Goal: Answer question/provide support: Share knowledge or assist other users

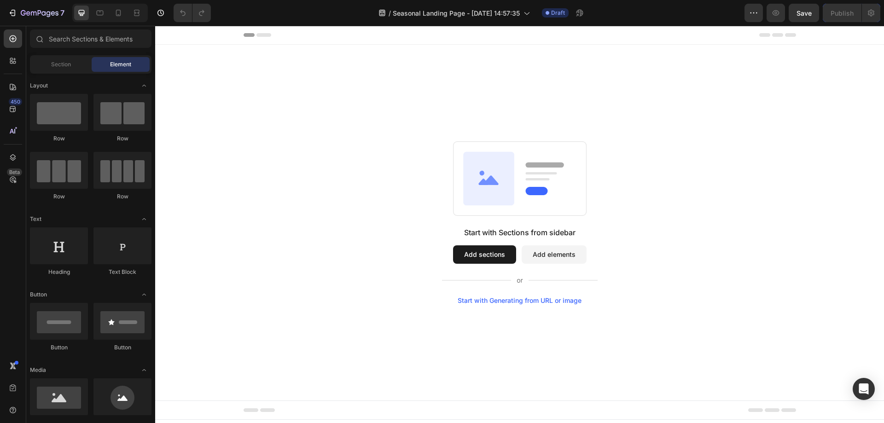
click at [488, 261] on button "Add sections" at bounding box center [484, 255] width 63 height 18
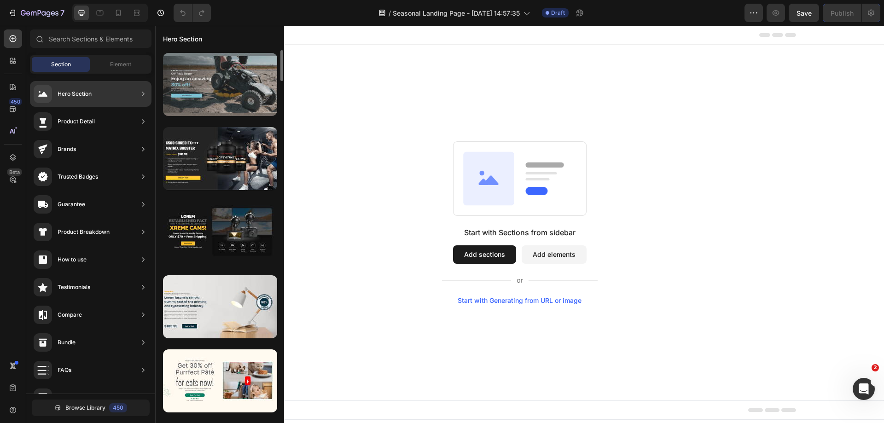
click at [233, 87] on div at bounding box center [220, 84] width 114 height 63
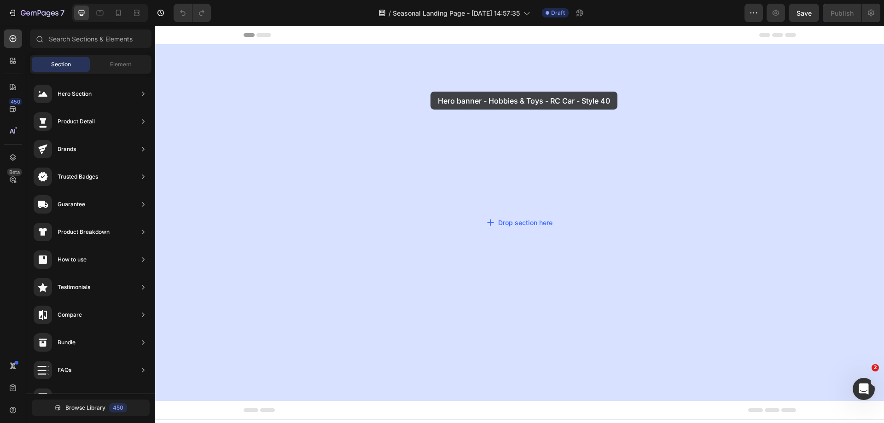
drag, startPoint x: 303, startPoint y: 91, endPoint x: 426, endPoint y: 117, distance: 125.2
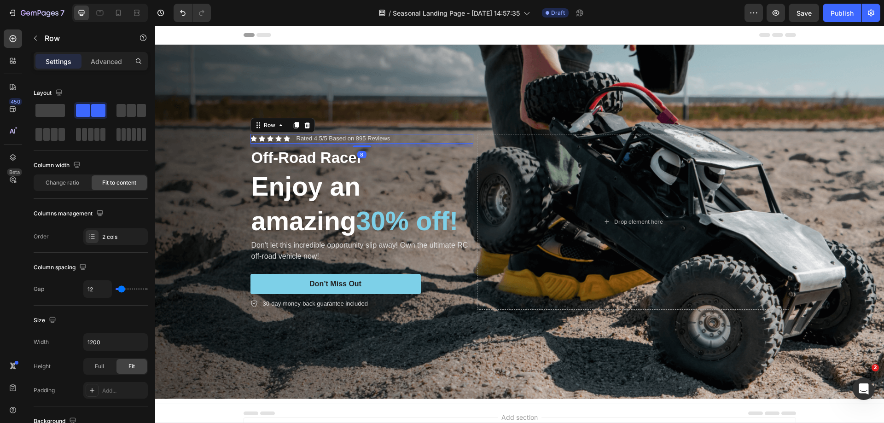
click at [403, 134] on div "Icon Icon Icon Icon Icon Icon List Rated 4.5/5 Based on 895 Reviews Text Block …" at bounding box center [362, 139] width 223 height 10
click at [304, 122] on icon at bounding box center [307, 125] width 6 height 6
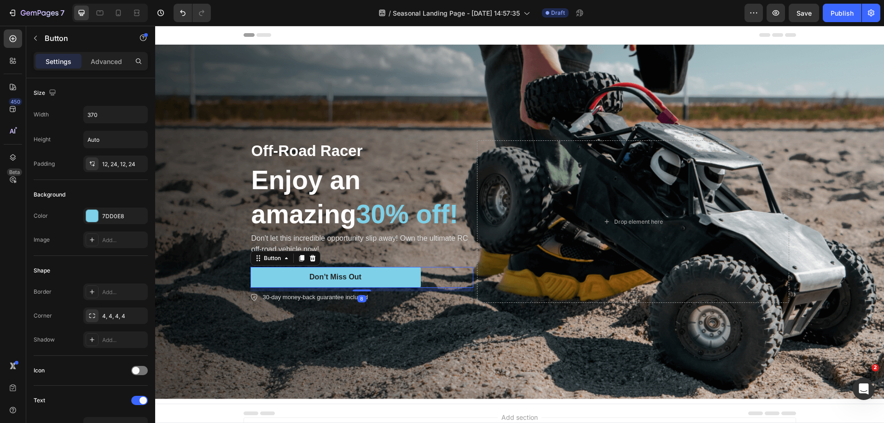
click at [433, 288] on div "Don’t Miss Out Button 8" at bounding box center [362, 277] width 223 height 21
click at [309, 262] on icon at bounding box center [312, 258] width 7 height 7
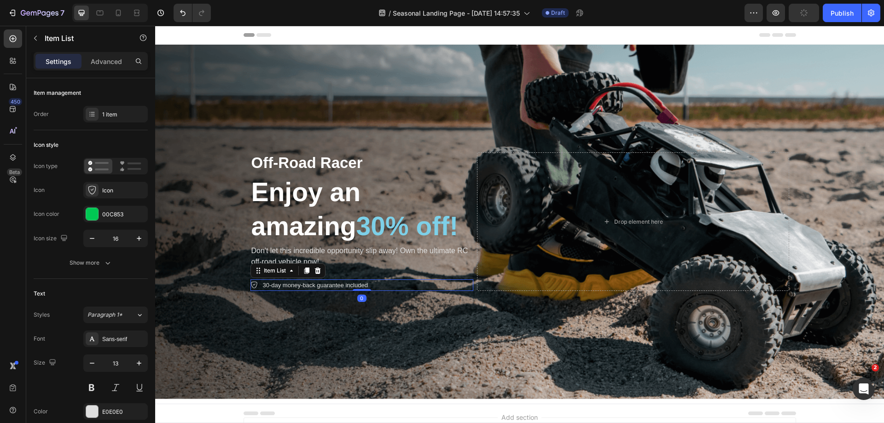
click at [384, 292] on div "30-day money-back guarantee included" at bounding box center [362, 286] width 223 height 12
click at [317, 275] on icon at bounding box center [317, 270] width 7 height 7
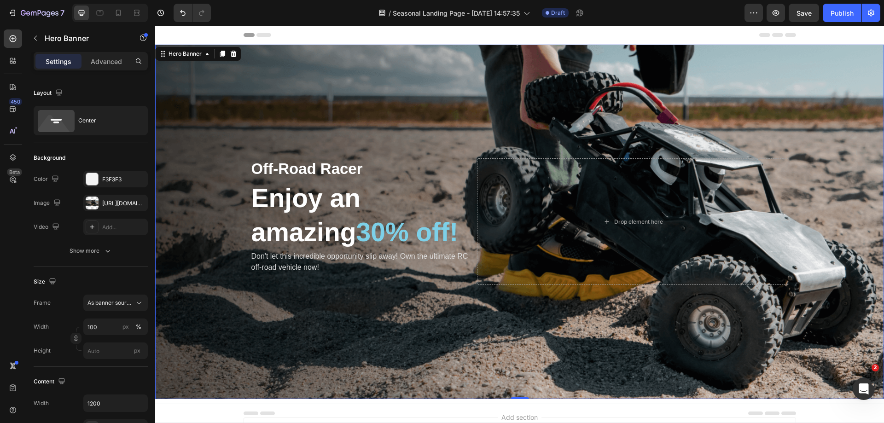
click at [484, 86] on div "Background Image" at bounding box center [519, 222] width 729 height 355
click at [96, 203] on div at bounding box center [92, 203] width 13 height 13
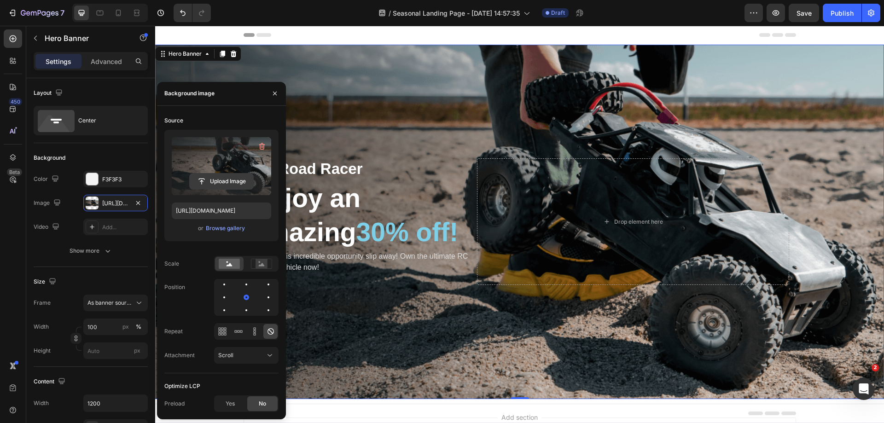
click at [217, 177] on input "file" at bounding box center [222, 182] width 64 height 16
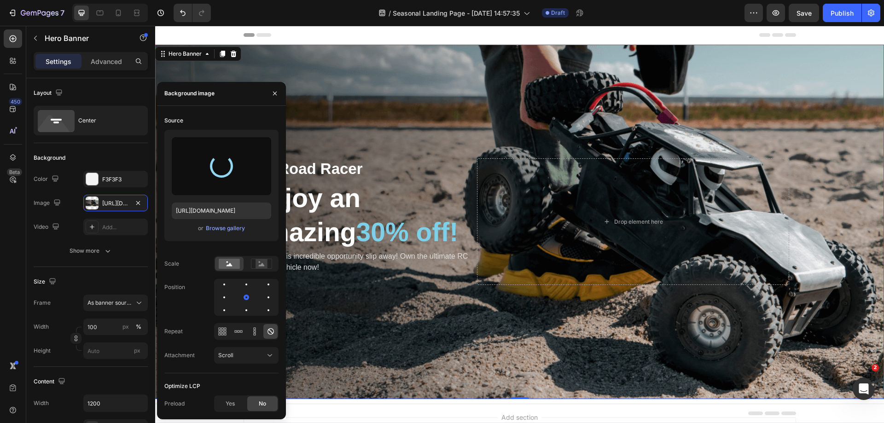
type input "[URL][DOMAIN_NAME]"
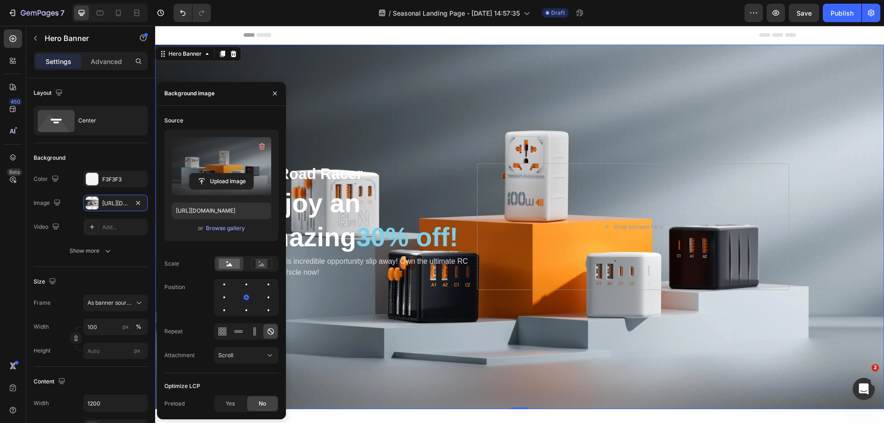
click at [536, 108] on div "Background Image" at bounding box center [519, 227] width 729 height 365
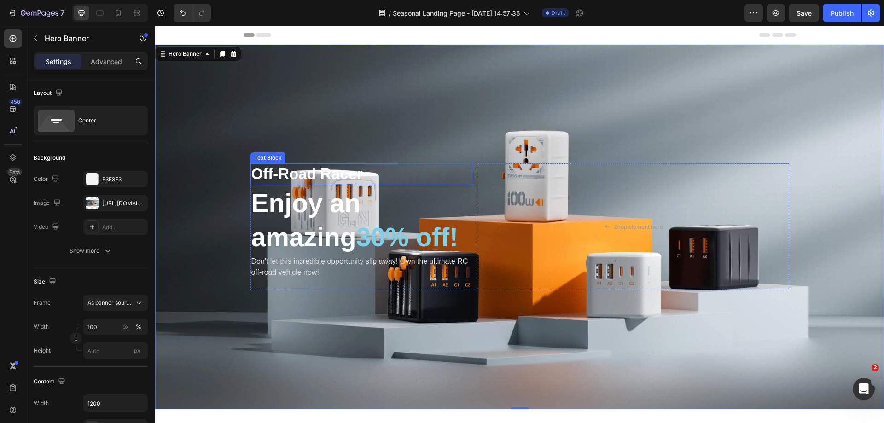
click at [293, 164] on p "Off-Road Racer" at bounding box center [362, 174] width 221 height 20
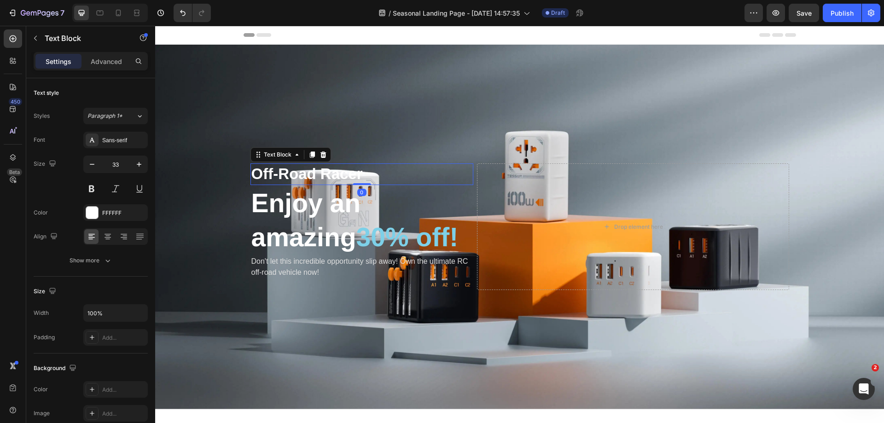
click at [293, 164] on p "Off-Road Racer" at bounding box center [362, 174] width 221 height 20
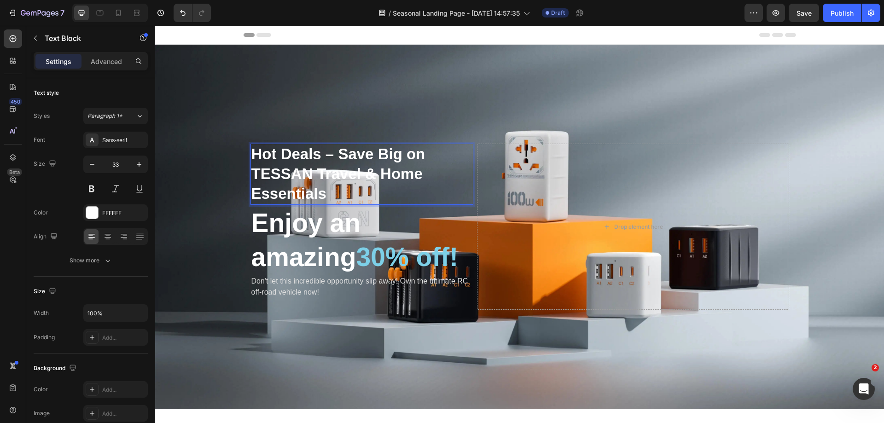
click at [337, 145] on p "Hot Deals – Save Big on TESSAN Travel & Home Essentials" at bounding box center [362, 174] width 221 height 59
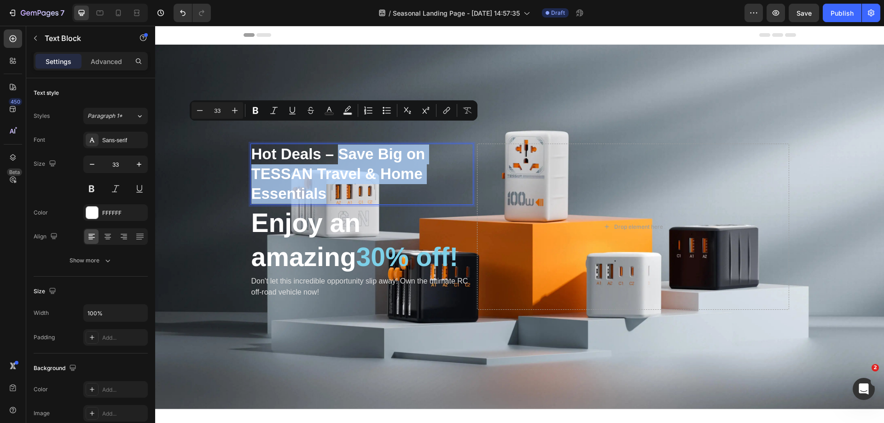
drag, startPoint x: 335, startPoint y: 135, endPoint x: 353, endPoint y: 175, distance: 42.9
click at [353, 175] on p "Hot Deals – Save Big on TESSAN Travel & Home Essentials" at bounding box center [362, 174] width 221 height 59
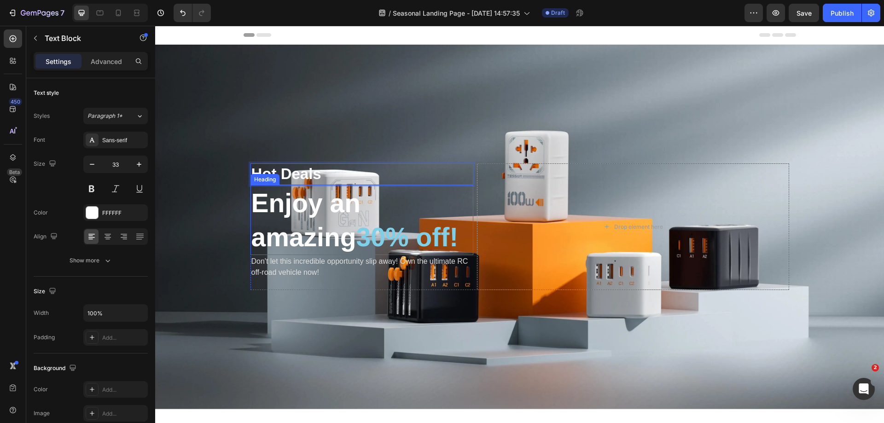
click at [306, 220] on h2 "Enjoy an amazing 30% off!" at bounding box center [362, 220] width 223 height 70
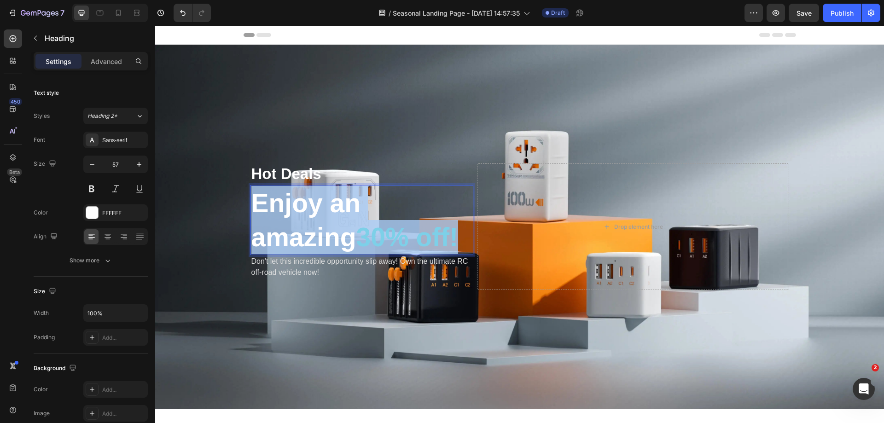
click at [306, 220] on p "Enjoy an amazing 30% off!" at bounding box center [362, 220] width 221 height 68
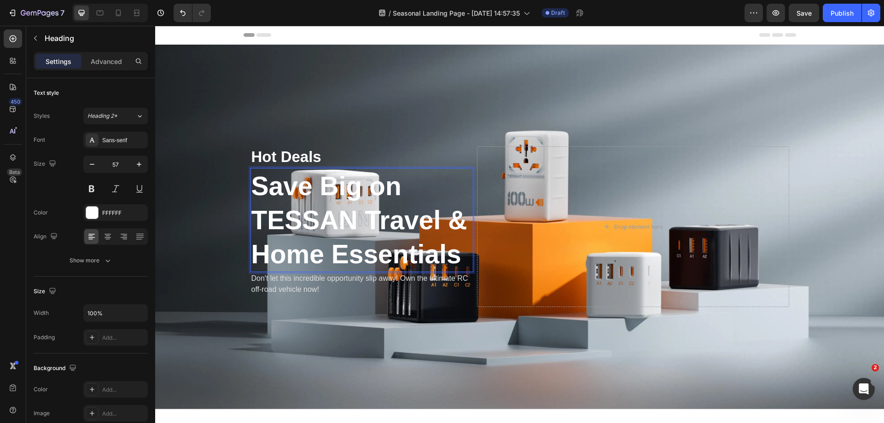
scroll to position [1, 0]
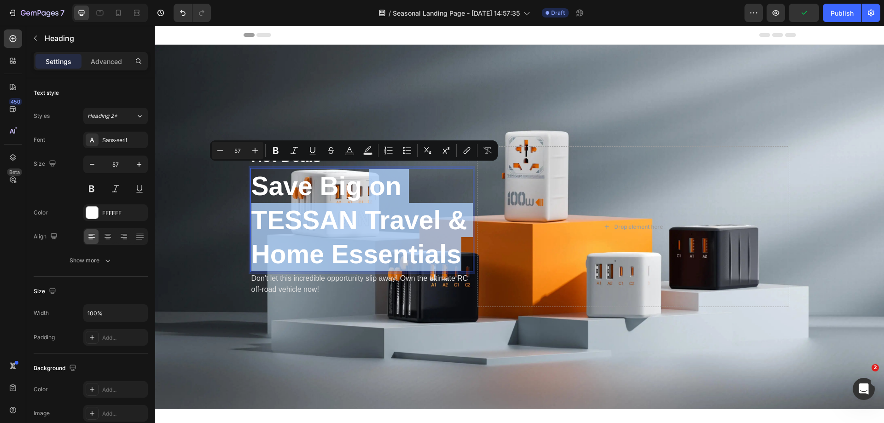
drag, startPoint x: 366, startPoint y: 186, endPoint x: 457, endPoint y: 250, distance: 111.8
click at [457, 250] on p "Save Big on TESSAN Travel & Home Essentials" at bounding box center [362, 220] width 221 height 102
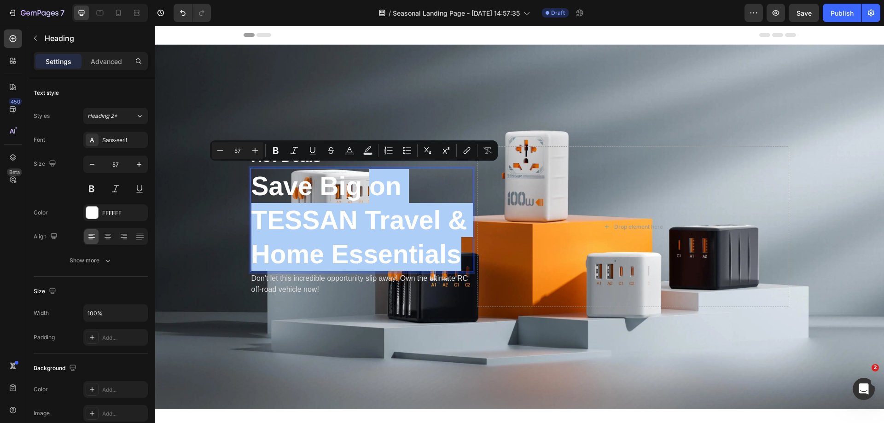
click at [235, 148] on input "57" at bounding box center [237, 150] width 18 height 11
type input "40"
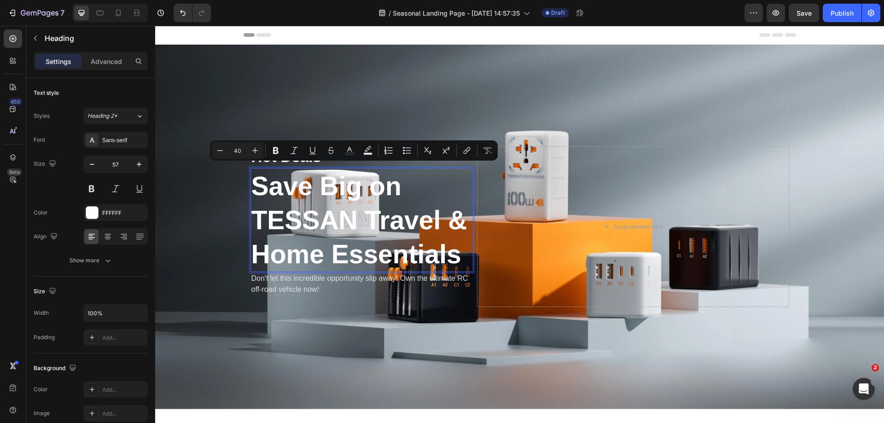
scroll to position [0, 0]
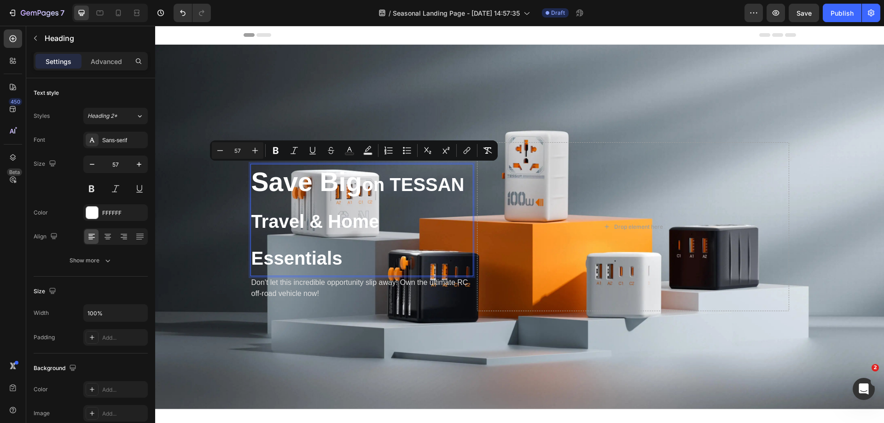
click at [363, 183] on span "on TESSAN Travel & Home Essentials" at bounding box center [358, 222] width 213 height 94
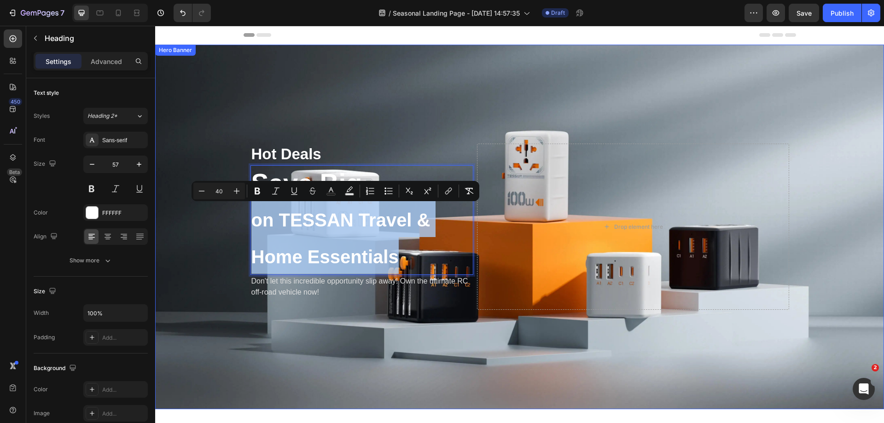
drag, startPoint x: 404, startPoint y: 264, endPoint x: 246, endPoint y: 231, distance: 161.0
click at [246, 231] on div "Hot Deals Text Block Save Big ⁠⁠⁠⁠⁠⁠⁠ on TESSAN Travel & Home Essentials Headin…" at bounding box center [520, 227] width 553 height 196
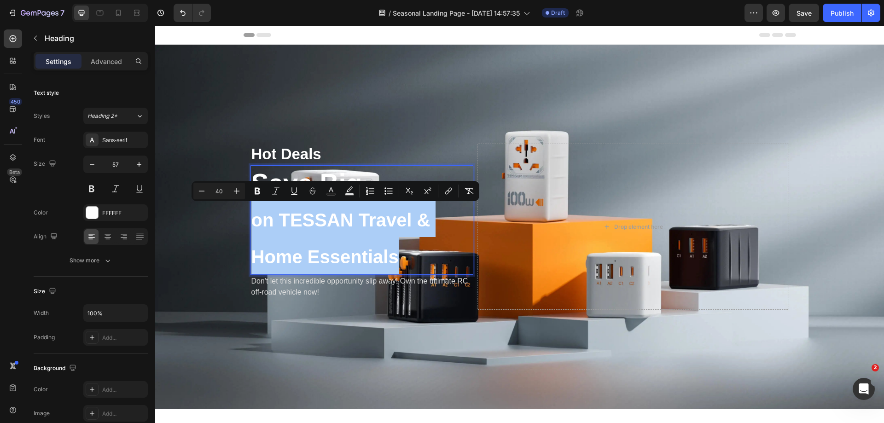
click at [221, 196] on input "40" at bounding box center [219, 191] width 18 height 11
type input "35"
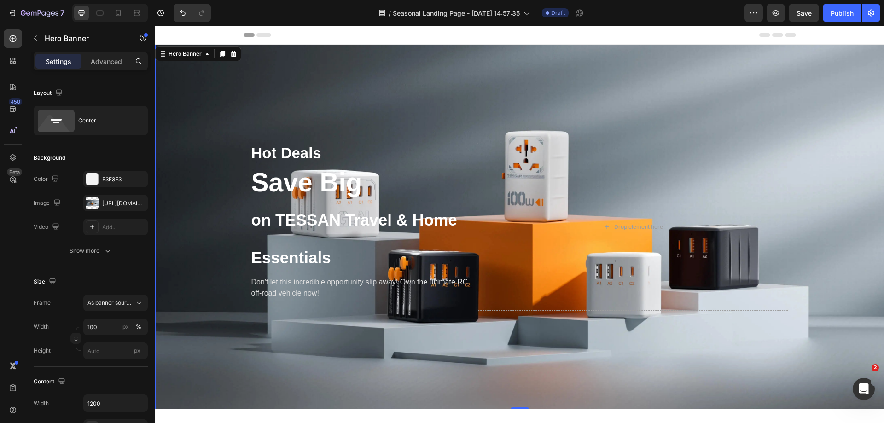
click at [363, 88] on div "Background Image" at bounding box center [519, 227] width 729 height 365
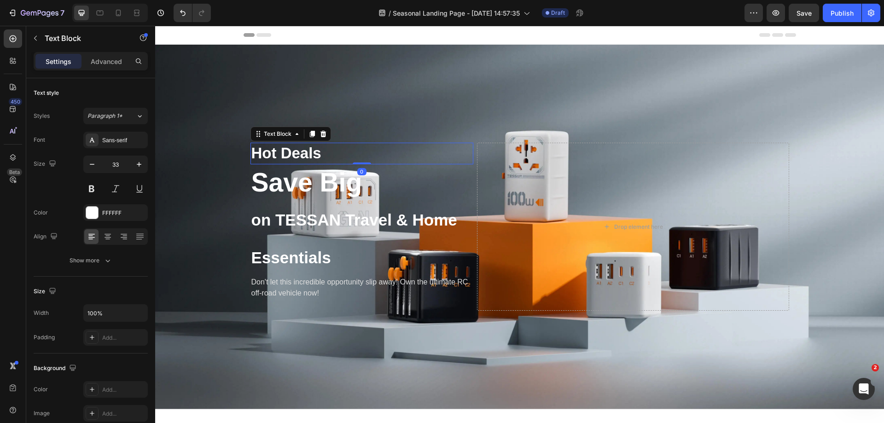
click at [285, 148] on p "Hot Deals" at bounding box center [362, 154] width 221 height 20
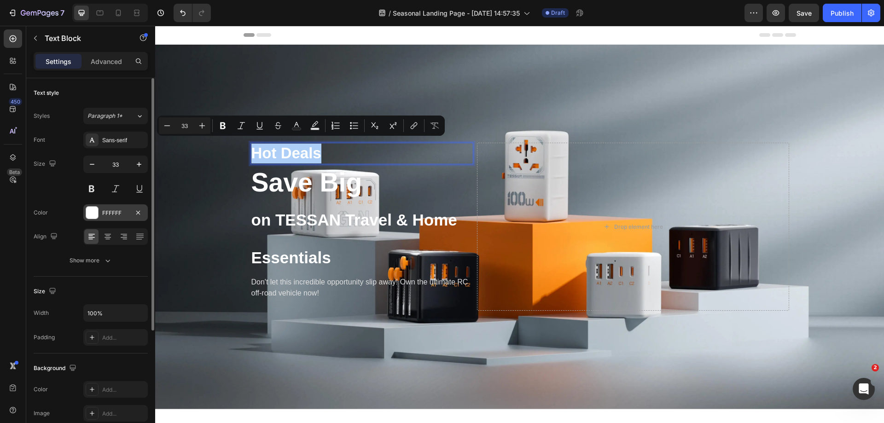
click at [99, 214] on div "FFFFFF" at bounding box center [115, 213] width 64 height 17
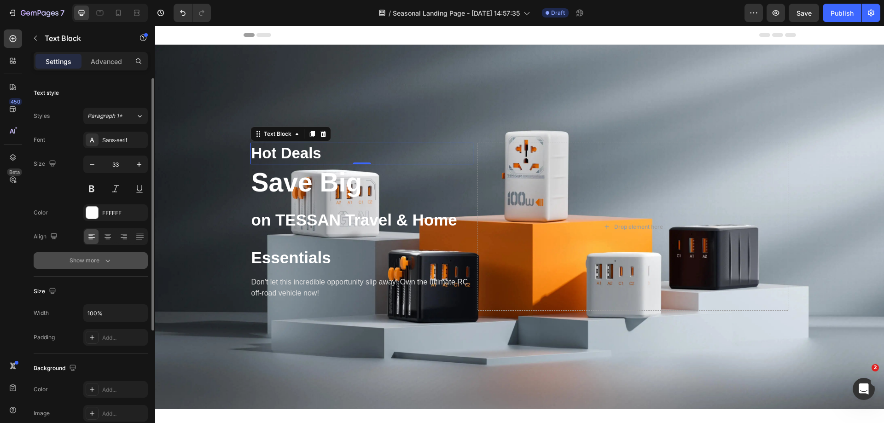
click at [83, 262] on div "Show more" at bounding box center [91, 260] width 43 height 9
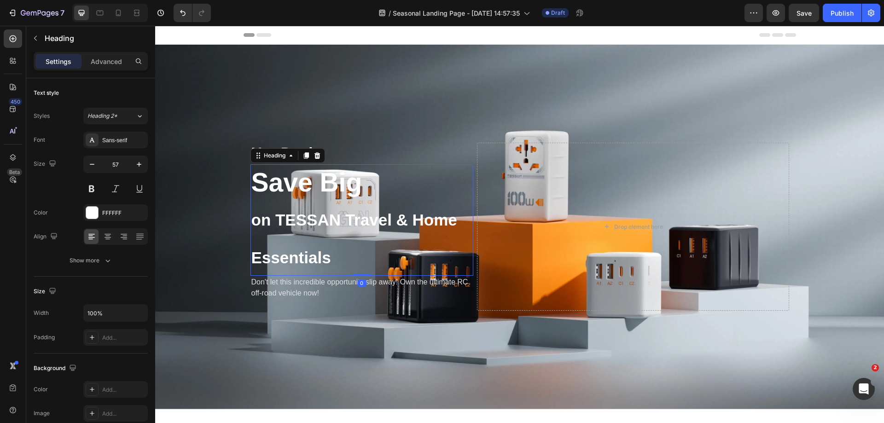
click at [390, 180] on p "Save Big on TESSAN Travel & Home Essentials" at bounding box center [362, 220] width 221 height 110
click at [304, 211] on span "on TESSAN Travel & Home Essentials" at bounding box center [355, 239] width 206 height 56
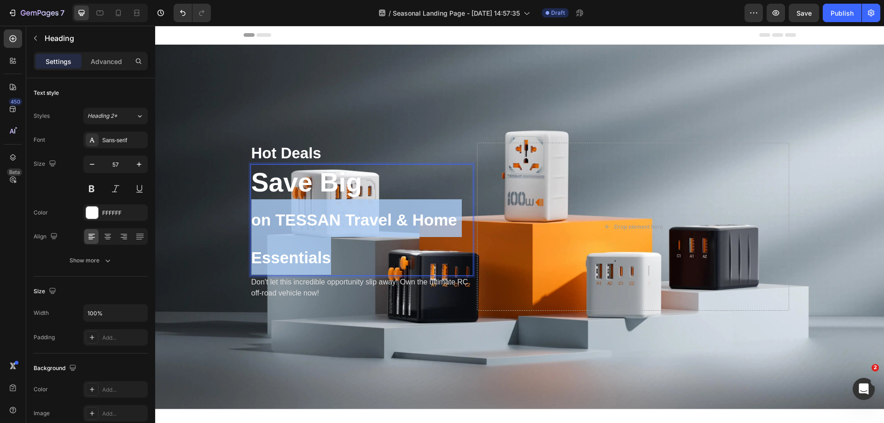
click at [304, 211] on span "on TESSAN Travel & Home Essentials" at bounding box center [355, 239] width 206 height 56
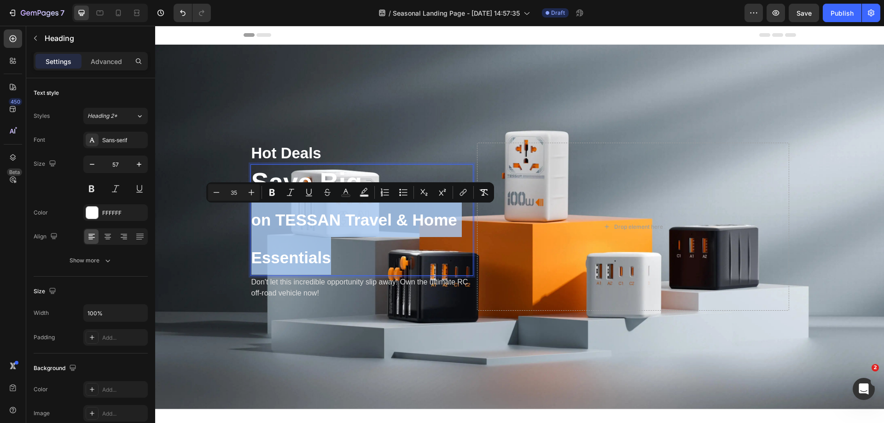
click at [326, 233] on p "Save Big on TESSAN Travel & Home Essentials" at bounding box center [362, 220] width 221 height 110
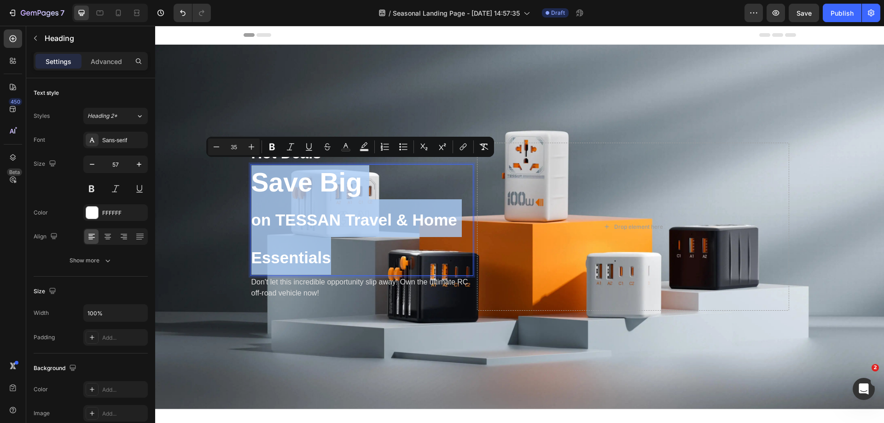
drag, startPoint x: 340, startPoint y: 254, endPoint x: 254, endPoint y: 185, distance: 110.7
click at [254, 185] on p "Save Big on TESSAN Travel & Home Essentials" at bounding box center [362, 220] width 221 height 110
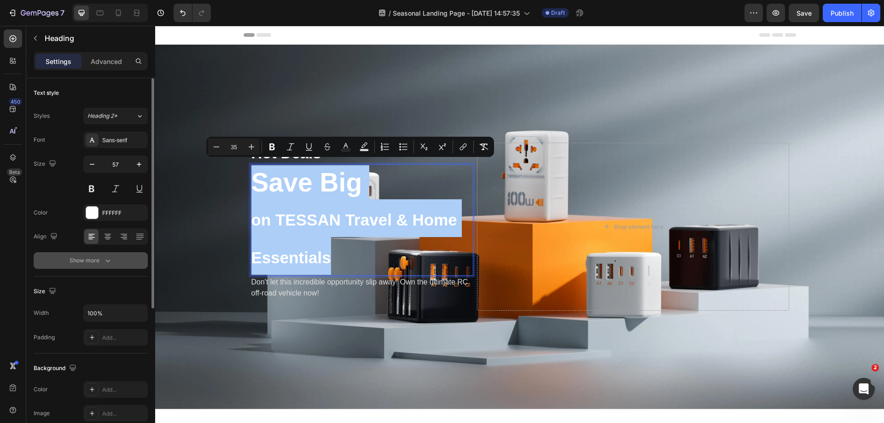
click at [116, 257] on button "Show more" at bounding box center [91, 260] width 114 height 17
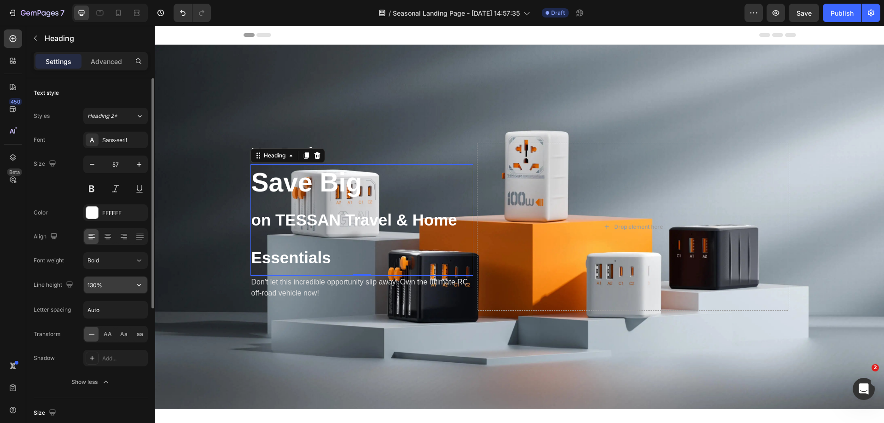
click at [92, 287] on input "130%" at bounding box center [116, 285] width 64 height 17
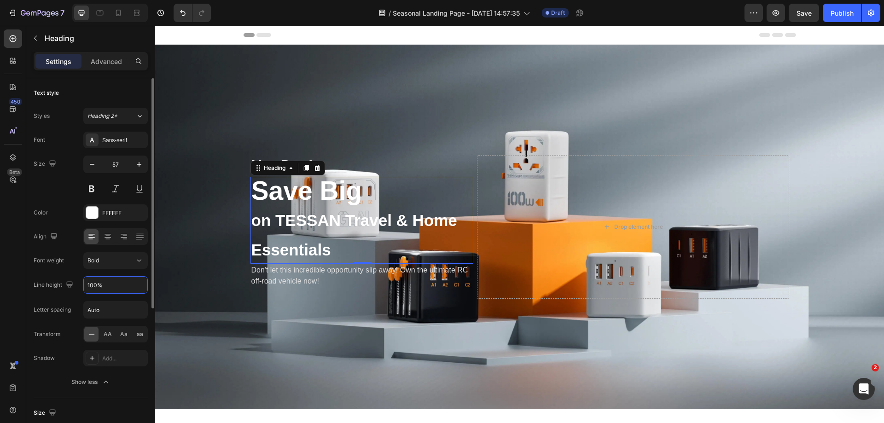
drag, startPoint x: 94, startPoint y: 286, endPoint x: 77, endPoint y: 282, distance: 16.5
click at [77, 282] on div "Line height 100%" at bounding box center [91, 285] width 114 height 18
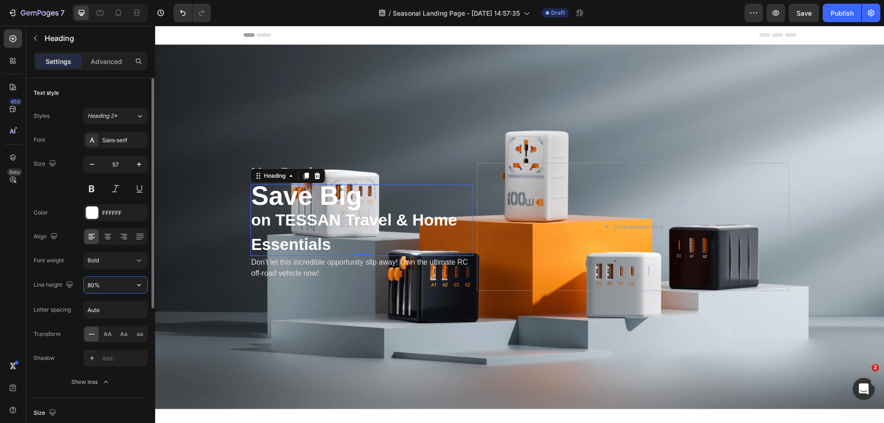
drag, startPoint x: 91, startPoint y: 286, endPoint x: 86, endPoint y: 284, distance: 5.8
click at [86, 284] on input "80%" at bounding box center [116, 285] width 64 height 17
type input "90%"
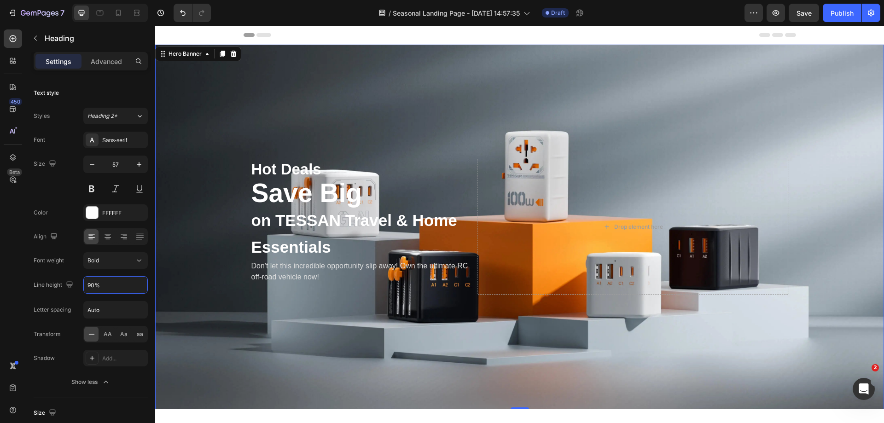
click at [353, 144] on div "Hot Deals Text Block Save Big on TESSAN Travel & Home Essentials Heading Don't …" at bounding box center [520, 226] width 553 height 165
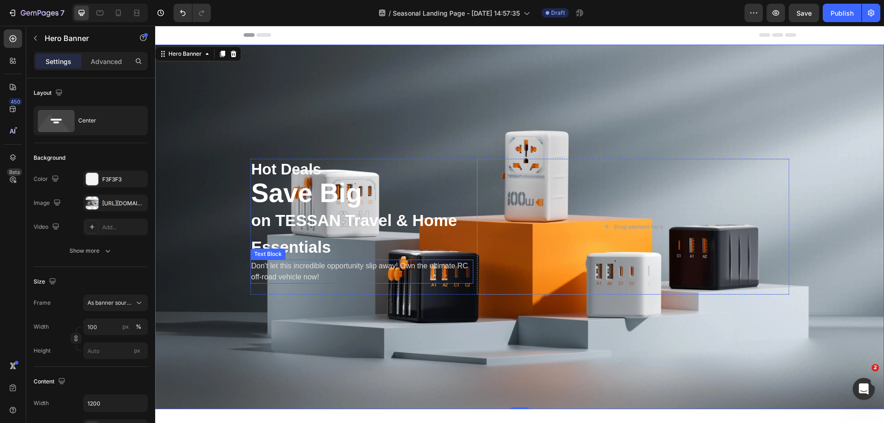
click at [359, 265] on p "Don't let this incredible opportunity slip away! Own the ultimate RC off-road v…" at bounding box center [362, 272] width 221 height 22
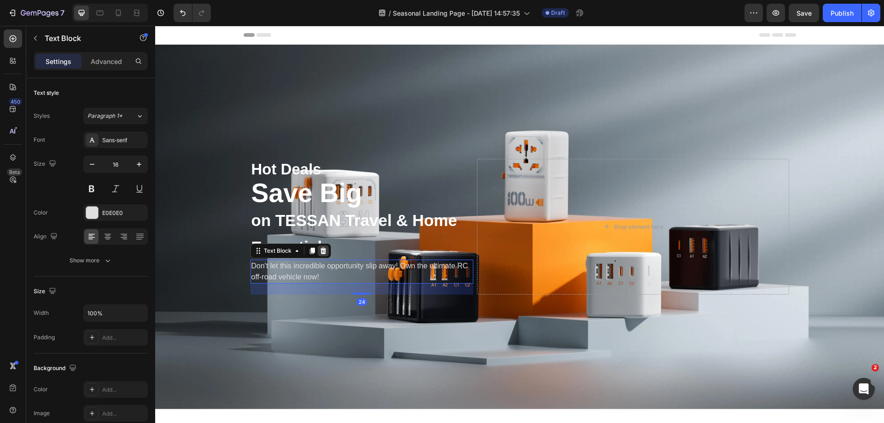
click at [320, 251] on icon at bounding box center [323, 250] width 7 height 7
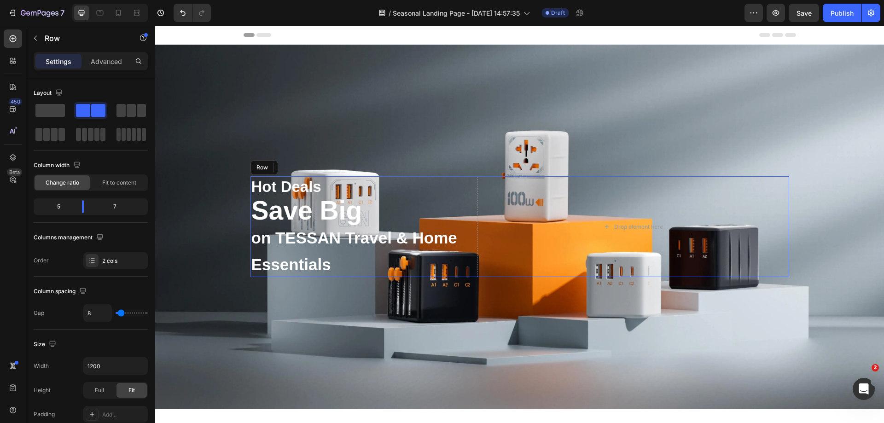
click at [472, 193] on div "Hot Deals Text Block Save Big on TESSAN Travel & Home Essentials Heading Drop e…" at bounding box center [520, 226] width 539 height 101
click at [108, 64] on p "Advanced" at bounding box center [106, 62] width 31 height 10
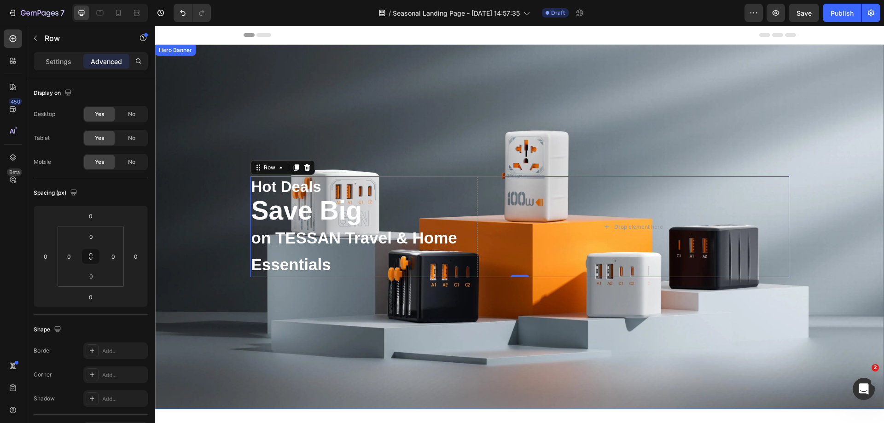
click at [492, 156] on div "Background Image" at bounding box center [519, 227] width 729 height 365
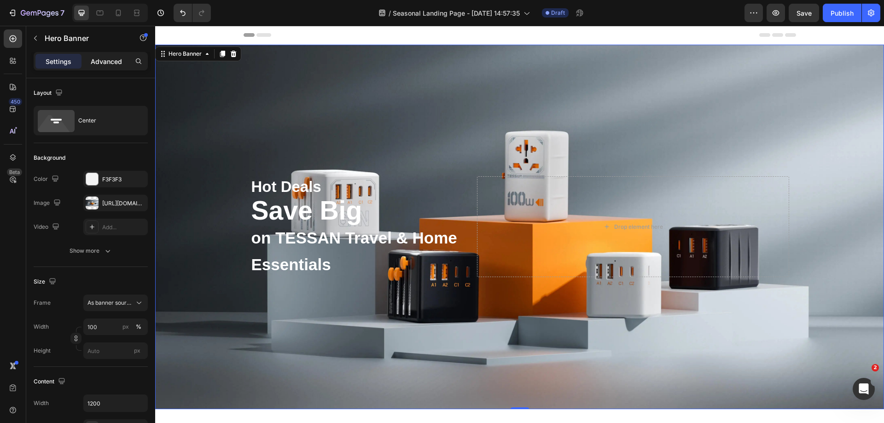
click at [105, 58] on p "Advanced" at bounding box center [106, 62] width 31 height 10
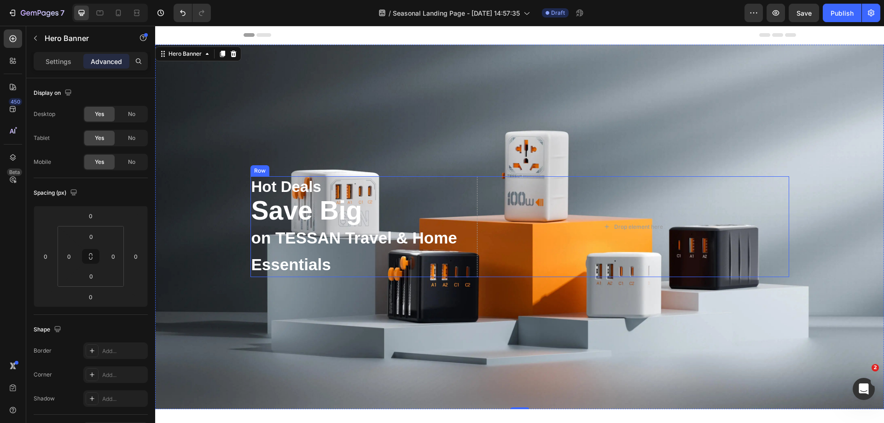
click at [471, 186] on div "Hot Deals Text Block Save Big on TESSAN Travel & Home Essentials Heading Drop e…" at bounding box center [520, 226] width 539 height 101
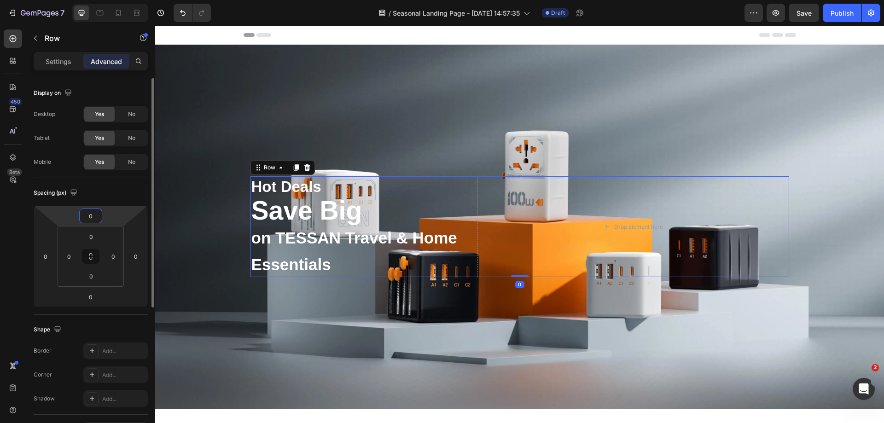
click at [97, 216] on input "0" at bounding box center [91, 216] width 18 height 14
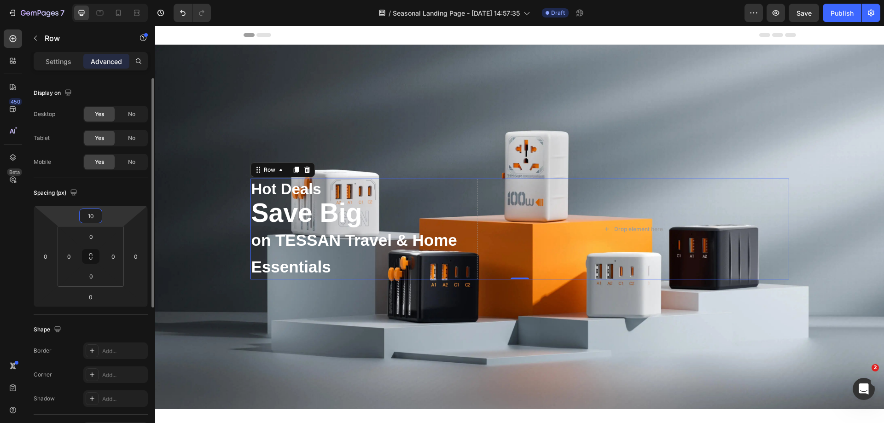
click at [96, 216] on input "10" at bounding box center [91, 216] width 18 height 14
type input "0"
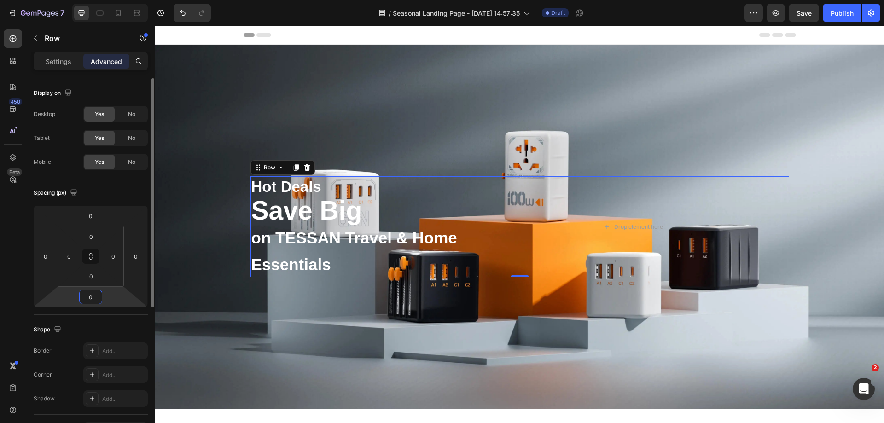
click at [90, 298] on input "0" at bounding box center [91, 297] width 18 height 14
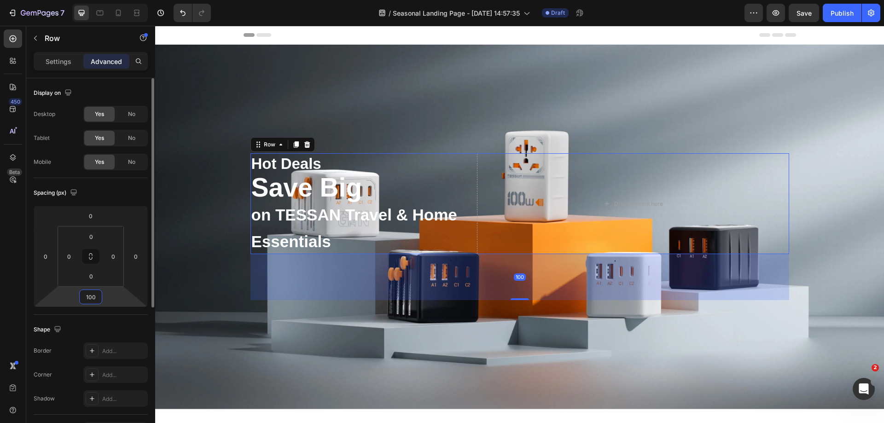
click at [90, 298] on input "100" at bounding box center [91, 297] width 18 height 14
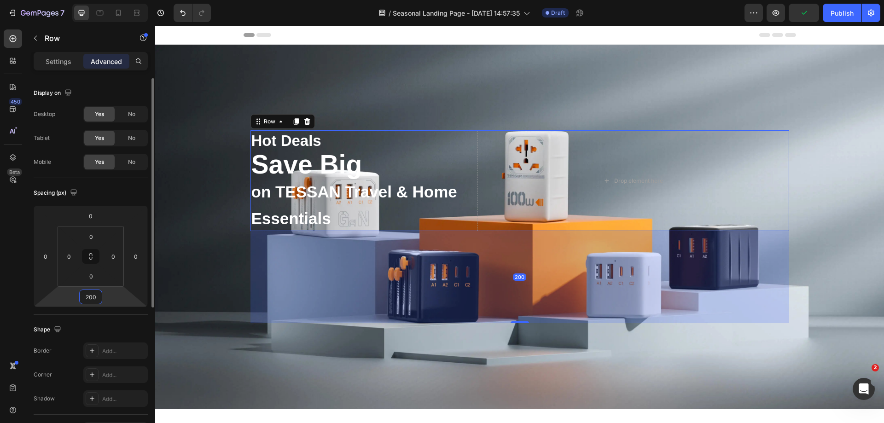
click at [90, 298] on input "200" at bounding box center [91, 297] width 18 height 14
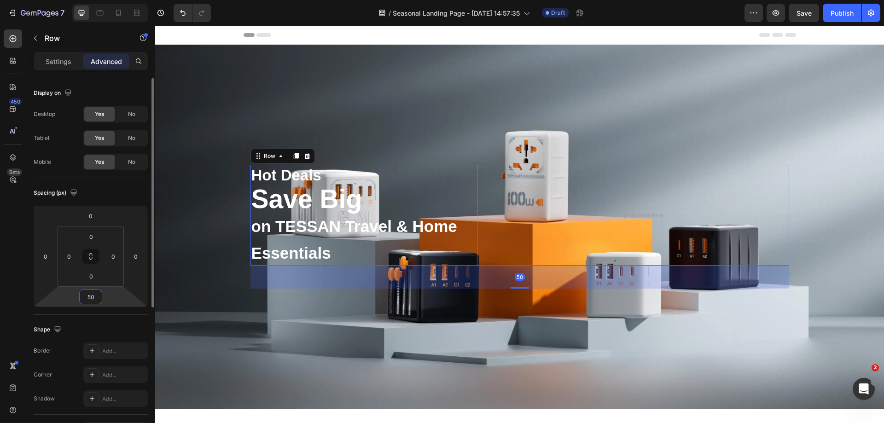
type input "500"
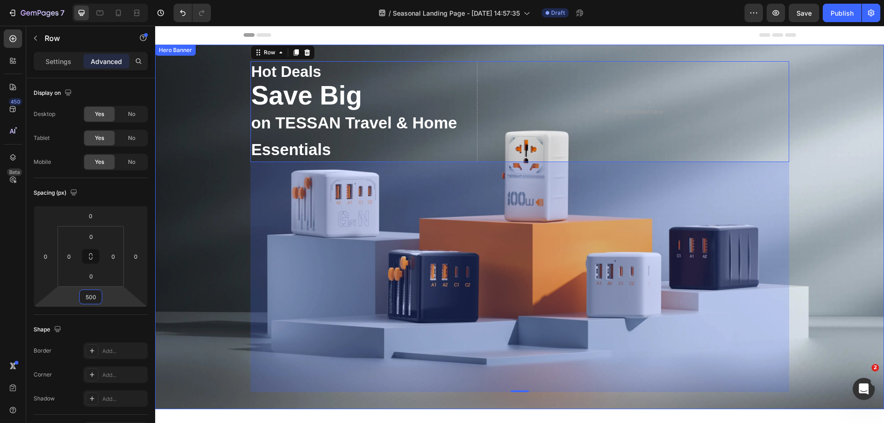
click at [200, 279] on div "Background Image" at bounding box center [519, 227] width 729 height 365
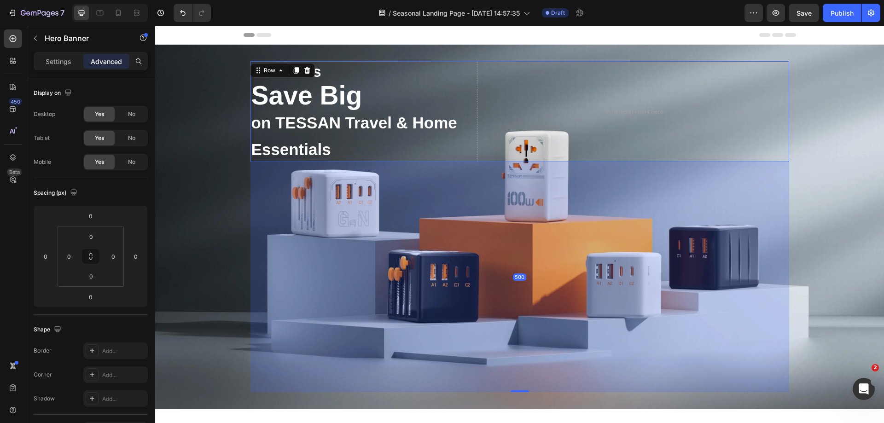
click at [472, 69] on div "Hot Deals Text Block Save Big on TESSAN Travel & Home Essentials Heading Drop e…" at bounding box center [520, 111] width 539 height 101
click at [95, 296] on input "500" at bounding box center [91, 297] width 18 height 14
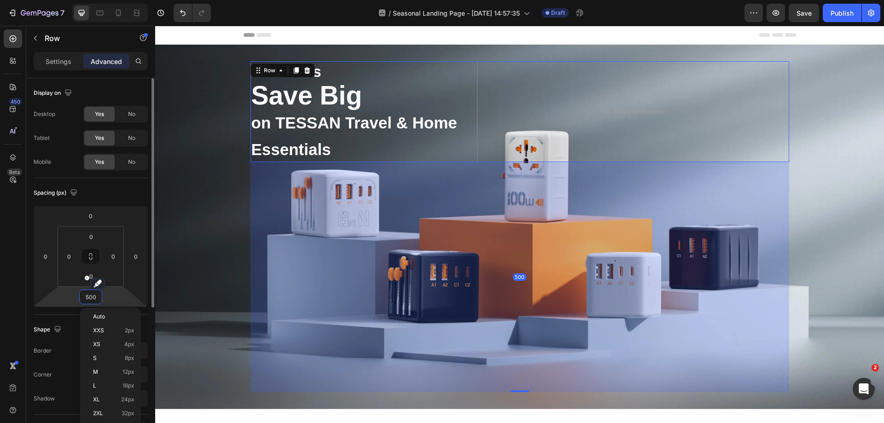
type input "0"
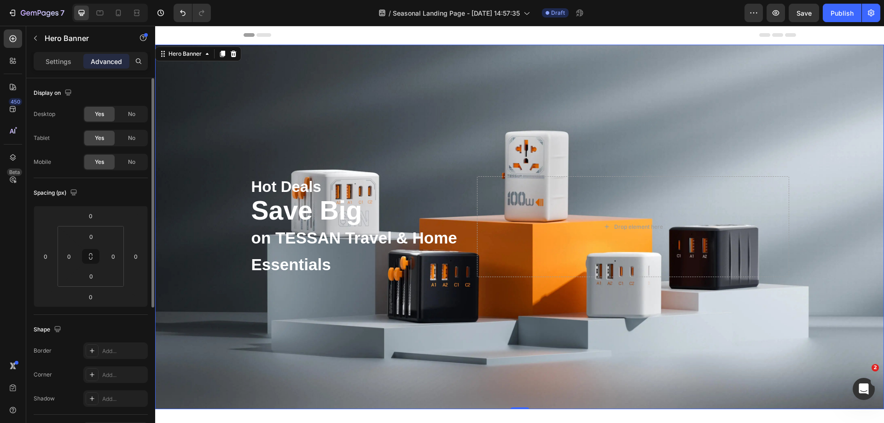
click at [435, 328] on div "Background Image" at bounding box center [519, 227] width 729 height 365
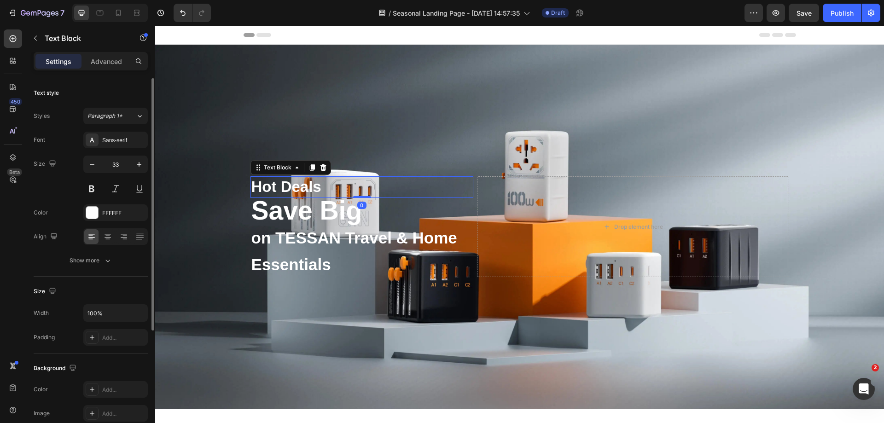
click at [312, 183] on p "Hot Deals" at bounding box center [362, 187] width 221 height 20
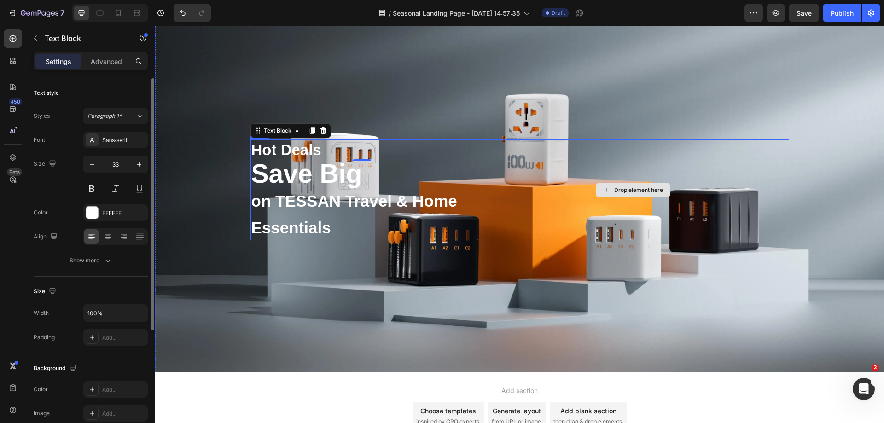
scroll to position [115, 0]
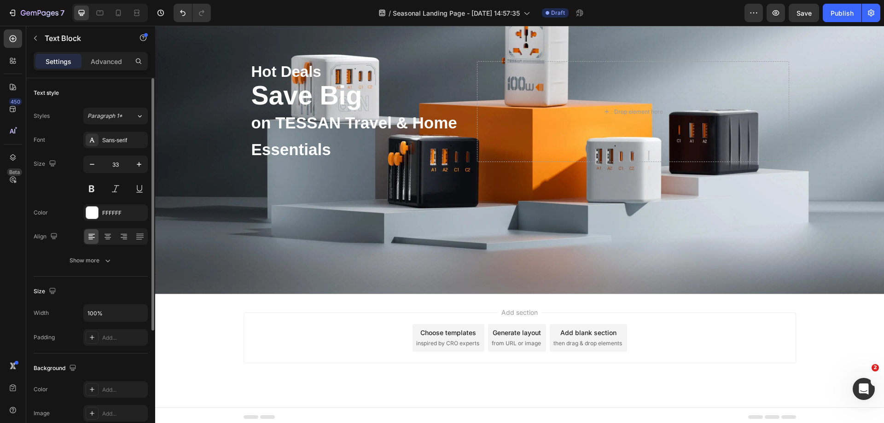
click at [598, 330] on div "Add blank section" at bounding box center [589, 333] width 56 height 10
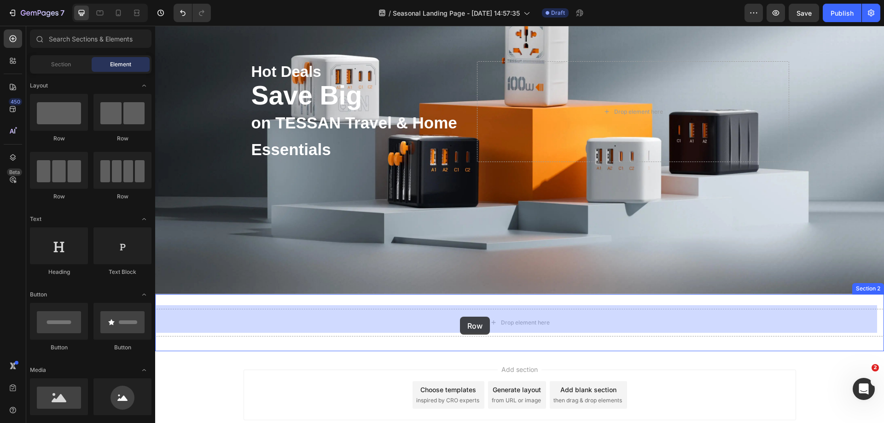
drag, startPoint x: 302, startPoint y: 240, endPoint x: 460, endPoint y: 317, distance: 176.0
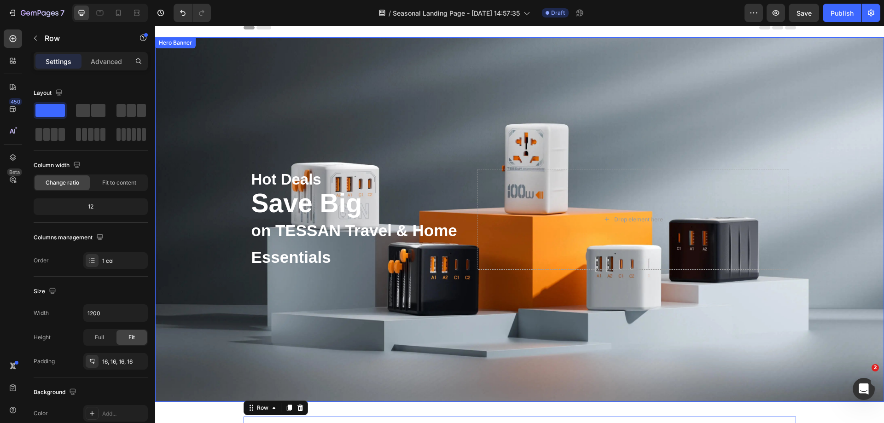
scroll to position [0, 0]
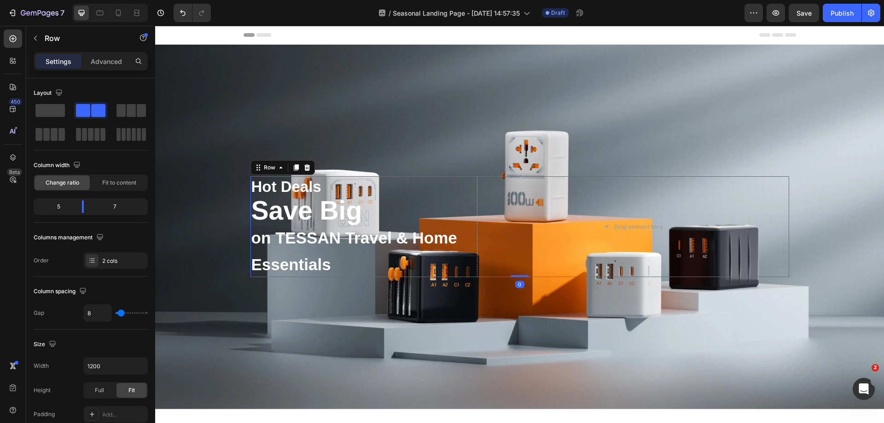
click at [471, 192] on div "Hot Deals Text Block Save Big on TESSAN Travel & Home Essentials Heading Drop e…" at bounding box center [520, 226] width 539 height 101
click at [57, 113] on span at bounding box center [49, 110] width 29 height 13
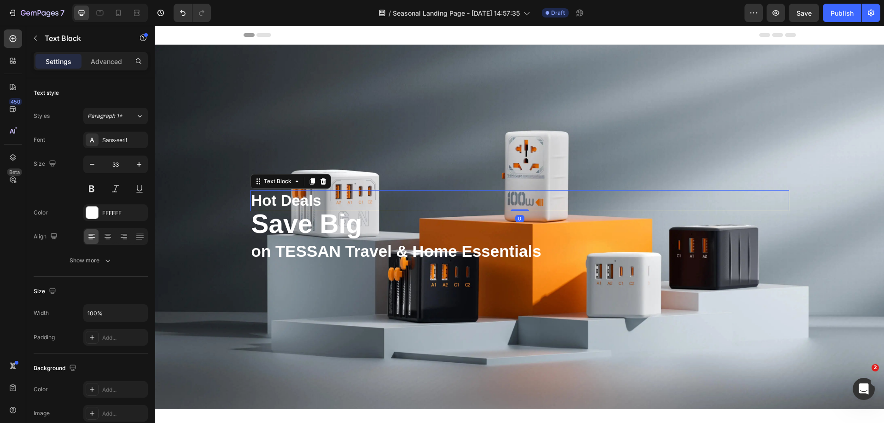
click at [330, 198] on p "Hot Deals" at bounding box center [520, 201] width 537 height 20
drag, startPoint x: 111, startPoint y: 236, endPoint x: 187, endPoint y: 196, distance: 85.7
click at [111, 236] on icon at bounding box center [107, 236] width 9 height 9
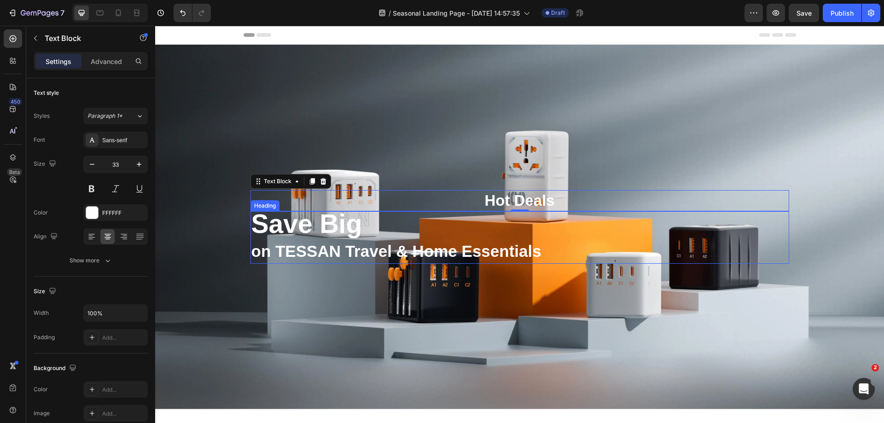
click at [459, 227] on p "Save Big on TESSAN Travel & Home Essentials" at bounding box center [520, 237] width 537 height 51
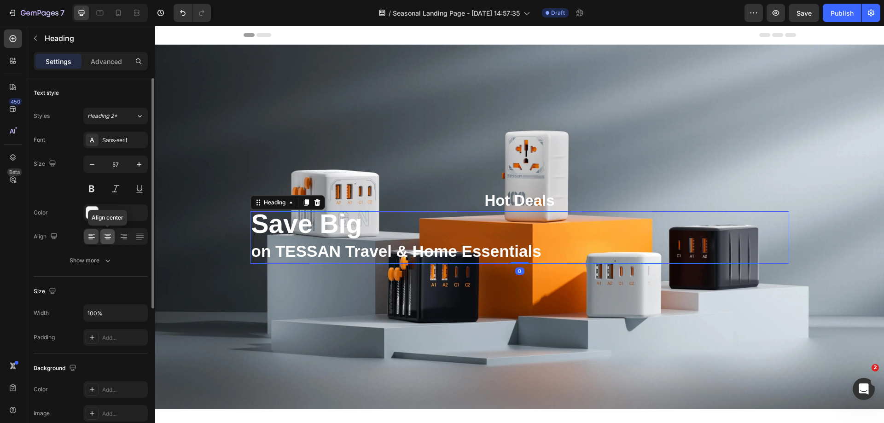
click at [107, 238] on icon at bounding box center [108, 237] width 6 height 1
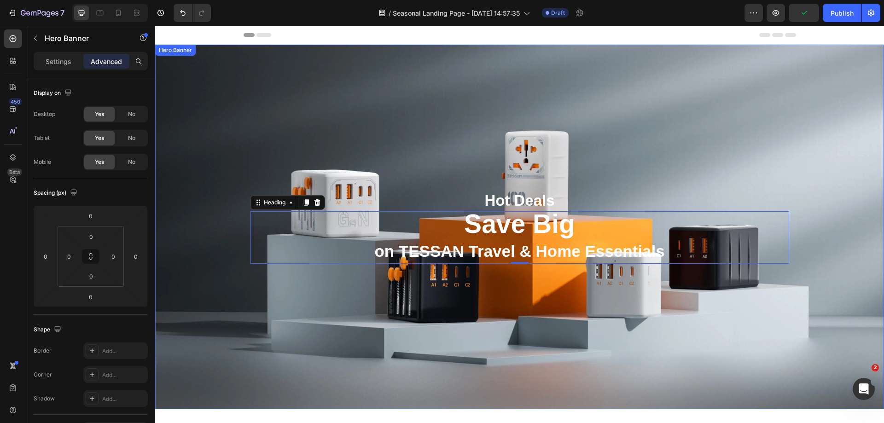
click at [660, 147] on div "Background Image" at bounding box center [519, 227] width 729 height 365
click at [252, 212] on p "Save Big on TESSAN Travel & Home Essentials" at bounding box center [520, 237] width 537 height 51
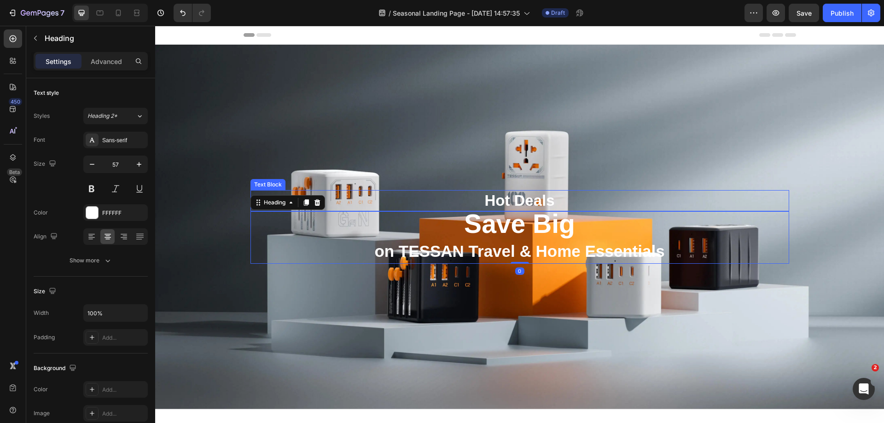
click at [367, 195] on p "Hot Deals" at bounding box center [520, 201] width 537 height 20
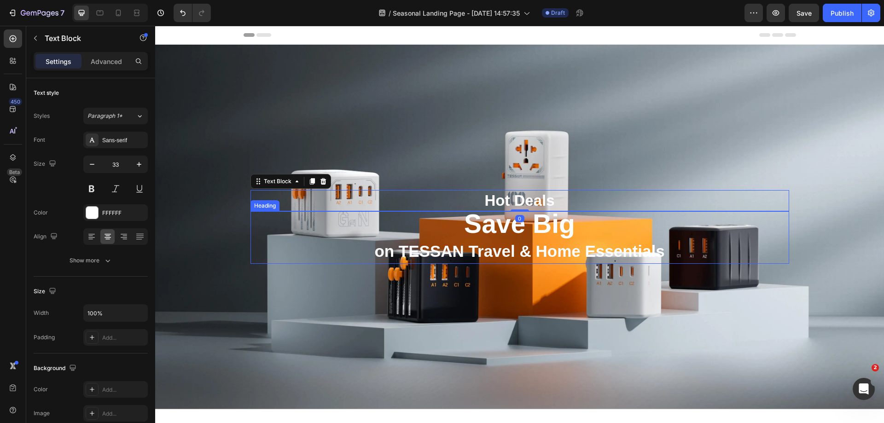
click at [252, 212] on p "Save Big on TESSAN Travel & Home Essentials" at bounding box center [520, 237] width 537 height 51
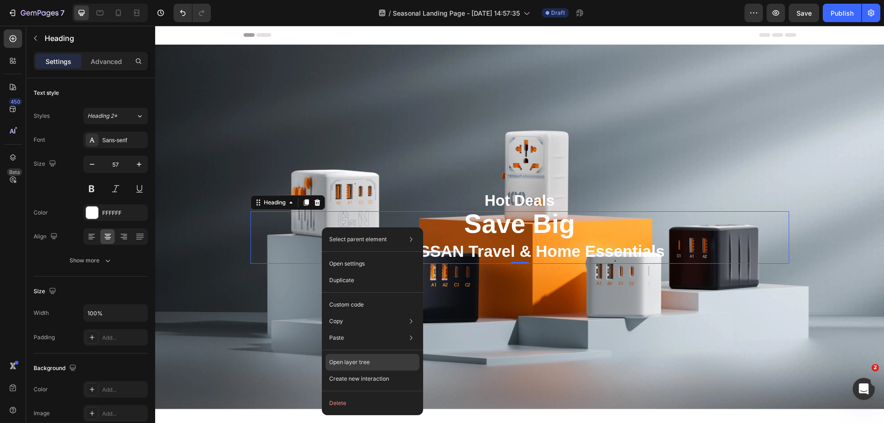
click at [359, 363] on p "Open layer tree" at bounding box center [349, 362] width 41 height 8
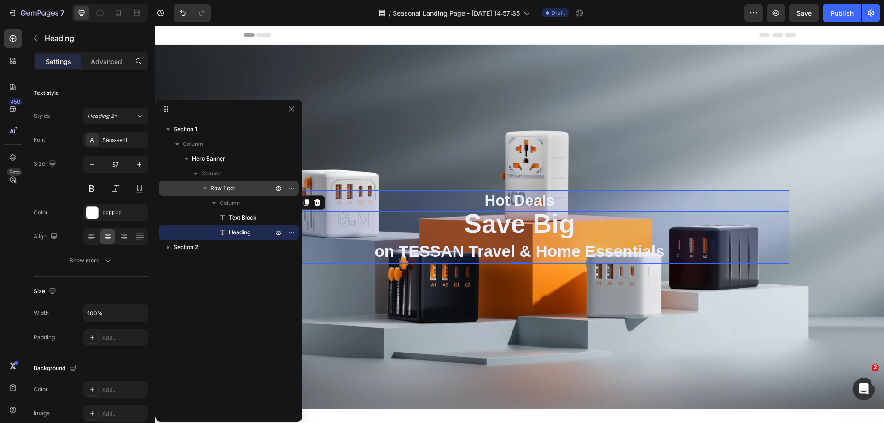
click at [233, 187] on span "Row 1 col" at bounding box center [223, 188] width 24 height 9
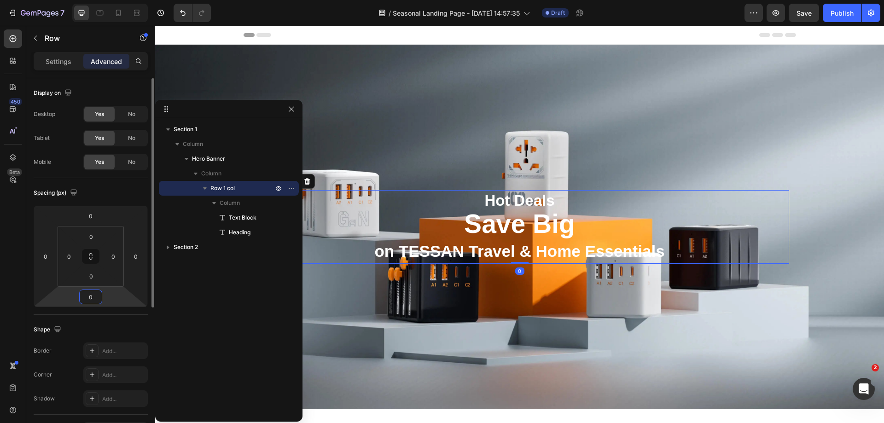
click at [97, 294] on input "0" at bounding box center [91, 297] width 18 height 14
type input "500"
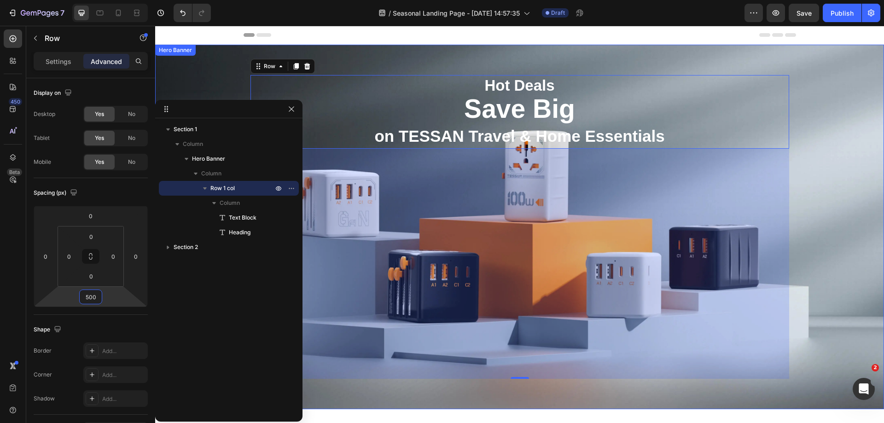
click at [849, 221] on div "Background Image" at bounding box center [519, 227] width 729 height 365
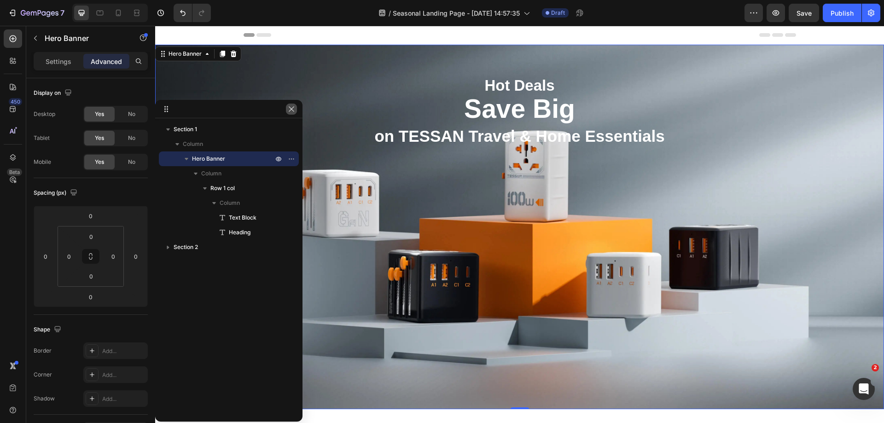
click at [291, 106] on icon "button" at bounding box center [291, 108] width 7 height 7
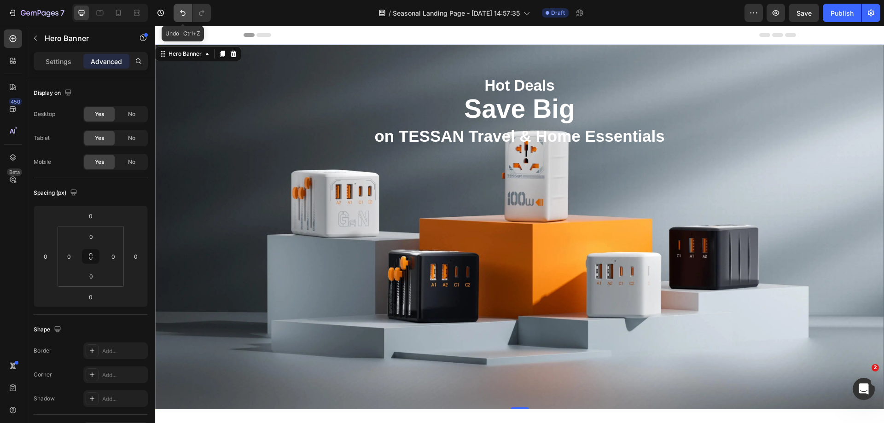
click at [186, 16] on icon "Undo/Redo" at bounding box center [182, 12] width 9 height 9
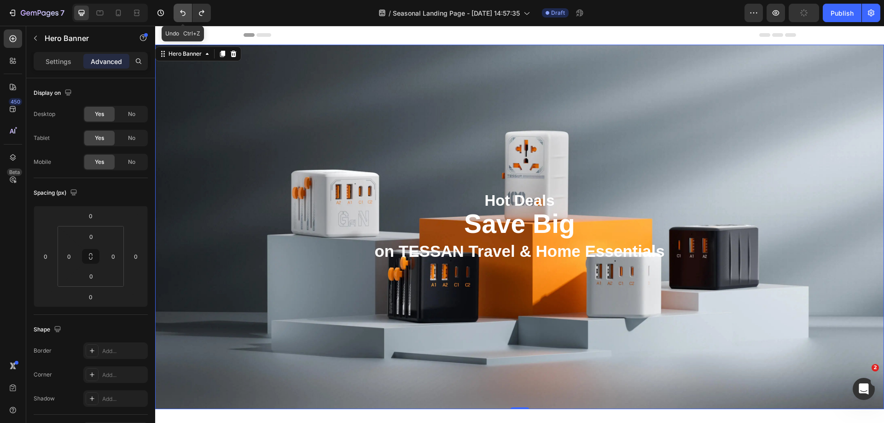
click at [186, 16] on icon "Undo/Redo" at bounding box center [182, 12] width 9 height 9
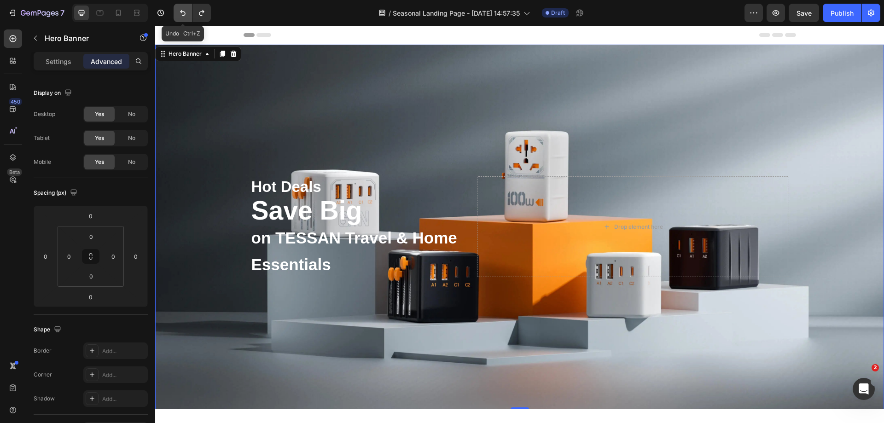
click at [186, 16] on icon "Undo/Redo" at bounding box center [182, 12] width 9 height 9
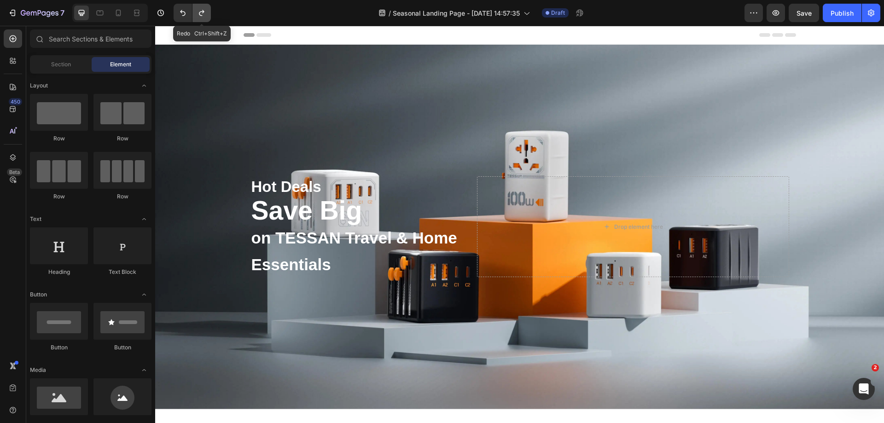
click at [195, 16] on button "Undo/Redo" at bounding box center [202, 13] width 18 height 18
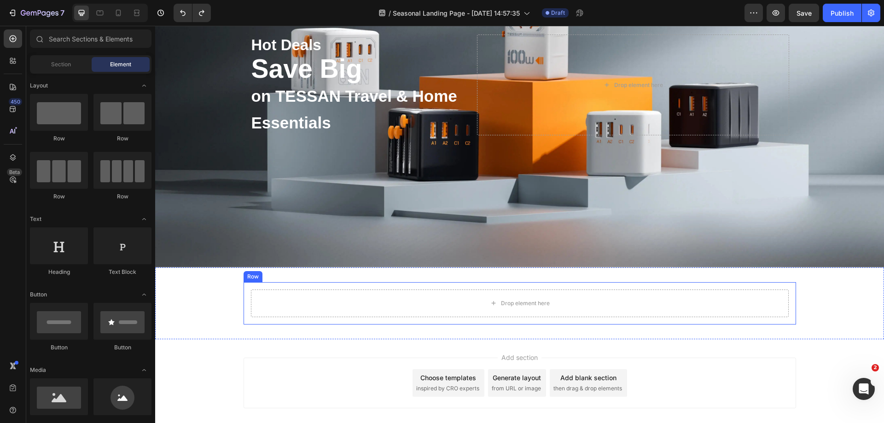
scroll to position [3, 0]
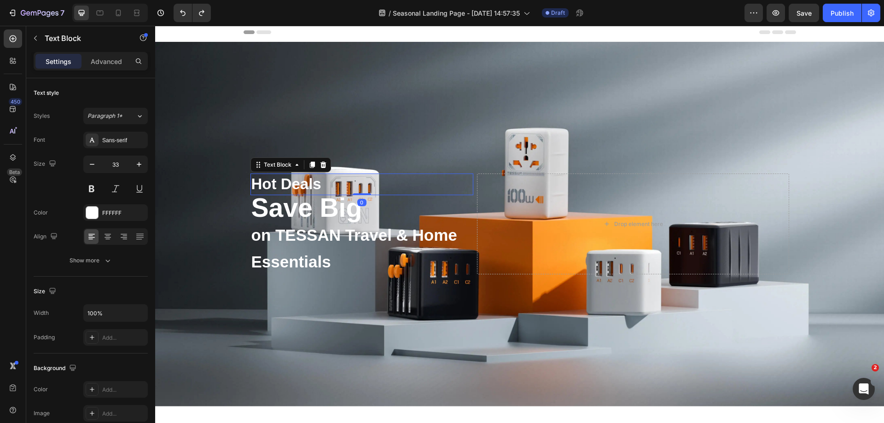
click at [299, 176] on p "Hot Deals" at bounding box center [362, 185] width 221 height 20
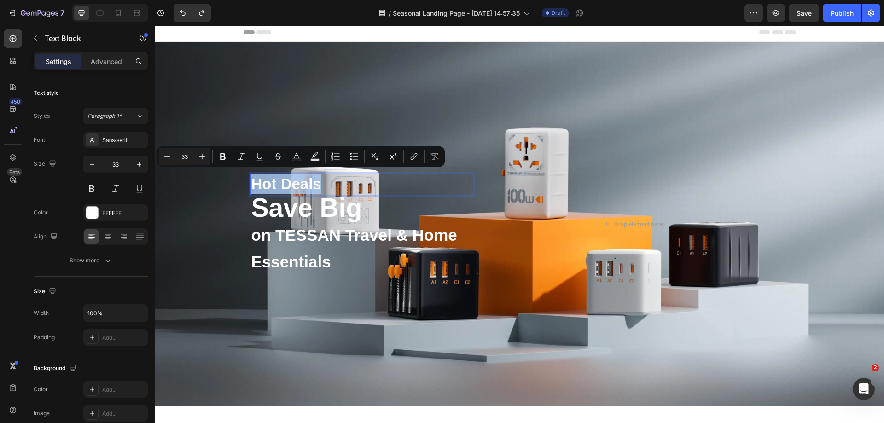
click at [292, 184] on p "Hot Deals" at bounding box center [362, 185] width 221 height 20
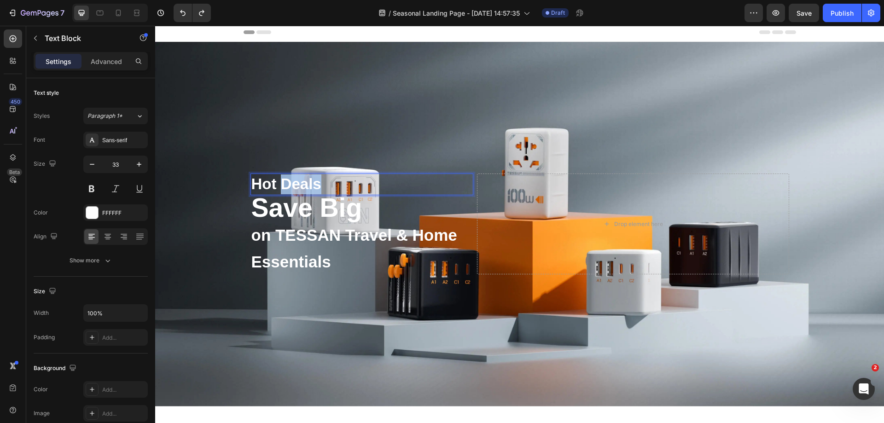
click at [292, 184] on p "Hot Deals" at bounding box center [362, 185] width 221 height 20
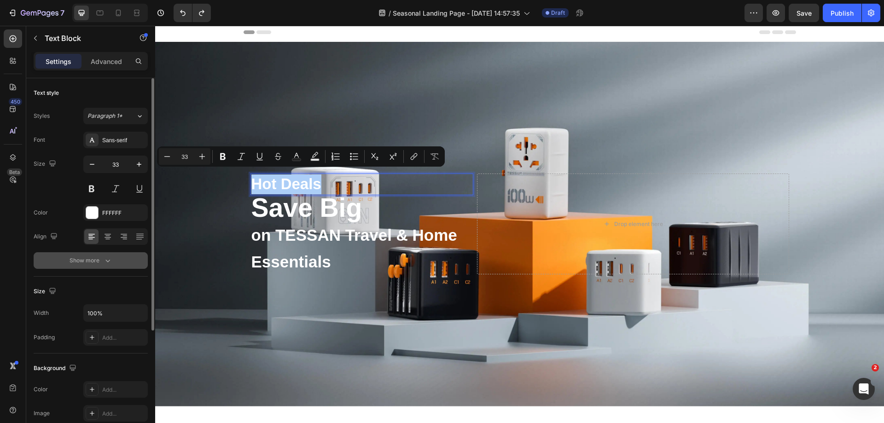
click at [94, 257] on div "Show more" at bounding box center [91, 260] width 43 height 9
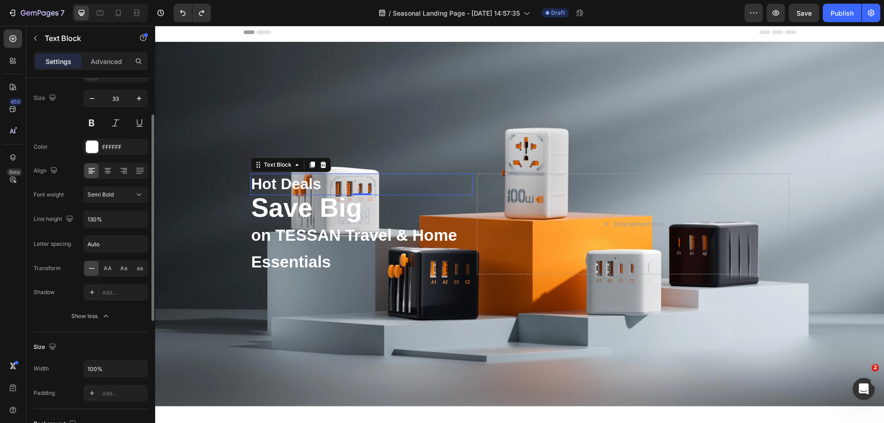
scroll to position [0, 0]
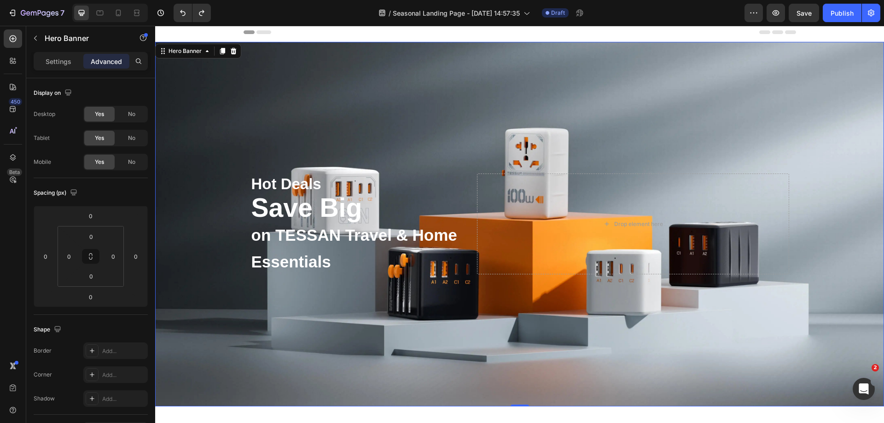
click at [767, 118] on div "Background Image" at bounding box center [519, 224] width 729 height 365
click at [311, 183] on p "Hot Deals" at bounding box center [362, 185] width 221 height 20
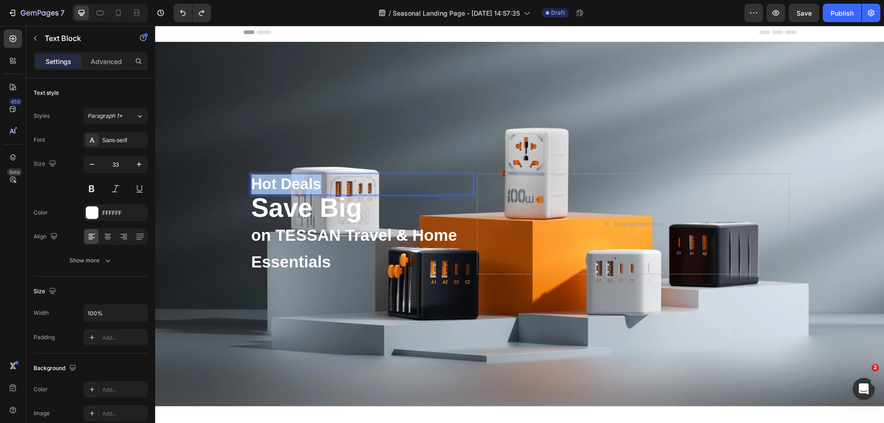
click at [311, 183] on p "Hot Deals" at bounding box center [362, 185] width 221 height 20
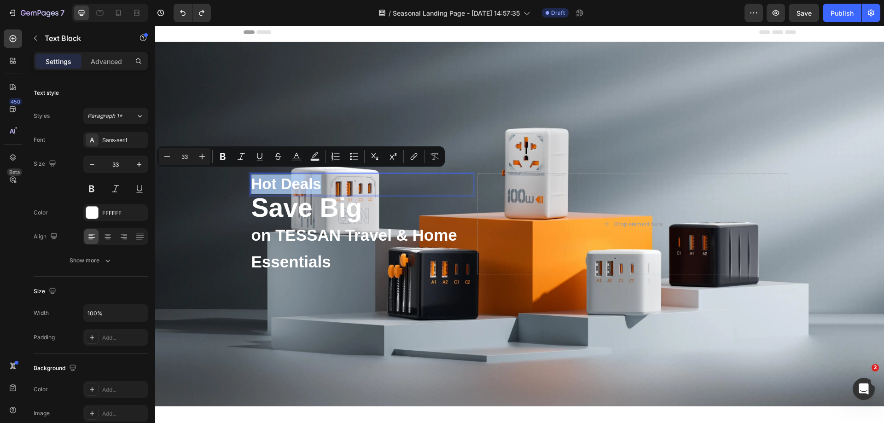
click at [311, 183] on p "Hot Deals" at bounding box center [362, 185] width 221 height 20
drag, startPoint x: 309, startPoint y: 183, endPoint x: 282, endPoint y: 182, distance: 26.8
click at [282, 182] on p "Hot Deals" at bounding box center [362, 185] width 221 height 20
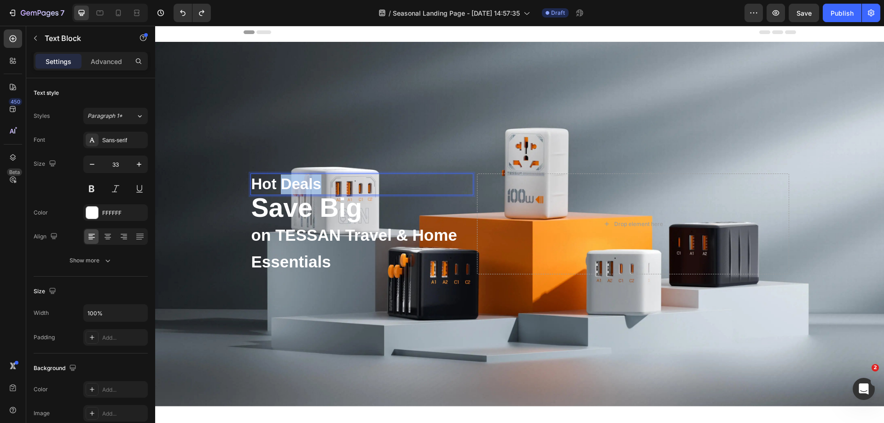
click at [282, 182] on p "Hot Deals" at bounding box center [362, 185] width 221 height 20
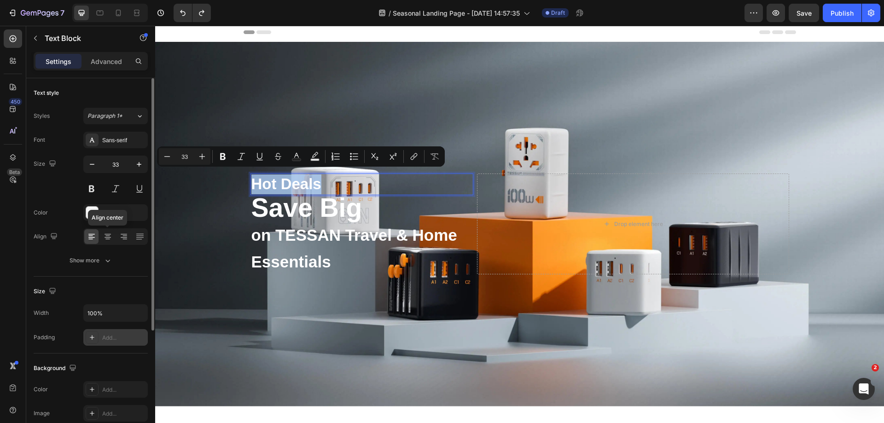
scroll to position [92, 0]
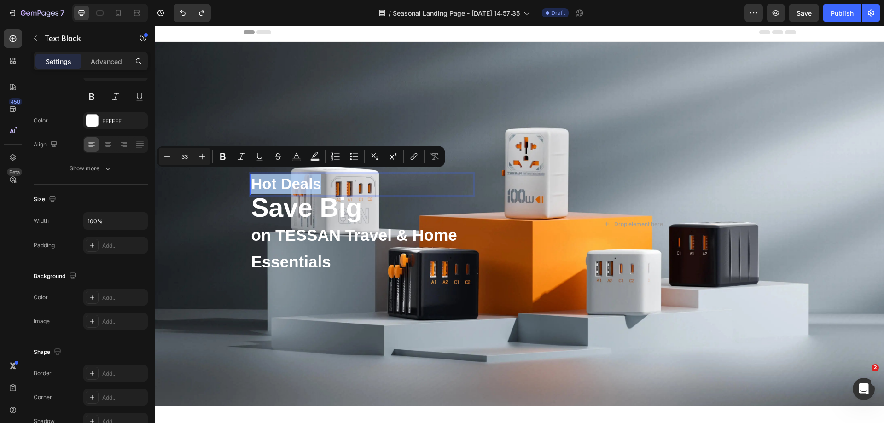
drag, startPoint x: 311, startPoint y: 184, endPoint x: 301, endPoint y: 182, distance: 9.8
click at [301, 182] on p "Hot Deals" at bounding box center [362, 185] width 221 height 20
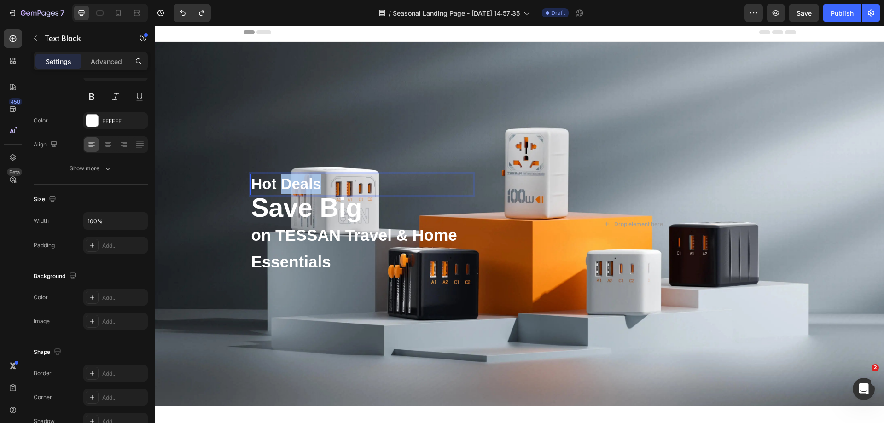
click at [301, 182] on p "Hot Deals" at bounding box center [362, 185] width 221 height 20
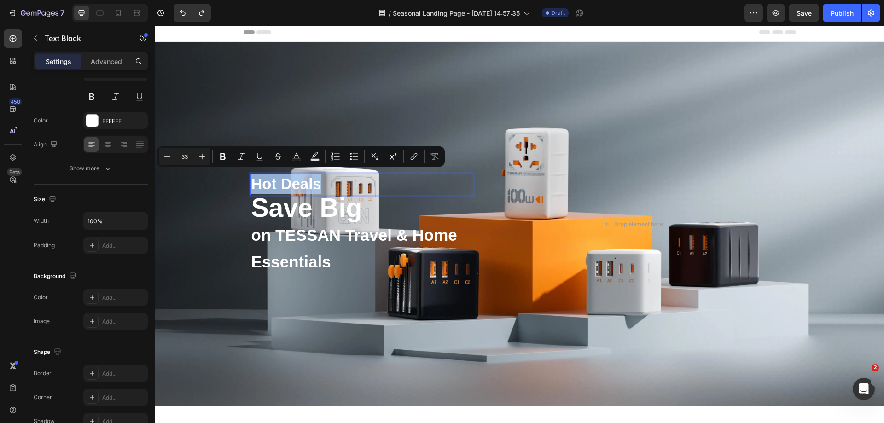
drag, startPoint x: 301, startPoint y: 182, endPoint x: 289, endPoint y: 182, distance: 12.4
click at [289, 182] on p "Hot Deals" at bounding box center [362, 185] width 221 height 20
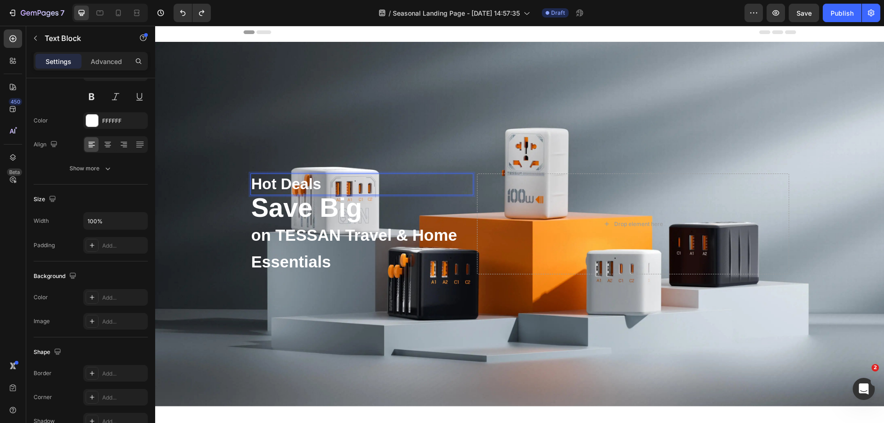
click at [325, 184] on p "Hot Deals" at bounding box center [362, 185] width 221 height 20
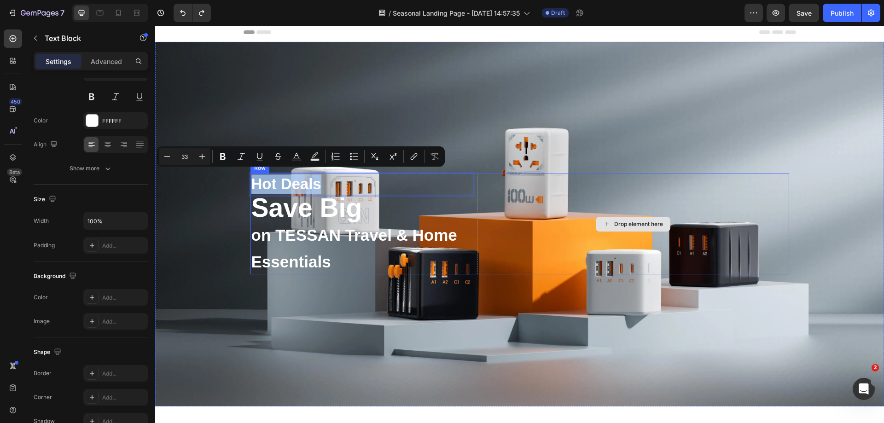
click at [484, 185] on div "Drop element here" at bounding box center [633, 224] width 312 height 101
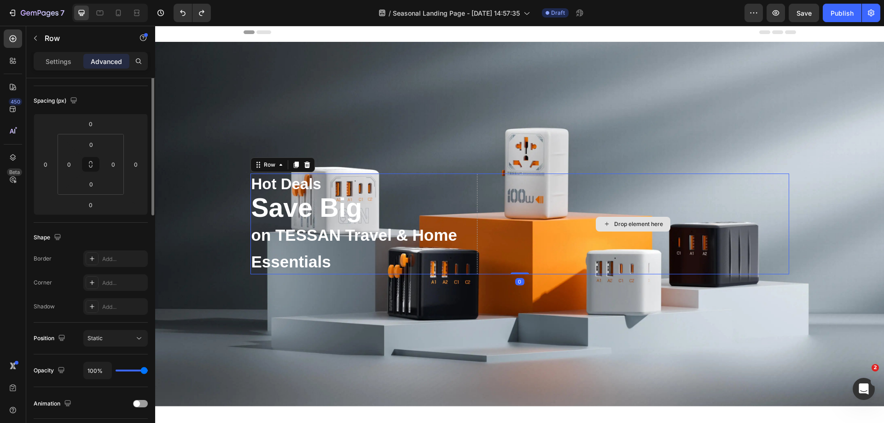
scroll to position [0, 0]
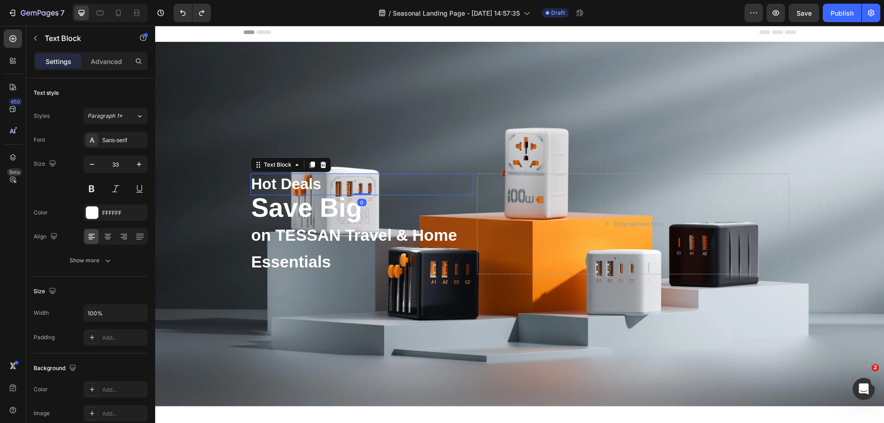
click at [265, 176] on p "Hot Deals" at bounding box center [362, 185] width 221 height 20
click at [472, 131] on div "Background Image" at bounding box center [519, 224] width 729 height 365
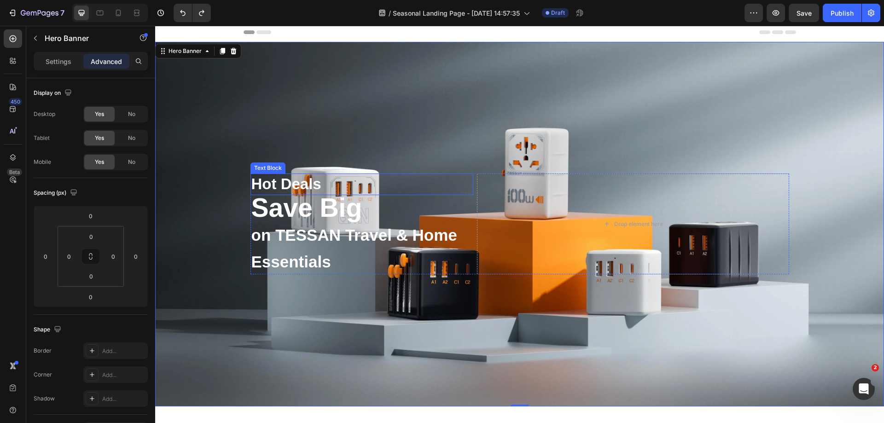
click at [263, 179] on p "Hot Deals" at bounding box center [362, 185] width 221 height 20
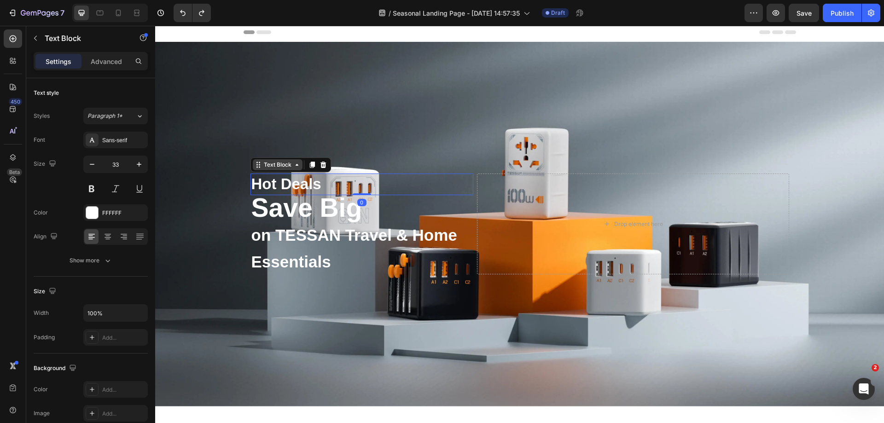
click at [295, 164] on icon at bounding box center [296, 164] width 7 height 7
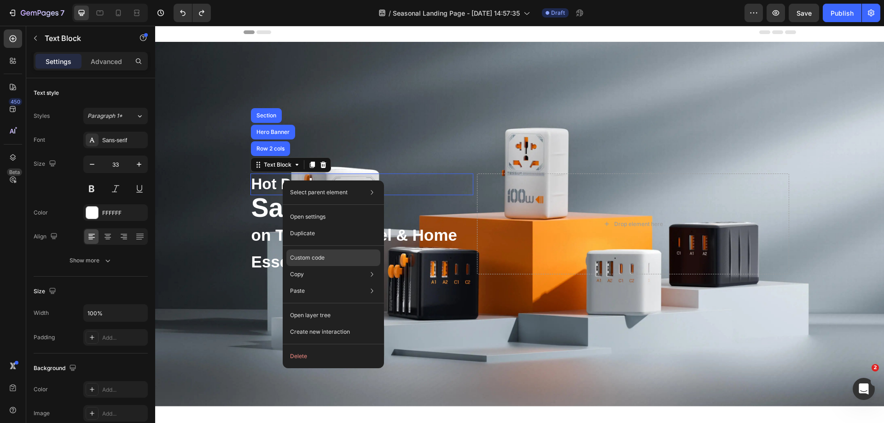
click at [319, 258] on p "Custom code" at bounding box center [307, 258] width 35 height 8
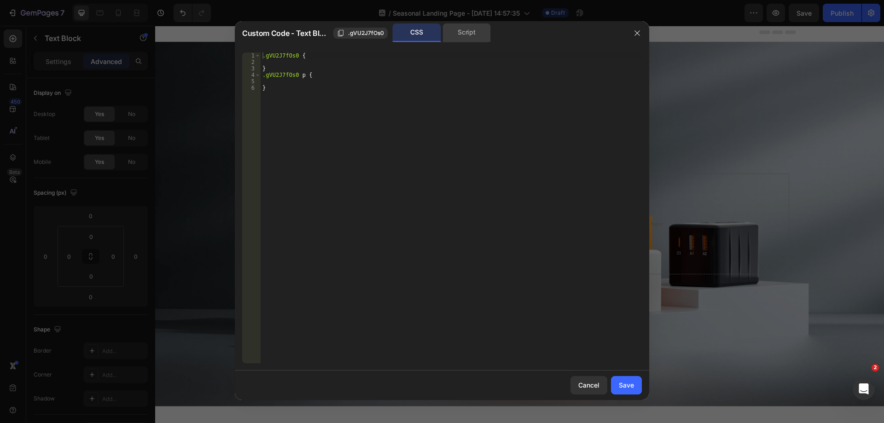
click at [458, 32] on div "Script" at bounding box center [467, 32] width 48 height 18
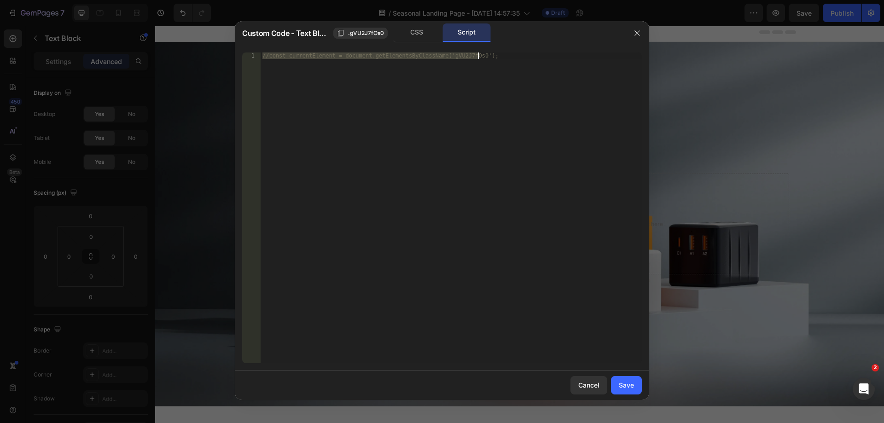
click at [388, 91] on div "//const currentElement = document.getElementsByClassName('gVU2J7fOs0');" at bounding box center [451, 208] width 381 height 311
paste textarea "background: linear-gradient(180deg, #E5B854 -11.11%, #F7D381 12.62%, #FDE386 22…"
type textarea "background: linear-gradient(180deg, #E5B854 -11.11%, #F7D381 12.62%, #FDE386 22…"
drag, startPoint x: 468, startPoint y: 361, endPoint x: 623, endPoint y: 387, distance: 157.4
click at [623, 387] on div "Save" at bounding box center [626, 386] width 15 height 10
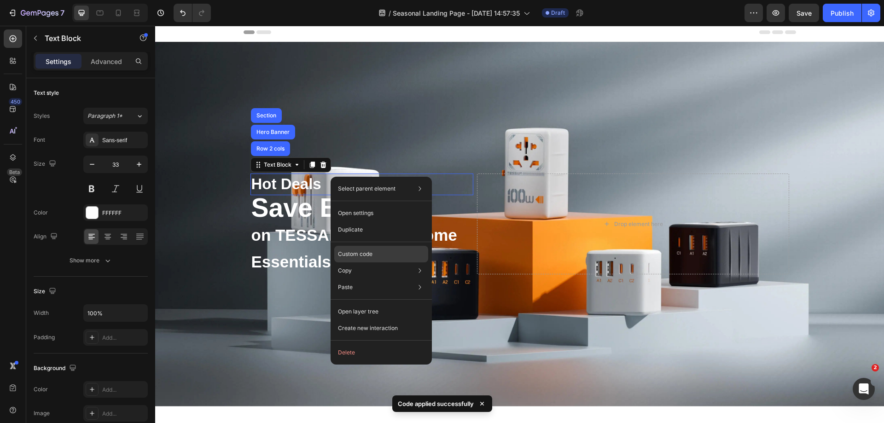
click at [369, 255] on p "Custom code" at bounding box center [355, 254] width 35 height 8
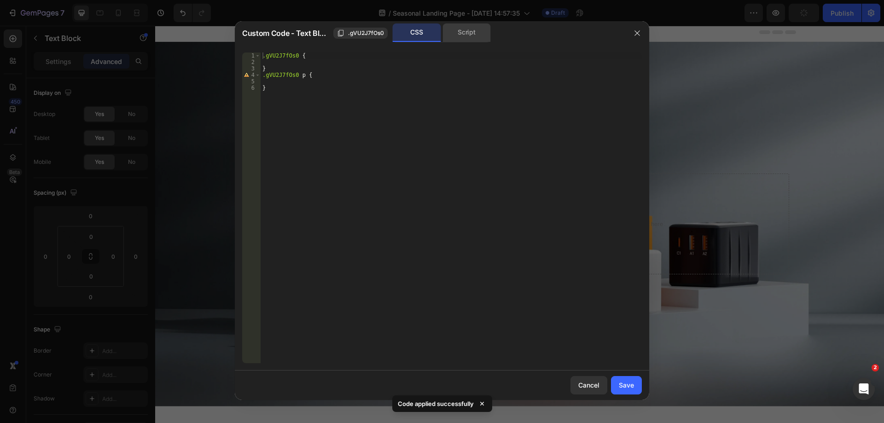
click at [460, 36] on div "Script" at bounding box center [467, 32] width 48 height 18
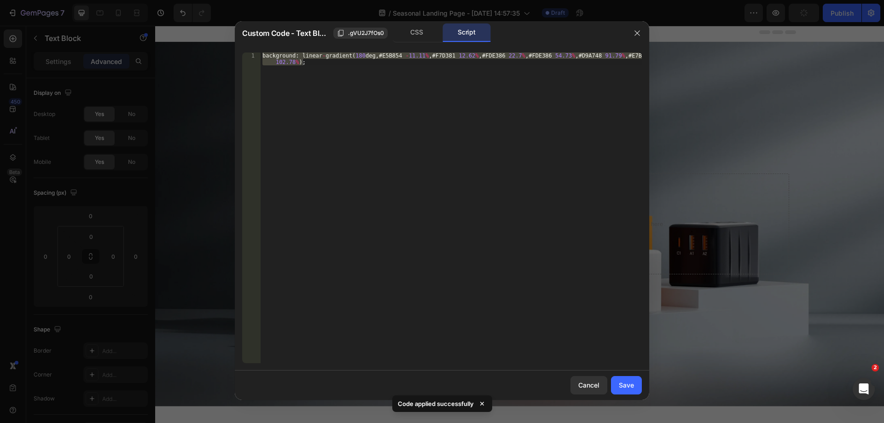
type textarea "background: linear-gradient(180deg, #E5B854 -11.11%, #F7D381 12.62%, #FDE386 22…"
click at [403, 147] on div "background : linear - gradient ( 180 deg , # E5B854 - 11.11 % , # F7D381 12.62 …" at bounding box center [451, 208] width 381 height 311
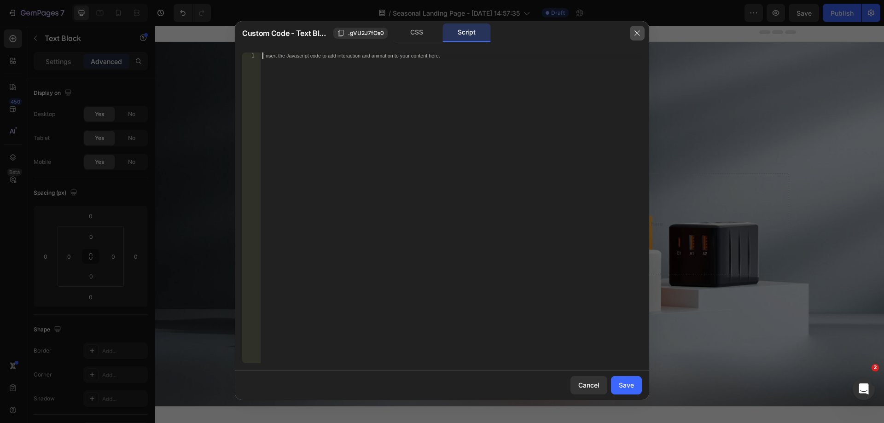
click at [637, 36] on icon "button" at bounding box center [637, 32] width 7 height 7
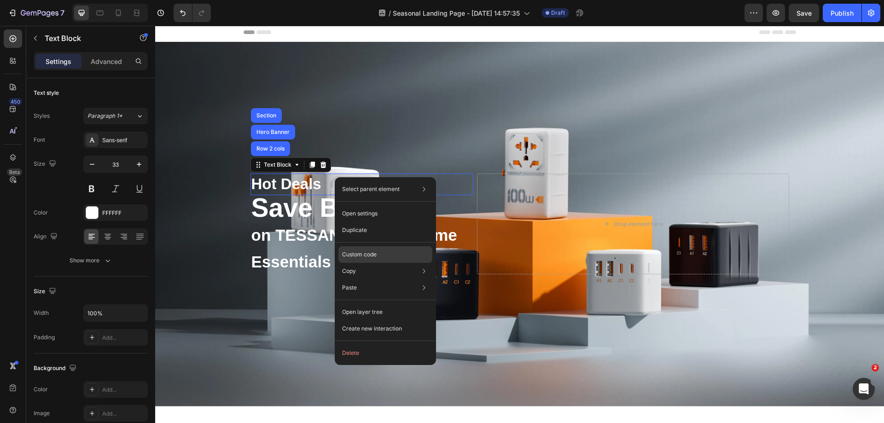
click at [375, 252] on p "Custom code" at bounding box center [359, 255] width 35 height 8
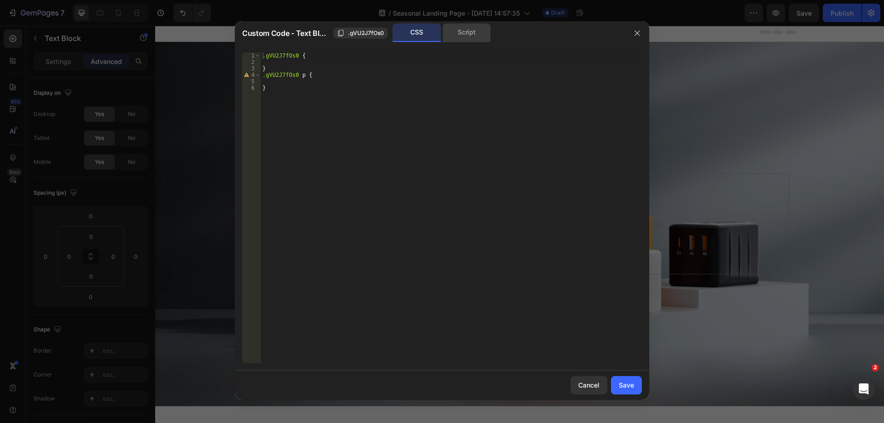
click at [457, 30] on div "Script" at bounding box center [467, 32] width 48 height 18
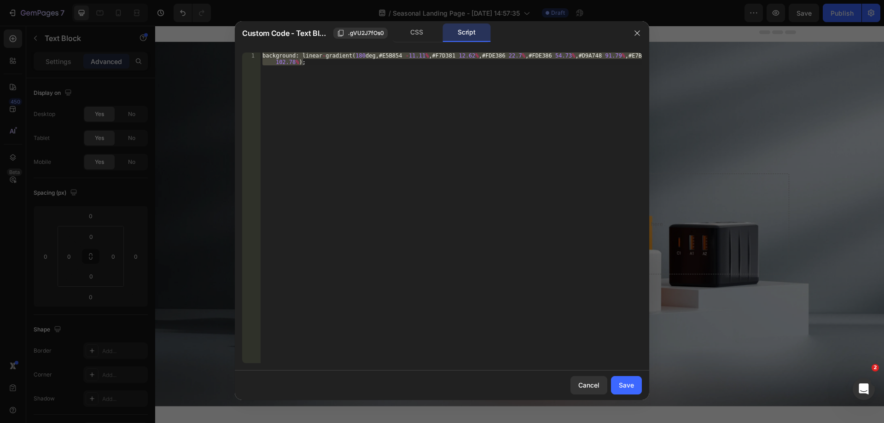
type textarea "background: linear-gradient(180deg, #E5B854 -11.11%, #F7D381 12.62%, #FDE386 22…"
click at [574, 248] on div "background : linear - gradient ( 180 deg , # E5B854 - 11.11 % , # F7D381 12.62 …" at bounding box center [451, 208] width 381 height 311
click at [629, 390] on div "Save" at bounding box center [626, 386] width 15 height 10
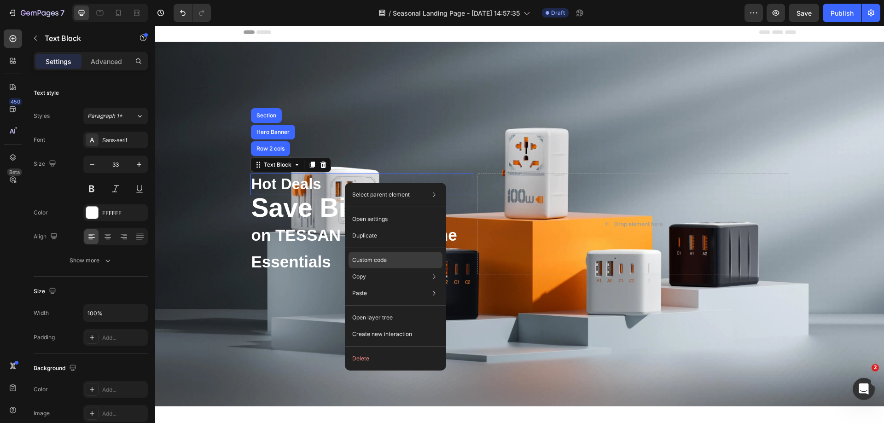
click at [378, 262] on p "Custom code" at bounding box center [369, 260] width 35 height 8
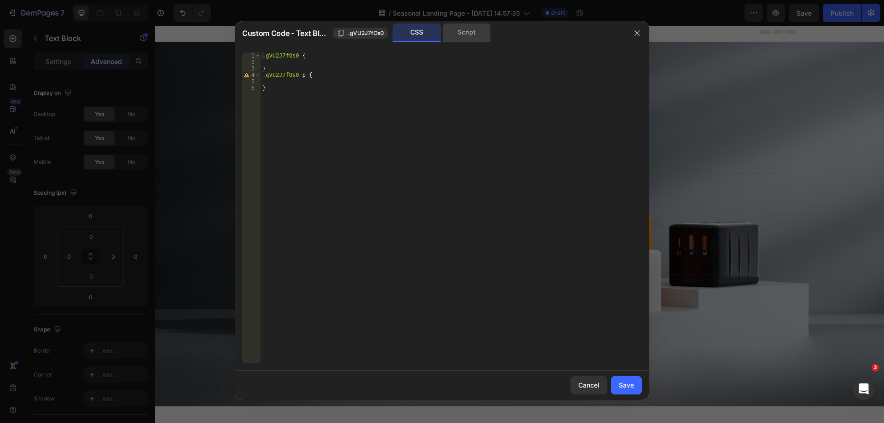
click at [451, 35] on div "Script" at bounding box center [467, 32] width 48 height 18
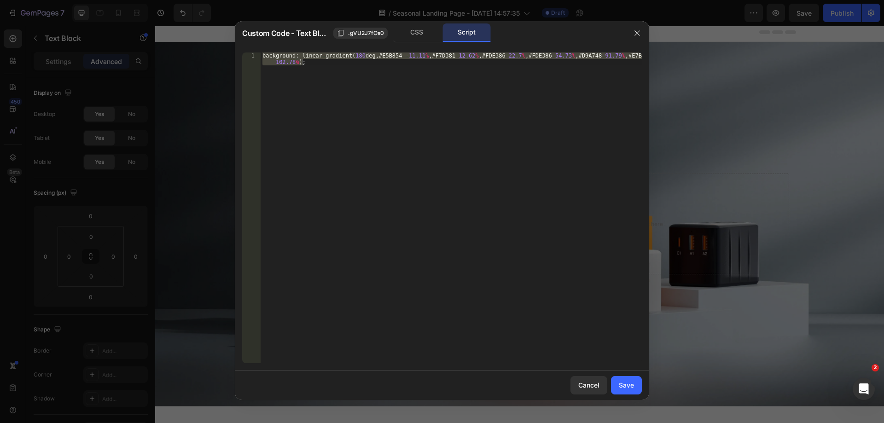
type textarea "background: linear-gradient(180deg, #E5B854 -11.11%, #F7D381 12.62%, #FDE386 22…"
click at [447, 162] on div "background : linear - gradient ( 180 deg , # E5B854 - 11.11 % , # F7D381 12.62 …" at bounding box center [451, 208] width 381 height 311
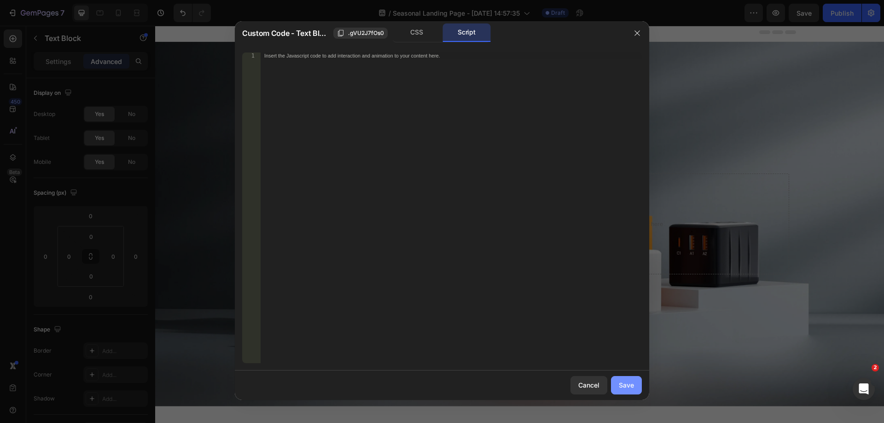
drag, startPoint x: 622, startPoint y: 382, endPoint x: 464, endPoint y: 344, distance: 163.1
click at [622, 382] on div "Save" at bounding box center [626, 386] width 15 height 10
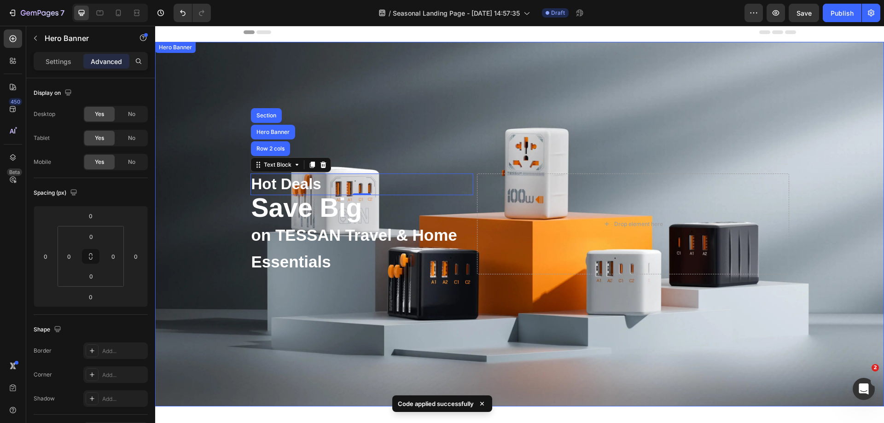
click at [472, 148] on div "Background Image" at bounding box center [519, 224] width 729 height 365
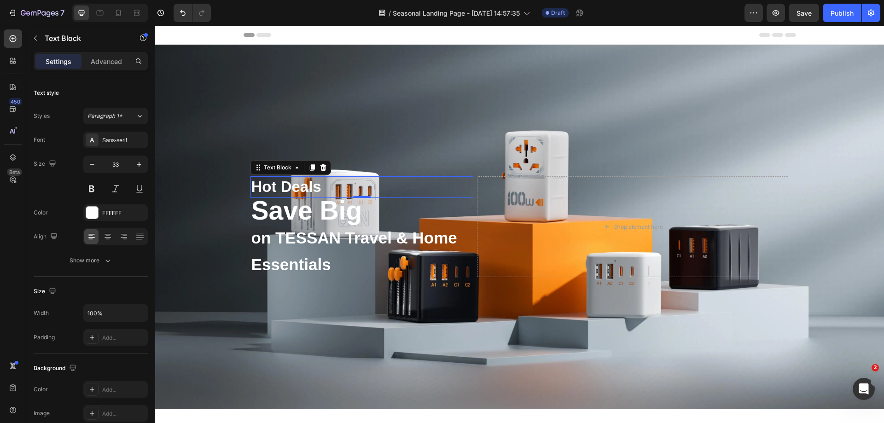
click at [291, 184] on p "Hot Deals" at bounding box center [362, 187] width 221 height 20
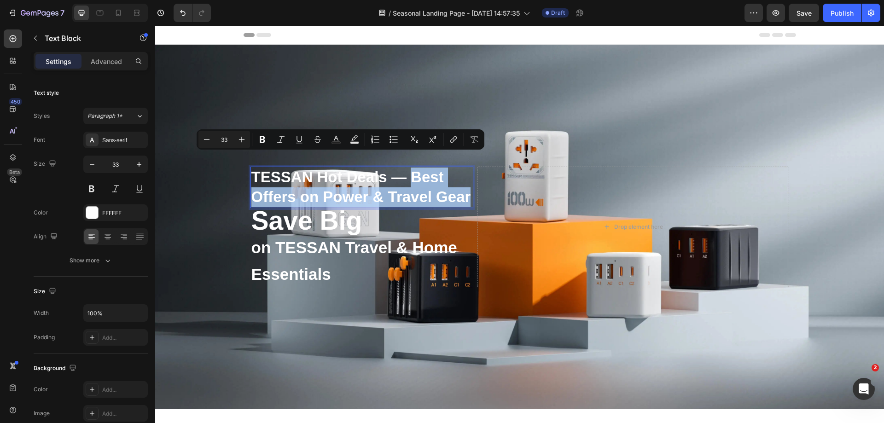
drag, startPoint x: 404, startPoint y: 166, endPoint x: 414, endPoint y: 200, distance: 35.6
click at [414, 200] on p "TESSAN Hot Deals — Best Offers on Power & Travel Gear" at bounding box center [362, 188] width 221 height 40
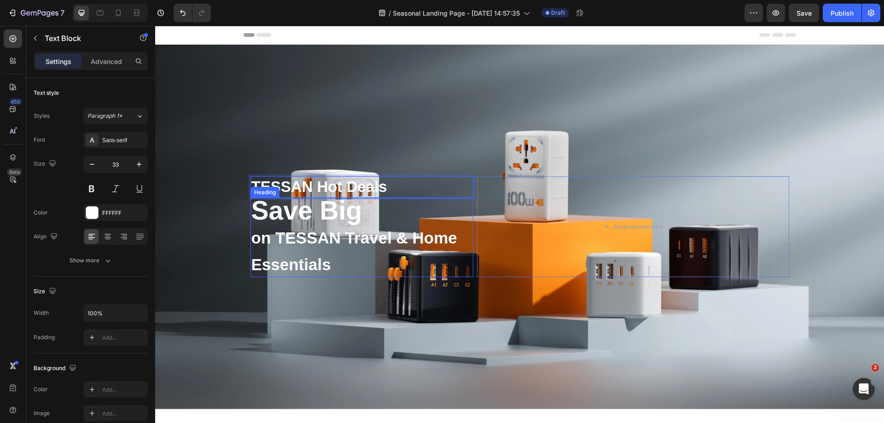
click at [335, 246] on span "on TESSAN Travel & Home Essentials" at bounding box center [355, 251] width 206 height 45
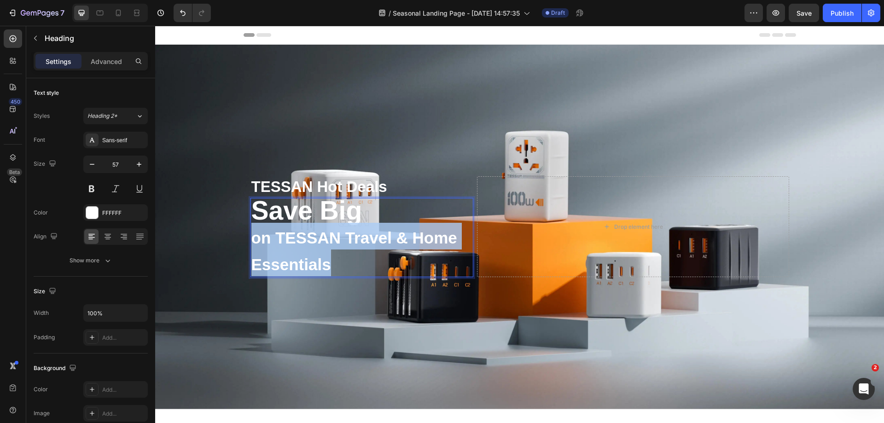
click at [335, 246] on span "on TESSAN Travel & Home Essentials" at bounding box center [355, 251] width 206 height 45
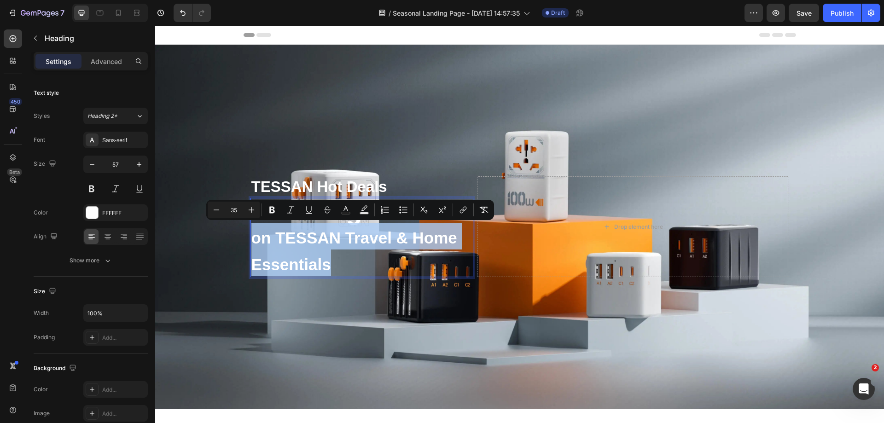
click at [335, 246] on span "on TESSAN Travel & Home Essentials" at bounding box center [355, 251] width 206 height 45
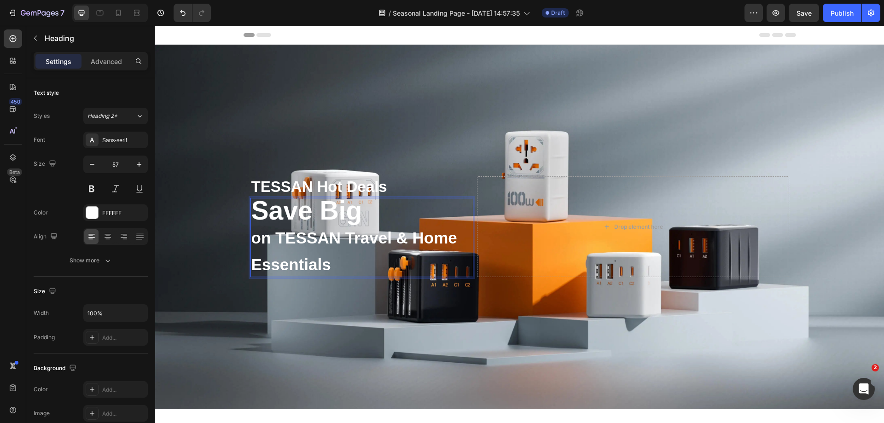
scroll to position [6, 0]
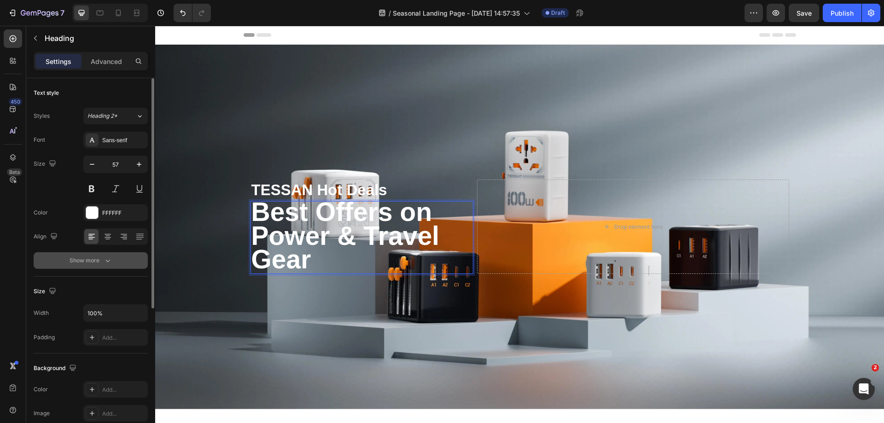
click at [104, 255] on button "Show more" at bounding box center [91, 260] width 114 height 17
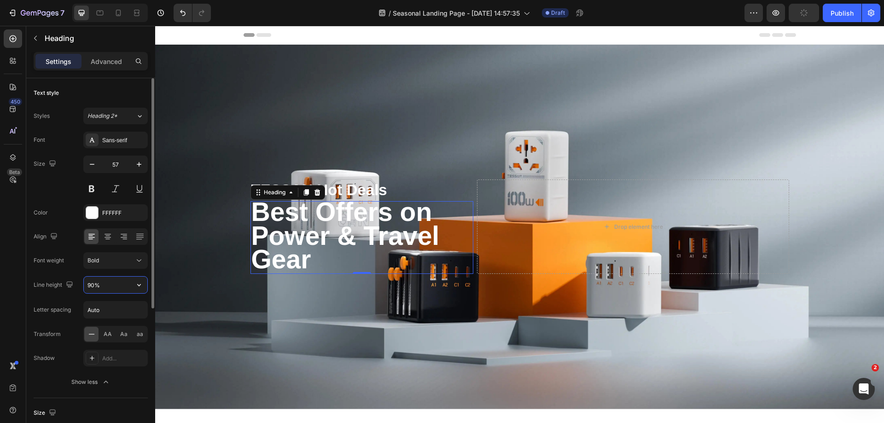
click at [90, 285] on input "90%" at bounding box center [116, 285] width 64 height 17
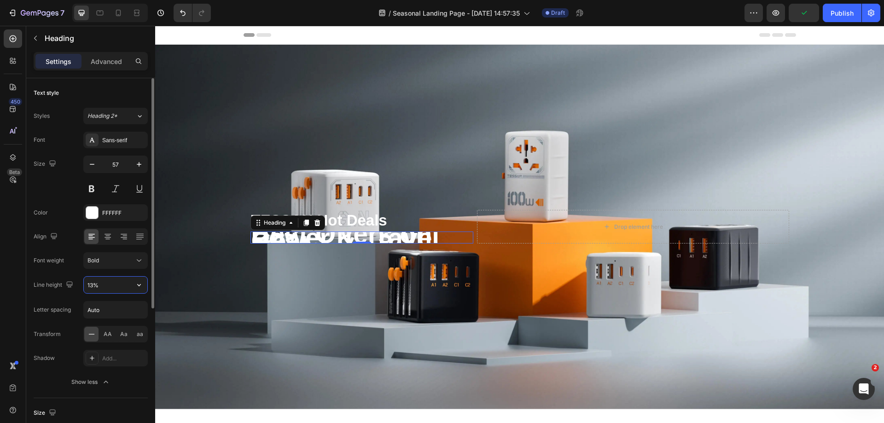
type input "130%"
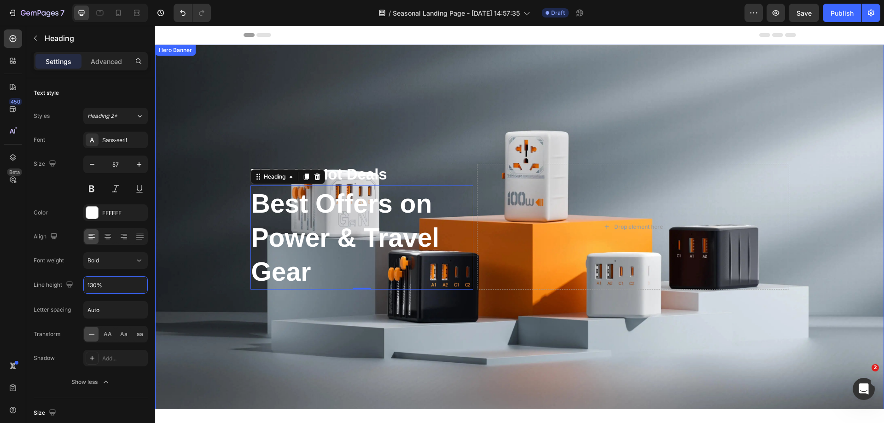
click at [376, 102] on div "Background Image" at bounding box center [519, 227] width 729 height 365
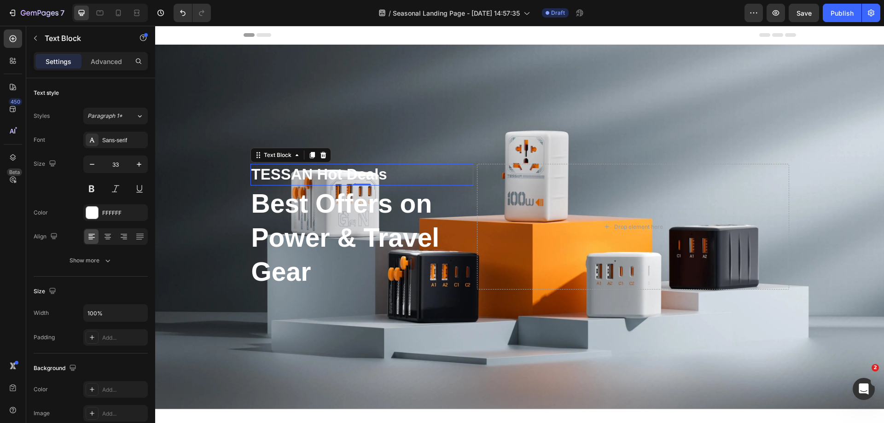
click at [322, 171] on p "TESSAN Hot Deals" at bounding box center [362, 175] width 221 height 20
drag, startPoint x: 311, startPoint y: 173, endPoint x: 233, endPoint y: 178, distance: 78.5
click at [233, 178] on div "TESSAN Hot Deals Text Block 0 Best Offers on Power & Travel Gear Heading Drop e…" at bounding box center [519, 227] width 729 height 365
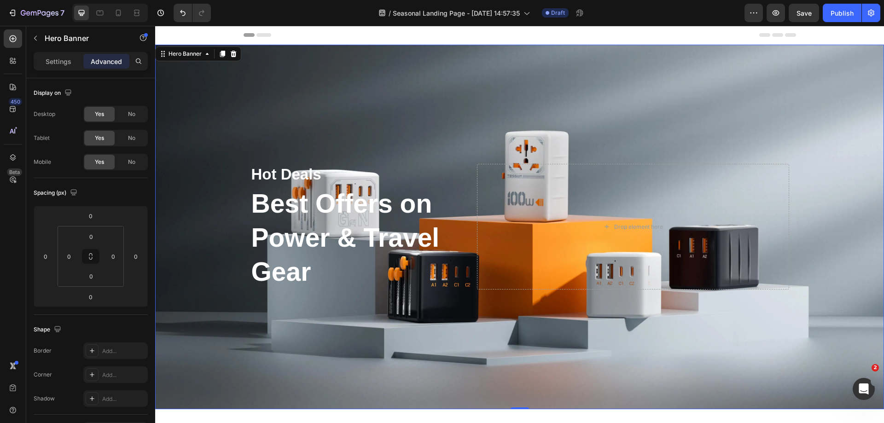
click at [330, 121] on div "Background Image" at bounding box center [519, 227] width 729 height 365
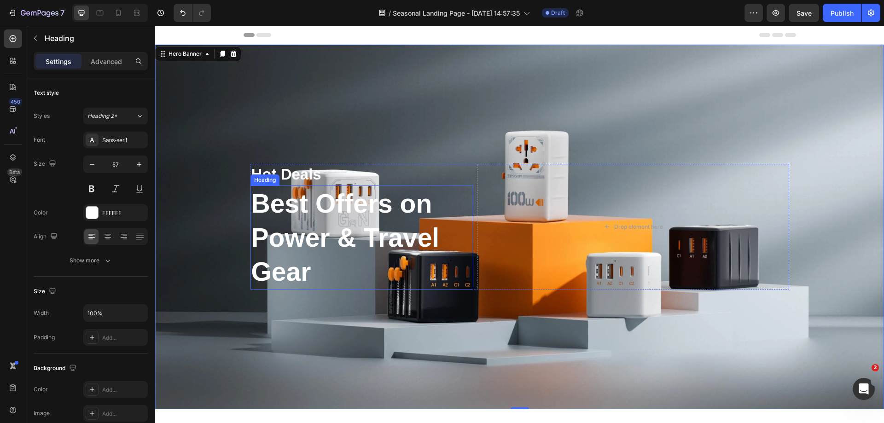
click at [403, 205] on p "Best Offers on Power & Travel Gear" at bounding box center [362, 238] width 221 height 102
click at [396, 207] on p "Best Offers on Power & Travel Gear" at bounding box center [362, 238] width 221 height 102
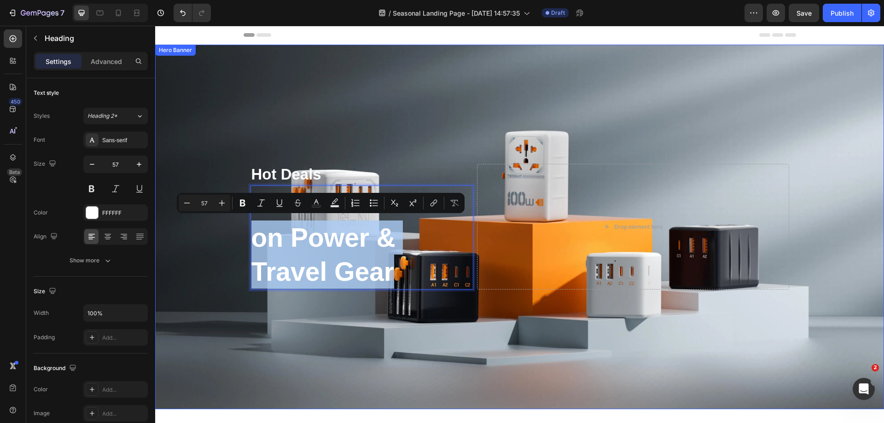
drag, startPoint x: 396, startPoint y: 275, endPoint x: 245, endPoint y: 252, distance: 152.5
click at [245, 252] on div "Hot Deals Text Block Best Offers on Power & Travel Gear Heading 0 Drop element …" at bounding box center [520, 226] width 553 height 155
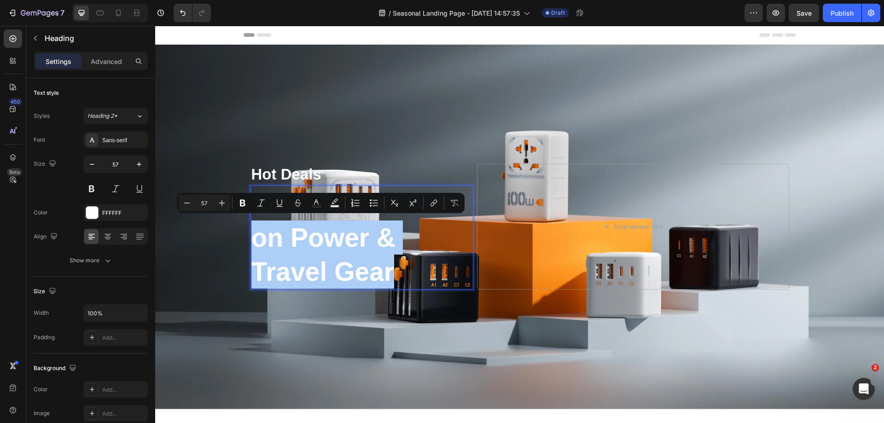
click at [205, 204] on input "57" at bounding box center [204, 203] width 18 height 11
type input "35"
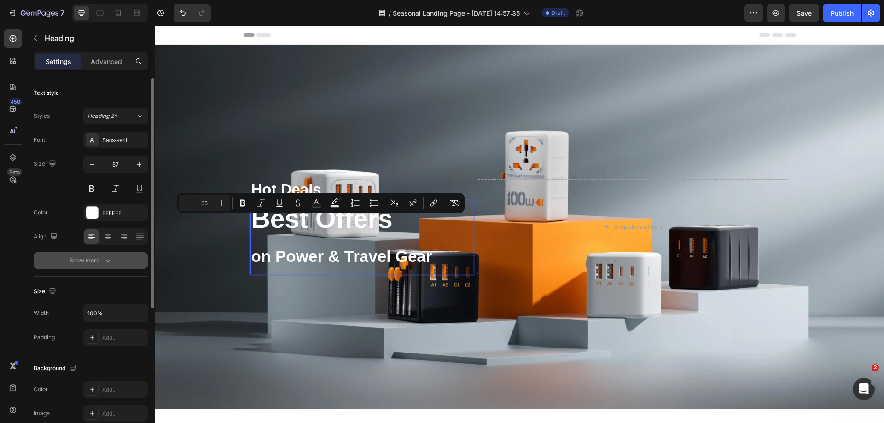
click at [101, 257] on div "Show more" at bounding box center [91, 260] width 43 height 9
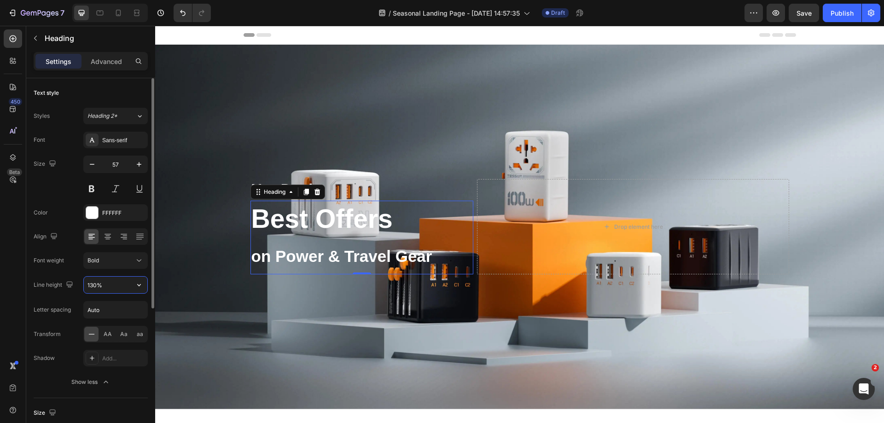
click at [95, 288] on input "130%" at bounding box center [116, 285] width 64 height 17
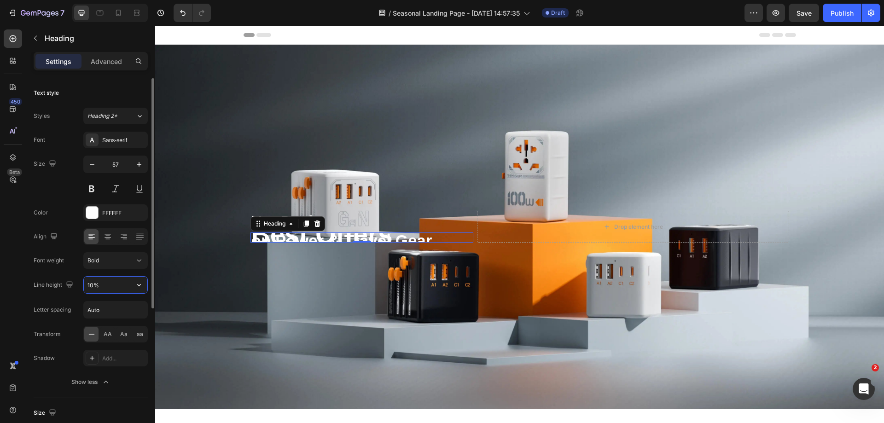
type input "100%"
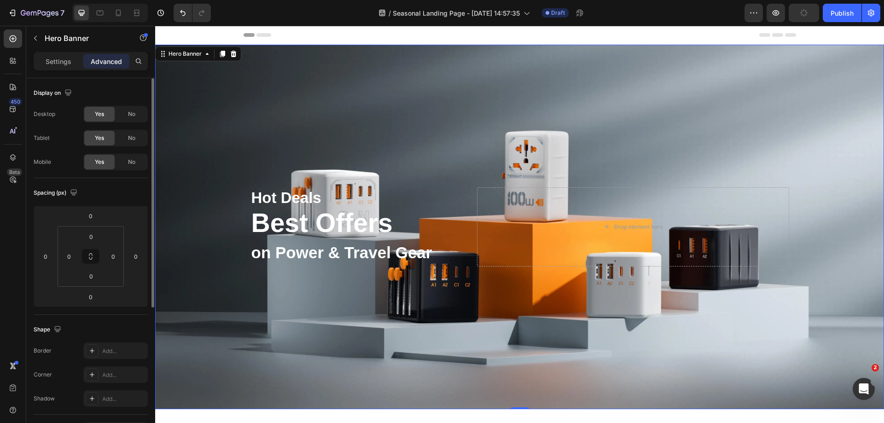
click at [183, 240] on div "Background Image" at bounding box center [519, 227] width 729 height 365
click at [539, 87] on div "Background Image" at bounding box center [519, 227] width 729 height 365
click at [53, 62] on p "Settings" at bounding box center [59, 62] width 26 height 10
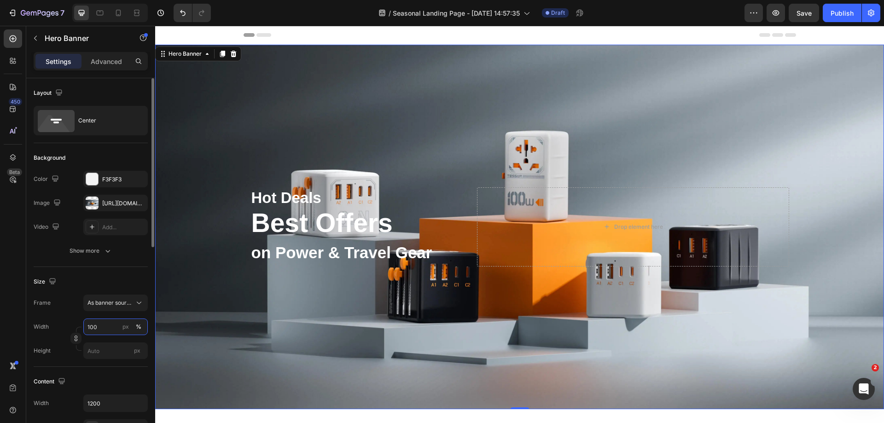
click at [98, 326] on input "100" at bounding box center [115, 327] width 64 height 17
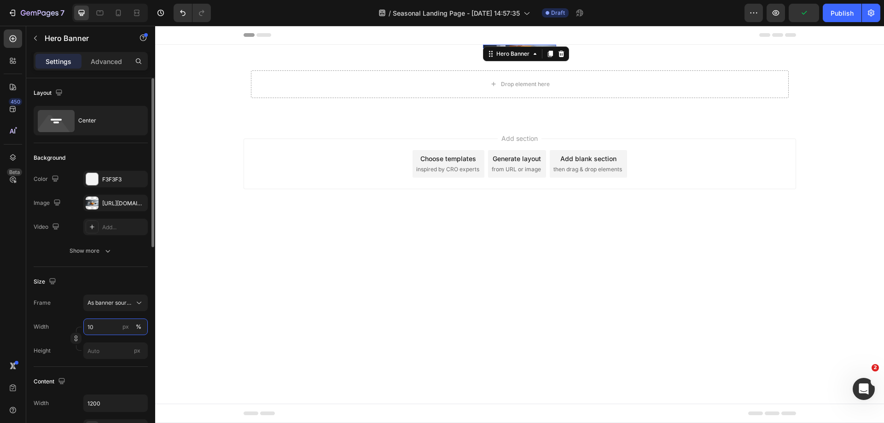
type input "100"
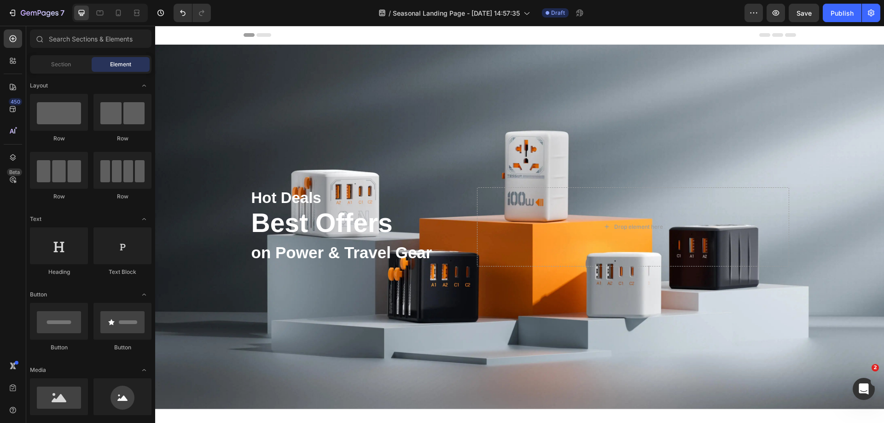
click at [633, 37] on div "Header" at bounding box center [520, 35] width 553 height 18
click at [872, 12] on icon "button" at bounding box center [871, 13] width 6 height 7
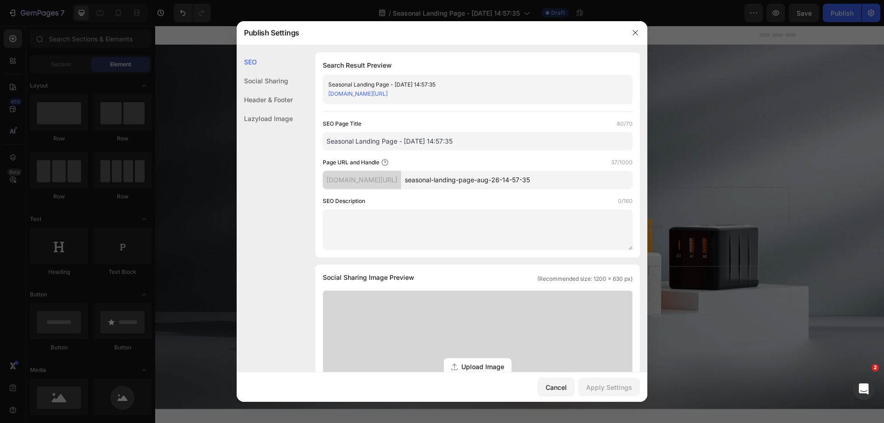
click at [502, 176] on input "seasonal-landing-page-aug-26-14-57-35" at bounding box center [517, 180] width 232 height 18
type input "hot-deals"
click at [464, 144] on input "Seasonal Landing Page - [DATE] 14:57:35" at bounding box center [478, 141] width 310 height 18
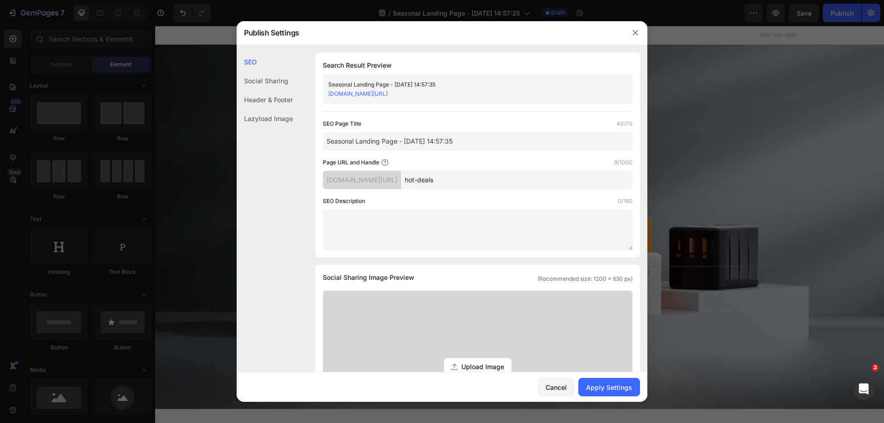
paste input "TESSAN Hot Deals — Best Offers on Power & Travel Gear"
type input "TESSAN Hot Deals — Best Offers on Power & Travel Gear"
click at [382, 221] on textarea at bounding box center [478, 230] width 310 height 41
paste textarea "Discover TESSAN Hot Deals: exclusive discounts on power strips, USB chargers, a…"
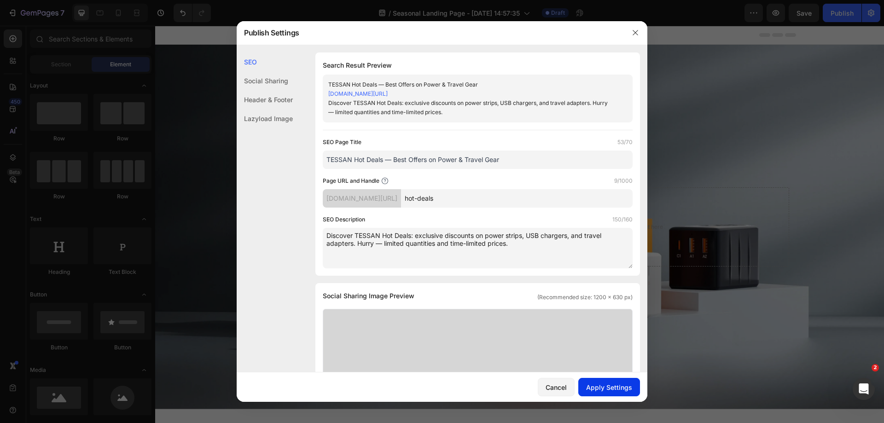
type textarea "Discover TESSAN Hot Deals: exclusive discounts on power strips, USB chargers, a…"
click at [597, 387] on div "Apply Settings" at bounding box center [609, 388] width 46 height 10
click at [630, 34] on button "button" at bounding box center [635, 32] width 15 height 15
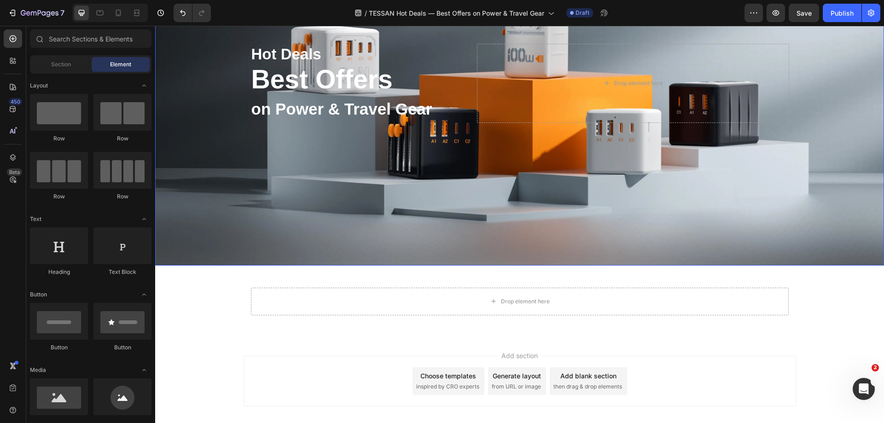
scroll to position [187, 0]
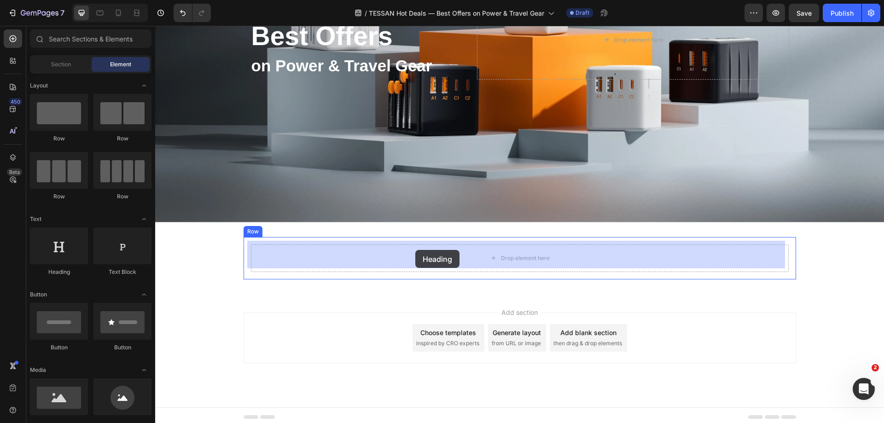
drag, startPoint x: 212, startPoint y: 283, endPoint x: 416, endPoint y: 250, distance: 206.3
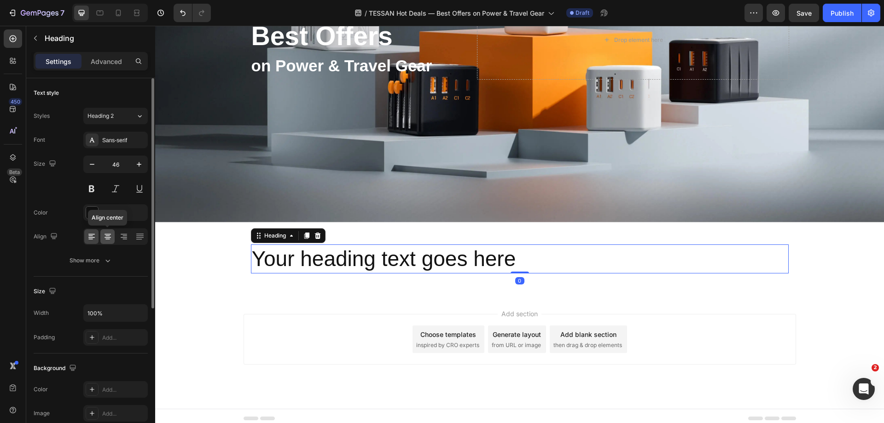
click at [109, 238] on icon at bounding box center [107, 236] width 9 height 9
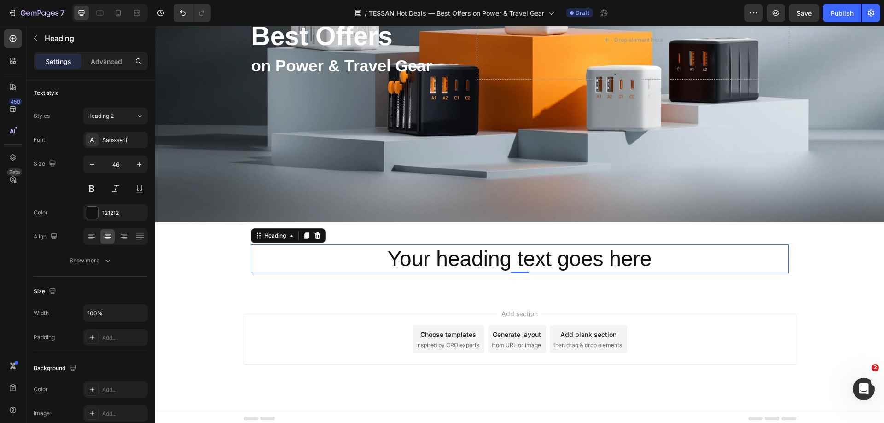
click at [448, 251] on h2 "Your heading text goes here" at bounding box center [520, 259] width 538 height 29
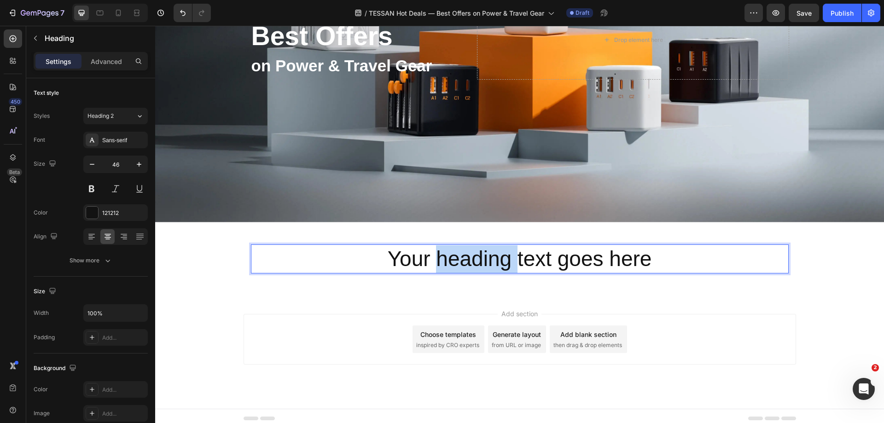
click at [448, 251] on p "Your heading text goes here" at bounding box center [520, 260] width 536 height 28
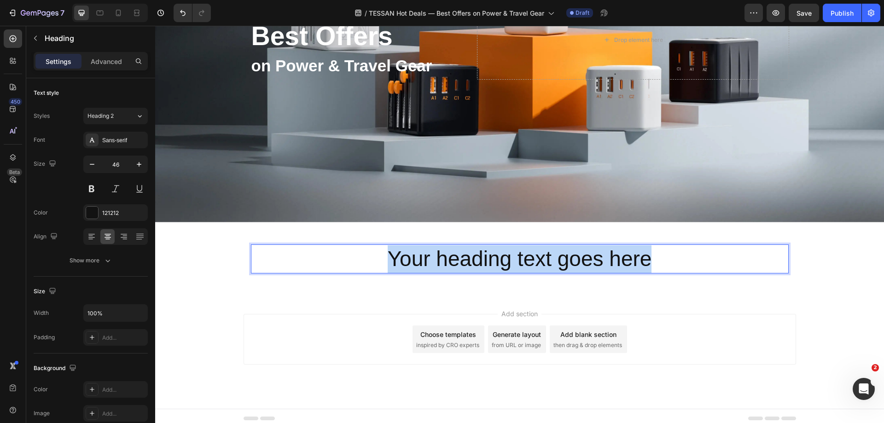
click at [448, 251] on p "Your heading text goes here" at bounding box center [520, 260] width 536 height 28
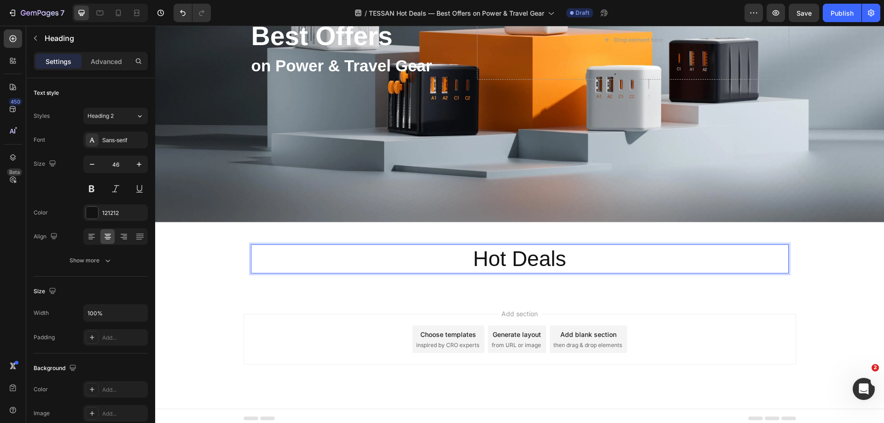
click at [492, 258] on p "Hot Deals" at bounding box center [520, 260] width 536 height 28
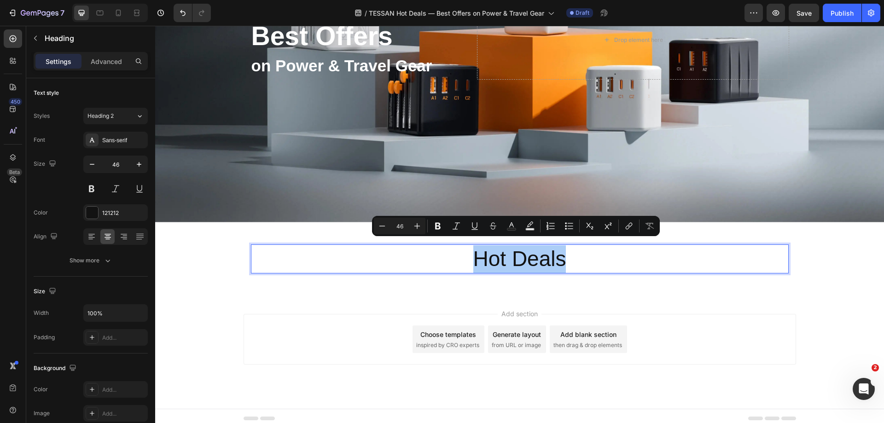
click at [401, 228] on input "46" at bounding box center [400, 226] width 18 height 11
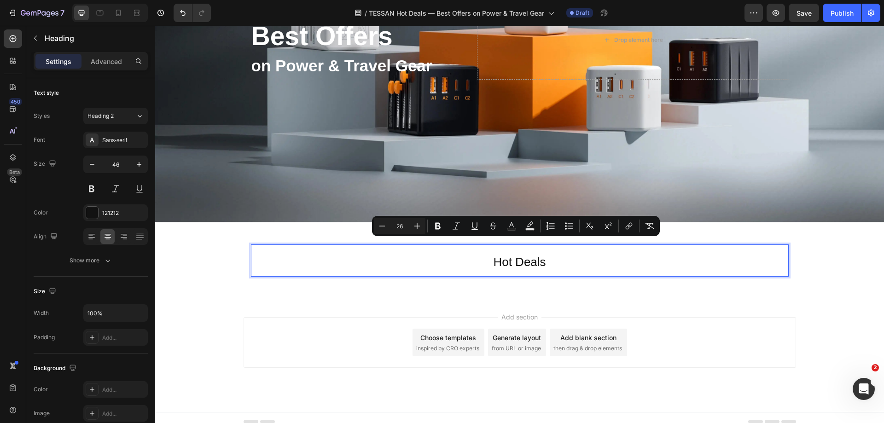
click at [400, 228] on input "26" at bounding box center [400, 226] width 18 height 11
type input "30"
click at [533, 260] on span "Hot Deals" at bounding box center [520, 261] width 61 height 15
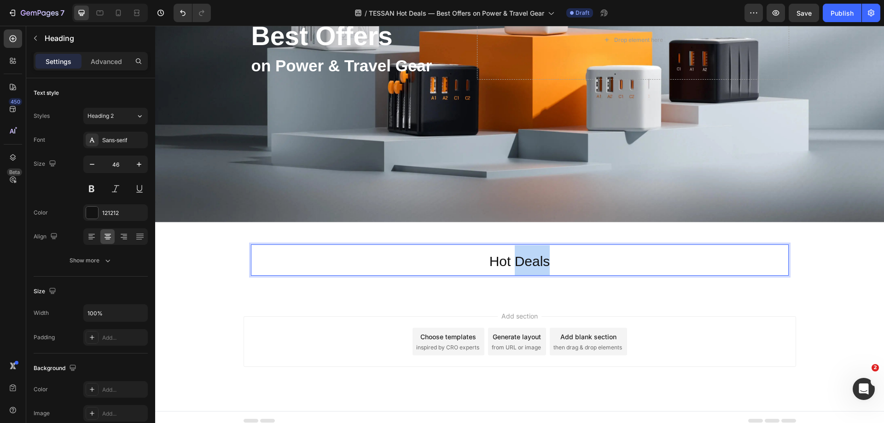
click at [533, 260] on span "Hot Deals" at bounding box center [520, 261] width 61 height 15
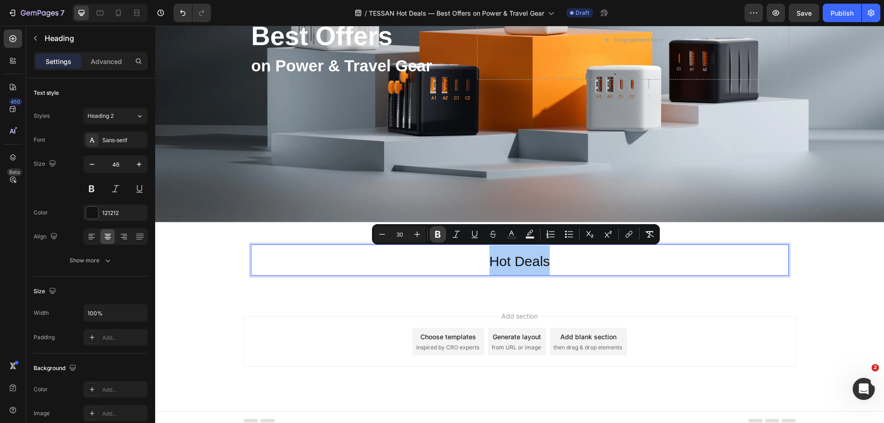
click at [435, 232] on icon "Editor contextual toolbar" at bounding box center [437, 234] width 9 height 9
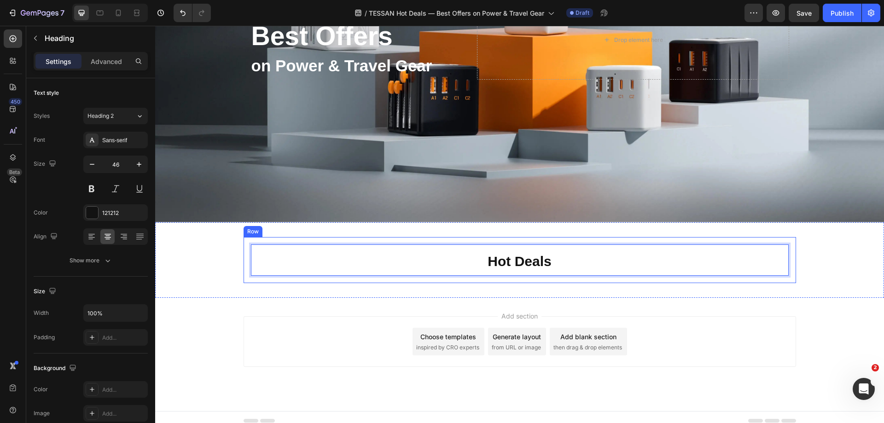
click at [397, 237] on div "Hot Deals Heading 0 Row" at bounding box center [520, 260] width 553 height 47
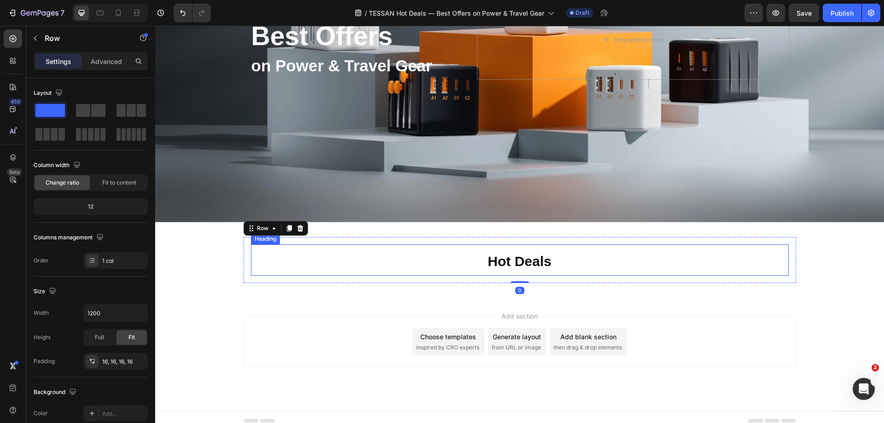
click at [502, 258] on strong "Hot Deals" at bounding box center [520, 261] width 64 height 15
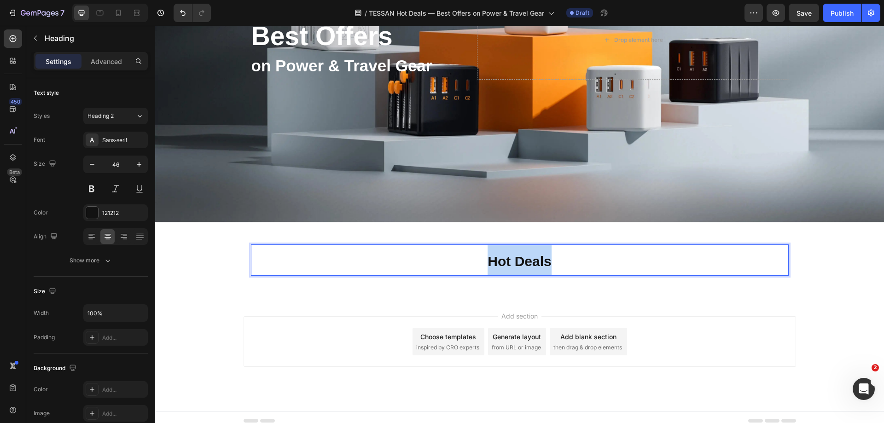
click at [502, 258] on strong "Hot Deals" at bounding box center [520, 261] width 64 height 15
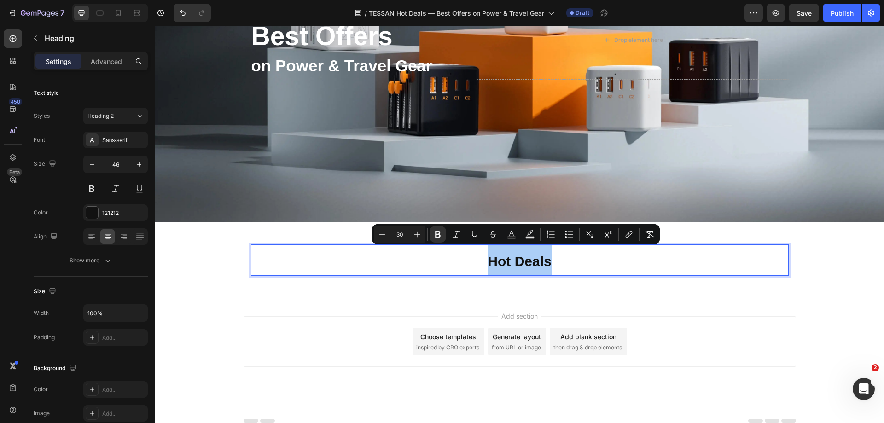
click at [399, 234] on input "30" at bounding box center [400, 234] width 18 height 11
type input "35"
click at [621, 288] on div "Hot Deals Heading 0 Row Section 2" at bounding box center [519, 259] width 729 height 75
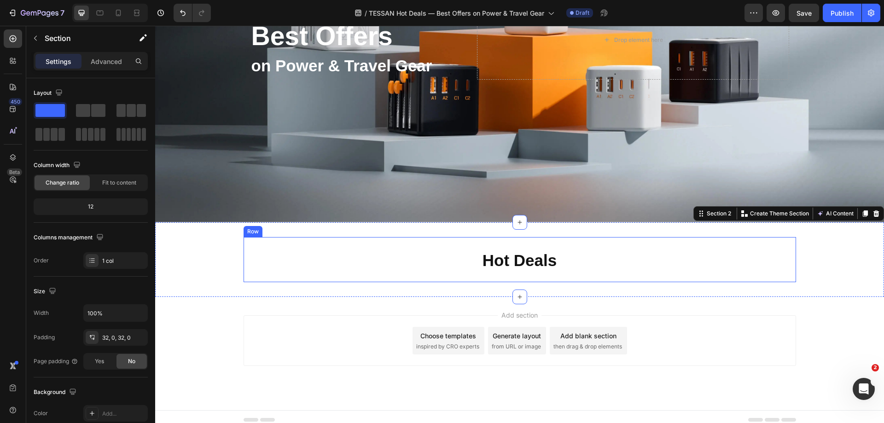
click at [545, 239] on div "⁠⁠⁠⁠⁠⁠⁠ Hot Deals Heading Row" at bounding box center [520, 260] width 553 height 46
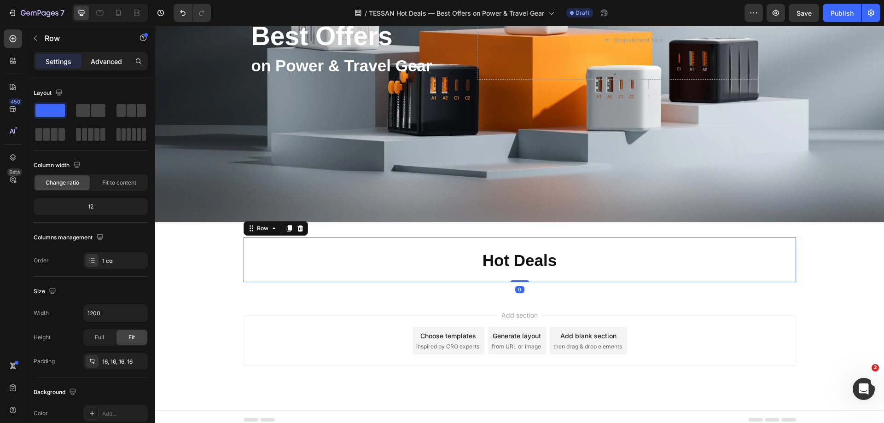
click at [117, 61] on p "Advanced" at bounding box center [106, 62] width 31 height 10
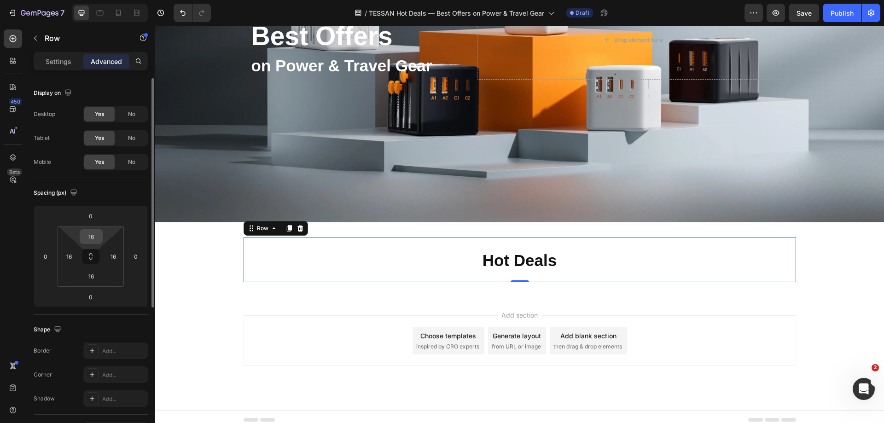
click at [91, 238] on input "16" at bounding box center [91, 237] width 18 height 14
type input "0"
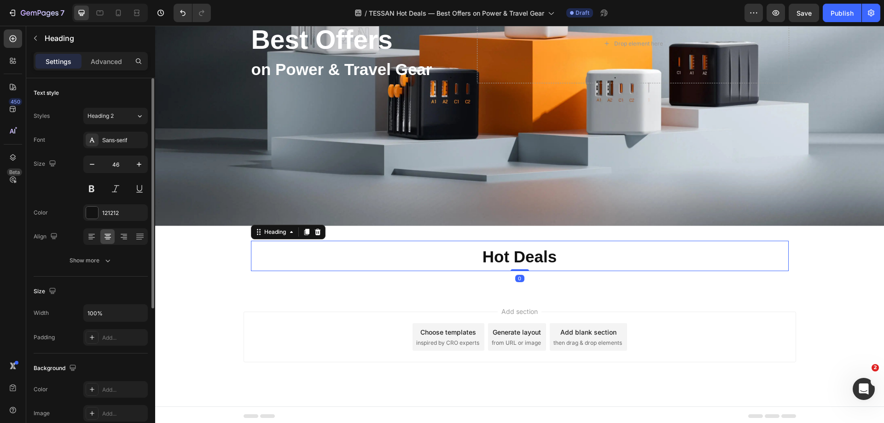
click at [494, 248] on strong "Hot Deals" at bounding box center [520, 257] width 74 height 18
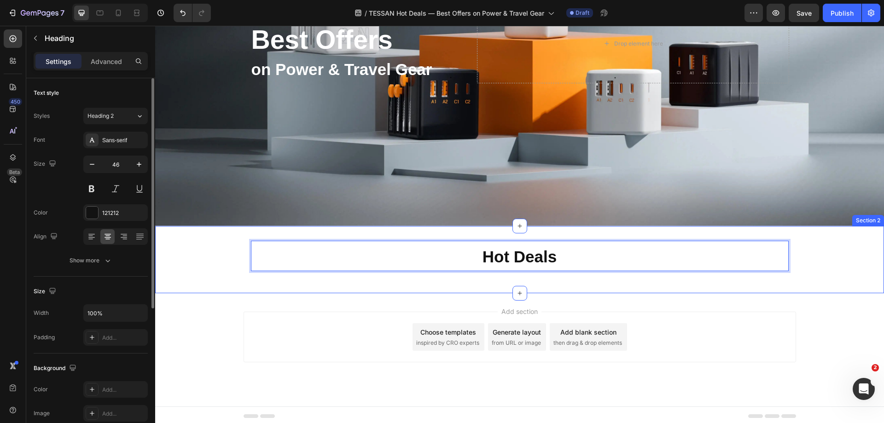
click at [706, 282] on div "Hot Deals Heading 0 Row Section 2" at bounding box center [519, 260] width 729 height 68
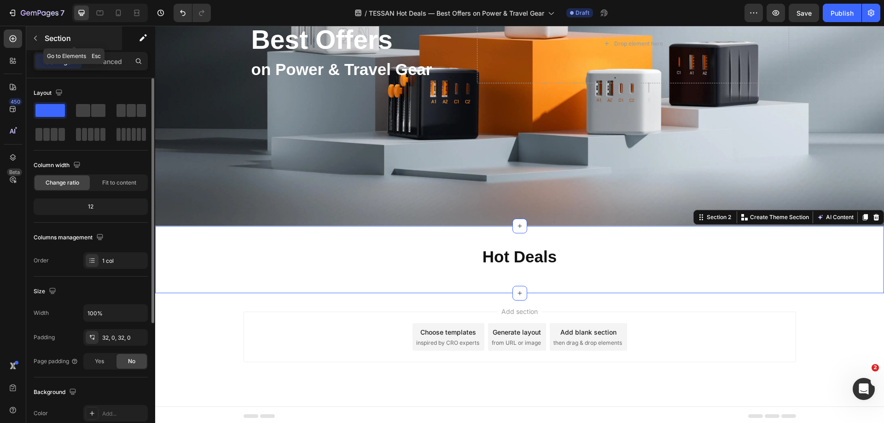
click at [36, 35] on icon "button" at bounding box center [35, 38] width 7 height 7
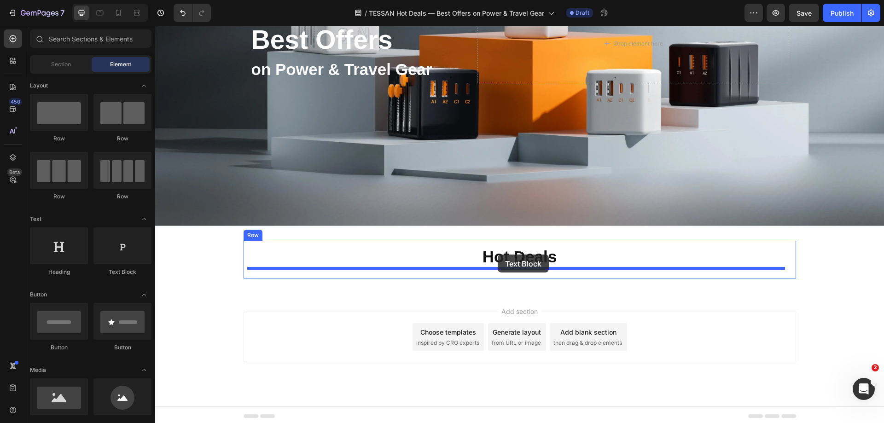
drag, startPoint x: 189, startPoint y: 261, endPoint x: 498, endPoint y: 255, distance: 309.2
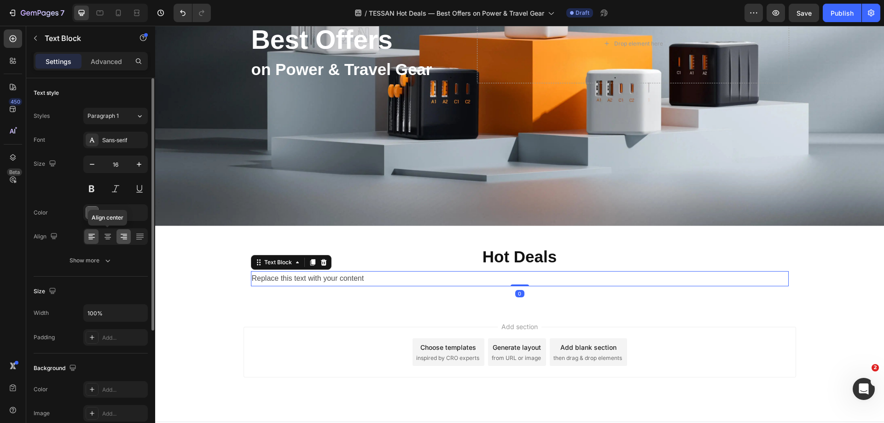
click at [109, 239] on icon at bounding box center [107, 236] width 9 height 9
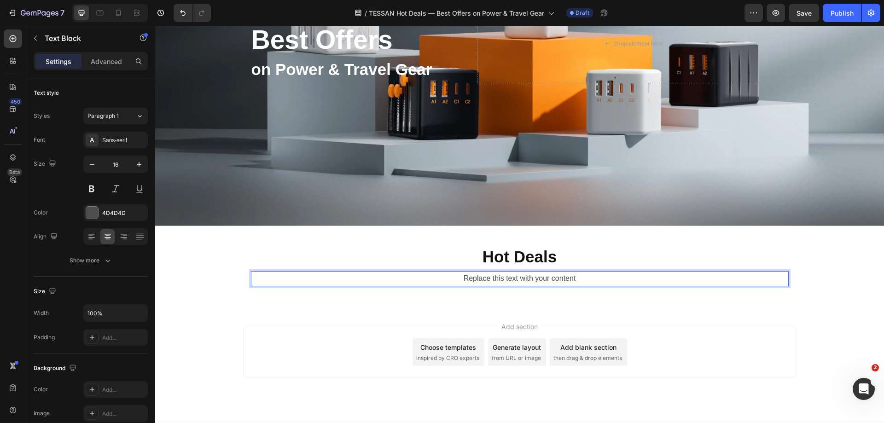
click at [489, 278] on div "Replace this text with your content" at bounding box center [520, 278] width 538 height 15
click at [489, 278] on p "Replace this text with your content" at bounding box center [520, 278] width 536 height 13
click at [447, 275] on p "limited quantities and time-limited prices." at bounding box center [520, 278] width 536 height 13
click at [597, 276] on p "Limited quantities and time-limited prices." at bounding box center [520, 278] width 536 height 13
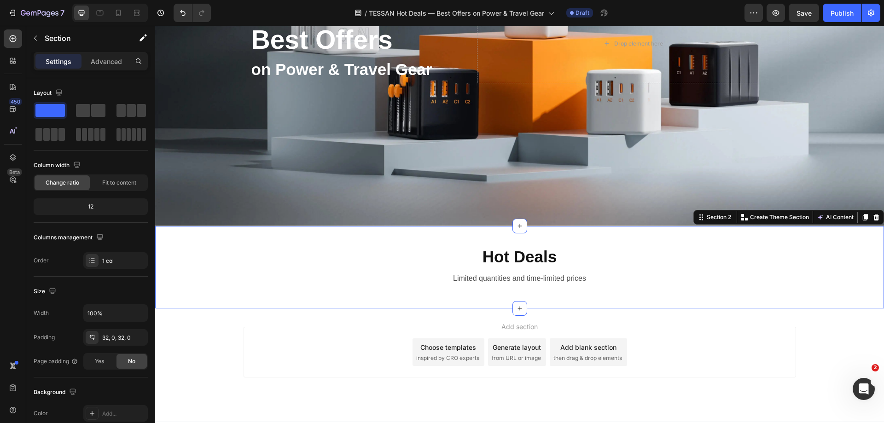
click at [814, 275] on div "⁠⁠⁠⁠⁠⁠⁠ Hot Deals Heading Limited quantities and time-limited prices Text Block…" at bounding box center [519, 267] width 729 height 53
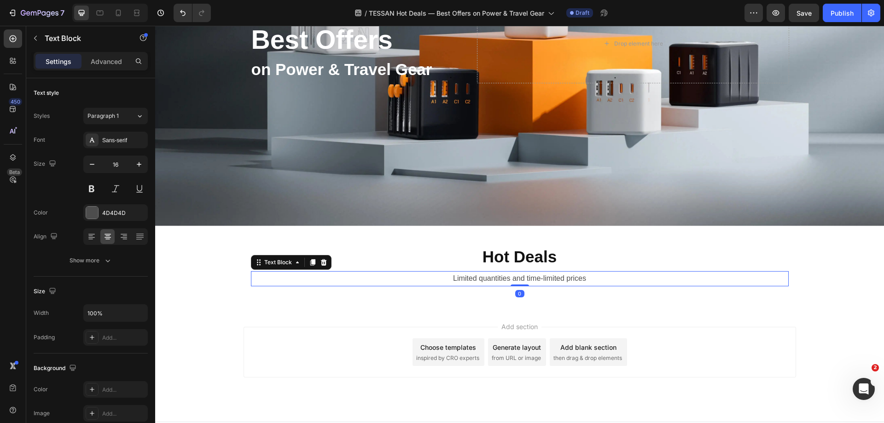
click at [580, 275] on p "Limited quantities and time-limited prices" at bounding box center [520, 278] width 536 height 13
click at [116, 62] on p "Advanced" at bounding box center [106, 62] width 31 height 10
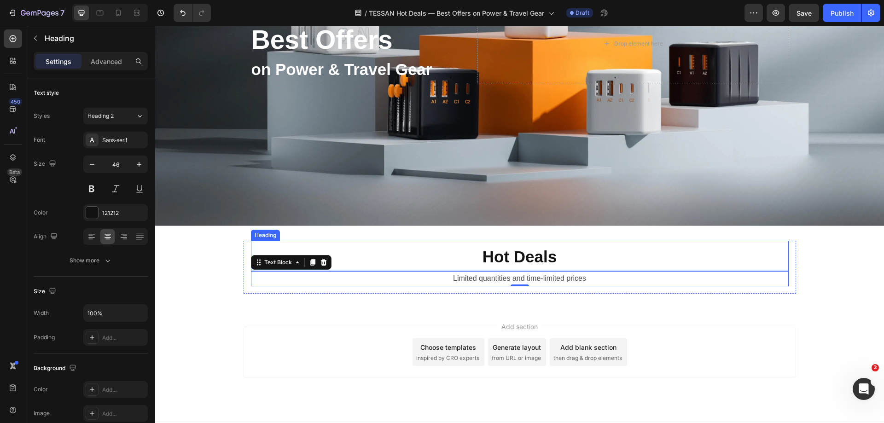
click at [563, 252] on p "⁠⁠⁠⁠⁠⁠⁠ Hot Deals" at bounding box center [520, 256] width 536 height 29
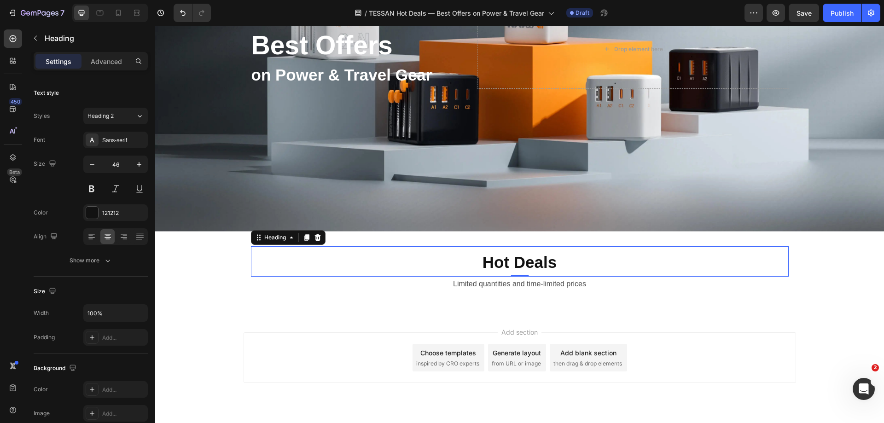
scroll to position [199, 0]
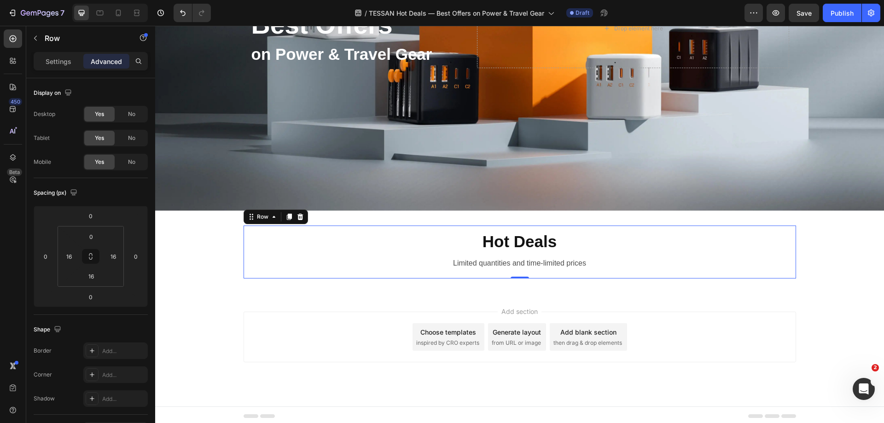
click at [263, 269] on div "⁠⁠⁠⁠⁠⁠⁠ Hot Deals Heading Limited quantities and time-limited prices Text Block…" at bounding box center [520, 252] width 553 height 53
click at [36, 41] on icon "button" at bounding box center [35, 38] width 7 height 7
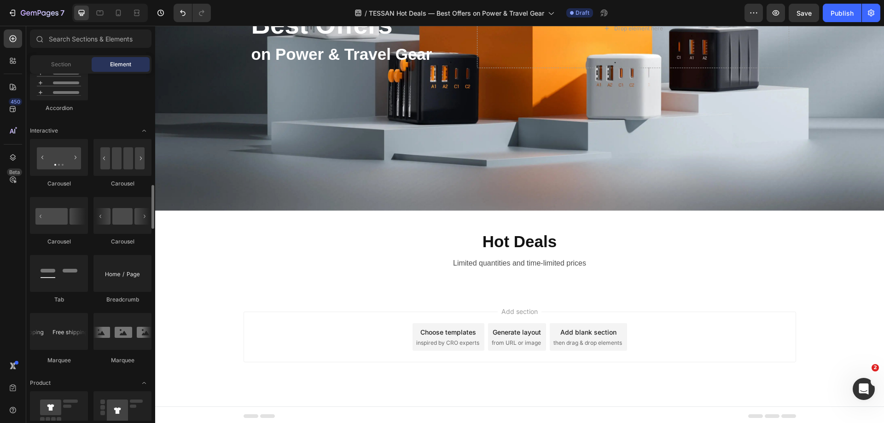
scroll to position [1013, 0]
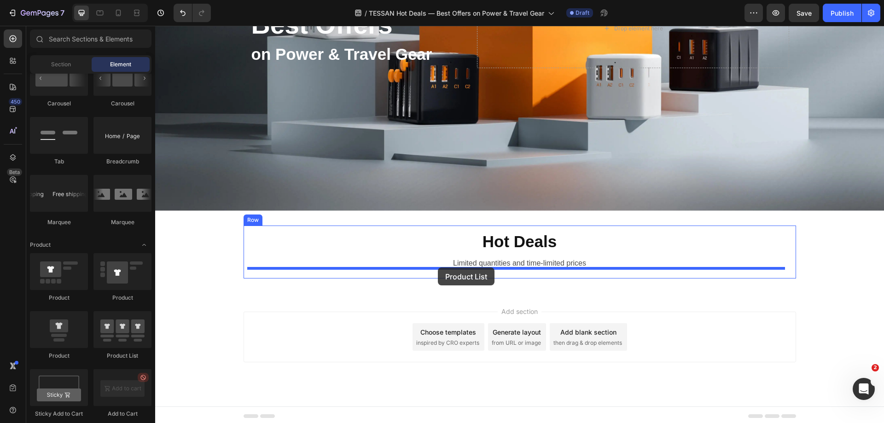
drag, startPoint x: 262, startPoint y: 352, endPoint x: 438, endPoint y: 268, distance: 195.1
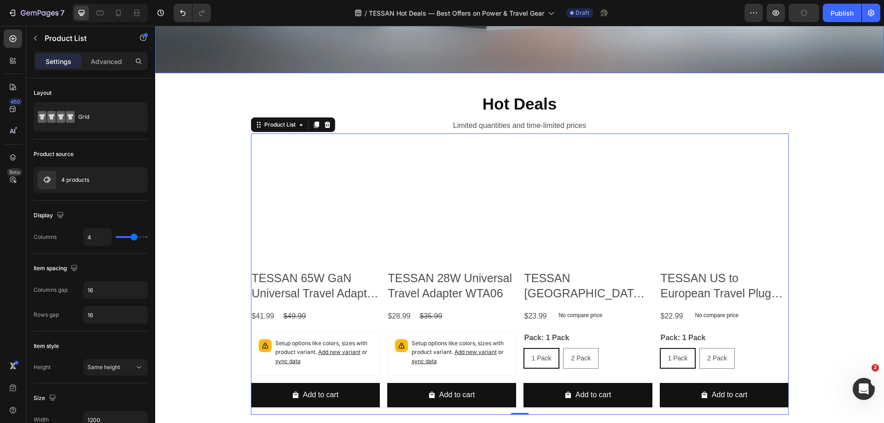
scroll to position [337, 0]
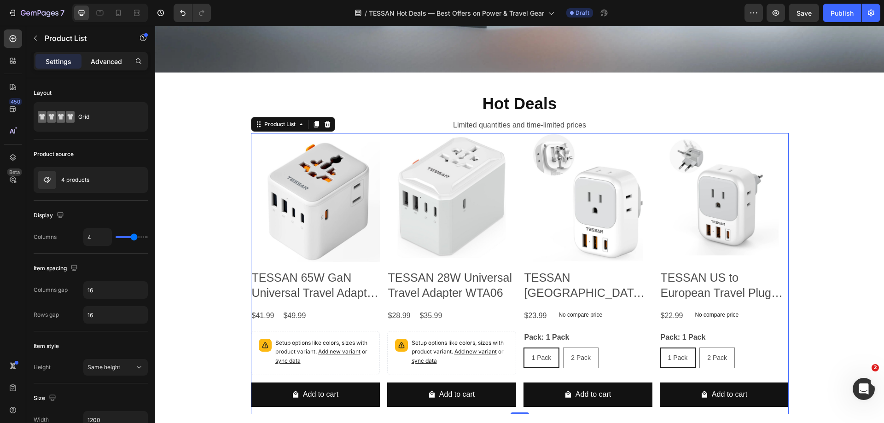
click at [108, 61] on p "Advanced" at bounding box center [106, 62] width 31 height 10
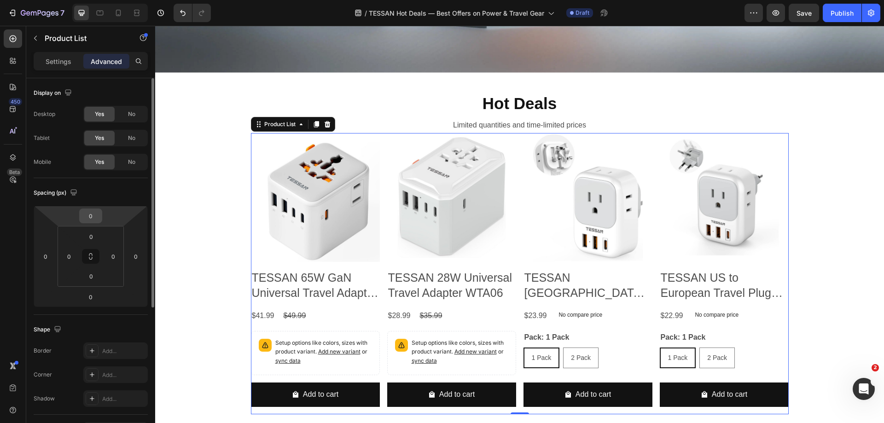
click at [90, 211] on input "0" at bounding box center [91, 216] width 18 height 14
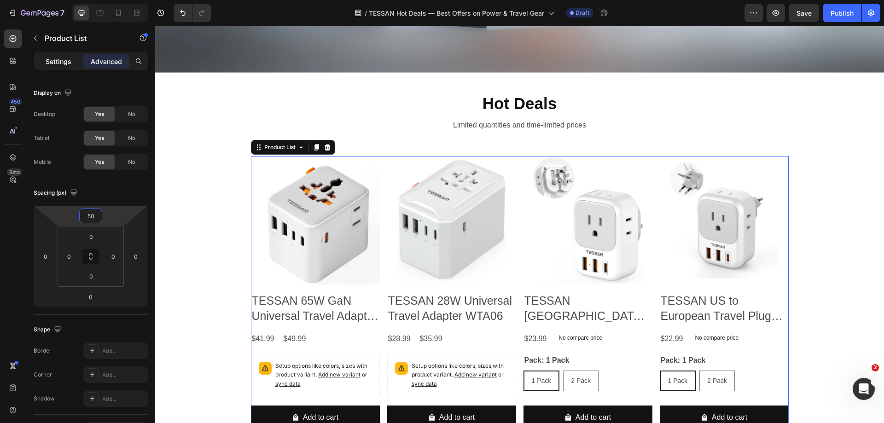
type input "50"
click at [58, 59] on p "Settings" at bounding box center [59, 62] width 26 height 10
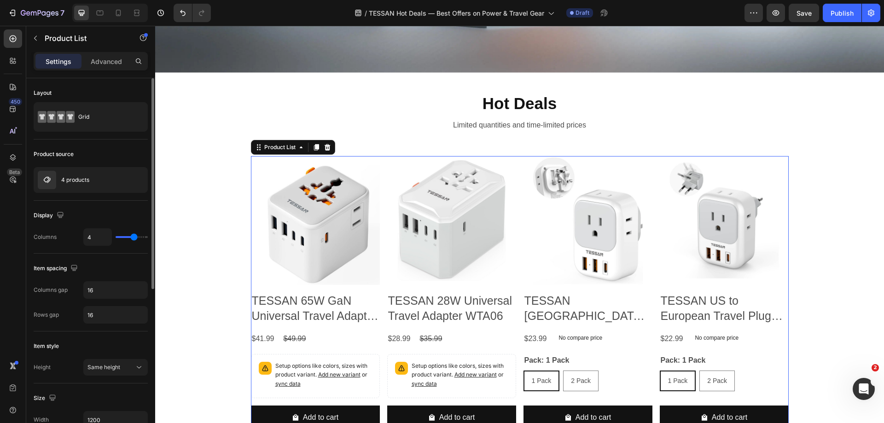
type input "3"
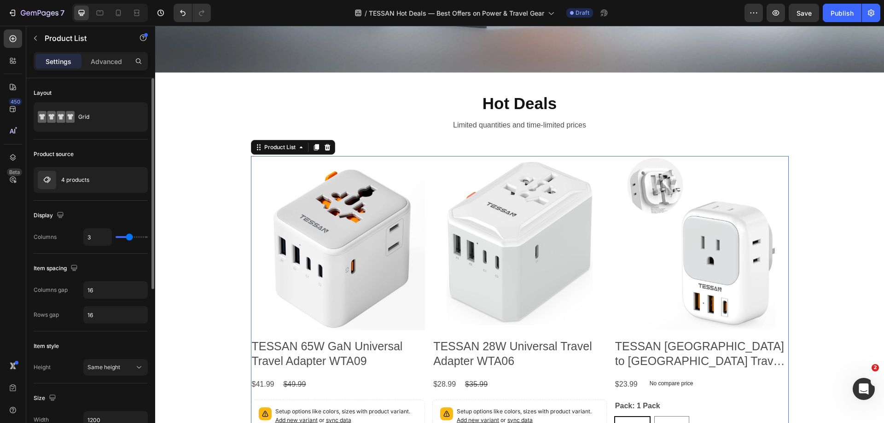
type input "3"
click at [131, 238] on input "range" at bounding box center [132, 237] width 32 height 2
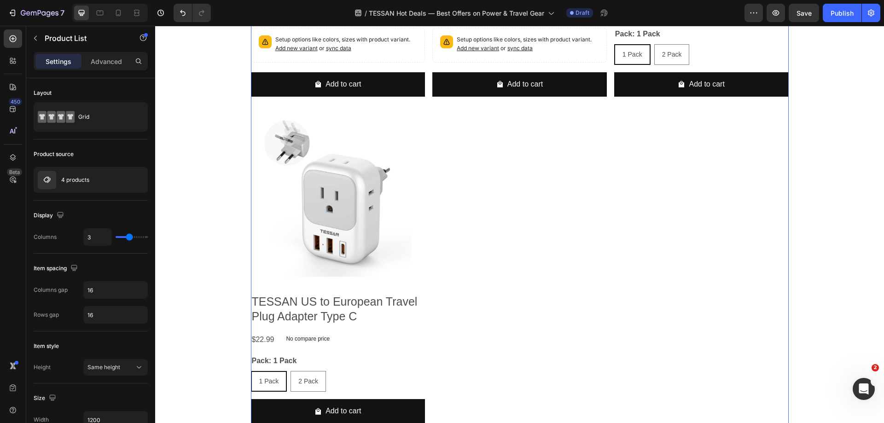
scroll to position [613, 0]
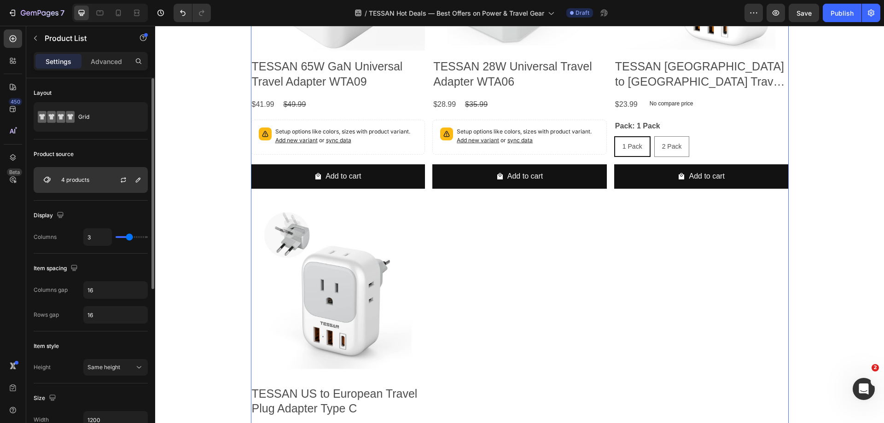
click at [82, 180] on p "4 products" at bounding box center [75, 180] width 28 height 6
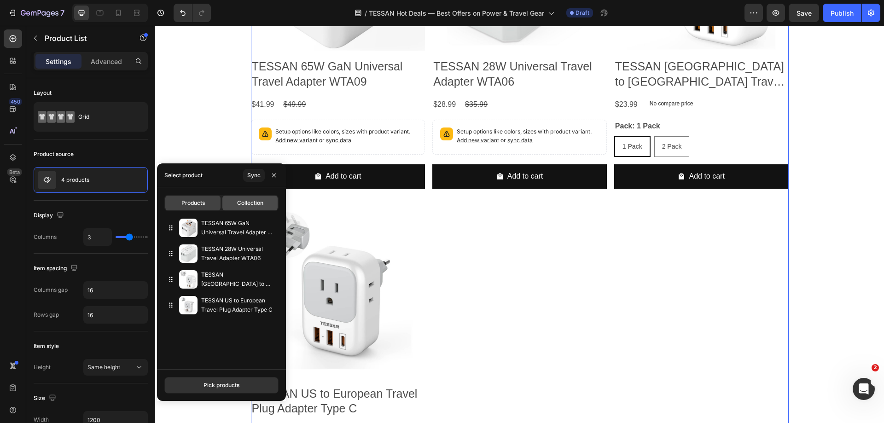
click at [253, 205] on span "Collection" at bounding box center [250, 203] width 26 height 8
type input "10"
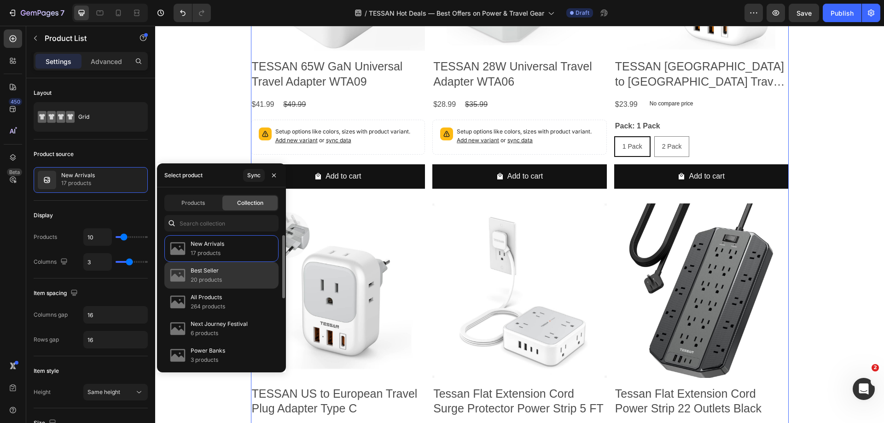
click at [222, 281] on p "20 products" at bounding box center [206, 279] width 31 height 9
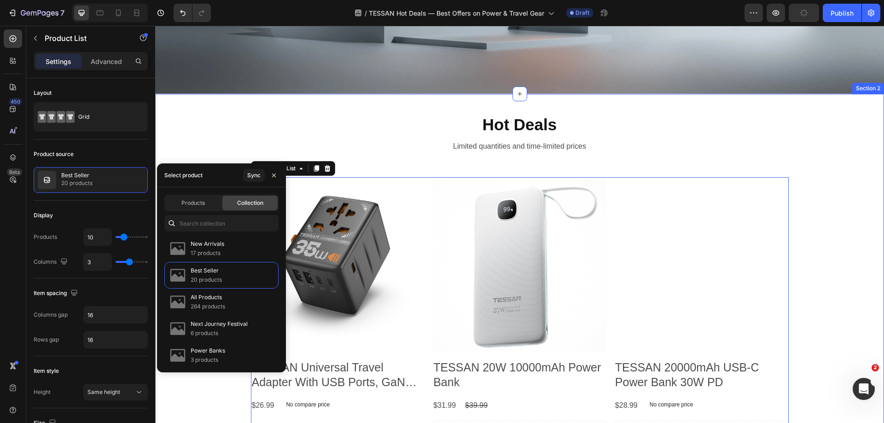
scroll to position [291, 0]
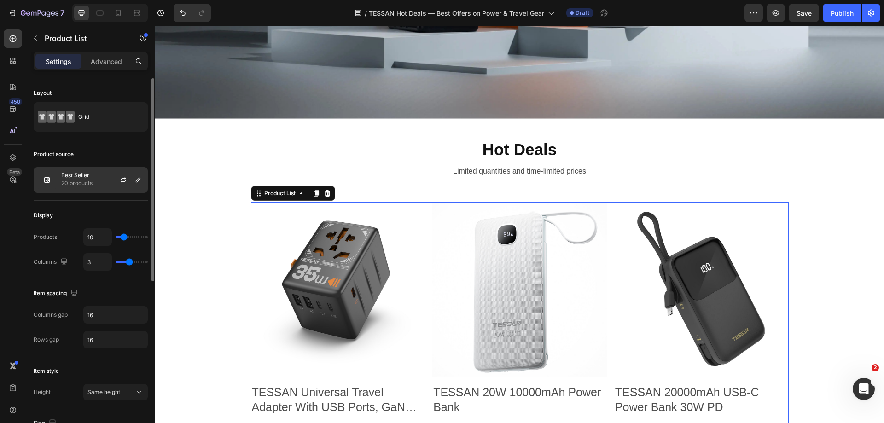
click at [106, 189] on div "Best Seller 20 products" at bounding box center [91, 180] width 114 height 26
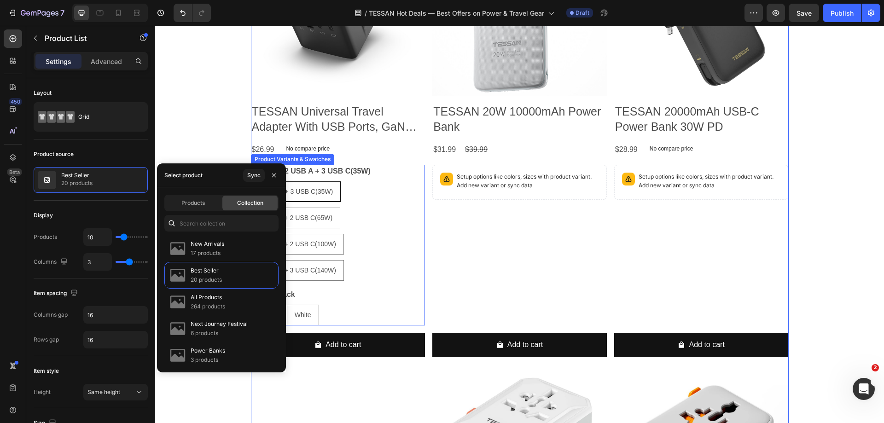
scroll to position [613, 0]
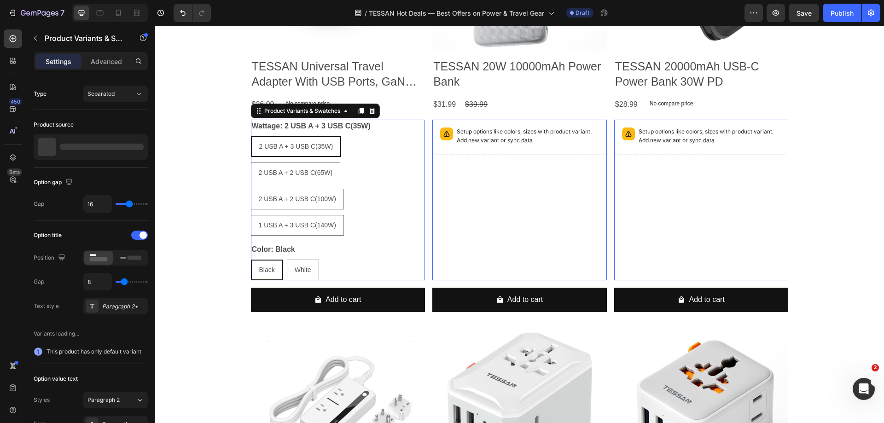
click at [359, 193] on div "2 USB A + 3 USB C(35W) 2 USB A + 3 USB C(35W) 2 USB A + 3 USB C(35W) 2 USB A + …" at bounding box center [338, 186] width 175 height 100
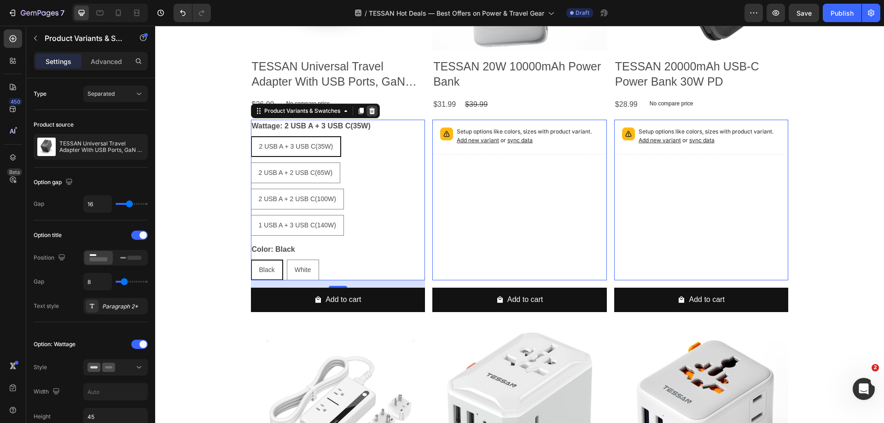
click at [369, 111] on icon at bounding box center [372, 110] width 7 height 7
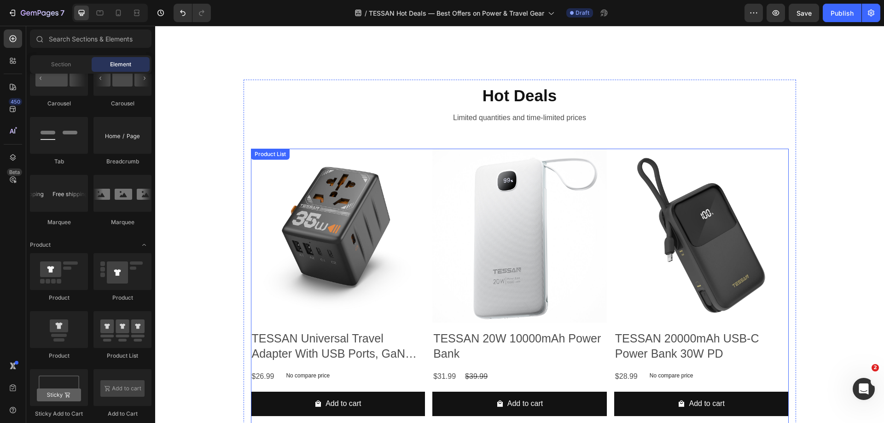
scroll to position [337, 0]
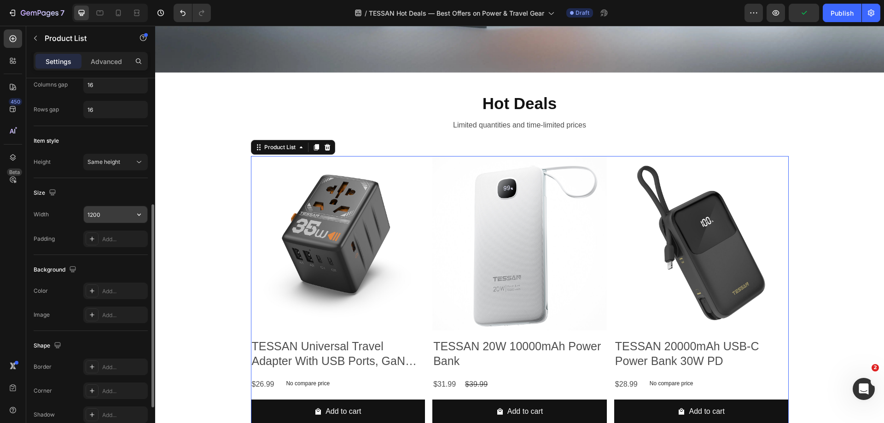
scroll to position [306, 0]
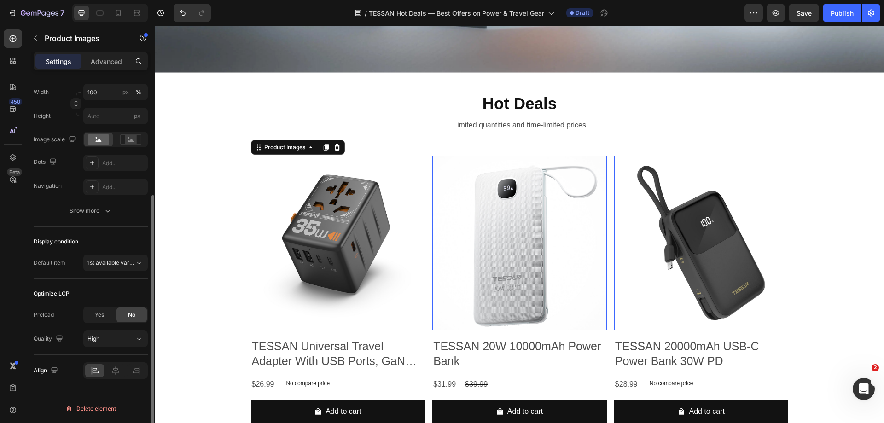
click at [325, 224] on img at bounding box center [338, 243] width 175 height 175
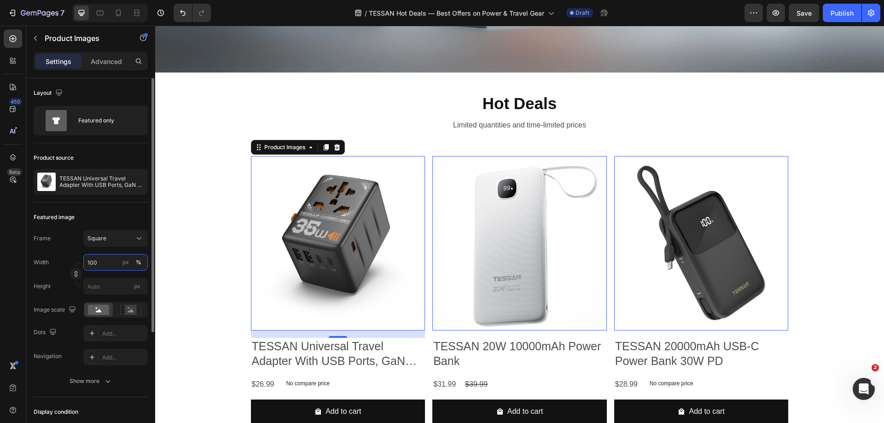
click at [100, 259] on input "100" at bounding box center [115, 262] width 64 height 17
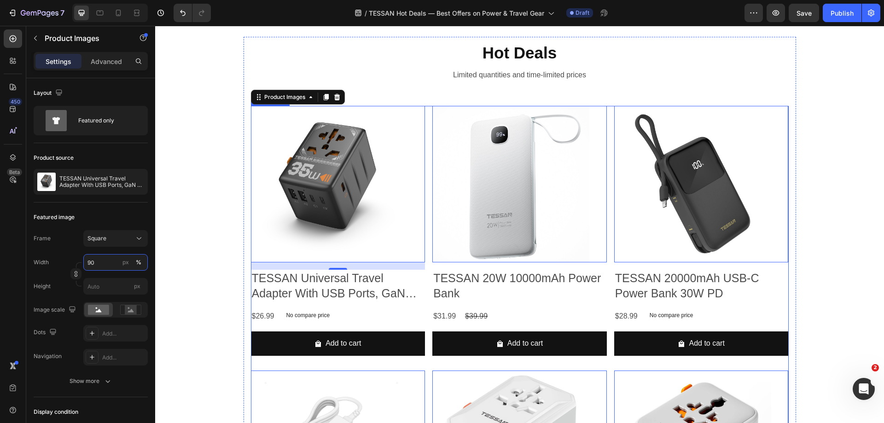
scroll to position [383, 0]
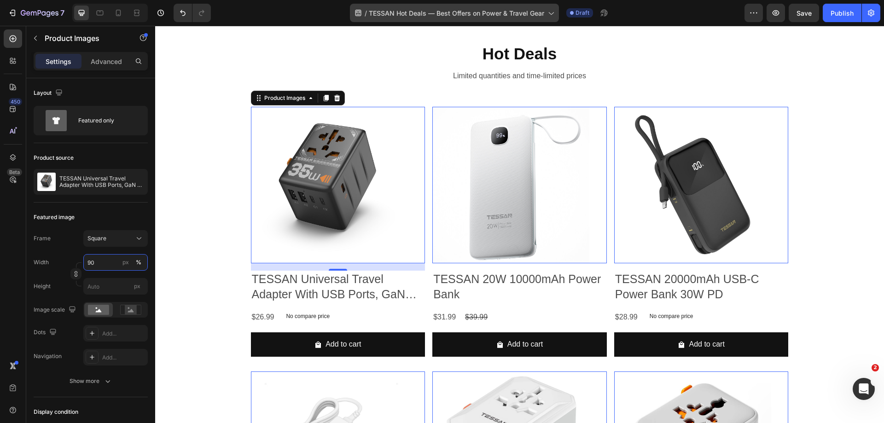
type input "90"
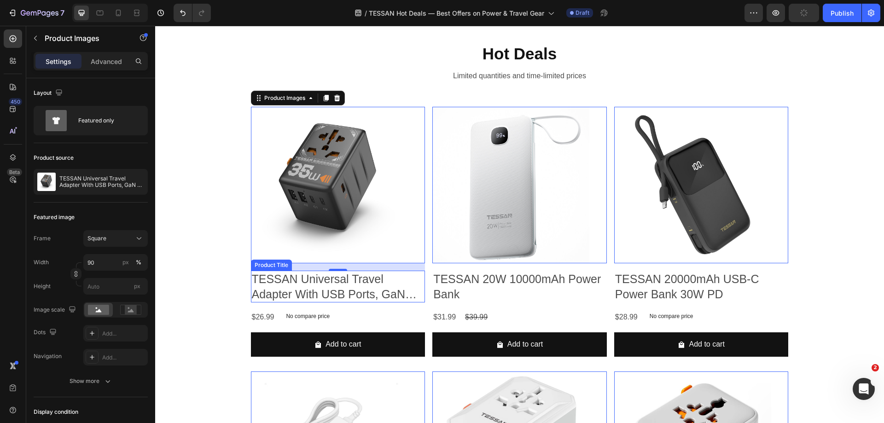
click at [387, 281] on h2 "TESSAN Universal Travel Adapter With USB Ports, GaN Fast Charging (Type C/G/A/I)" at bounding box center [338, 287] width 175 height 32
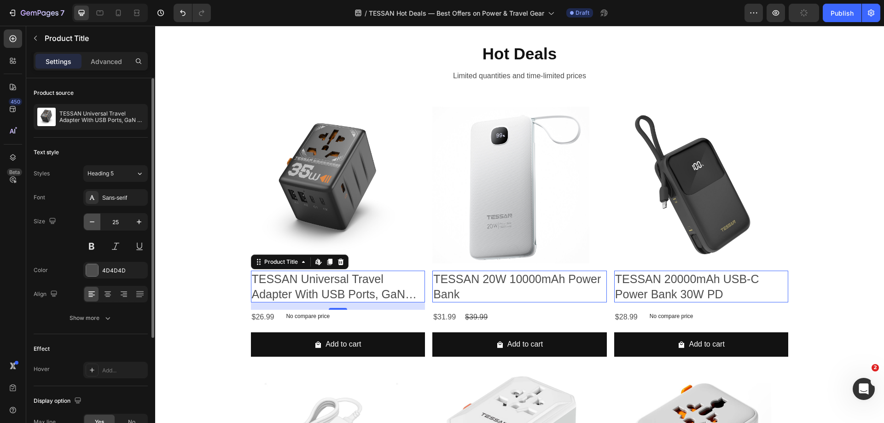
click at [94, 220] on icon "button" at bounding box center [92, 221] width 9 height 9
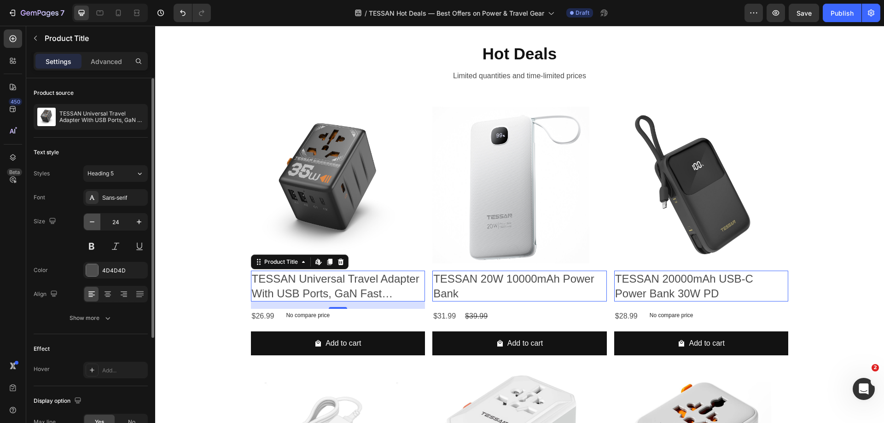
click at [94, 220] on icon "button" at bounding box center [92, 221] width 9 height 9
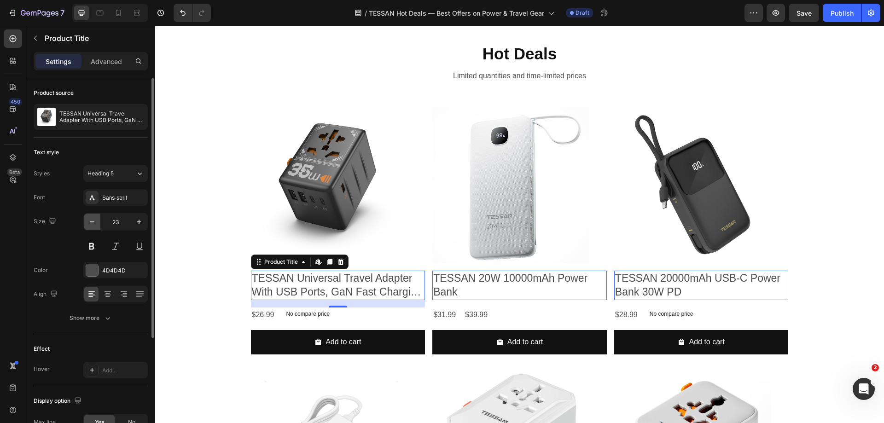
click at [94, 220] on icon "button" at bounding box center [92, 221] width 9 height 9
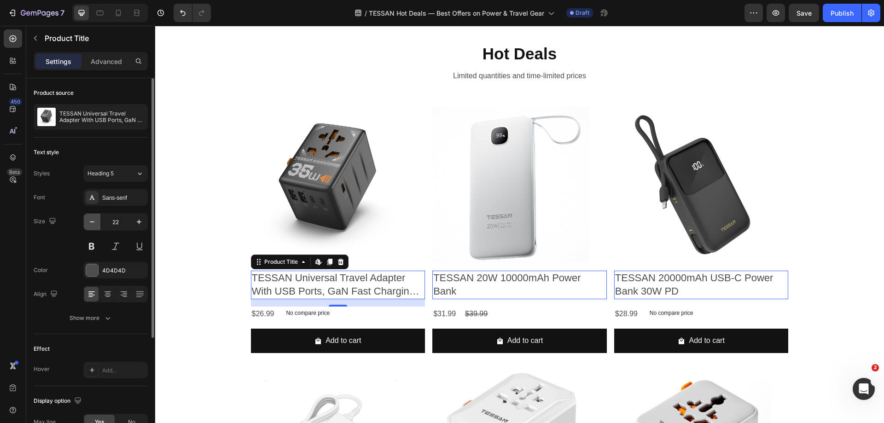
click at [94, 220] on icon "button" at bounding box center [92, 221] width 9 height 9
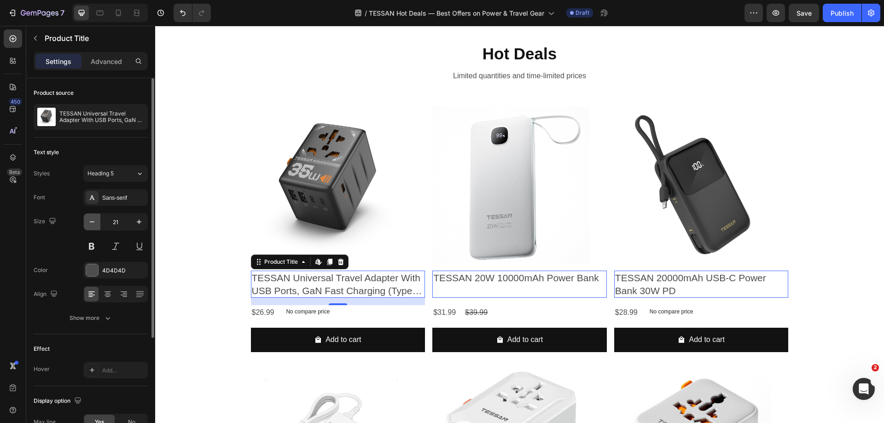
click at [94, 220] on icon "button" at bounding box center [92, 221] width 9 height 9
type input "20"
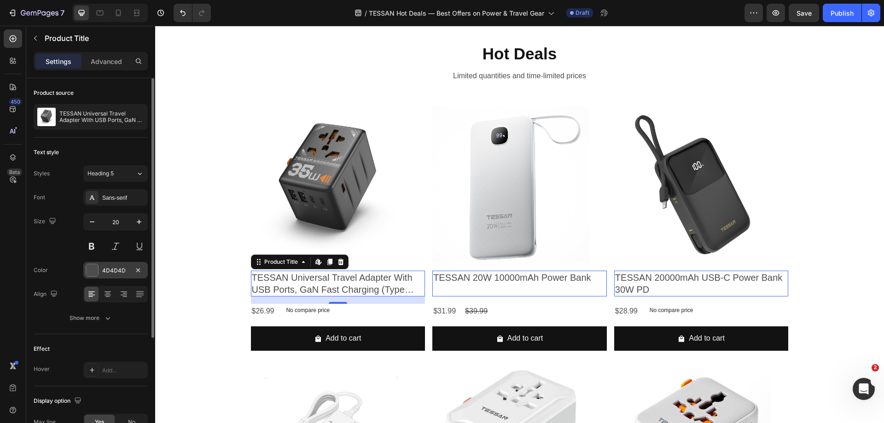
click at [96, 271] on div at bounding box center [92, 270] width 12 height 12
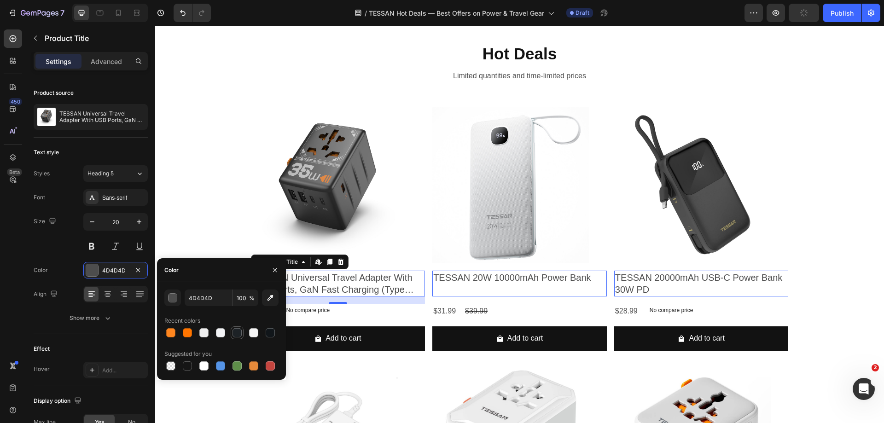
click at [239, 334] on div at bounding box center [237, 332] width 9 height 9
type input "1D2226"
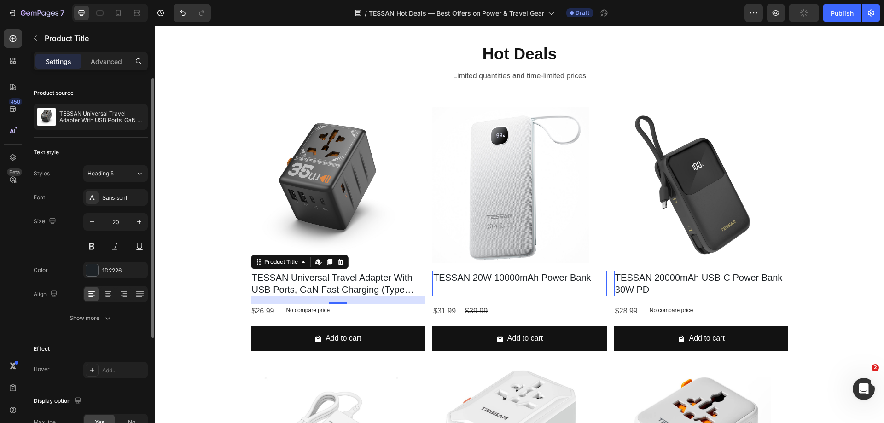
drag, startPoint x: 76, startPoint y: 254, endPoint x: 132, endPoint y: 211, distance: 71.0
click at [76, 254] on div "Size 20" at bounding box center [91, 233] width 114 height 41
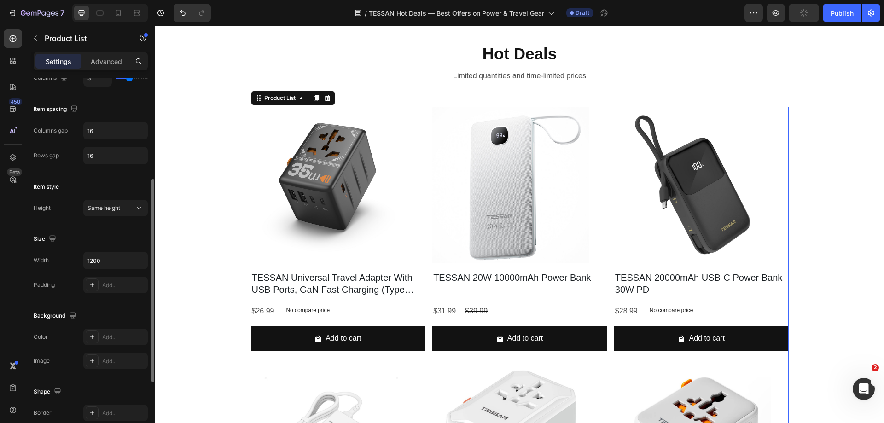
scroll to position [276, 0]
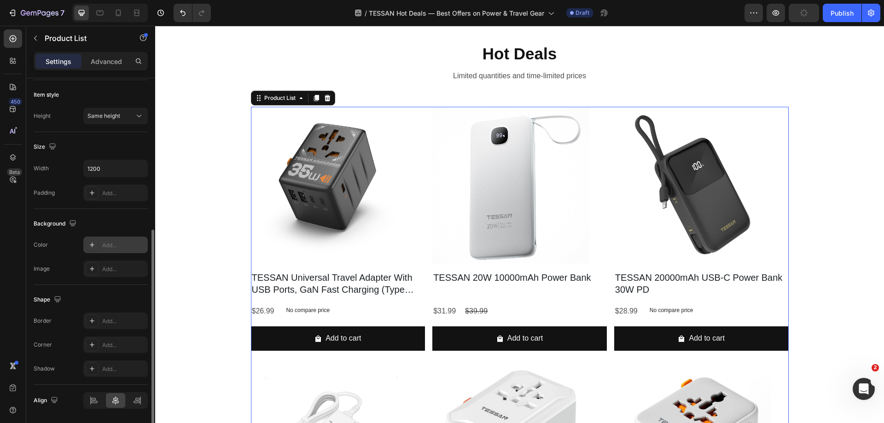
click at [110, 248] on div "Add..." at bounding box center [123, 245] width 43 height 8
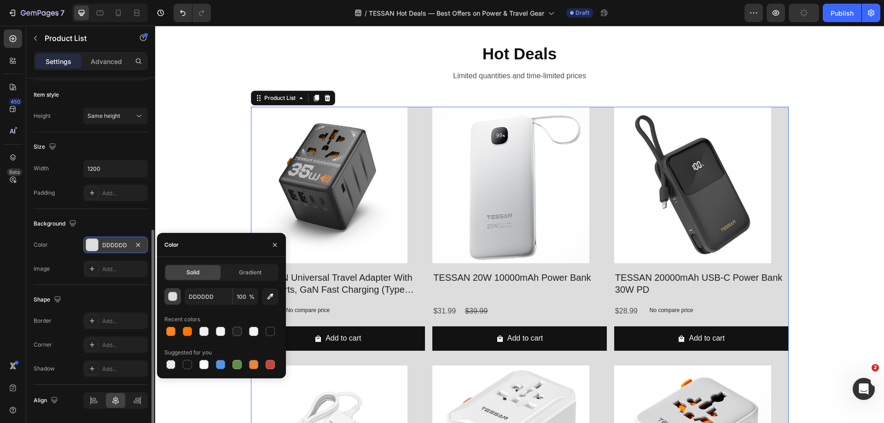
click at [173, 299] on div "button" at bounding box center [173, 297] width 9 height 9
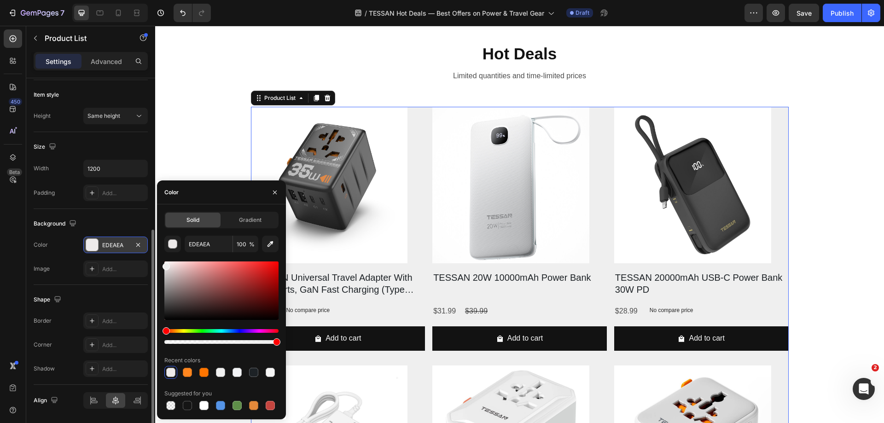
type input "EFEFEF"
drag, startPoint x: 166, startPoint y: 271, endPoint x: 162, endPoint y: 265, distance: 7.7
click at [162, 265] on div "Solid Gradient EFEFEF 100 % Recent colors Suggested for you" at bounding box center [221, 312] width 129 height 200
click at [324, 157] on img at bounding box center [329, 185] width 157 height 157
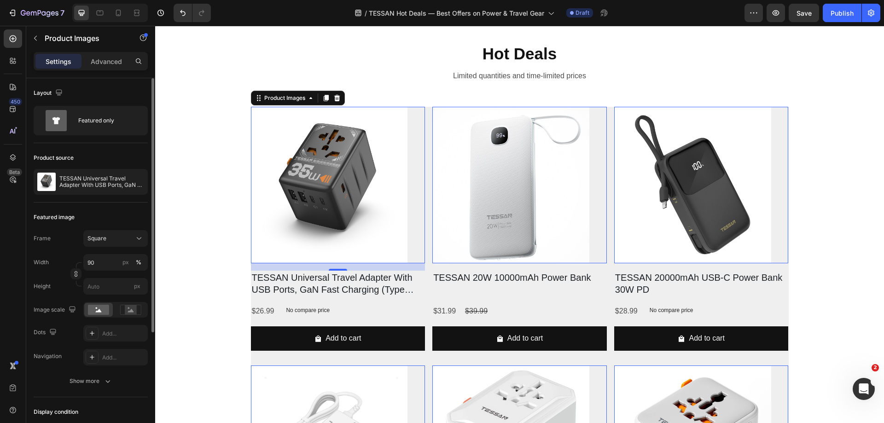
click at [97, 253] on div "Frame Square Width 90 px % Height px" at bounding box center [91, 262] width 114 height 64
click at [89, 267] on input "90" at bounding box center [115, 262] width 64 height 17
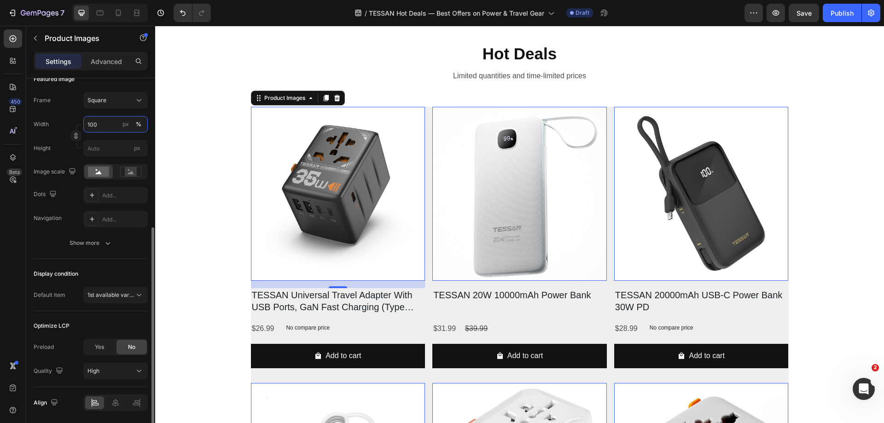
scroll to position [170, 0]
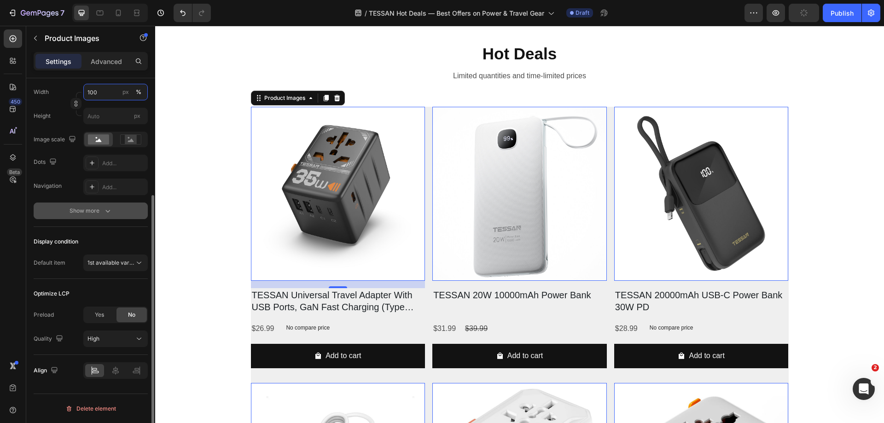
type input "100"
click at [93, 211] on div "Show more" at bounding box center [91, 210] width 43 height 9
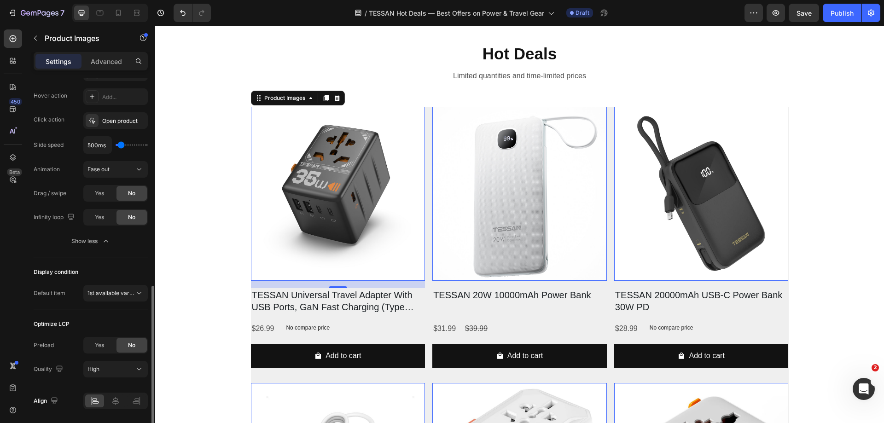
scroll to position [339, 0]
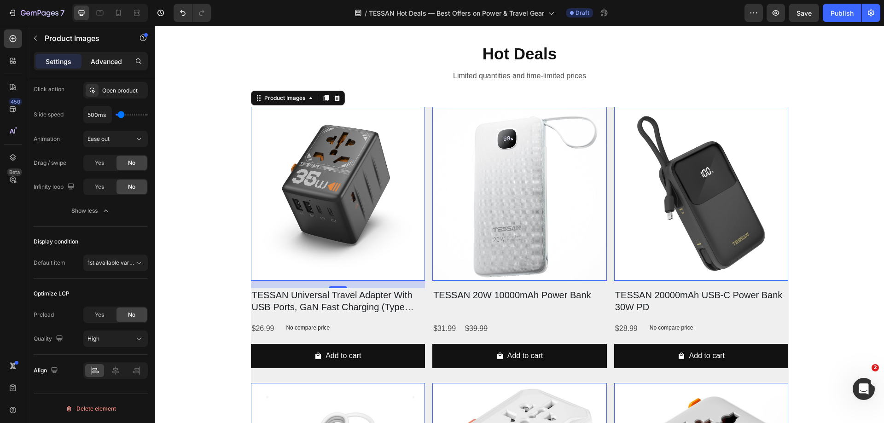
click at [94, 68] on div "Advanced" at bounding box center [106, 61] width 46 height 15
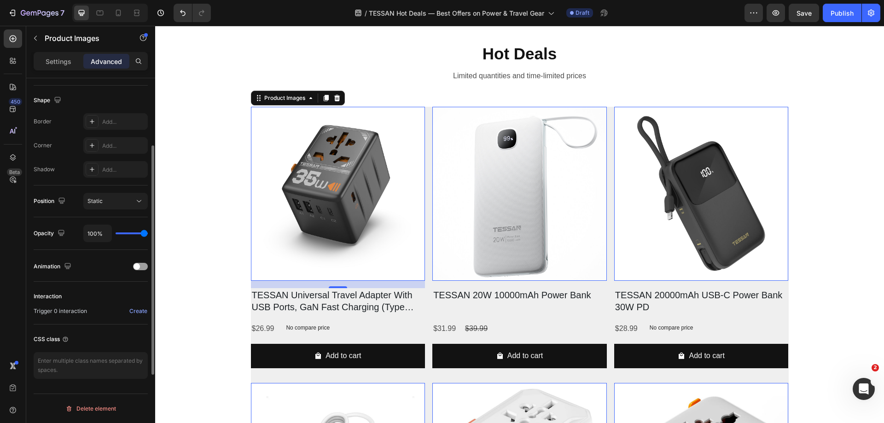
scroll to position [91, 0]
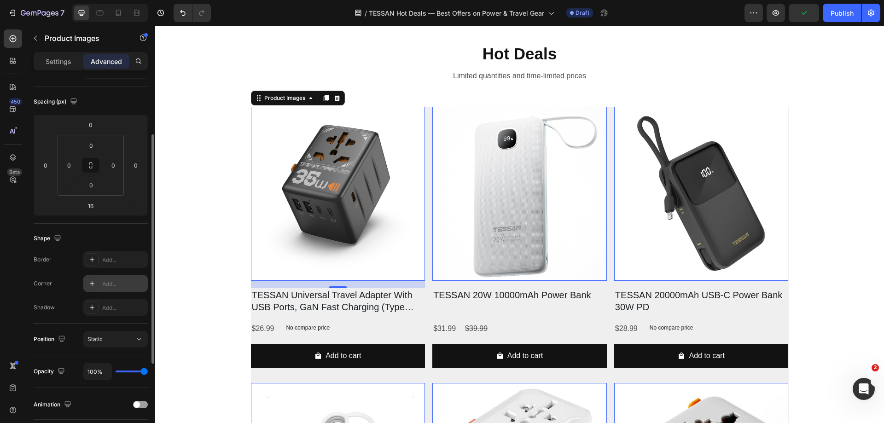
click at [105, 285] on div "Add..." at bounding box center [123, 284] width 43 height 8
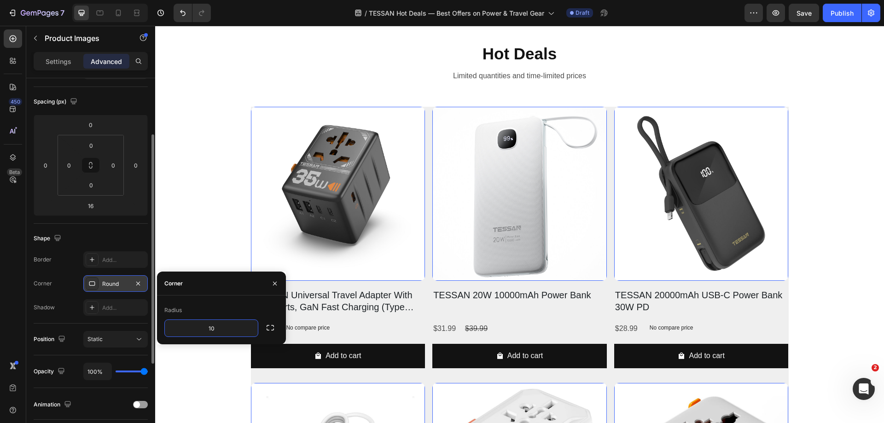
type input "10"
click at [209, 306] on div "Radius" at bounding box center [221, 310] width 114 height 15
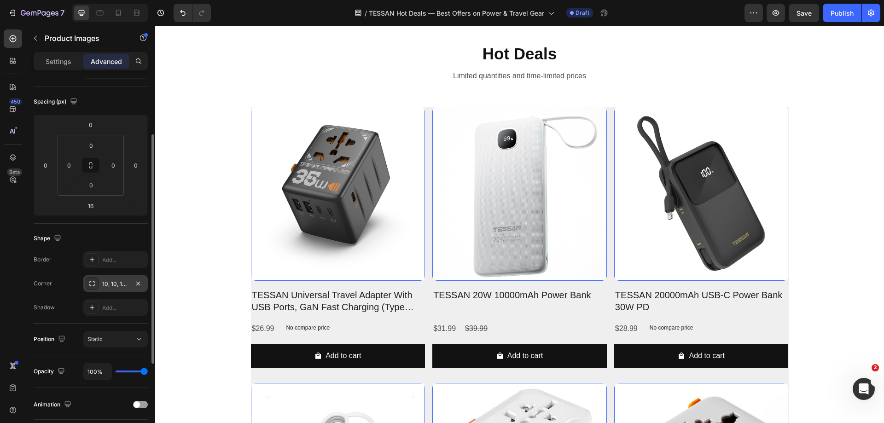
click at [84, 235] on div "Shape" at bounding box center [91, 238] width 114 height 15
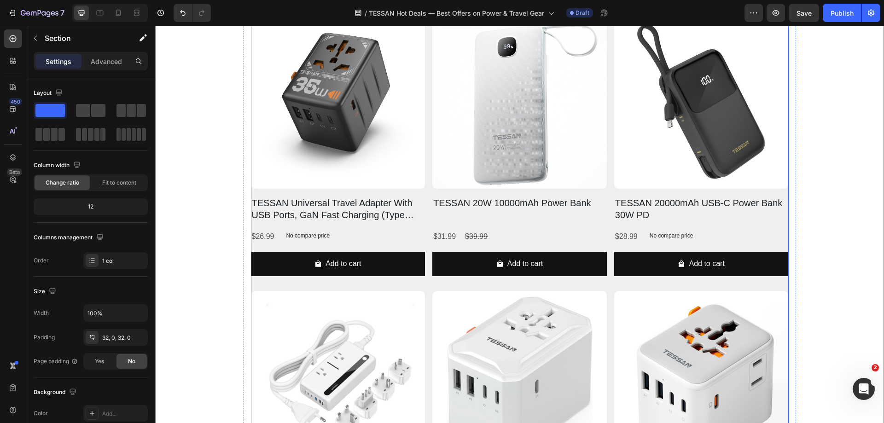
scroll to position [383, 0]
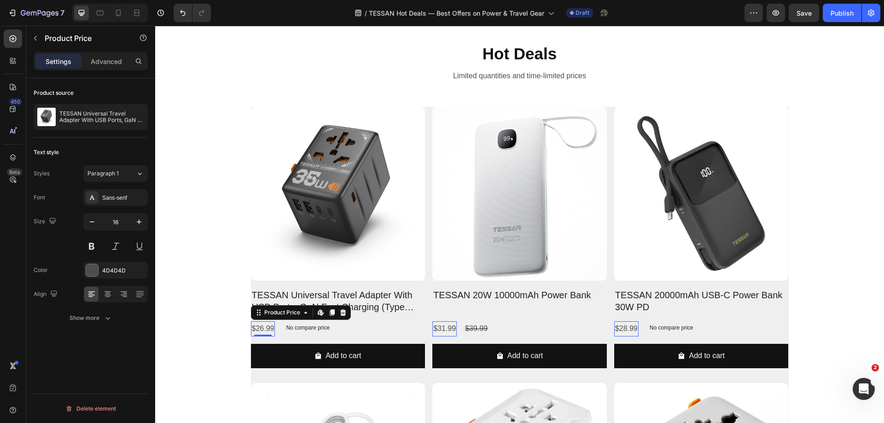
click at [260, 330] on div "$26.99" at bounding box center [263, 329] width 24 height 15
click at [137, 219] on icon "button" at bounding box center [139, 221] width 9 height 9
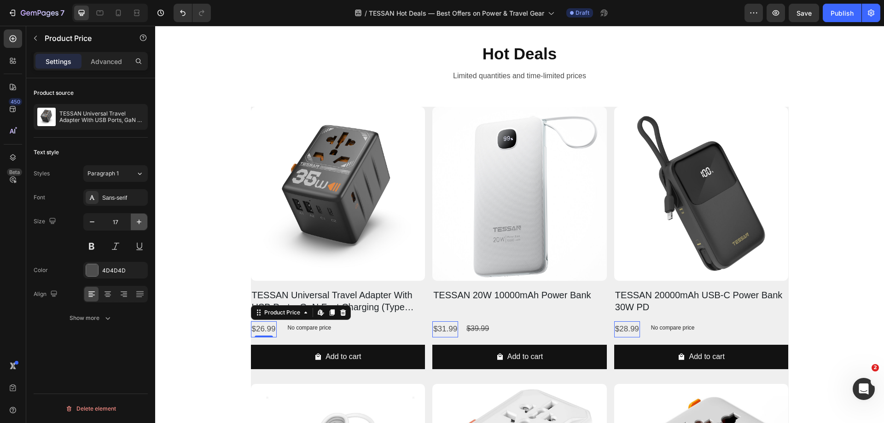
click at [137, 219] on icon "button" at bounding box center [139, 221] width 9 height 9
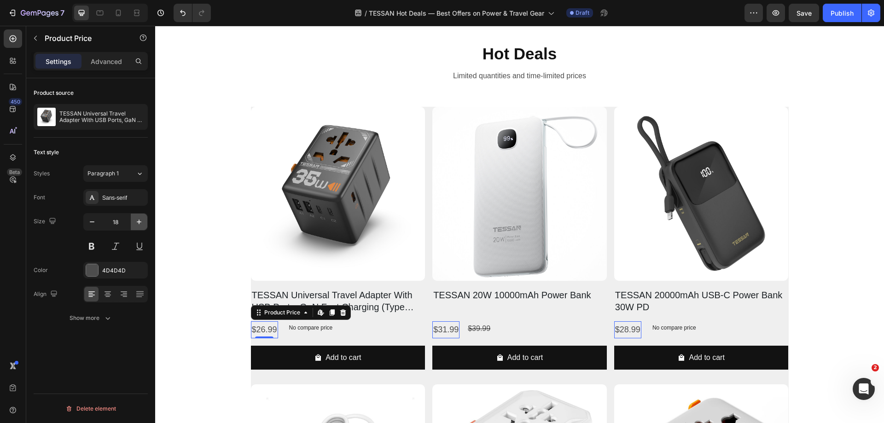
click at [137, 219] on icon "button" at bounding box center [139, 221] width 9 height 9
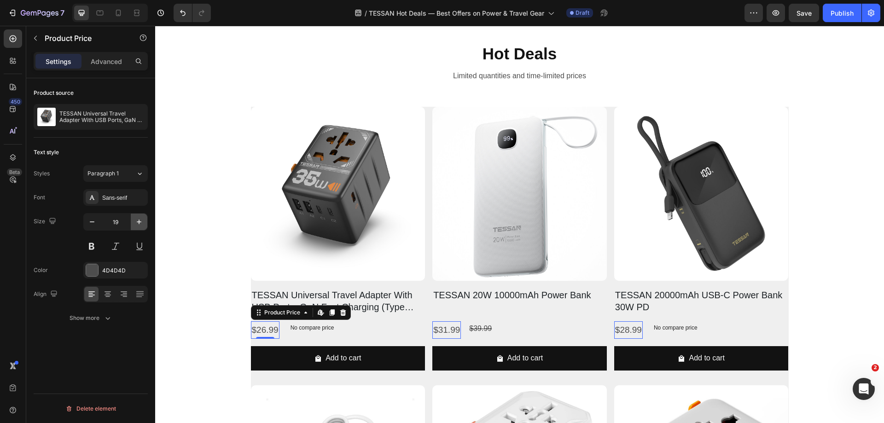
click at [137, 219] on icon "button" at bounding box center [139, 221] width 9 height 9
type input "20"
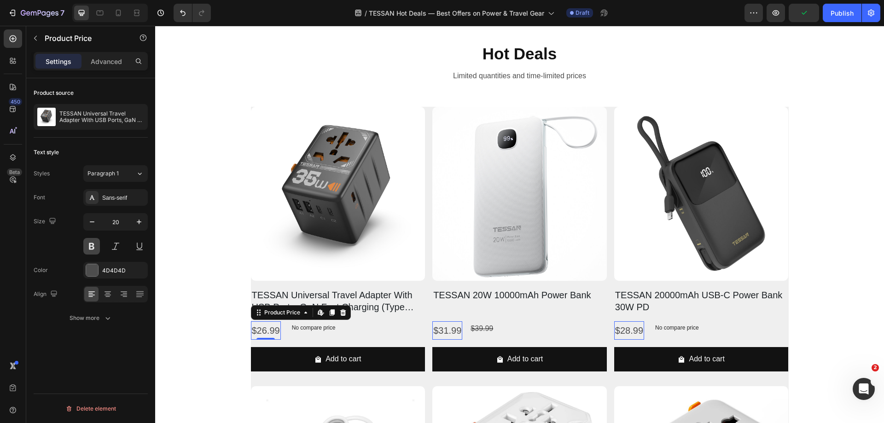
click at [92, 245] on button at bounding box center [91, 246] width 17 height 17
click at [97, 269] on div at bounding box center [92, 270] width 12 height 12
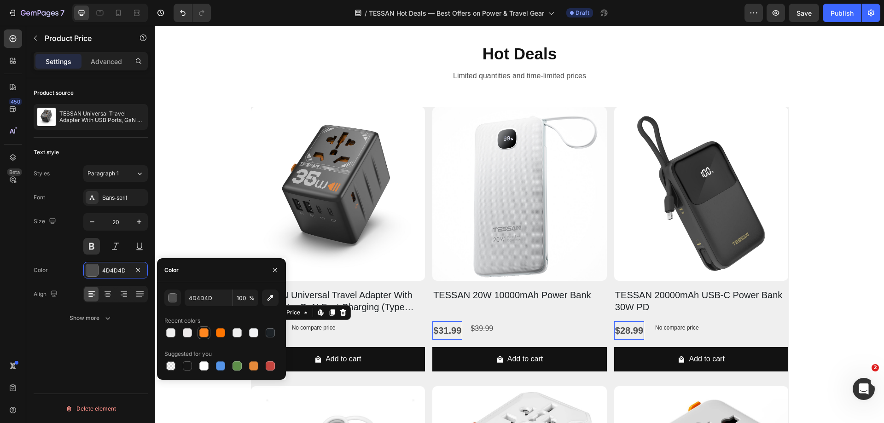
click at [207, 333] on div at bounding box center [203, 332] width 9 height 9
click at [220, 333] on div at bounding box center [220, 332] width 9 height 9
type input "FF7500"
click at [140, 222] on icon "button" at bounding box center [139, 222] width 5 height 5
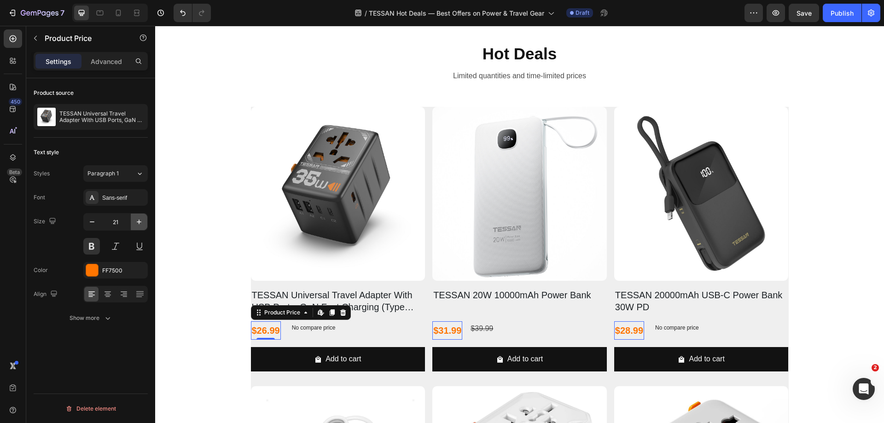
click at [140, 222] on icon "button" at bounding box center [139, 222] width 5 height 5
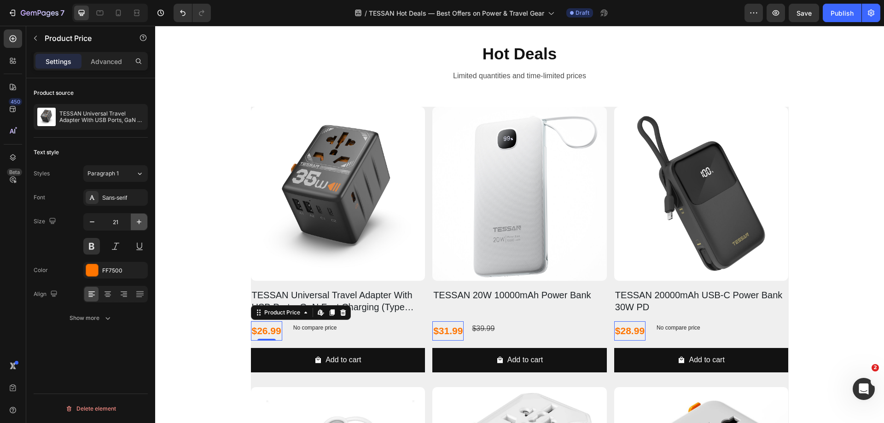
type input "22"
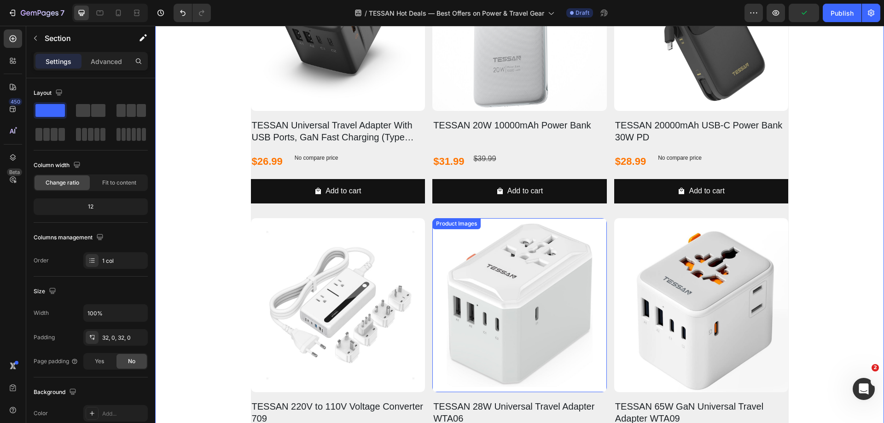
scroll to position [659, 0]
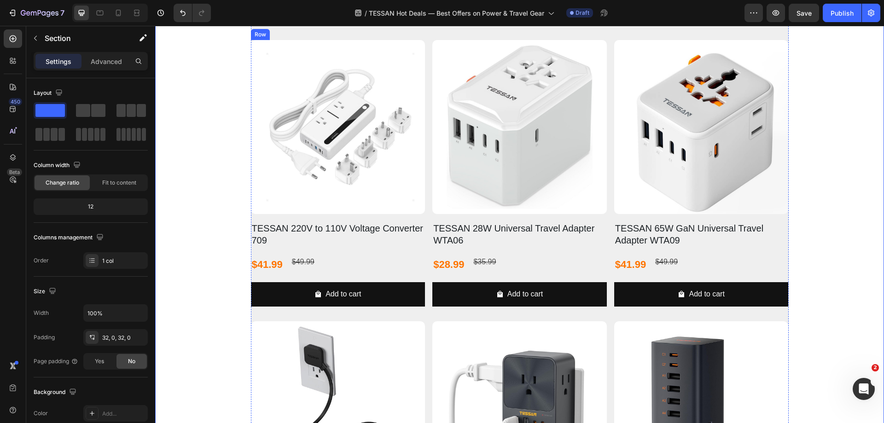
scroll to position [751, 0]
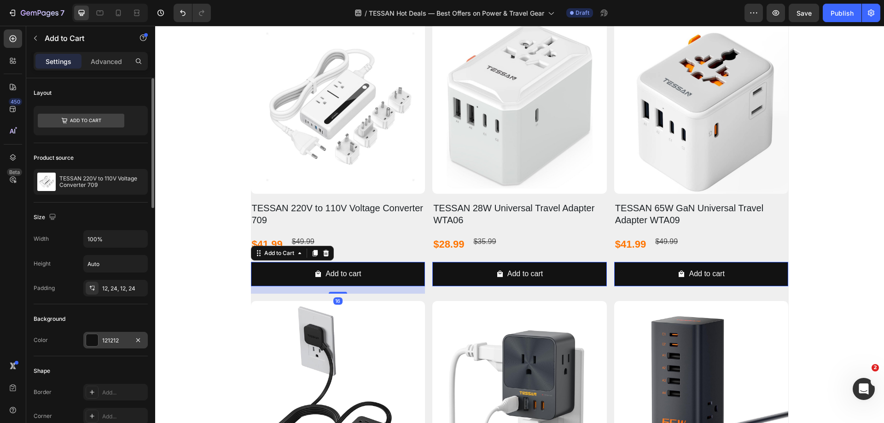
click at [95, 342] on div at bounding box center [92, 340] width 12 height 12
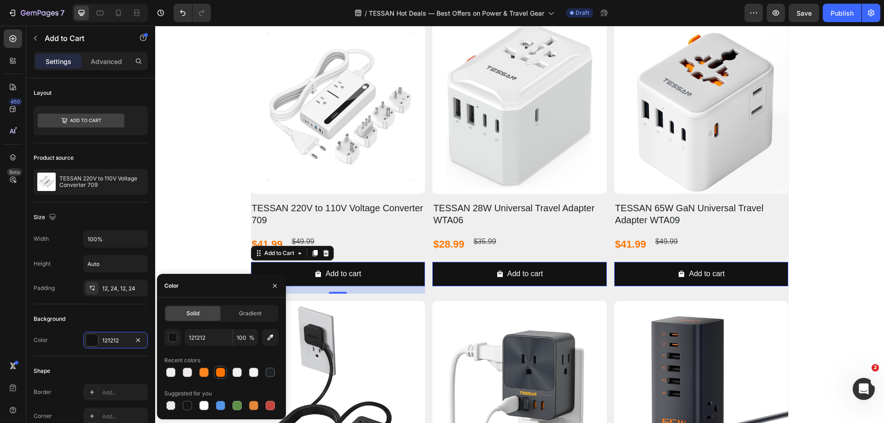
click at [219, 374] on div at bounding box center [220, 372] width 9 height 9
type input "FF7500"
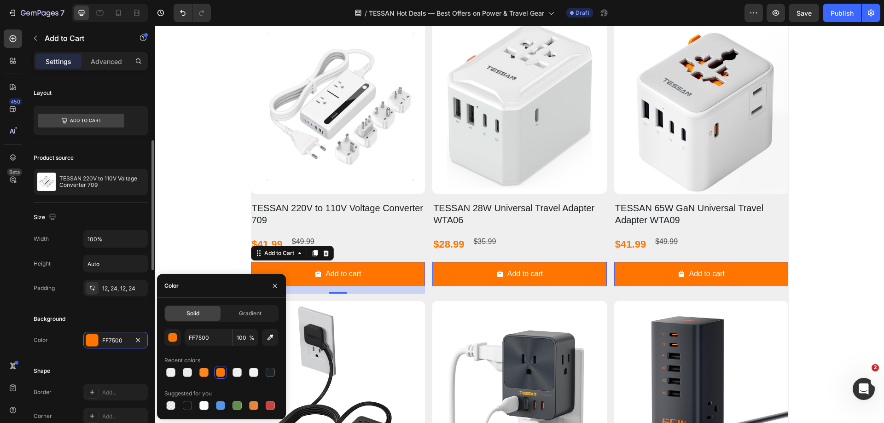
scroll to position [92, 0]
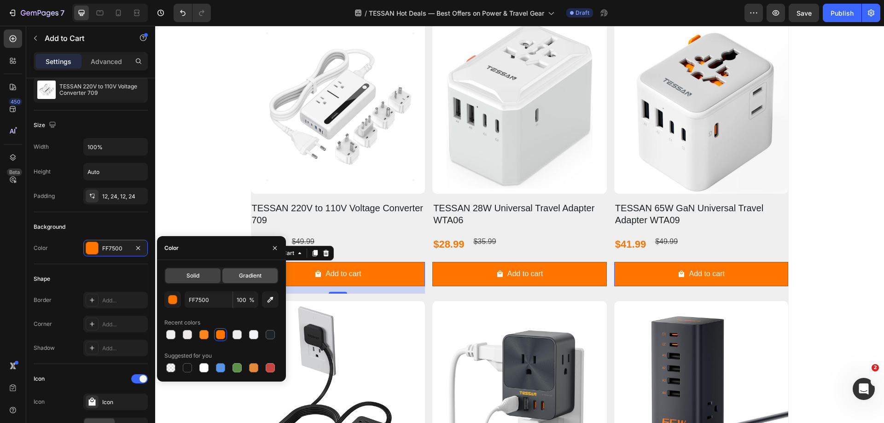
click at [237, 275] on div "Gradient" at bounding box center [249, 276] width 55 height 15
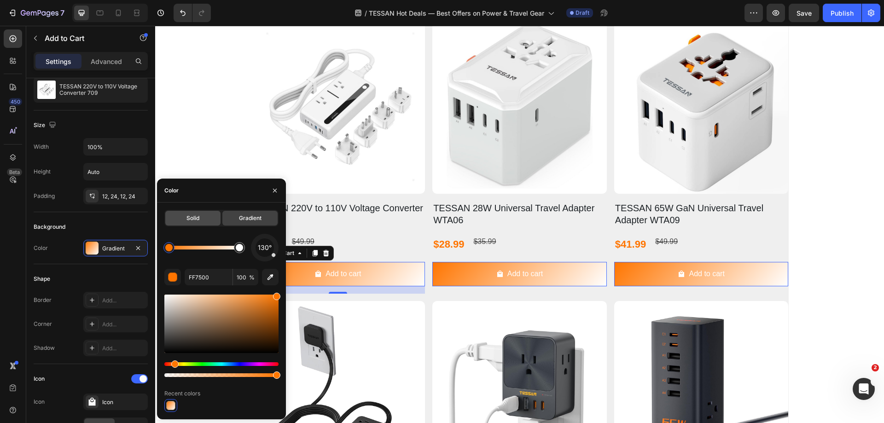
click at [202, 218] on div "Solid" at bounding box center [192, 218] width 55 height 15
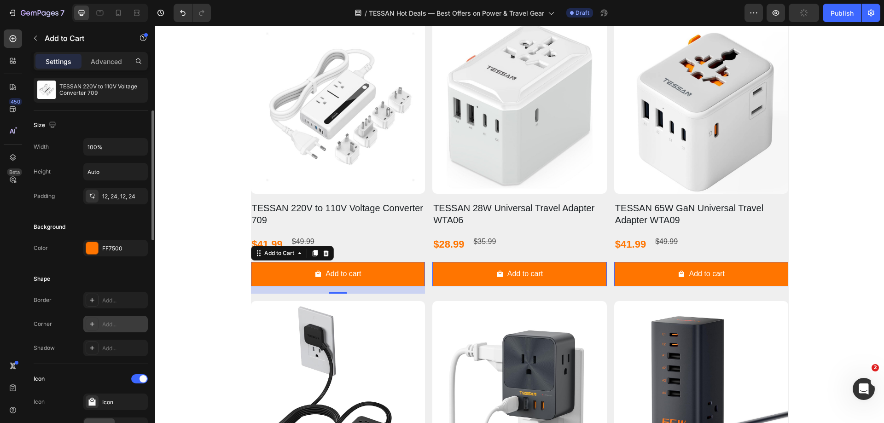
click at [111, 322] on div "Add..." at bounding box center [123, 325] width 43 height 8
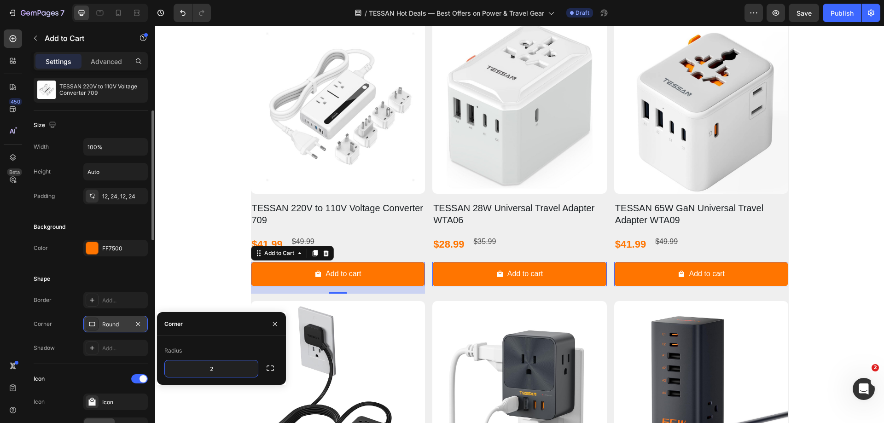
type input "20"
click at [72, 283] on div "Shape" at bounding box center [91, 279] width 114 height 15
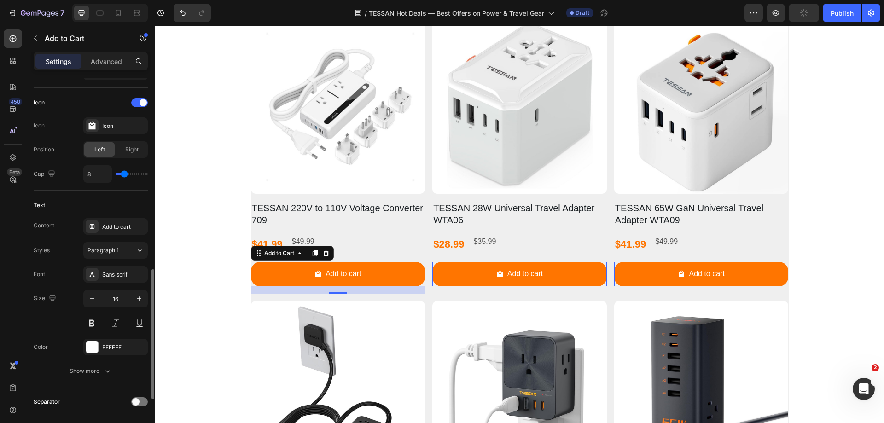
scroll to position [461, 0]
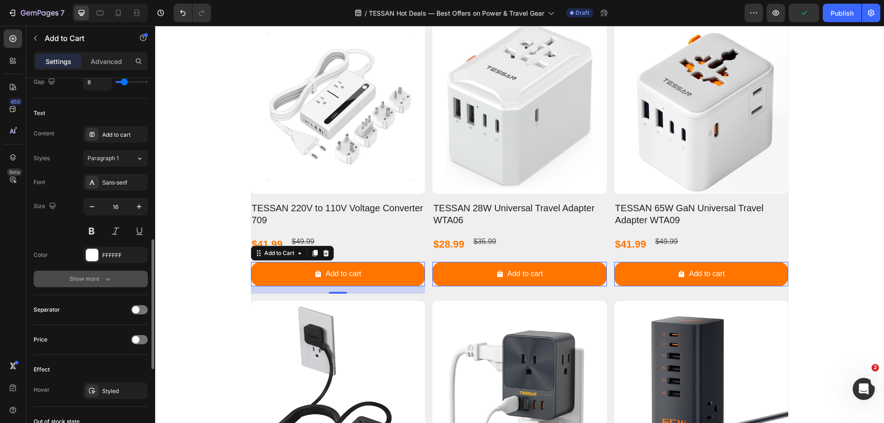
click at [92, 283] on div "Show more" at bounding box center [91, 279] width 43 height 9
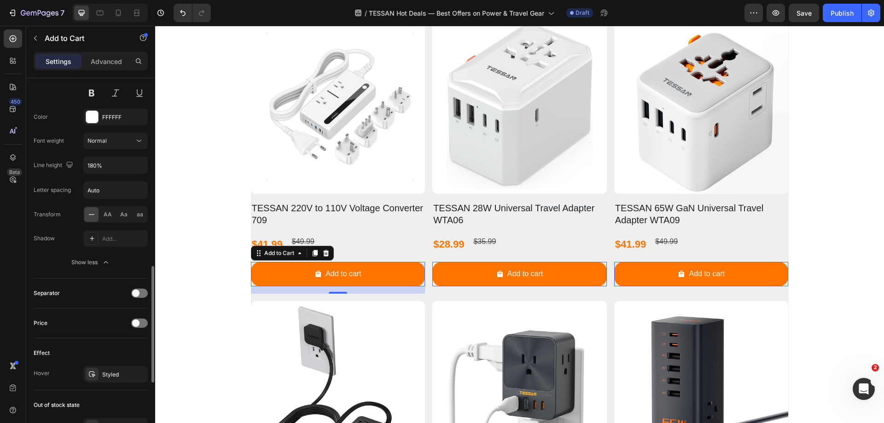
scroll to position [691, 0]
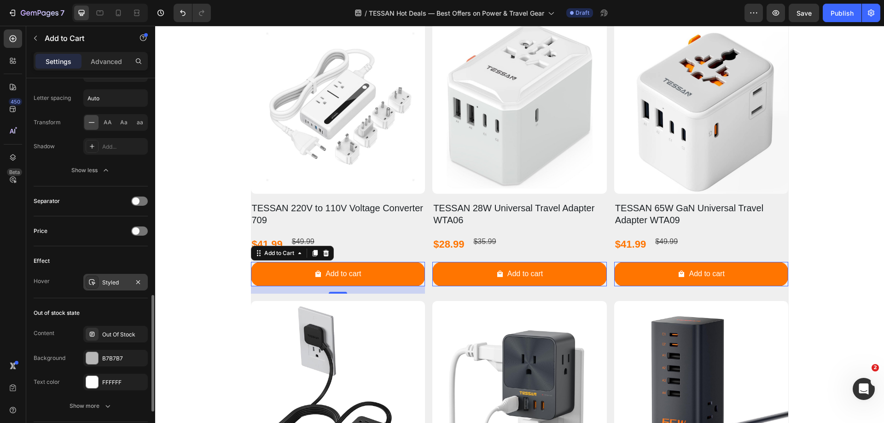
click at [115, 281] on div "Styled" at bounding box center [115, 283] width 27 height 8
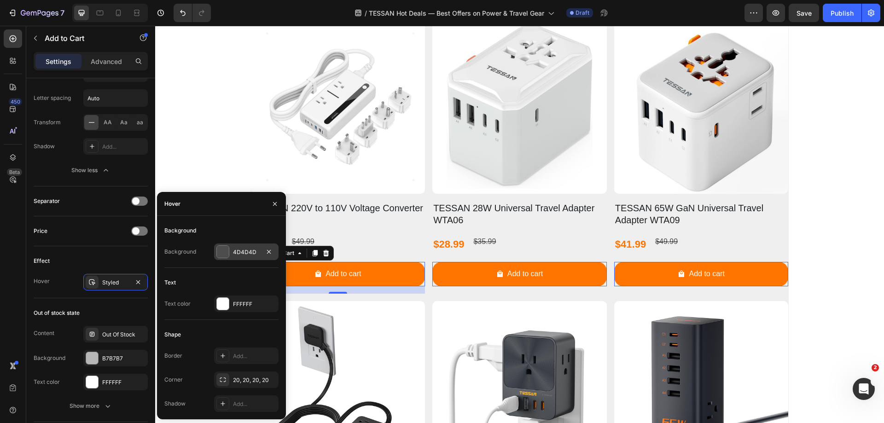
click at [229, 252] on div at bounding box center [223, 252] width 13 height 13
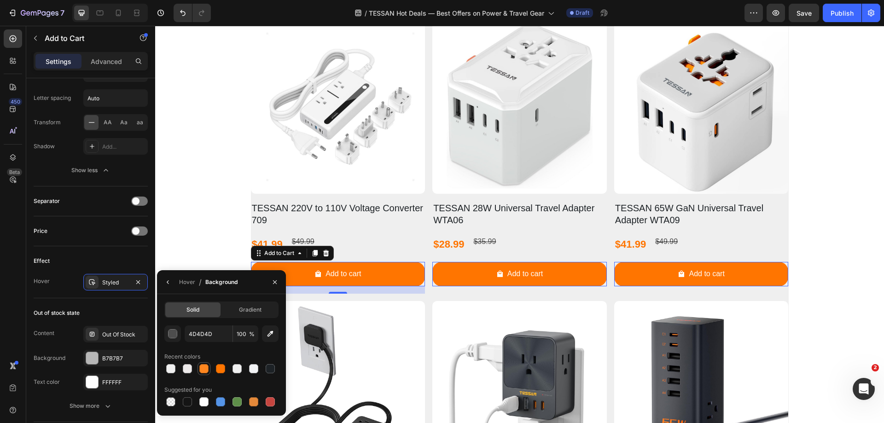
click at [204, 369] on div at bounding box center [203, 368] width 9 height 9
type input "FF861F"
click at [88, 257] on div "Effect" at bounding box center [91, 261] width 114 height 15
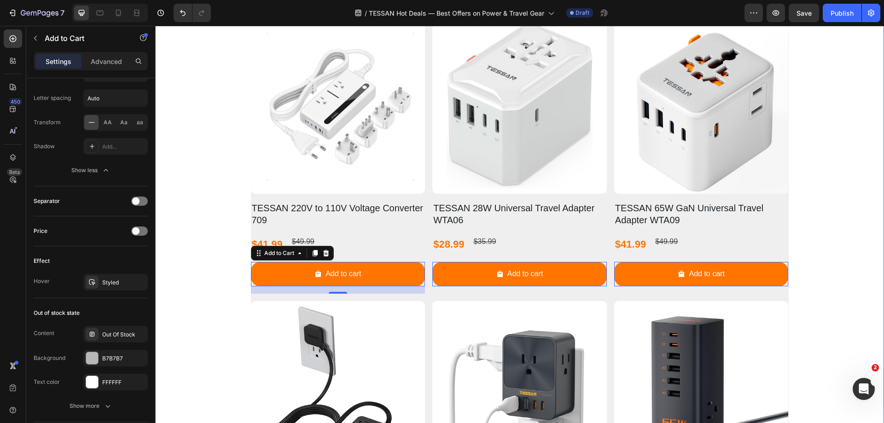
click at [816, 268] on div "⁠⁠⁠⁠⁠⁠⁠ Hot Deals Heading Limited quantities and time-limited prices Text Block…" at bounding box center [519, 266] width 729 height 1195
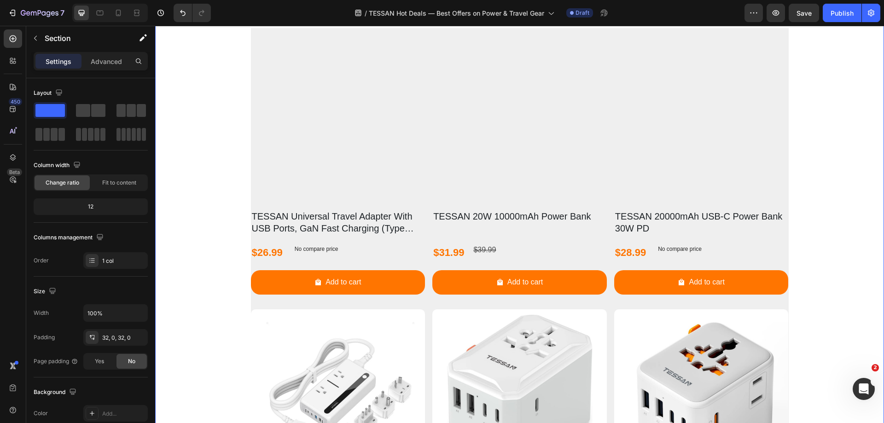
scroll to position [373, 0]
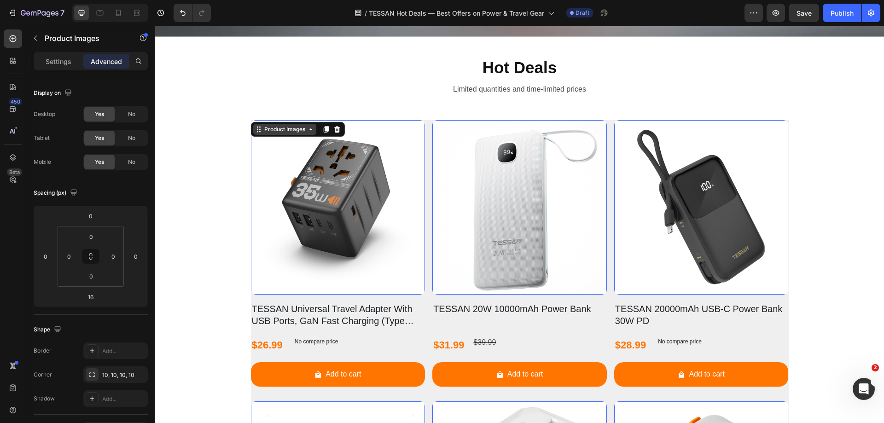
click at [271, 124] on div "Product Images" at bounding box center [284, 129] width 63 height 11
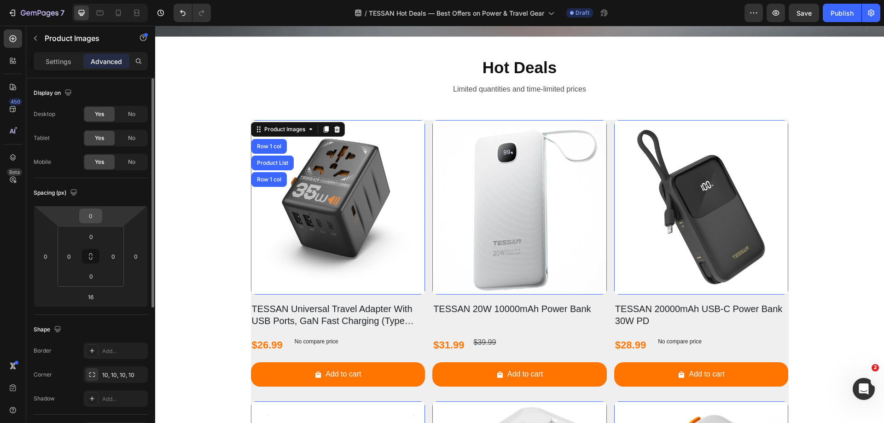
click at [97, 216] on input "0" at bounding box center [91, 216] width 18 height 14
type input "10"
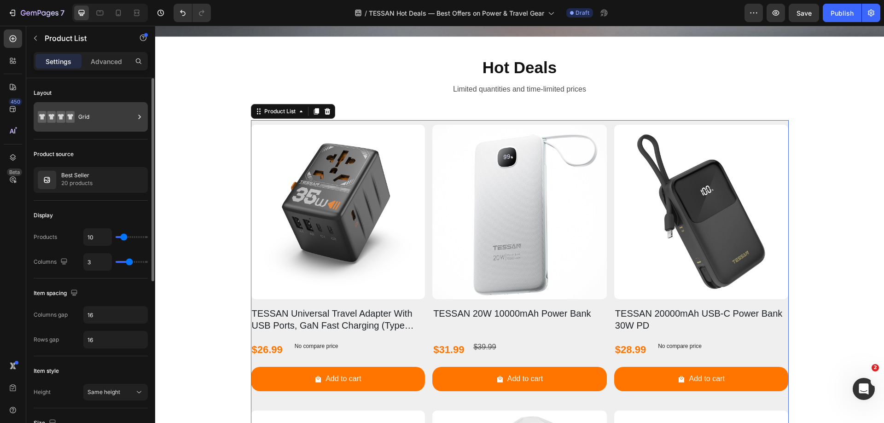
click at [100, 129] on div "Grid" at bounding box center [91, 116] width 114 height 29
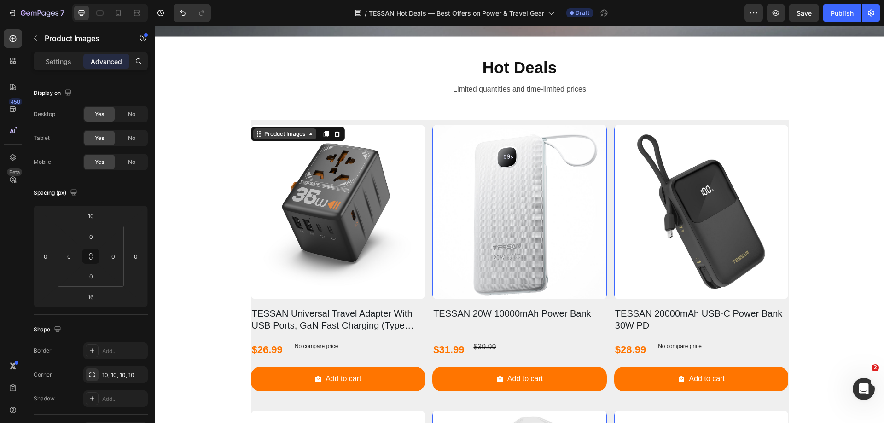
click at [275, 130] on div "Product Images" at bounding box center [285, 134] width 45 height 8
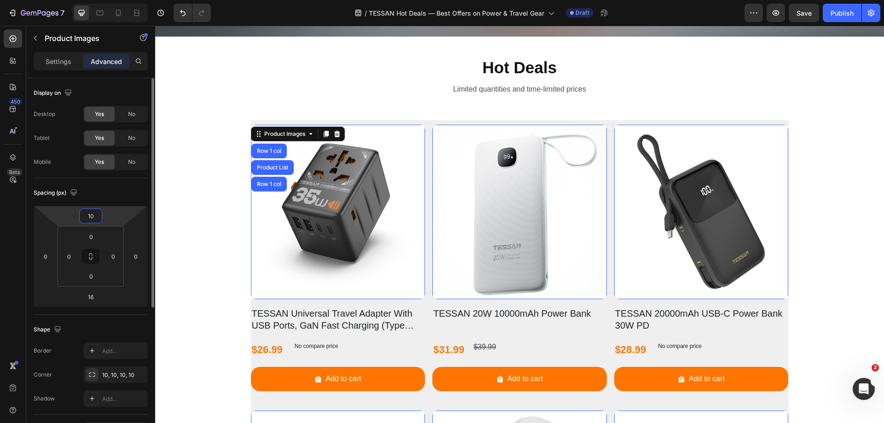
click at [92, 215] on input "10" at bounding box center [91, 216] width 18 height 14
type input "0"
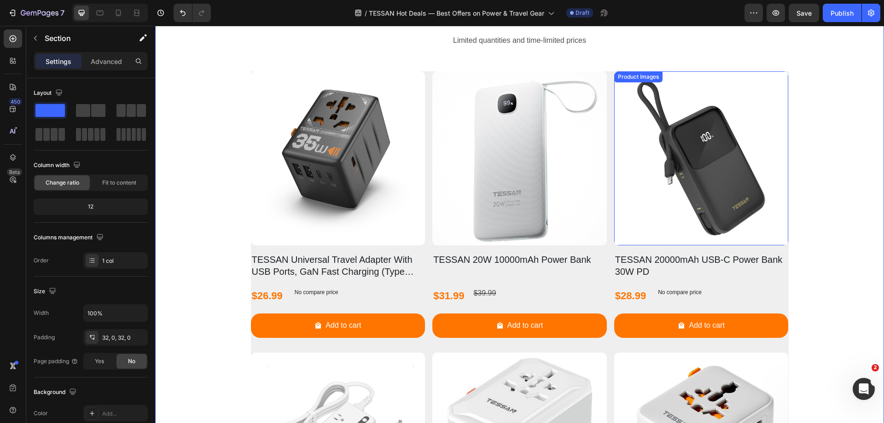
scroll to position [419, 0]
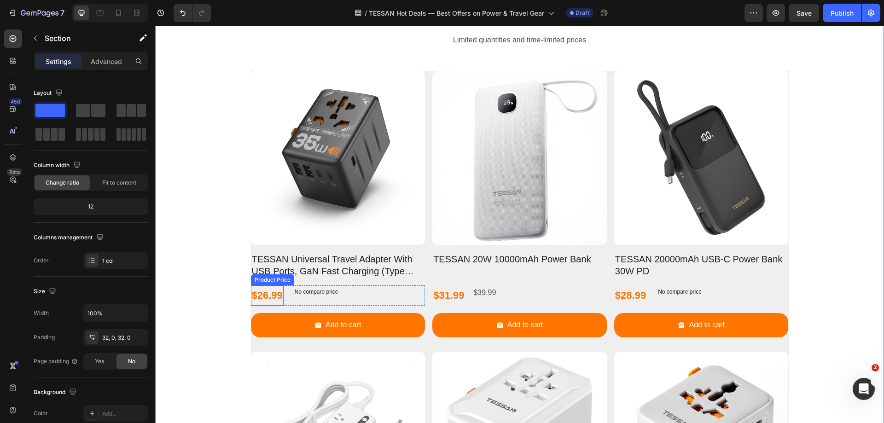
click at [263, 296] on div "$26.99" at bounding box center [267, 296] width 33 height 20
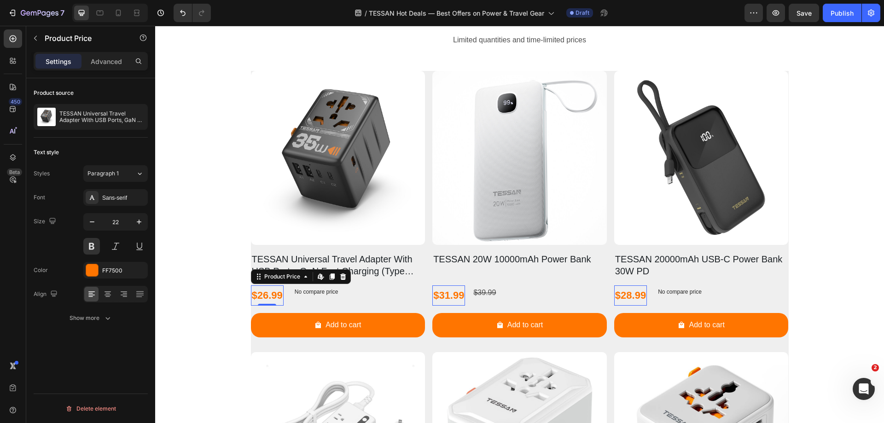
click at [263, 296] on div "$26.99" at bounding box center [267, 296] width 33 height 20
click at [136, 222] on icon "button" at bounding box center [139, 221] width 9 height 9
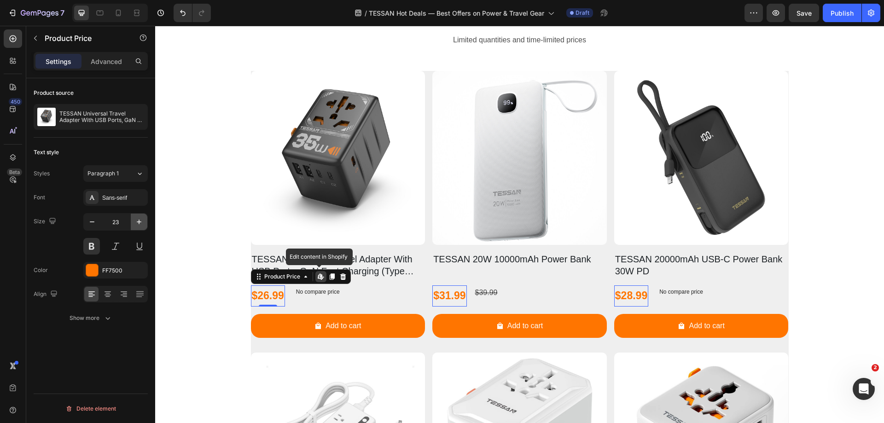
type input "24"
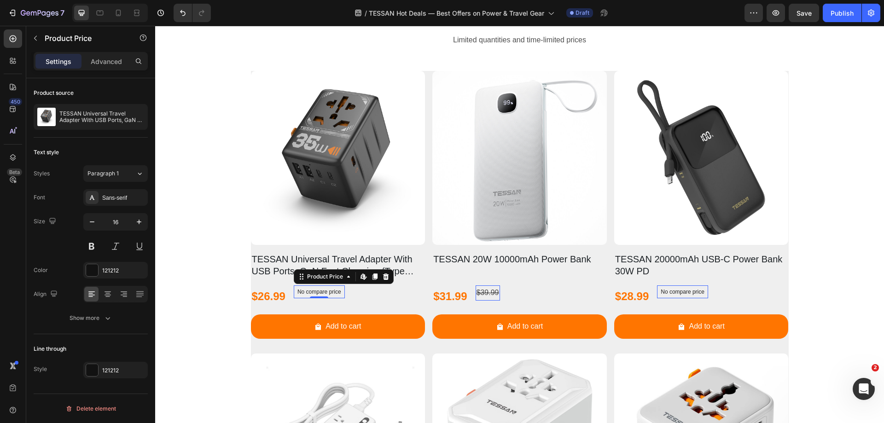
click at [309, 293] on p "No compare price" at bounding box center [320, 292] width 44 height 6
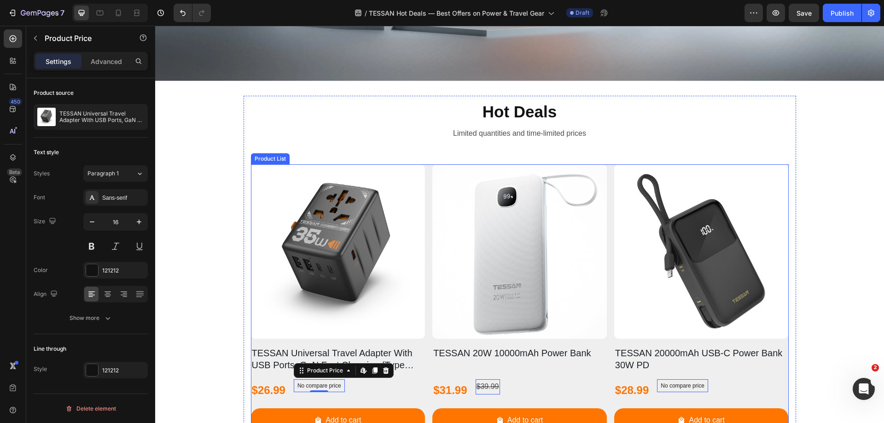
scroll to position [322, 0]
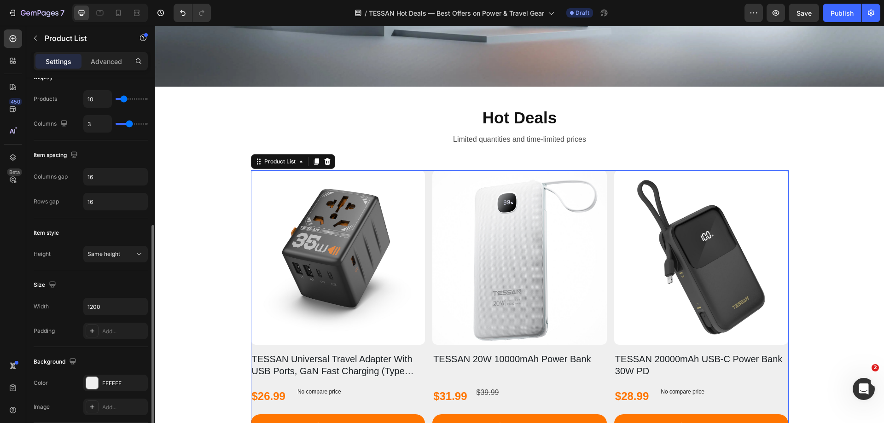
scroll to position [276, 0]
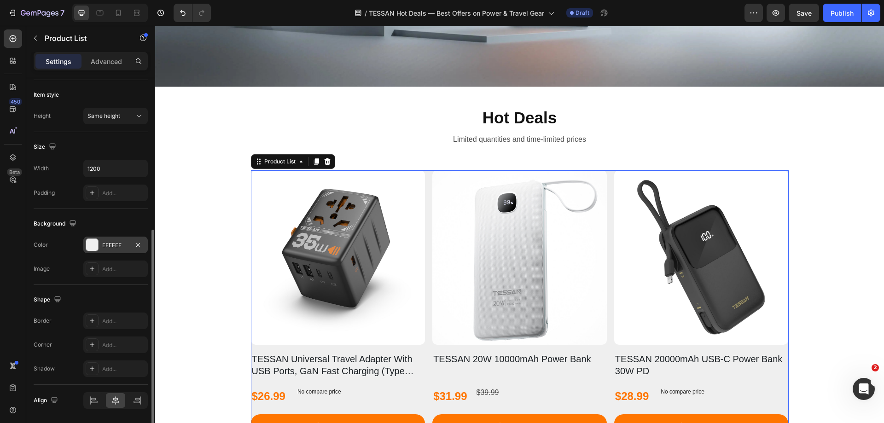
click at [88, 246] on div at bounding box center [92, 245] width 12 height 12
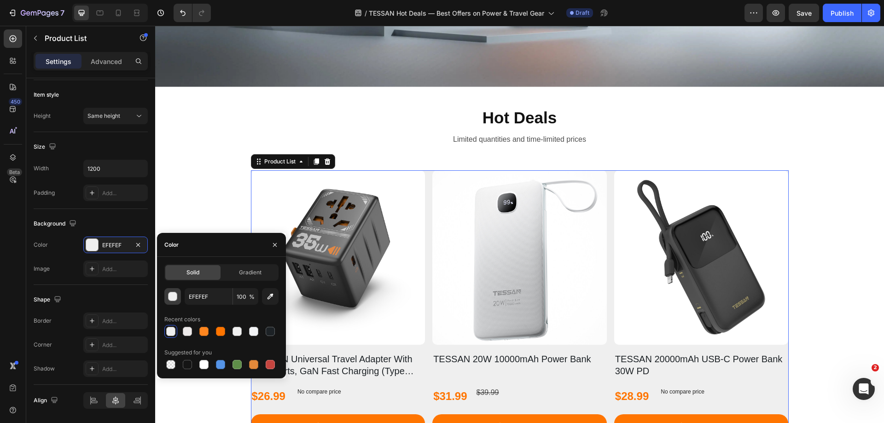
click at [174, 298] on div "button" at bounding box center [173, 297] width 9 height 9
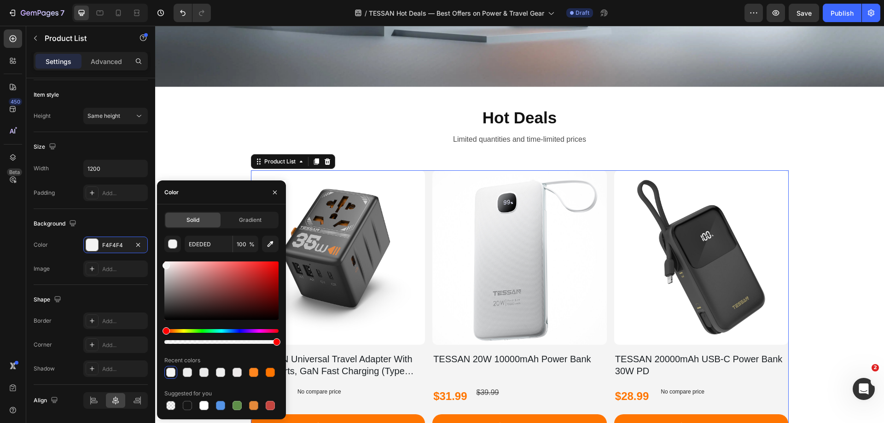
type input "F4F4F4"
drag, startPoint x: 166, startPoint y: 268, endPoint x: 160, endPoint y: 264, distance: 7.3
click at [160, 264] on div "Solid Gradient F4F4F4 100 % Recent colors Suggested for you" at bounding box center [221, 312] width 129 height 200
click at [174, 258] on div "F4F4F4 100 % Recent colors Suggested for you" at bounding box center [221, 324] width 114 height 176
click at [125, 216] on div "Background Color F4F4F4 Image Add..." at bounding box center [91, 247] width 114 height 76
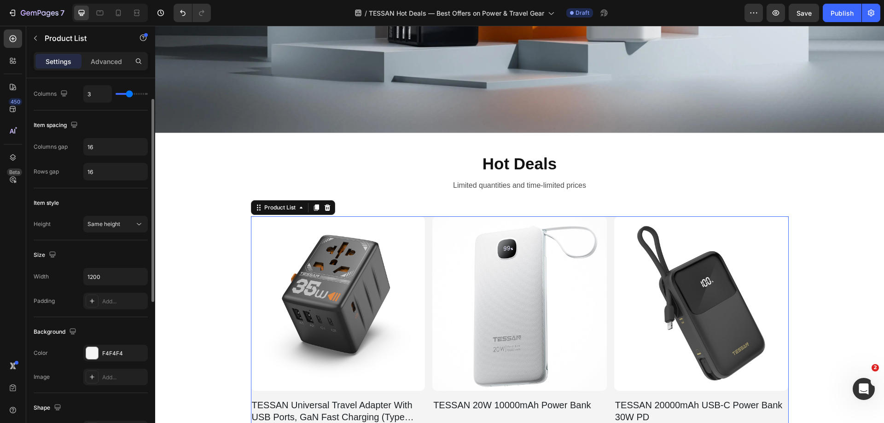
scroll to position [76, 0]
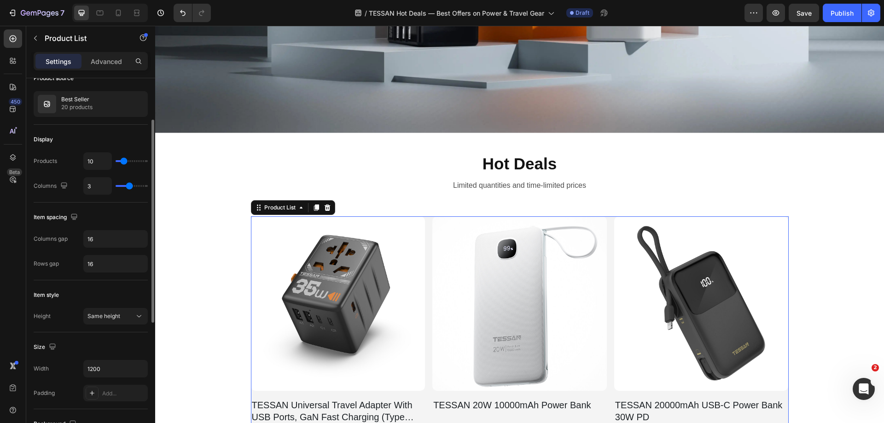
type input "4"
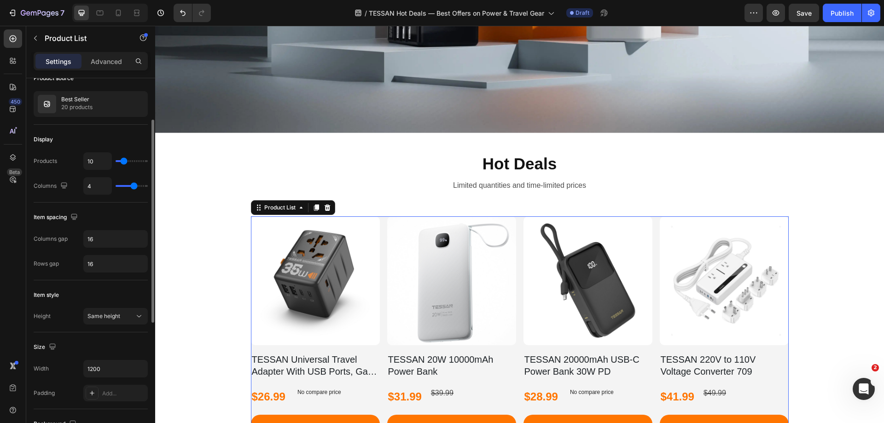
type input "4"
click at [132, 187] on input "range" at bounding box center [132, 186] width 32 height 2
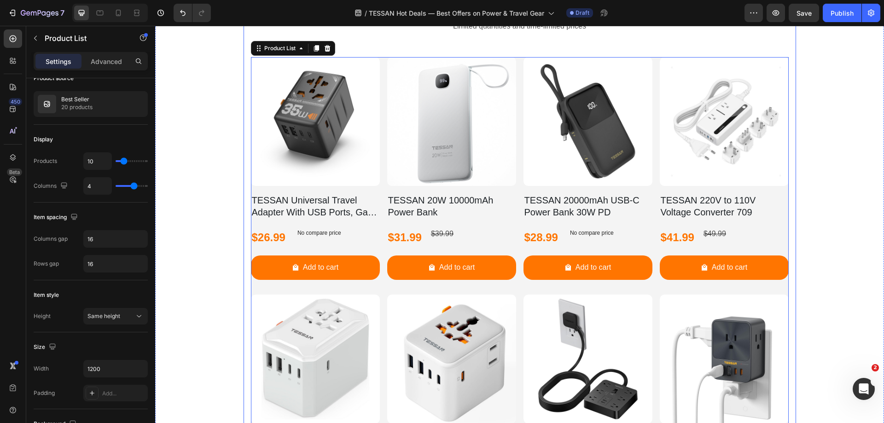
scroll to position [461, 0]
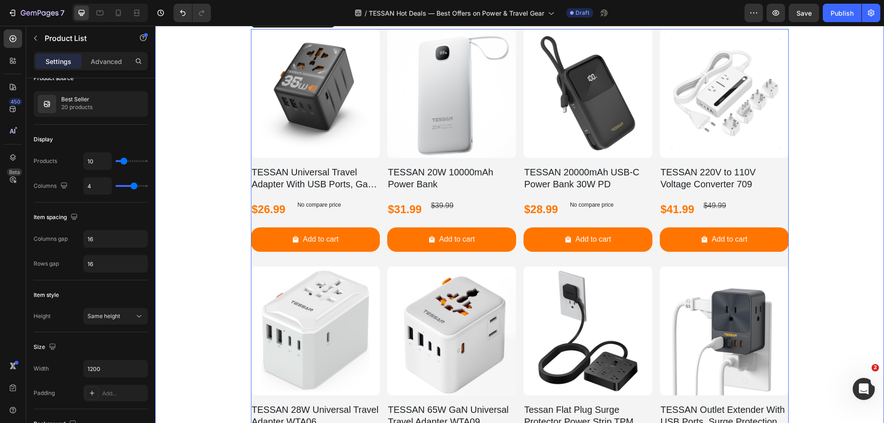
click at [824, 164] on div "⁠⁠⁠⁠⁠⁠⁠ Hot Deals Heading Limited quantities and time-limited prices Text Block…" at bounding box center [519, 351] width 729 height 782
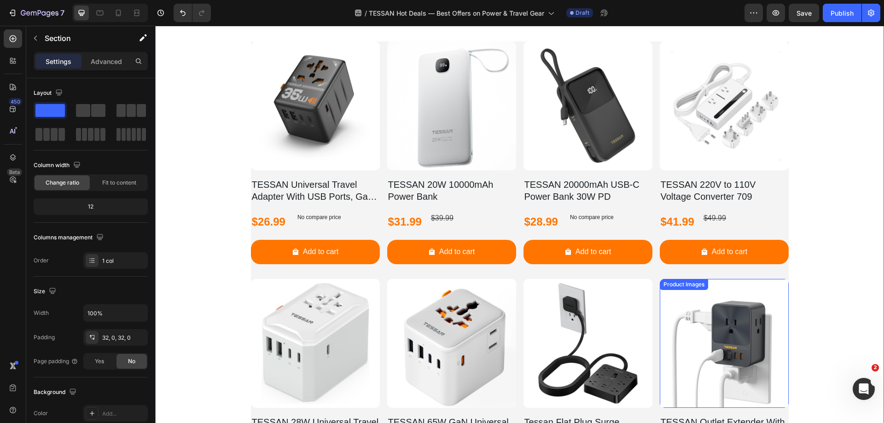
scroll to position [369, 0]
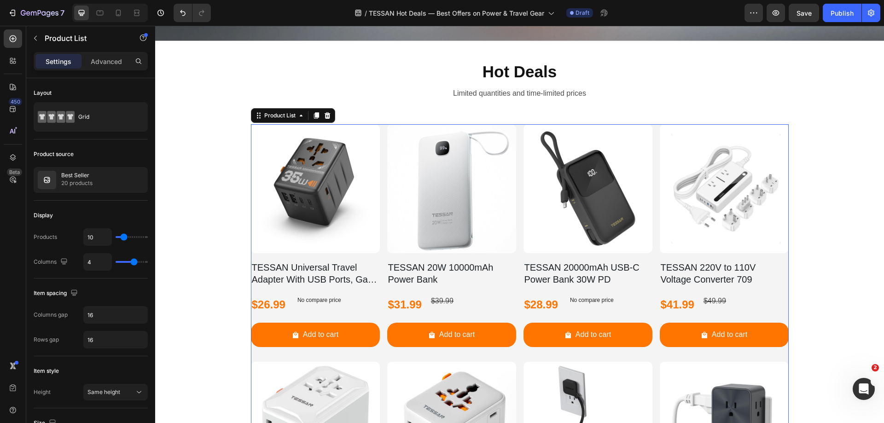
click at [108, 62] on p "Advanced" at bounding box center [106, 62] width 31 height 10
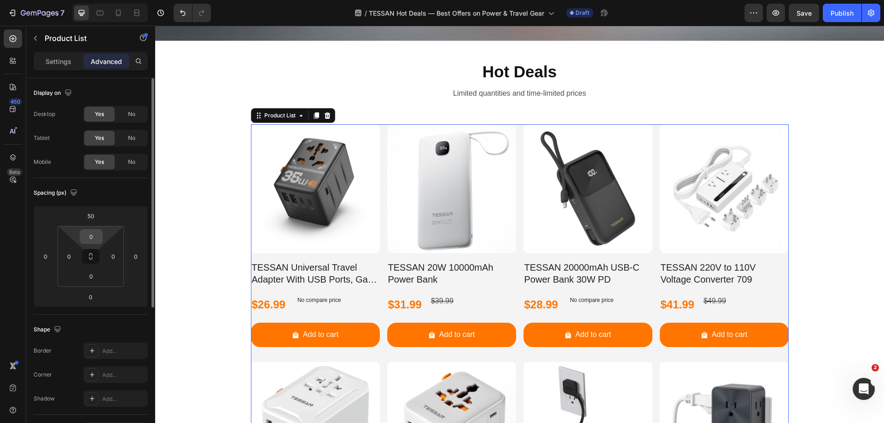
click at [93, 237] on input "0" at bounding box center [91, 237] width 18 height 14
type input "5"
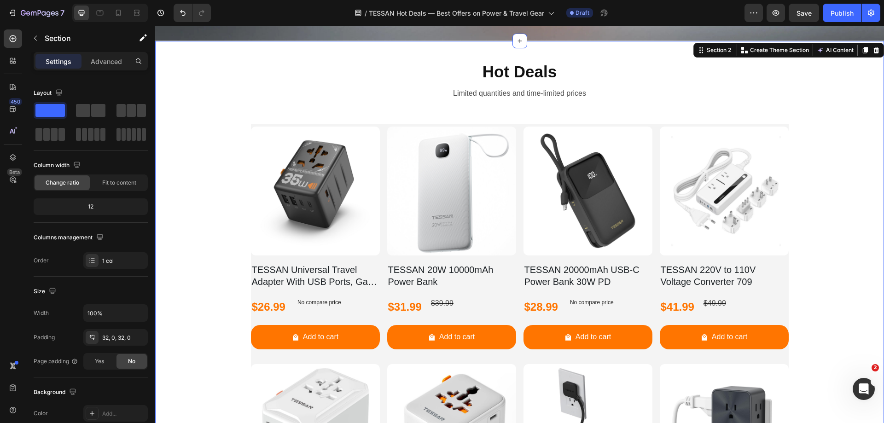
click at [106, 60] on p "Advanced" at bounding box center [106, 62] width 31 height 10
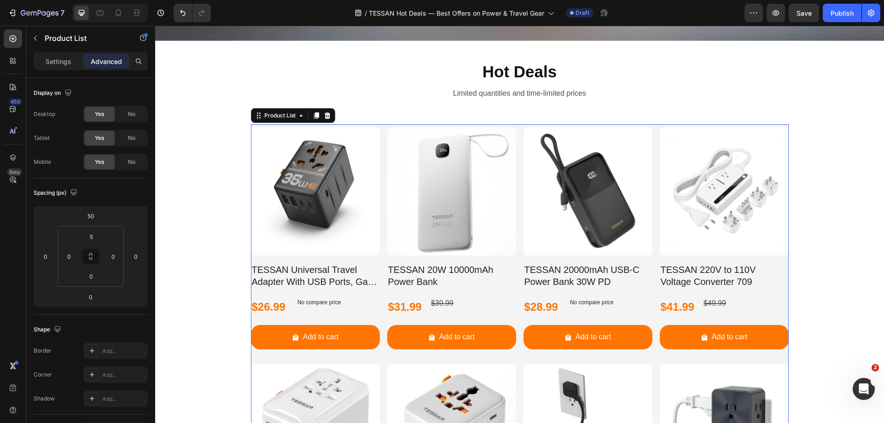
click at [90, 240] on input "5" at bounding box center [91, 237] width 18 height 14
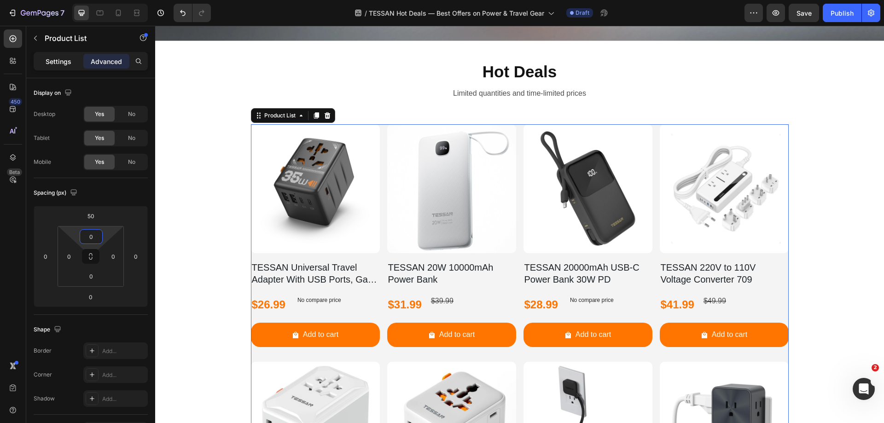
type input "0"
click at [51, 60] on p "Settings" at bounding box center [59, 62] width 26 height 10
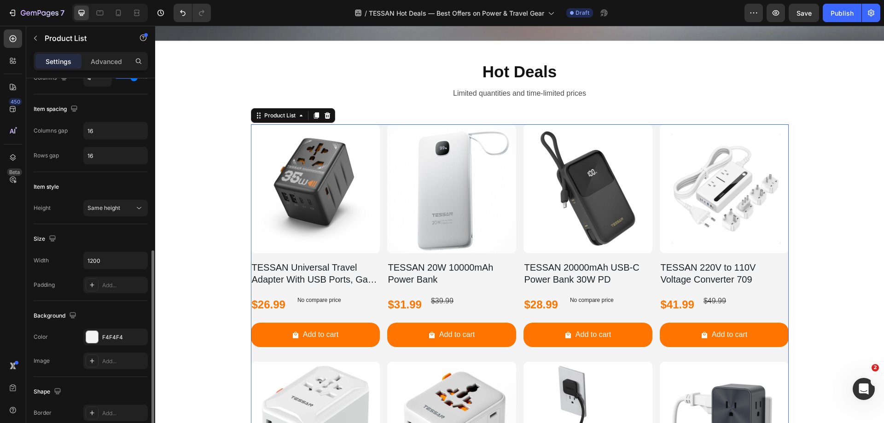
scroll to position [230, 0]
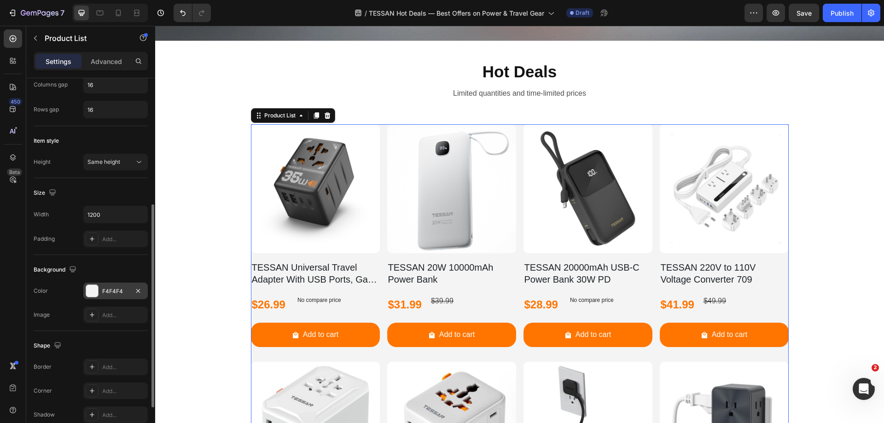
click at [88, 289] on div at bounding box center [92, 291] width 12 height 12
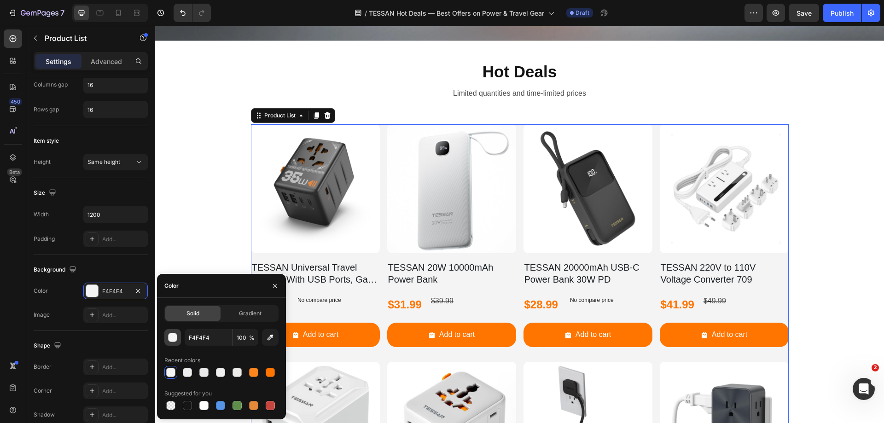
click at [169, 338] on div "button" at bounding box center [173, 338] width 9 height 9
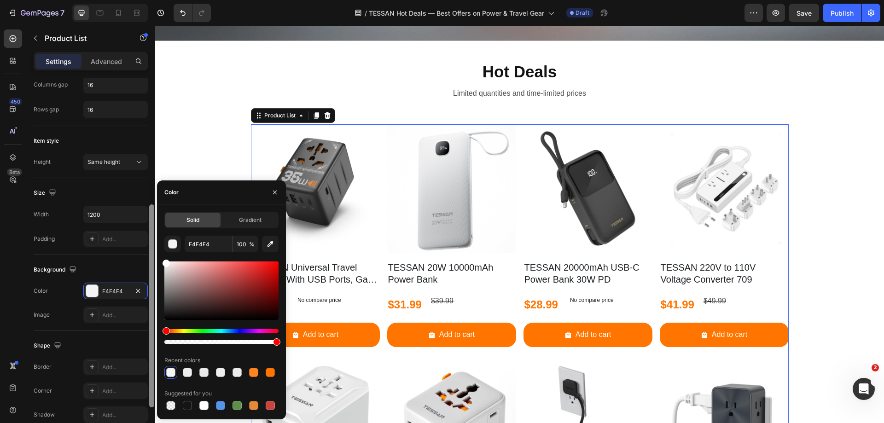
drag, startPoint x: 172, startPoint y: 263, endPoint x: 150, endPoint y: 243, distance: 29.4
click at [150, 243] on div "450 Beta Sections(18) Elements(83) Section Element Hero Section Product Detail …" at bounding box center [77, 225] width 155 height 398
type input "FFFFFF"
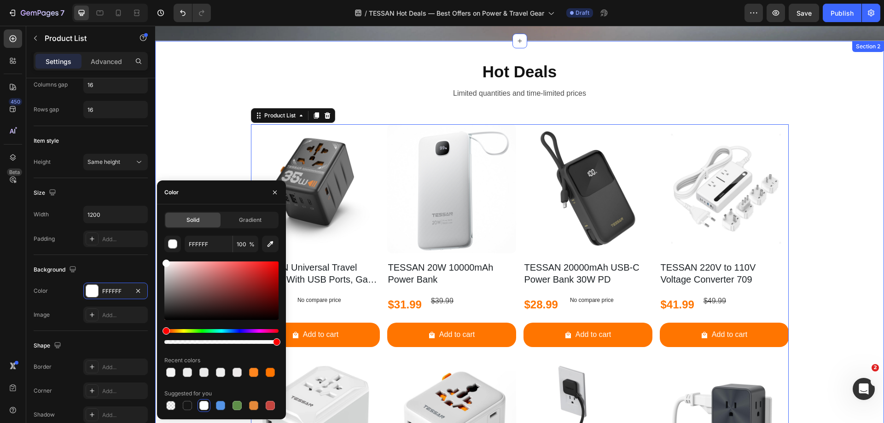
scroll to position [229, 0]
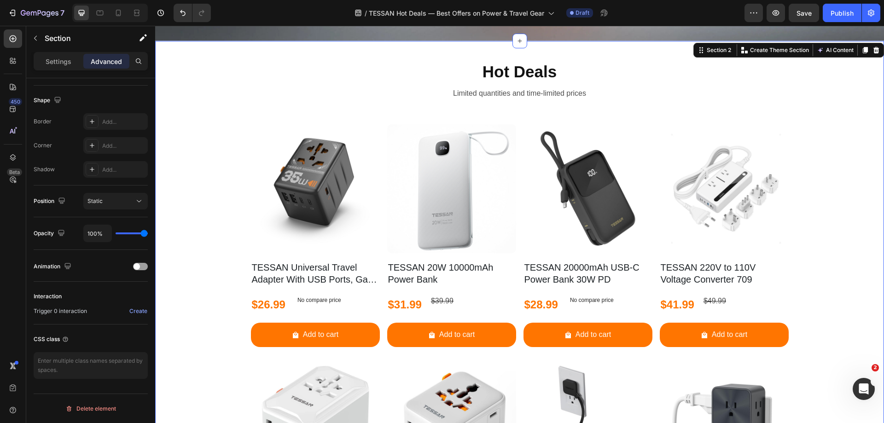
scroll to position [0, 0]
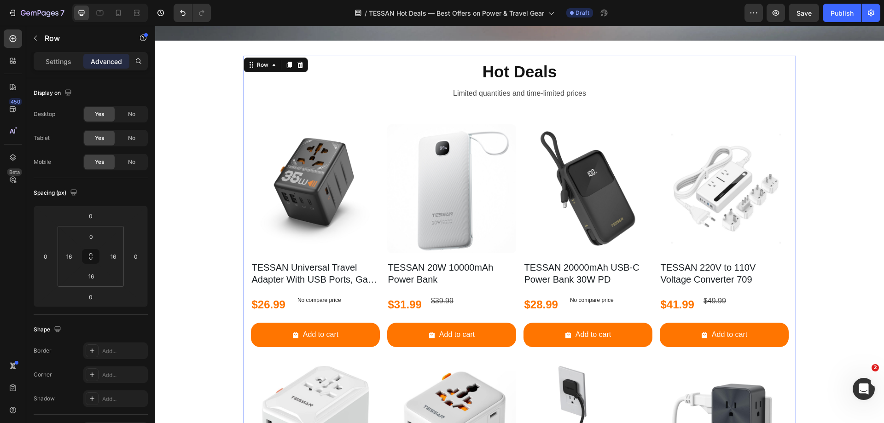
click at [64, 59] on p "Settings" at bounding box center [59, 62] width 26 height 10
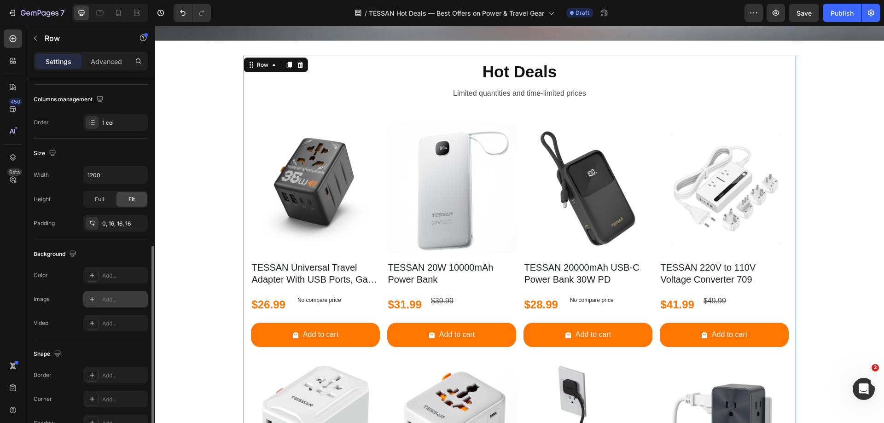
scroll to position [191, 0]
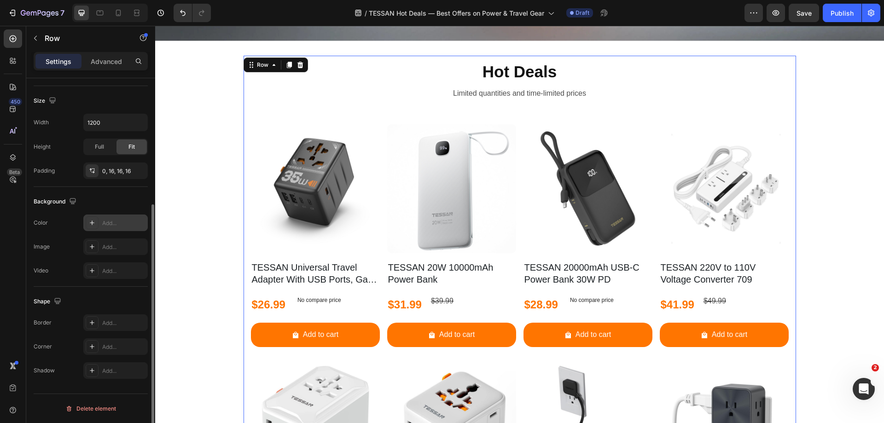
click at [94, 225] on icon at bounding box center [91, 222] width 7 height 7
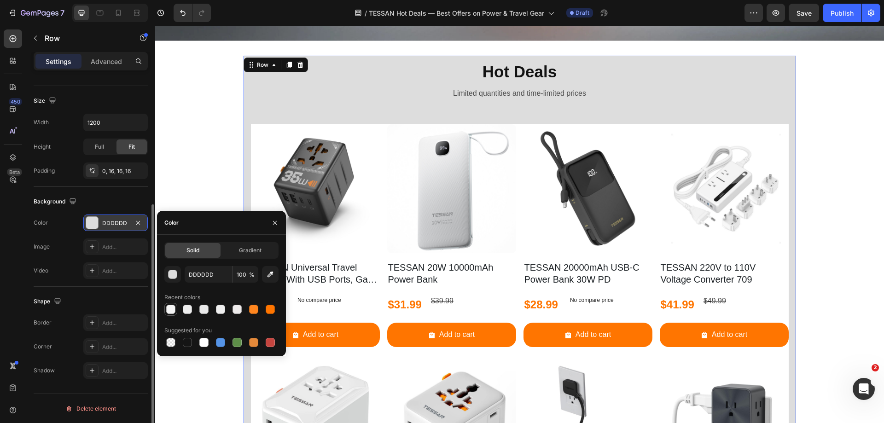
click at [173, 310] on div at bounding box center [170, 309] width 9 height 9
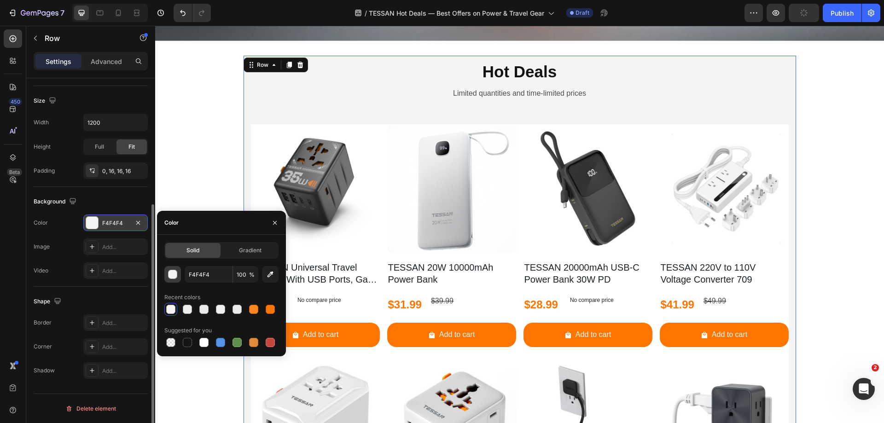
click at [172, 276] on div "button" at bounding box center [173, 274] width 9 height 9
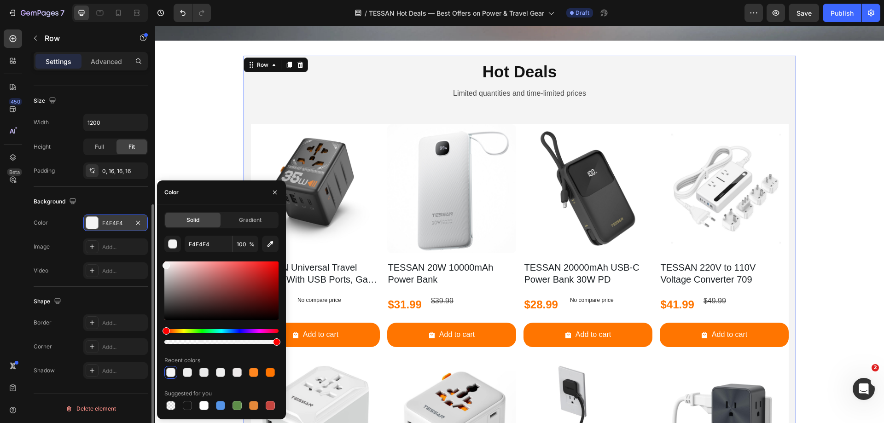
drag, startPoint x: 166, startPoint y: 267, endPoint x: 158, endPoint y: 264, distance: 8.3
click at [158, 264] on div "Solid Gradient F4F4F4 100 % Recent colors Suggested for you" at bounding box center [221, 312] width 129 height 200
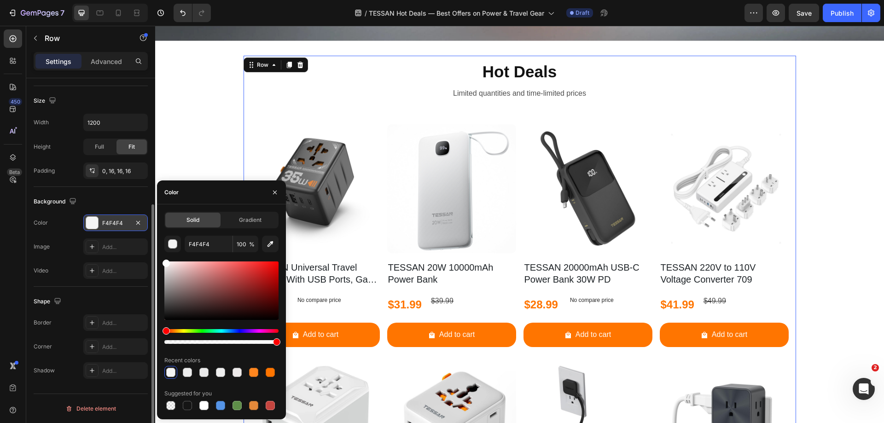
drag, startPoint x: 165, startPoint y: 266, endPoint x: 159, endPoint y: 245, distance: 22.0
click at [159, 245] on div "Solid Gradient F4F4F4 100 % Recent colors Suggested for you" at bounding box center [221, 312] width 129 height 200
type input "FFFFFF"
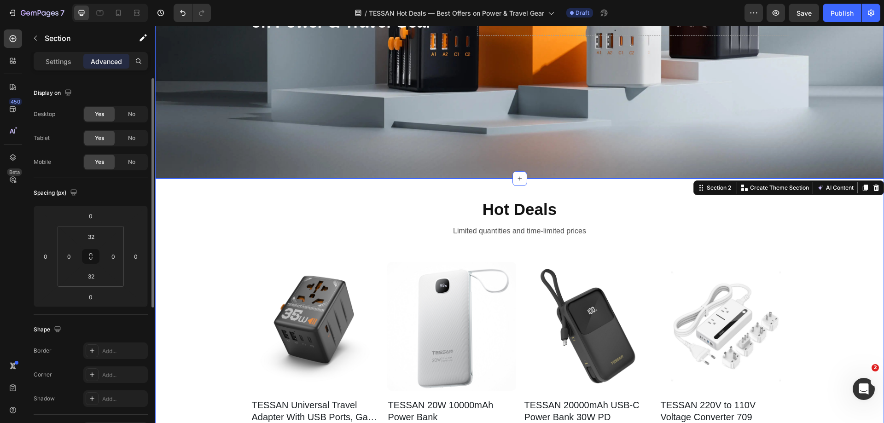
scroll to position [230, 0]
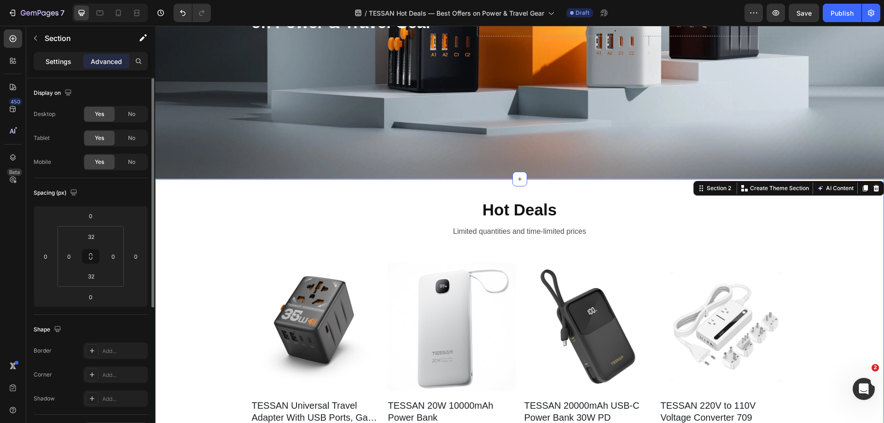
click at [57, 63] on p "Settings" at bounding box center [59, 62] width 26 height 10
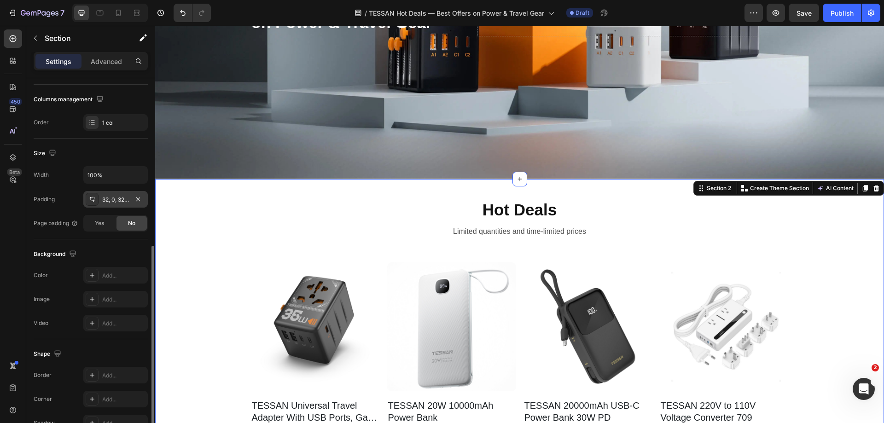
scroll to position [191, 0]
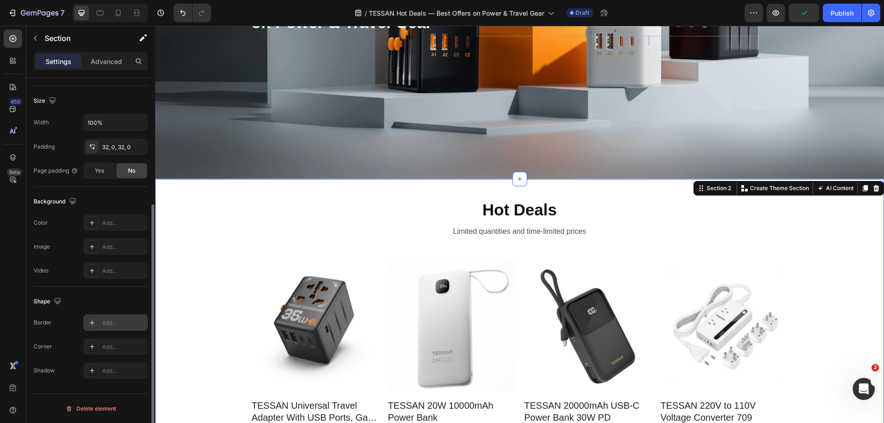
click at [90, 323] on icon at bounding box center [91, 322] width 7 height 7
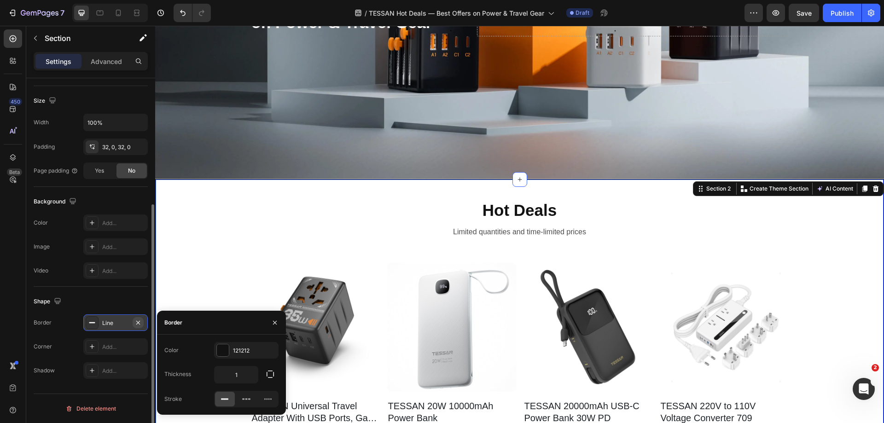
click at [137, 322] on icon "button" at bounding box center [138, 323] width 4 height 4
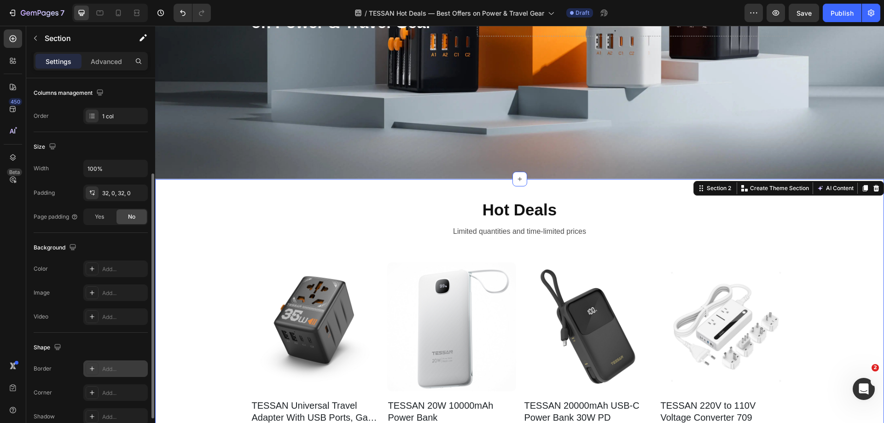
scroll to position [99, 0]
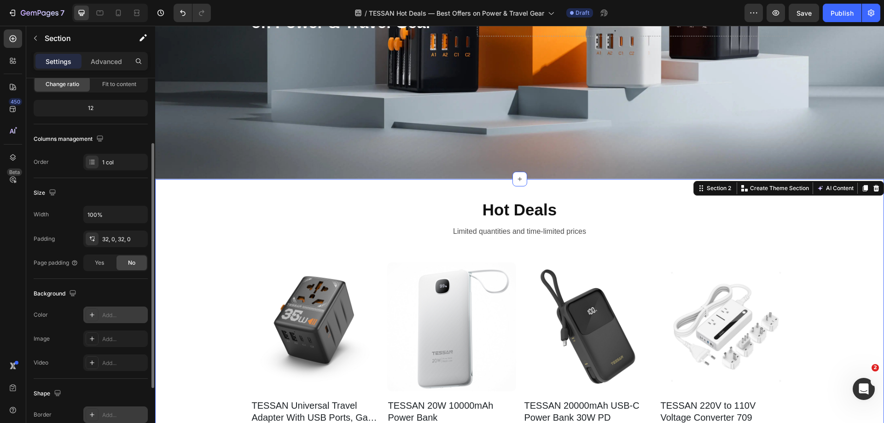
click at [92, 314] on icon at bounding box center [91, 314] width 7 height 7
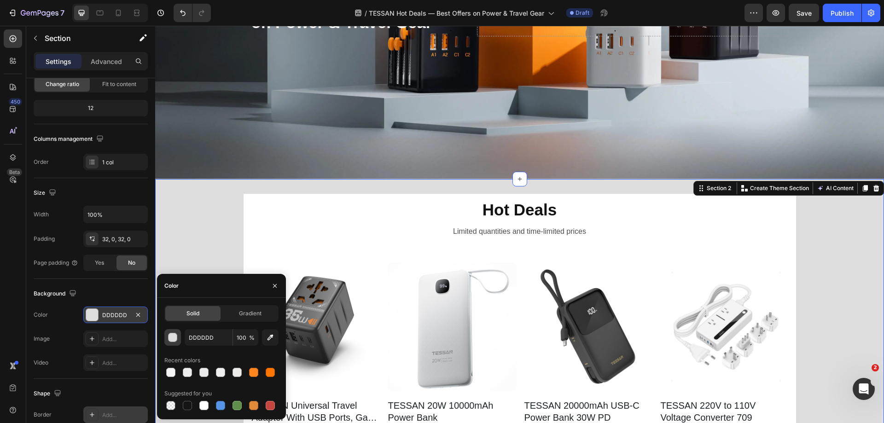
click at [172, 339] on div "button" at bounding box center [173, 338] width 9 height 9
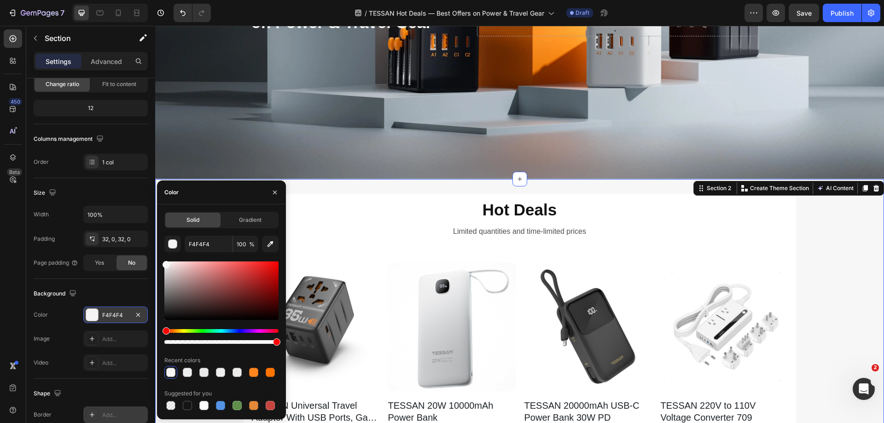
type input "F7F7F7"
drag, startPoint x: 164, startPoint y: 267, endPoint x: 158, endPoint y: 263, distance: 7.4
click at [158, 263] on div "Solid Gradient F7F7F7 100 % Recent colors Suggested for you" at bounding box center [221, 312] width 129 height 200
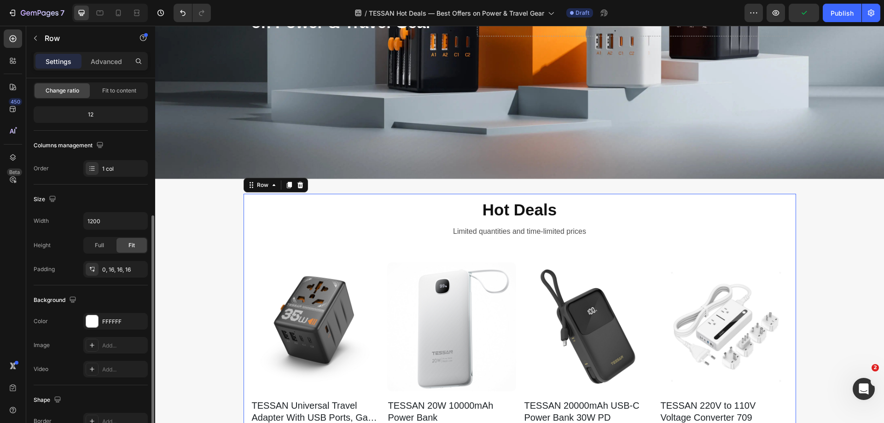
scroll to position [184, 0]
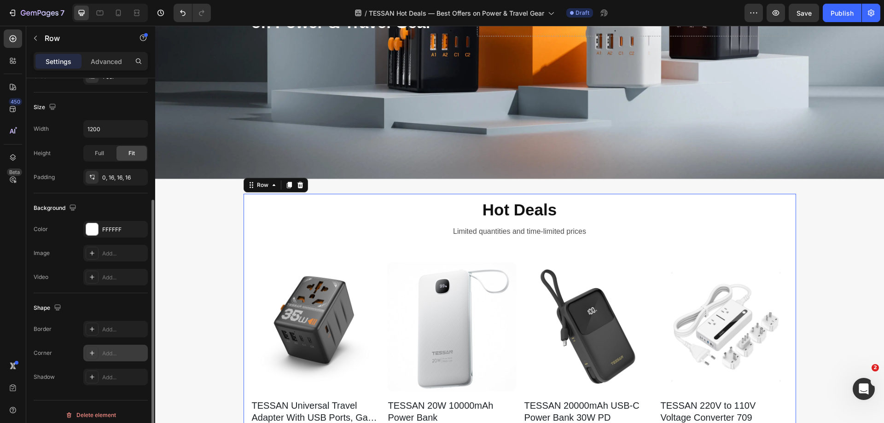
click at [94, 350] on icon at bounding box center [91, 353] width 7 height 7
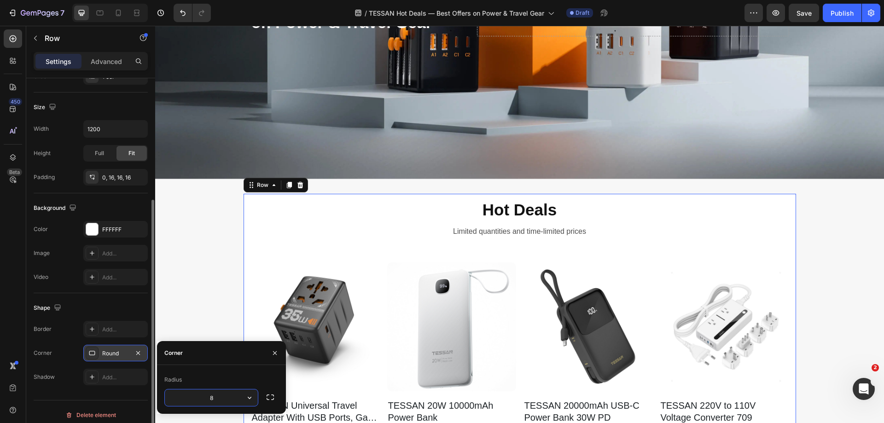
click at [220, 399] on input "8" at bounding box center [211, 398] width 93 height 17
type input "15"
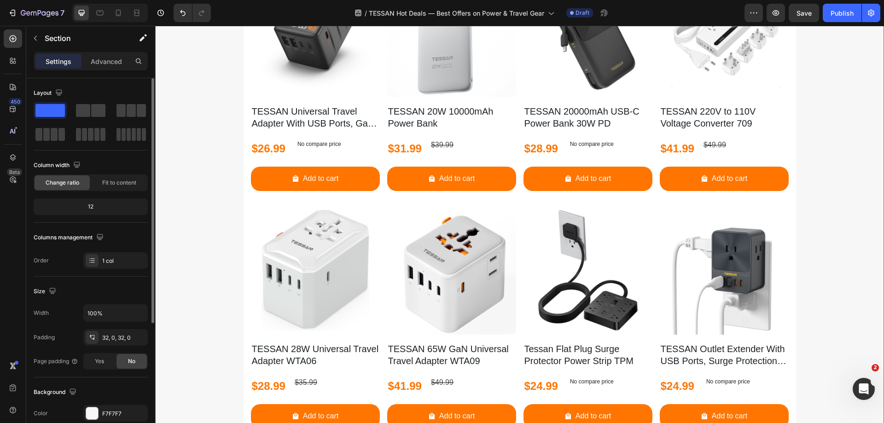
scroll to position [553, 0]
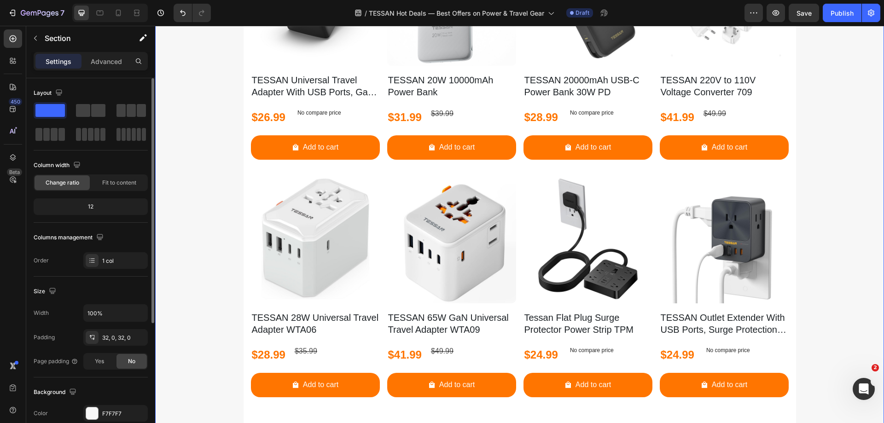
click at [858, 283] on div "⁠⁠⁠⁠⁠⁠⁠ Hot Deals Heading Limited quantities and time-limited prices Text Block…" at bounding box center [519, 259] width 729 height 782
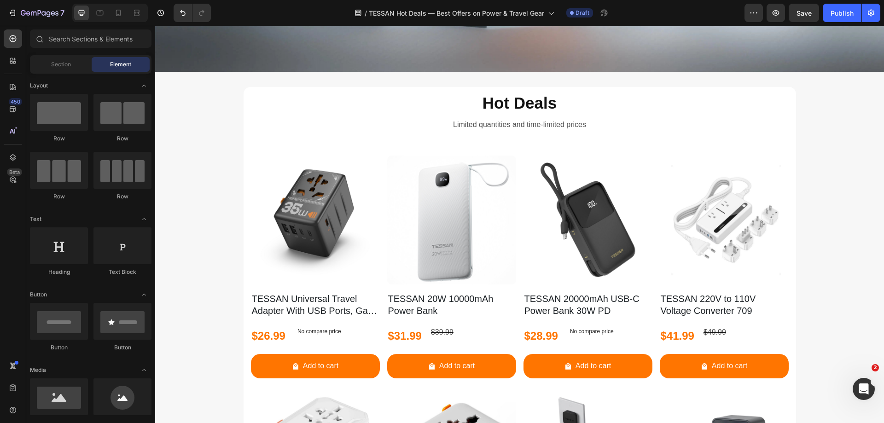
scroll to position [331, 0]
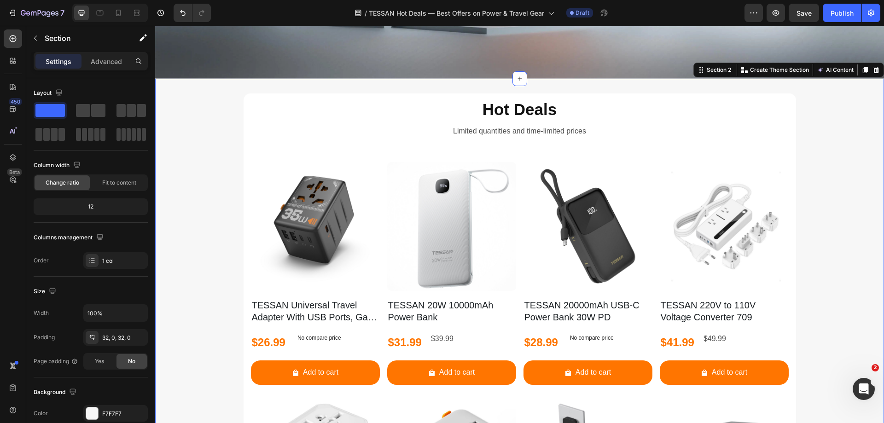
click at [860, 64] on div at bounding box center [865, 69] width 11 height 11
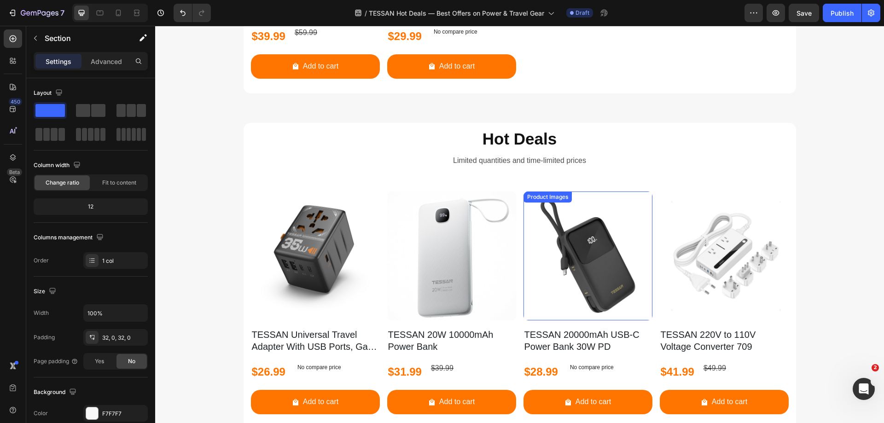
scroll to position [1125, 0]
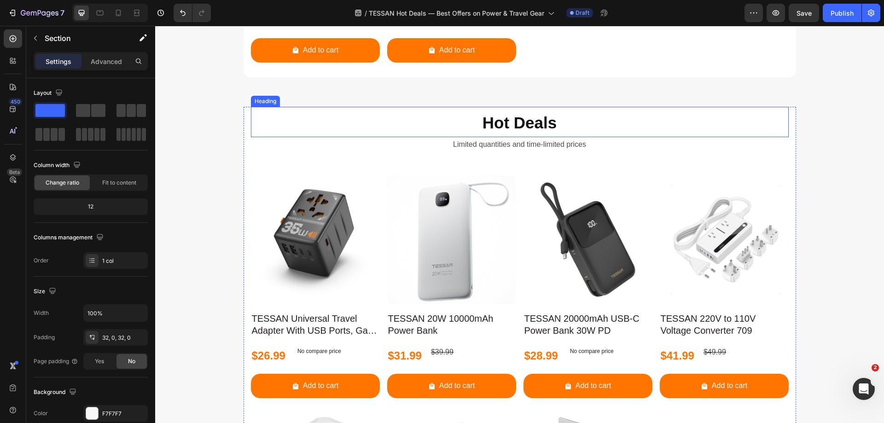
click at [501, 121] on strong "Hot Deals" at bounding box center [520, 123] width 74 height 18
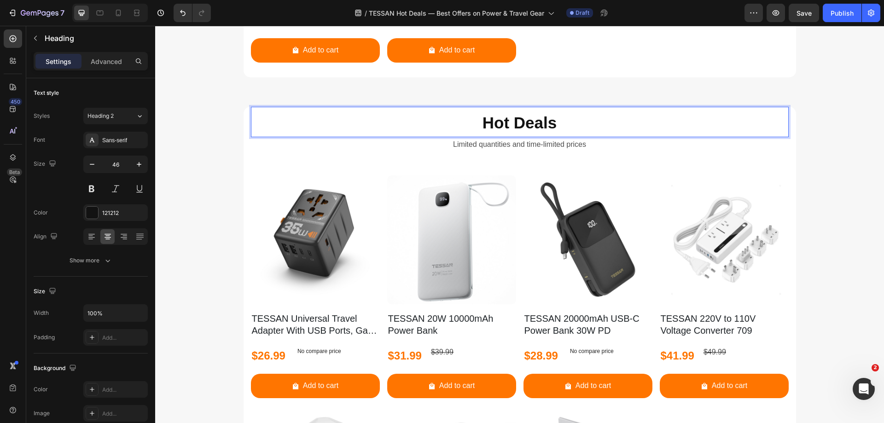
click at [501, 121] on strong "Hot Deals" at bounding box center [520, 123] width 74 height 18
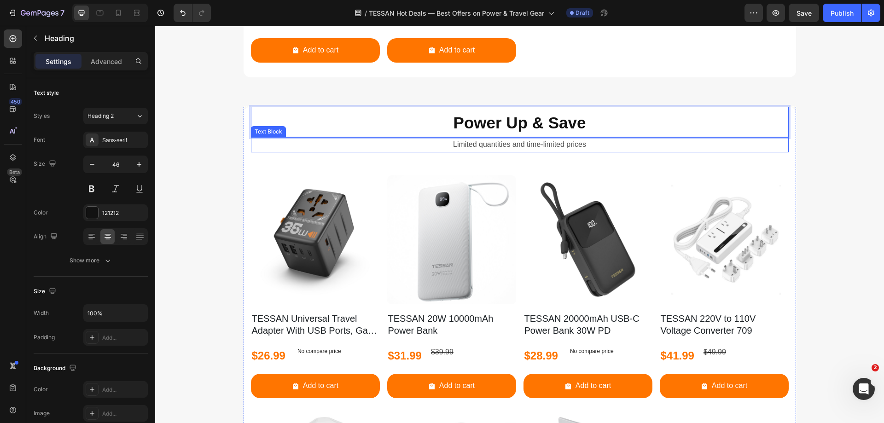
click at [462, 146] on p "Limited quantities and time-limited prices" at bounding box center [520, 144] width 536 height 13
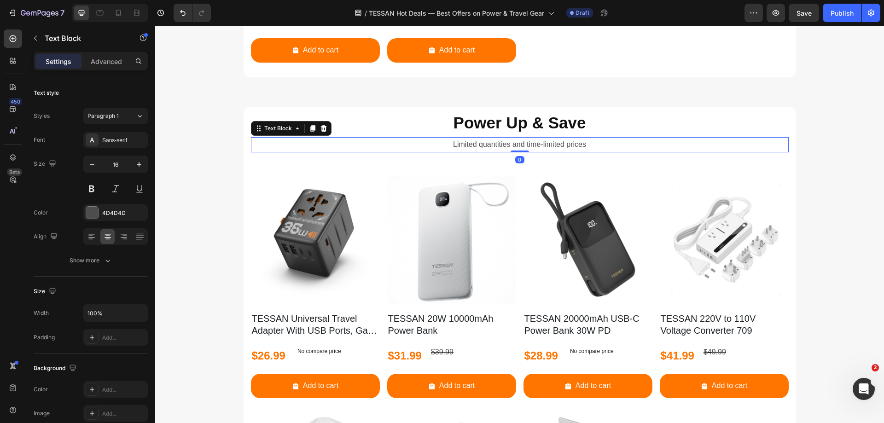
click at [462, 146] on p "Limited quantities and time-limited prices" at bounding box center [520, 144] width 536 height 13
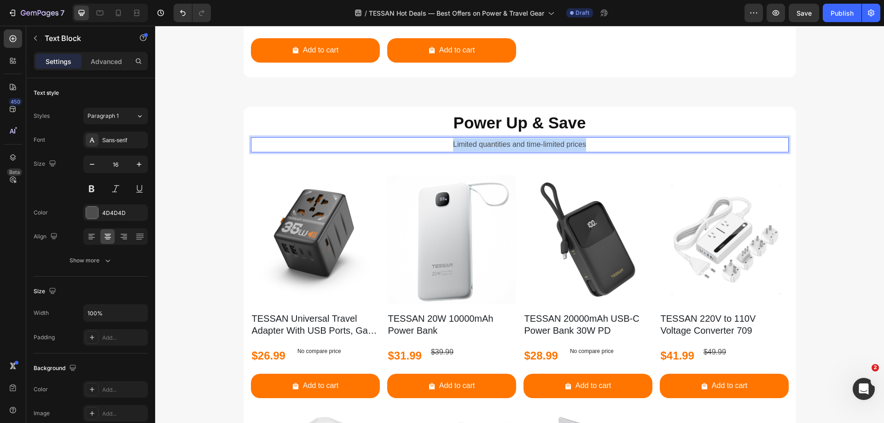
click at [462, 146] on p "Limited quantities and time-limited prices" at bounding box center [520, 144] width 536 height 13
drag, startPoint x: 410, startPoint y: 144, endPoint x: 404, endPoint y: 144, distance: 5.5
click at [404, 144] on p "big savings on Voyager adapters, power banks, and charging kits." at bounding box center [520, 144] width 536 height 13
drag, startPoint x: 457, startPoint y: 146, endPoint x: 482, endPoint y: 149, distance: 25.5
click at [482, 149] on p "Big savings on Voyager adapters, power banks, and charging kits." at bounding box center [520, 144] width 536 height 13
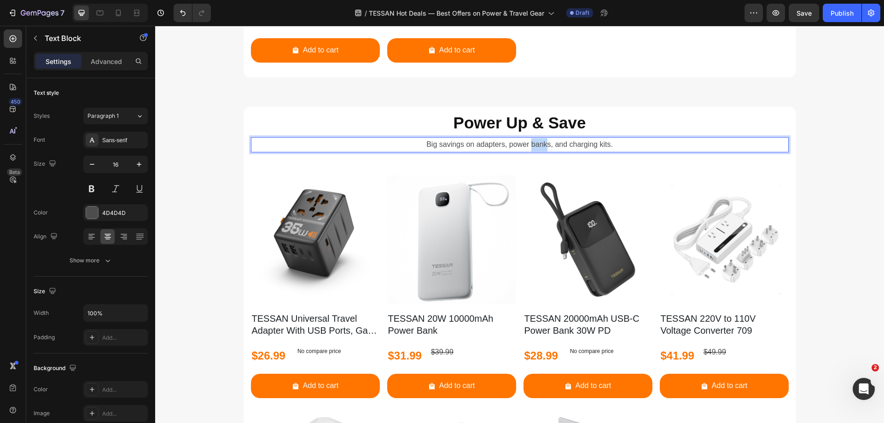
drag, startPoint x: 529, startPoint y: 147, endPoint x: 545, endPoint y: 148, distance: 15.3
click at [545, 148] on p "Big savings on adapters, power banks, and charging kits." at bounding box center [520, 144] width 536 height 13
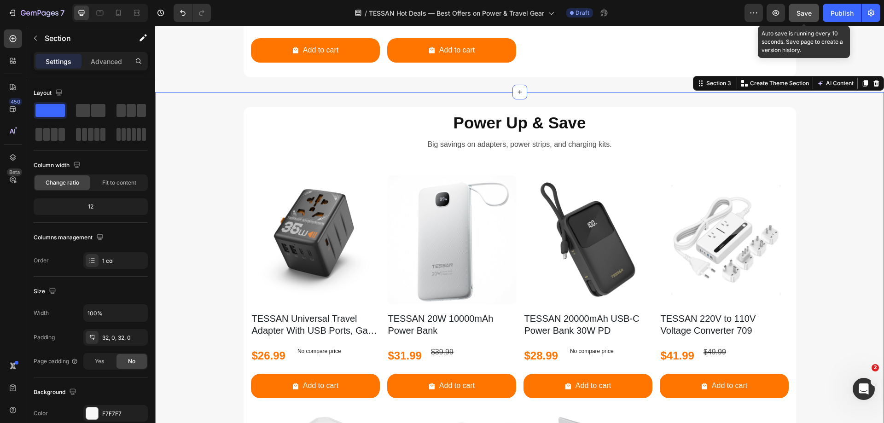
click at [802, 13] on span "Save" at bounding box center [804, 13] width 15 height 8
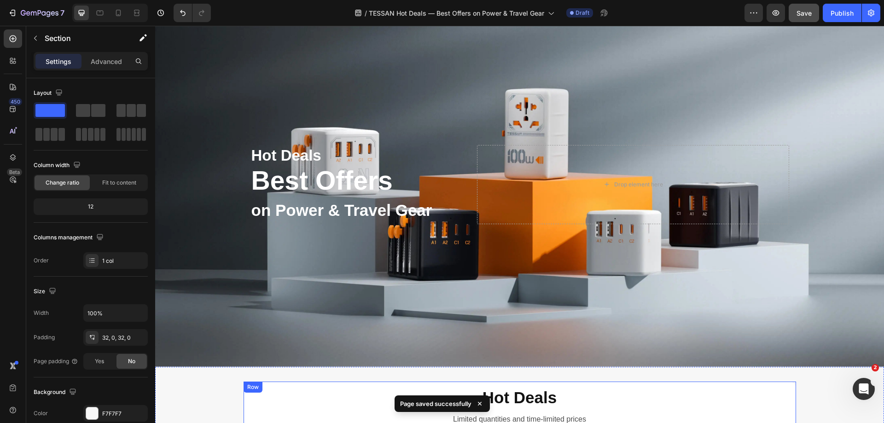
scroll to position [0, 0]
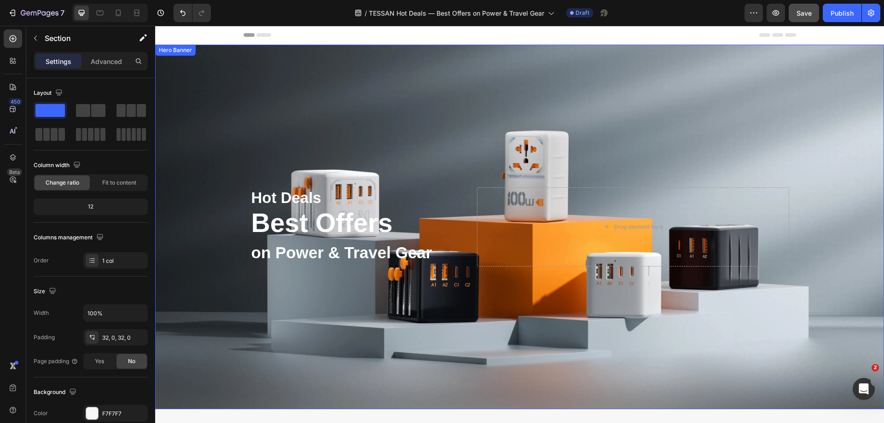
click at [306, 77] on div "Background Image" at bounding box center [519, 227] width 729 height 365
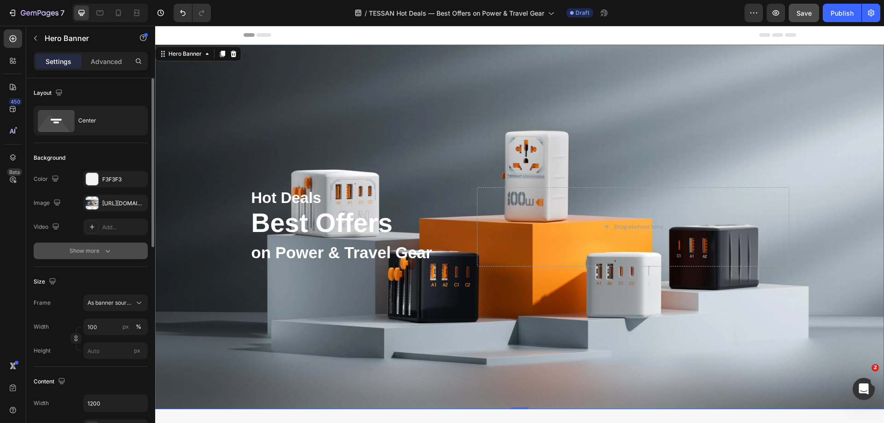
click at [101, 251] on div "Show more" at bounding box center [91, 250] width 43 height 9
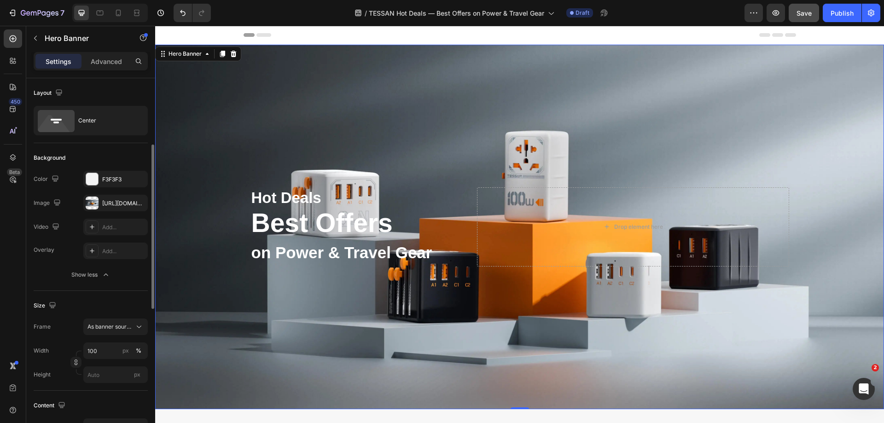
scroll to position [46, 0]
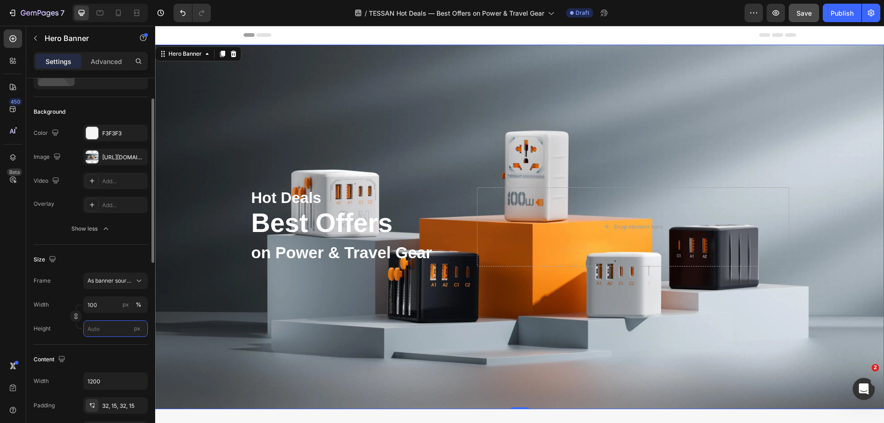
click at [111, 329] on input "px" at bounding box center [115, 329] width 64 height 17
click at [105, 365] on span "Fit screen" at bounding box center [100, 367] width 26 height 8
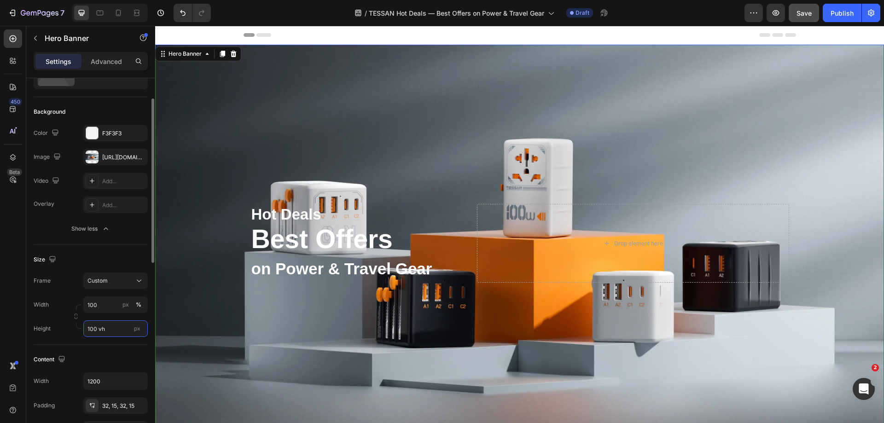
click at [91, 329] on input "100 vh" at bounding box center [115, 329] width 64 height 17
click at [93, 329] on input "100 vh" at bounding box center [115, 329] width 64 height 17
click at [95, 350] on span "Fit content" at bounding box center [101, 351] width 28 height 8
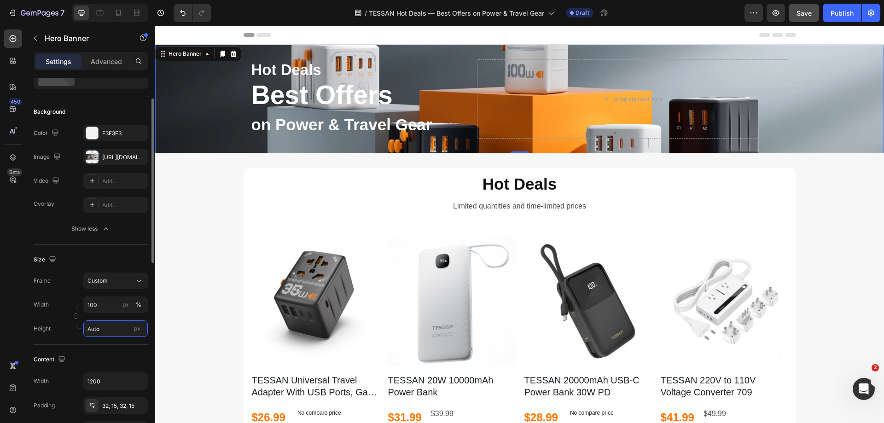
click at [105, 329] on input "Auto" at bounding box center [115, 329] width 64 height 17
click at [106, 366] on span "Fit screen" at bounding box center [100, 367] width 26 height 8
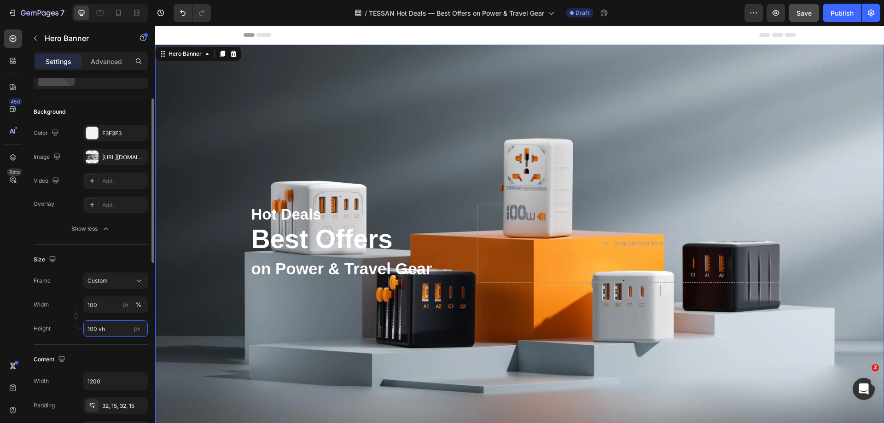
click at [92, 328] on input "100 vh" at bounding box center [115, 329] width 64 height 17
click at [96, 332] on input "100 vh" at bounding box center [115, 329] width 64 height 17
click at [103, 331] on input "100 vh" at bounding box center [115, 329] width 64 height 17
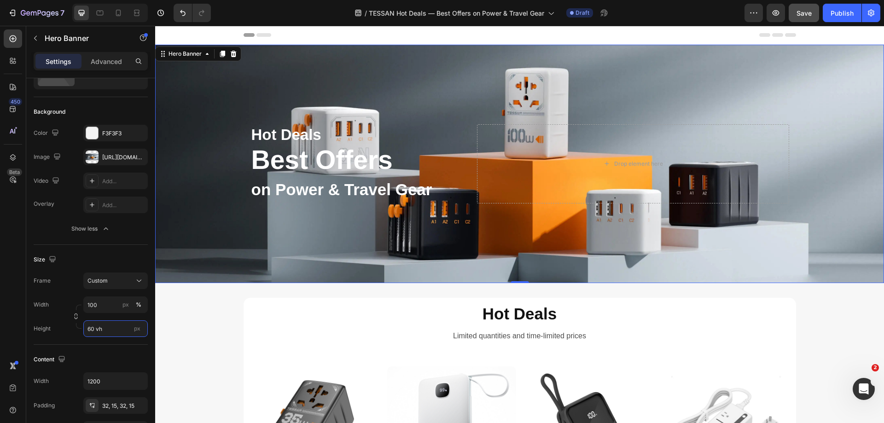
type input "60 vh"
click at [781, 97] on div "Background Image" at bounding box center [519, 164] width 729 height 239
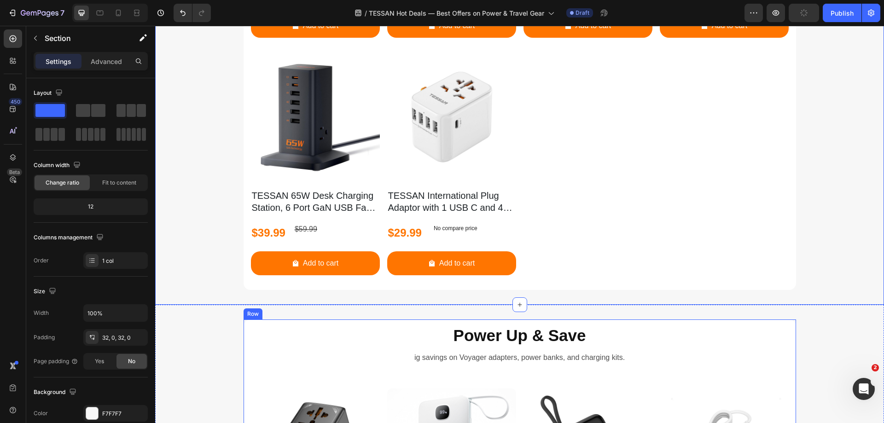
scroll to position [921, 0]
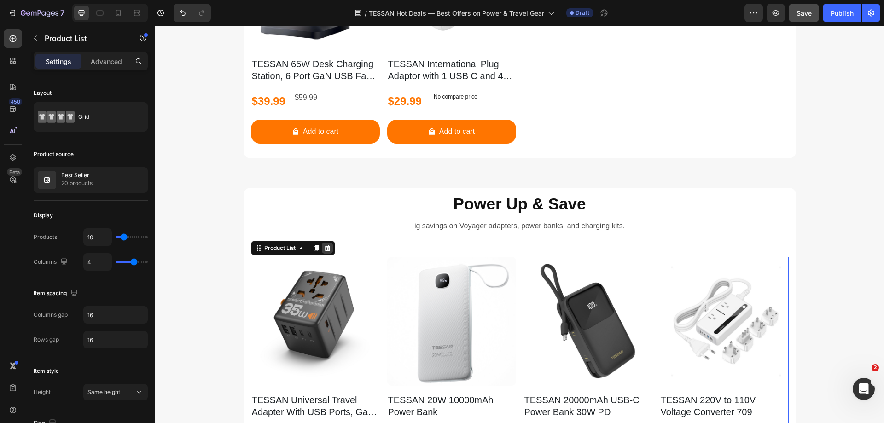
click at [325, 250] on icon at bounding box center [327, 248] width 7 height 7
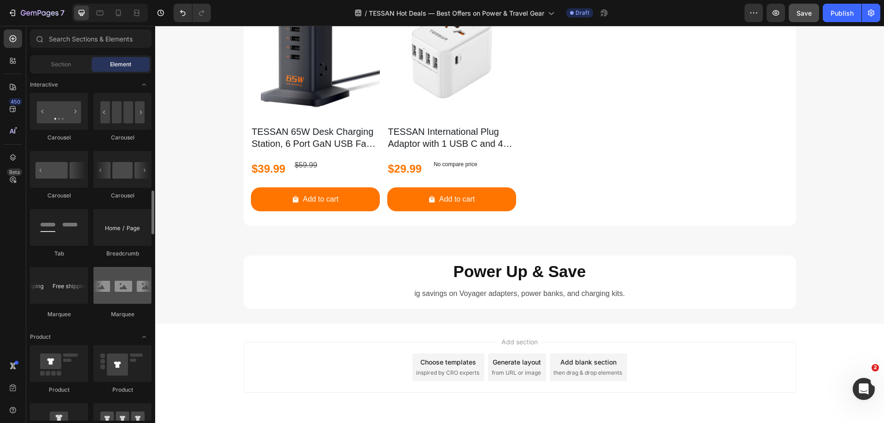
scroll to position [829, 0]
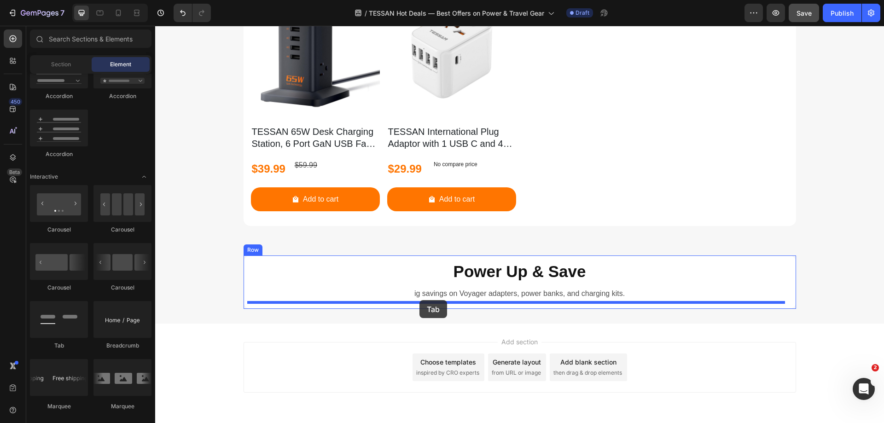
drag, startPoint x: 207, startPoint y: 348, endPoint x: 420, endPoint y: 300, distance: 217.7
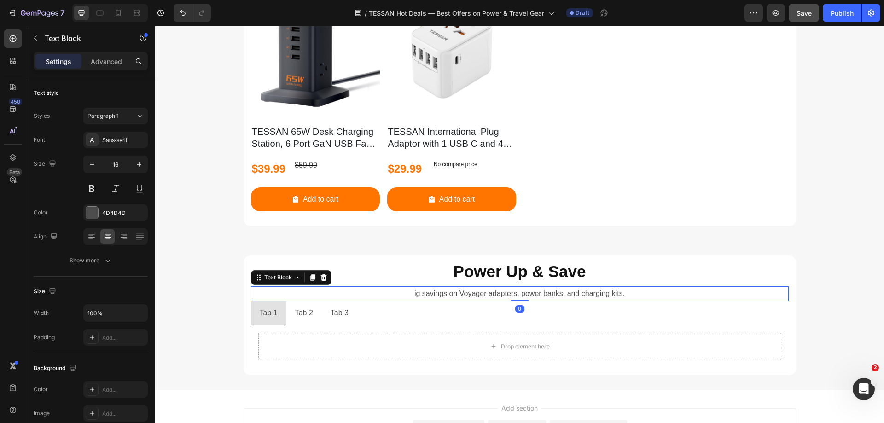
click at [404, 295] on p "ig savings on Voyager adapters, power banks, and charging kits." at bounding box center [520, 293] width 536 height 13
click at [405, 295] on p "ig savings on Voyager adapters, power banks, and charging kits." at bounding box center [520, 293] width 536 height 13
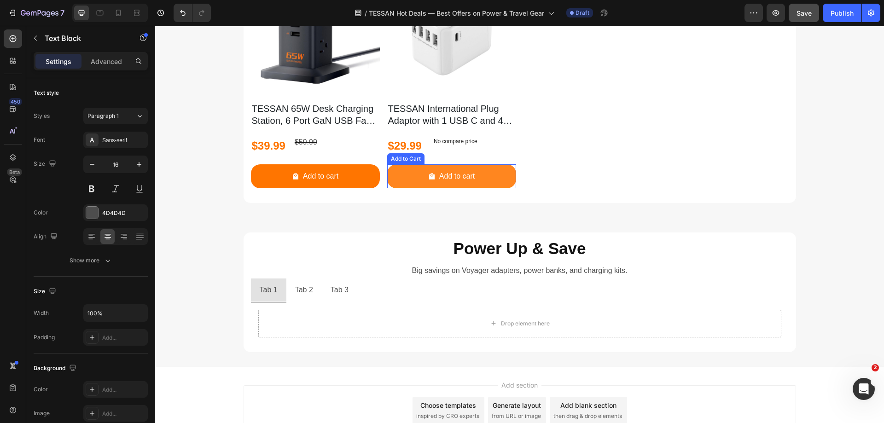
scroll to position [954, 0]
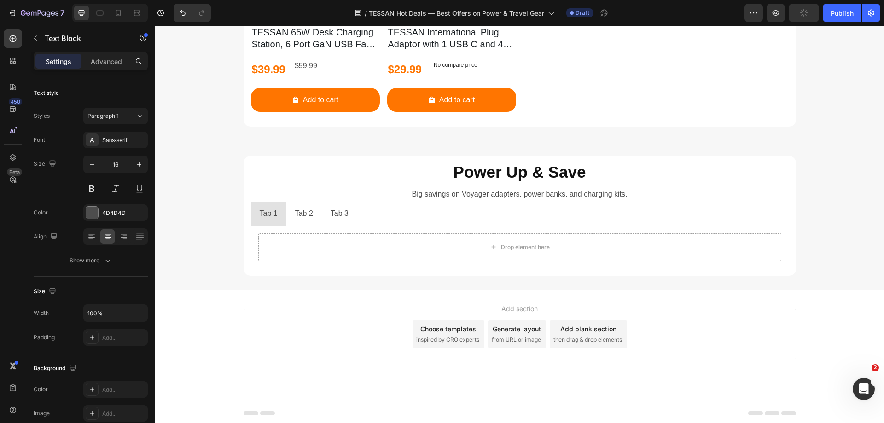
click at [455, 195] on p "Big savings on Voyager adapters, power banks, and charging kits." at bounding box center [520, 194] width 536 height 13
click at [464, 195] on p "Big savings on Voyager adapters, power banks, and charging kits." at bounding box center [520, 194] width 536 height 13
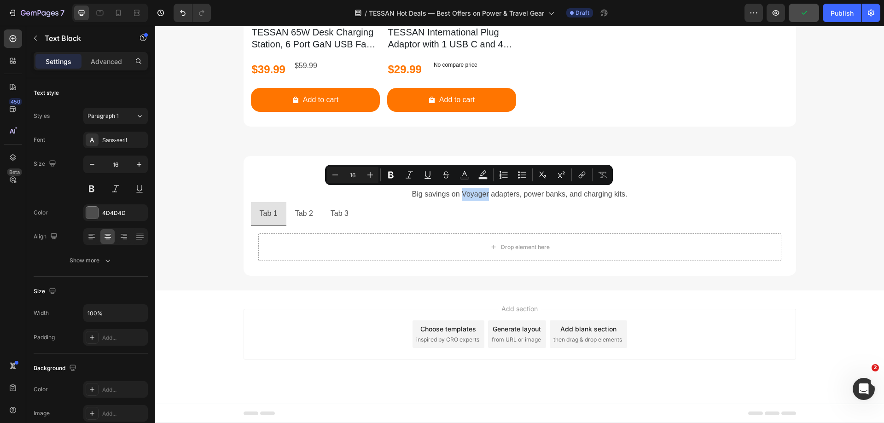
drag, startPoint x: 458, startPoint y: 193, endPoint x: 483, endPoint y: 193, distance: 25.3
click at [483, 193] on p "Big savings on Voyager adapters, power banks, and charging kits." at bounding box center [520, 194] width 536 height 13
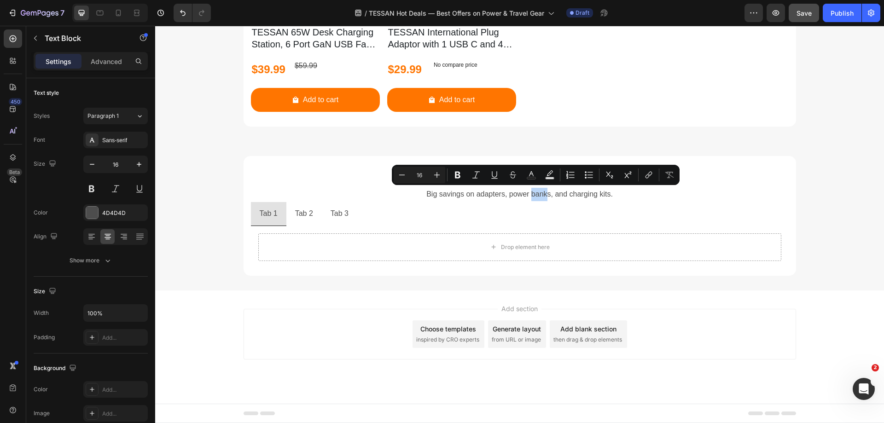
drag, startPoint x: 529, startPoint y: 195, endPoint x: 544, endPoint y: 194, distance: 14.8
click at [544, 194] on p "Big savings on adapters, power banks, and charging kits." at bounding box center [520, 194] width 536 height 13
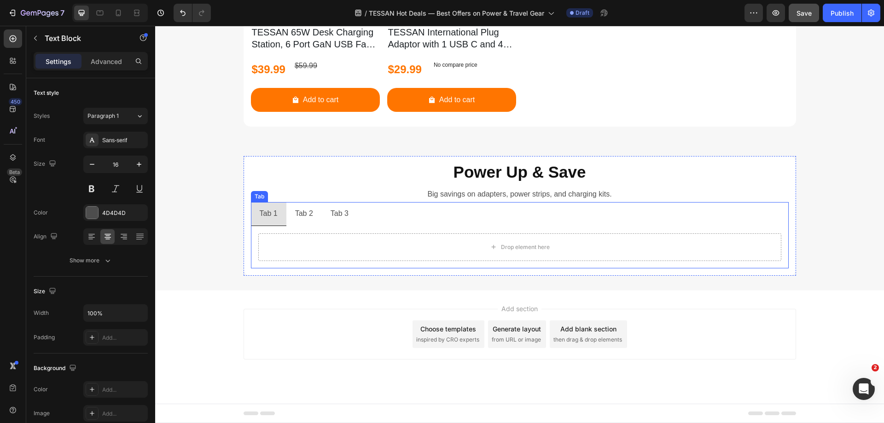
click at [408, 219] on ul "Tab 1 Tab 2 Tab 3" at bounding box center [520, 214] width 538 height 24
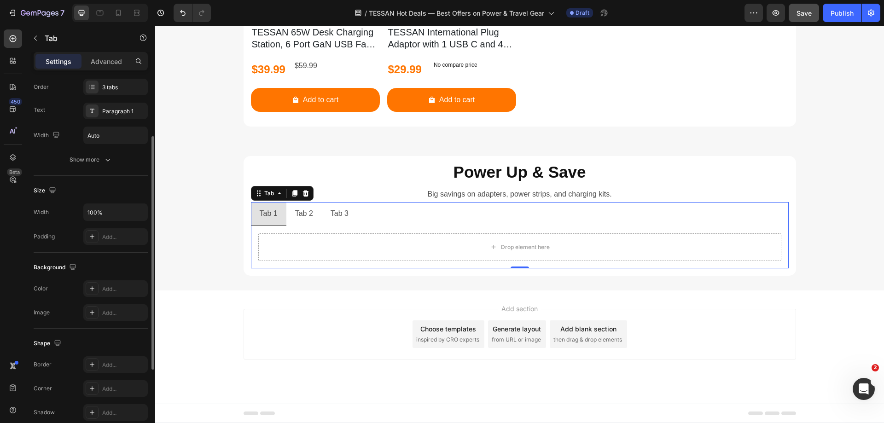
scroll to position [218, 0]
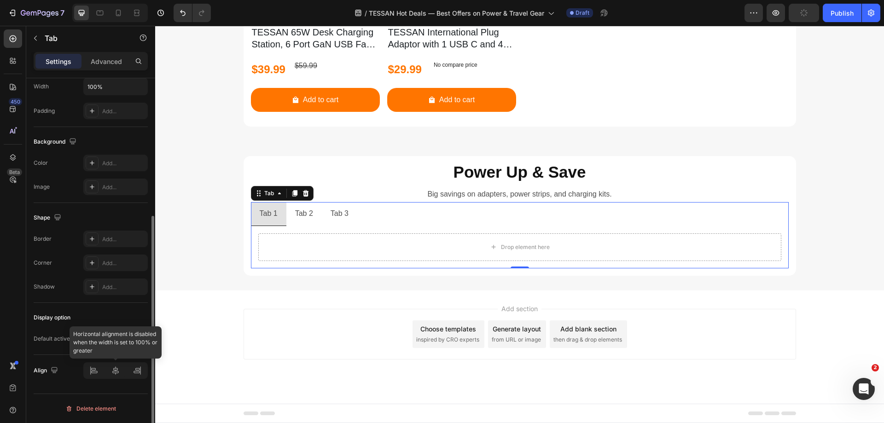
click at [115, 369] on div at bounding box center [115, 371] width 64 height 17
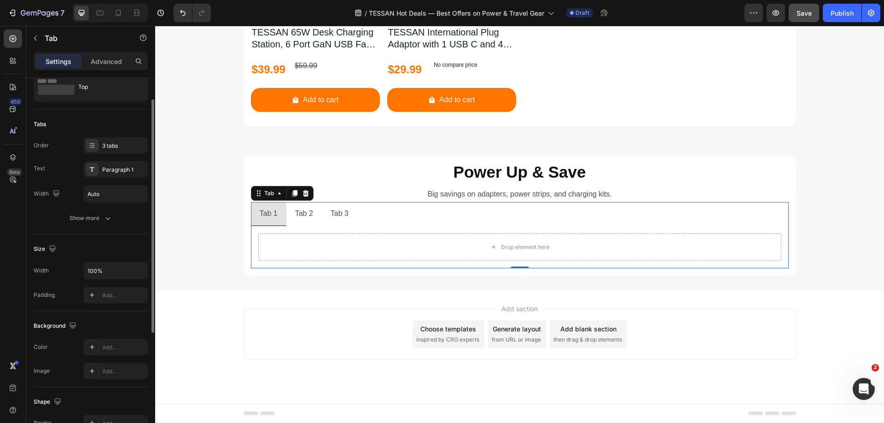
scroll to position [0, 0]
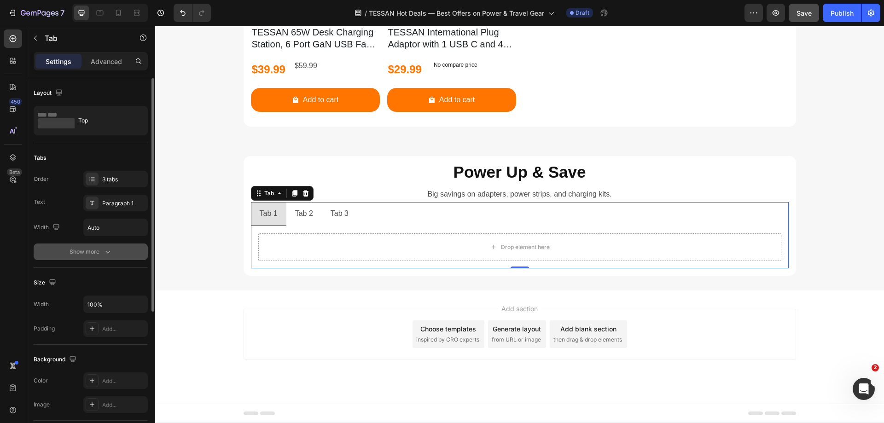
click at [97, 255] on div "Show more" at bounding box center [91, 251] width 43 height 9
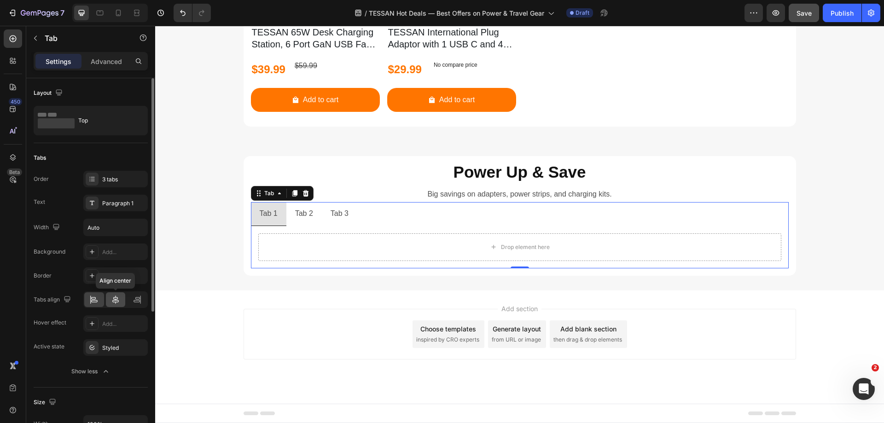
click at [116, 295] on div at bounding box center [116, 300] width 20 height 15
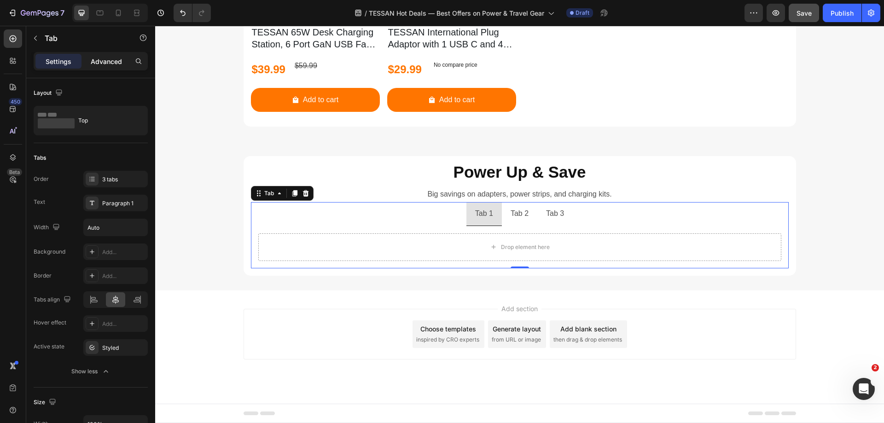
click at [99, 66] on div "Advanced" at bounding box center [106, 61] width 46 height 15
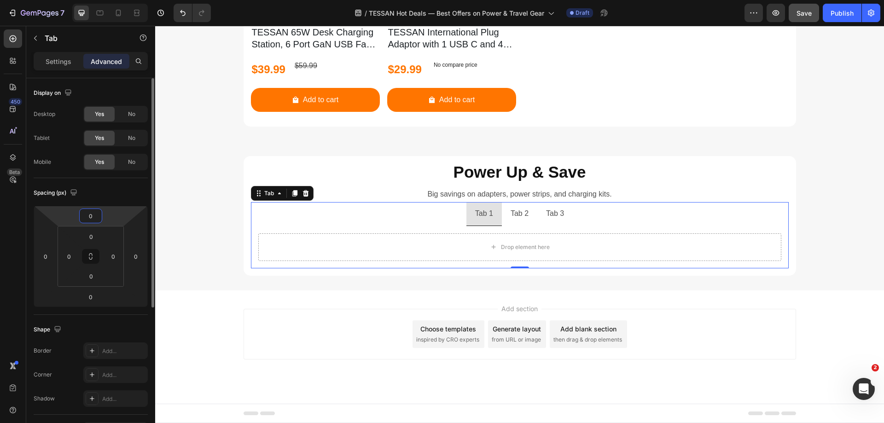
click at [94, 217] on input "0" at bounding box center [91, 216] width 18 height 14
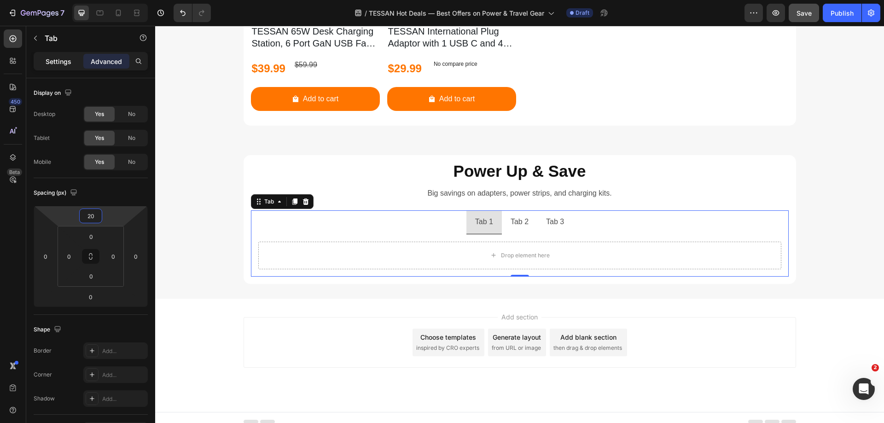
type input "20"
click at [68, 60] on p "Settings" at bounding box center [59, 62] width 26 height 10
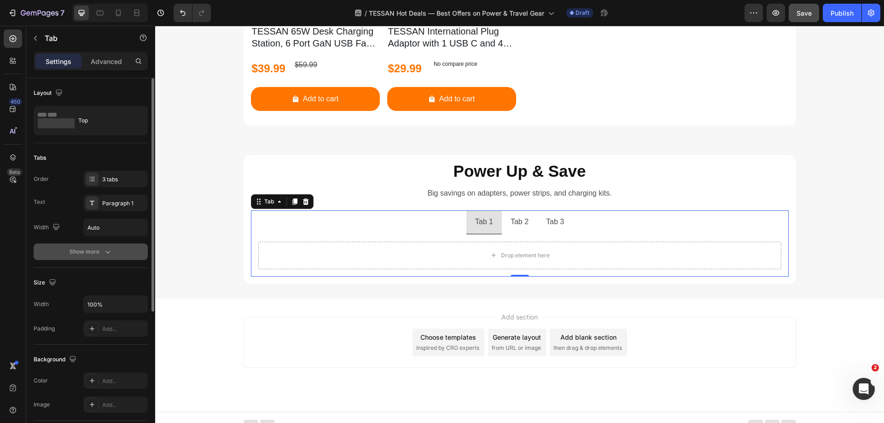
click at [99, 249] on div "Show more" at bounding box center [91, 251] width 43 height 9
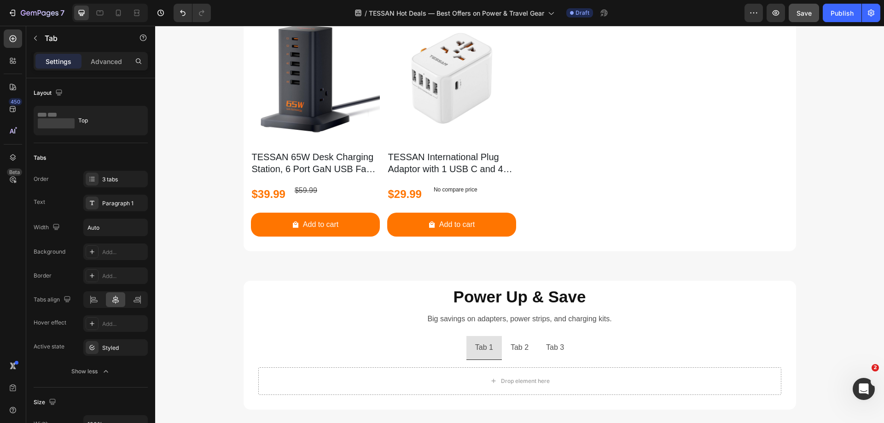
scroll to position [921, 0]
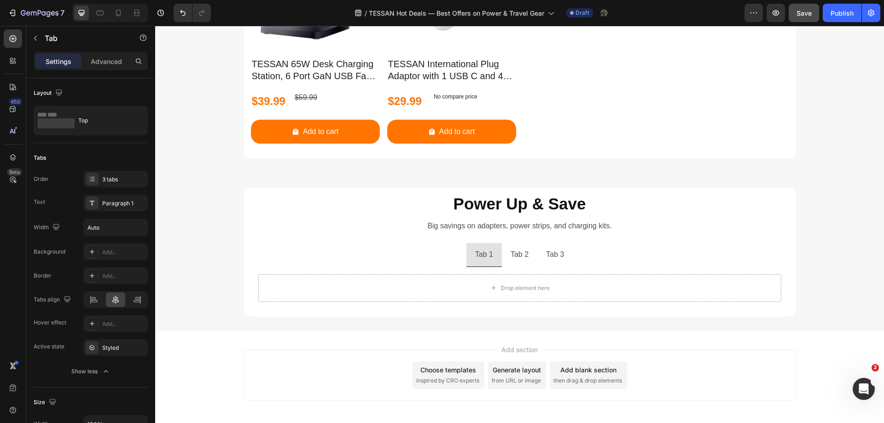
click at [479, 258] on div "Tab 1" at bounding box center [484, 255] width 21 height 16
click at [479, 258] on p "Tab 1" at bounding box center [484, 254] width 18 height 13
click at [523, 254] on p "Tab 2" at bounding box center [525, 254] width 18 height 13
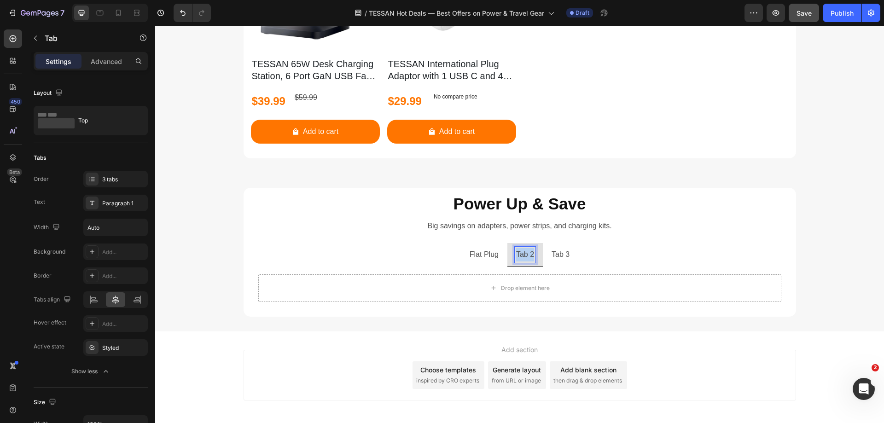
click at [523, 254] on p "Tab 2" at bounding box center [525, 254] width 18 height 13
click at [566, 256] on p "Tab 3" at bounding box center [572, 254] width 18 height 13
click at [558, 255] on p "OUTLET EXTENDER" at bounding box center [571, 254] width 71 height 13
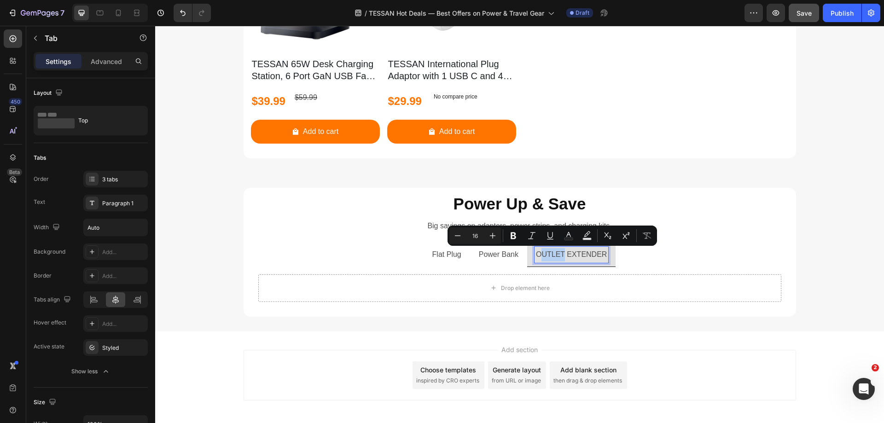
drag, startPoint x: 542, startPoint y: 253, endPoint x: 562, endPoint y: 257, distance: 21.1
click at [562, 257] on p "OUTLET EXTENDER" at bounding box center [571, 254] width 71 height 13
drag, startPoint x: 567, startPoint y: 257, endPoint x: 597, endPoint y: 257, distance: 29.9
click at [597, 257] on p "Outlet EXTENDER" at bounding box center [572, 254] width 62 height 13
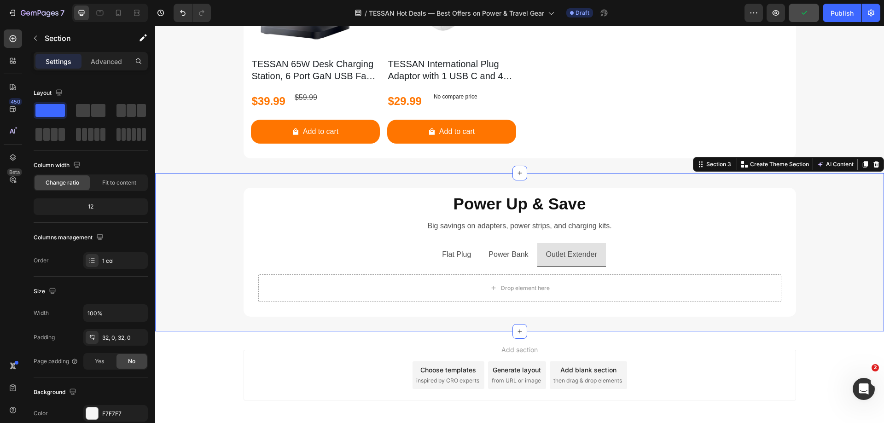
click at [823, 237] on div "Power Up & Save Heading Big savings on adapters, power strips, and charging kit…" at bounding box center [519, 252] width 729 height 129
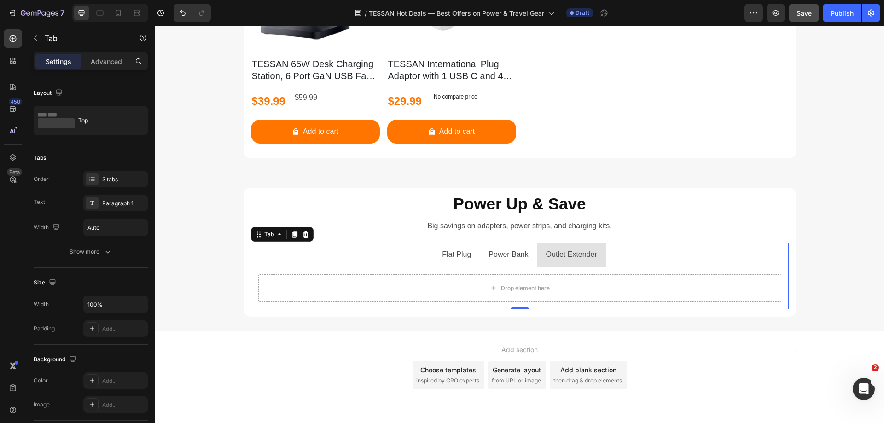
click at [262, 252] on ul "Flat Plug Power Bank Outlet Extender" at bounding box center [520, 255] width 538 height 24
click at [111, 180] on div "3 tabs" at bounding box center [123, 180] width 43 height 8
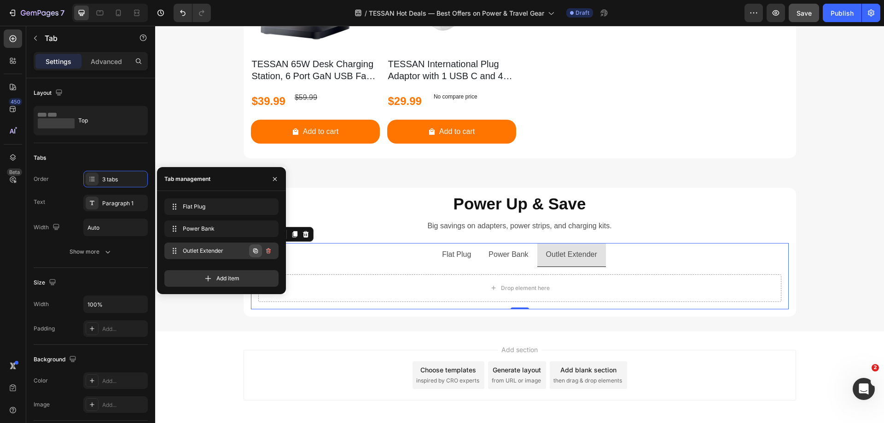
click at [256, 252] on icon "button" at bounding box center [256, 252] width 2 height 2
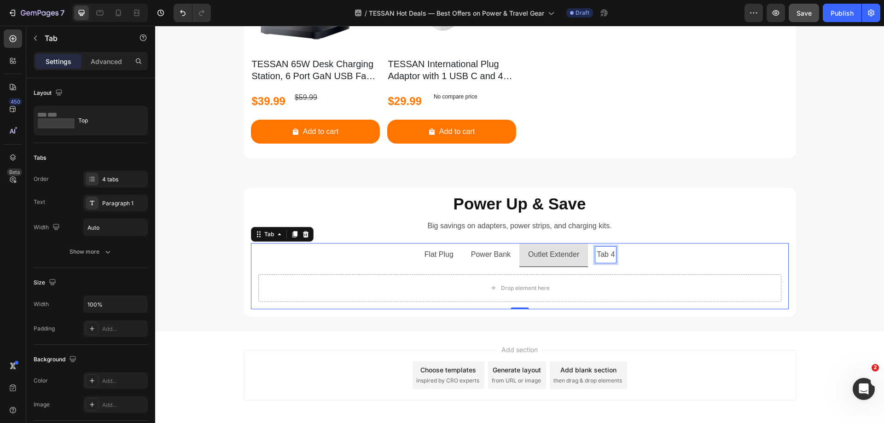
click at [602, 257] on div "Tab 4" at bounding box center [606, 255] width 21 height 16
click at [602, 257] on p "Tab 4" at bounding box center [606, 254] width 18 height 13
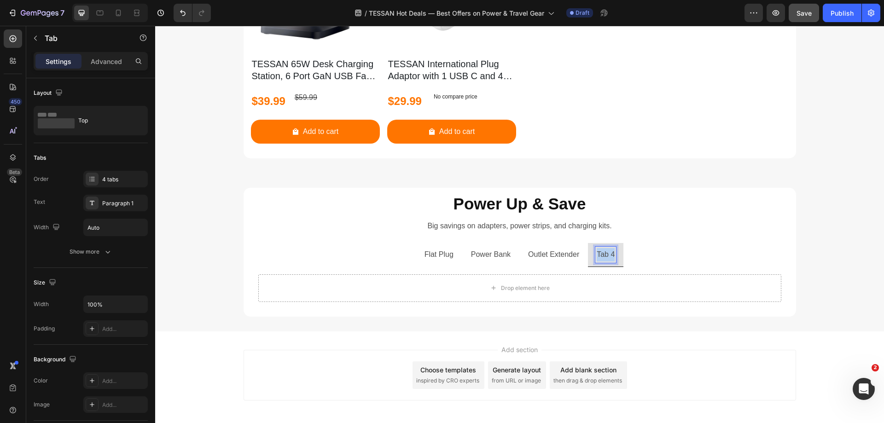
click at [602, 257] on p "Tab 4" at bounding box center [606, 254] width 18 height 13
click at [846, 223] on div "Power Up & Save Heading Big savings on adapters, power strips, and charging kit…" at bounding box center [519, 252] width 729 height 129
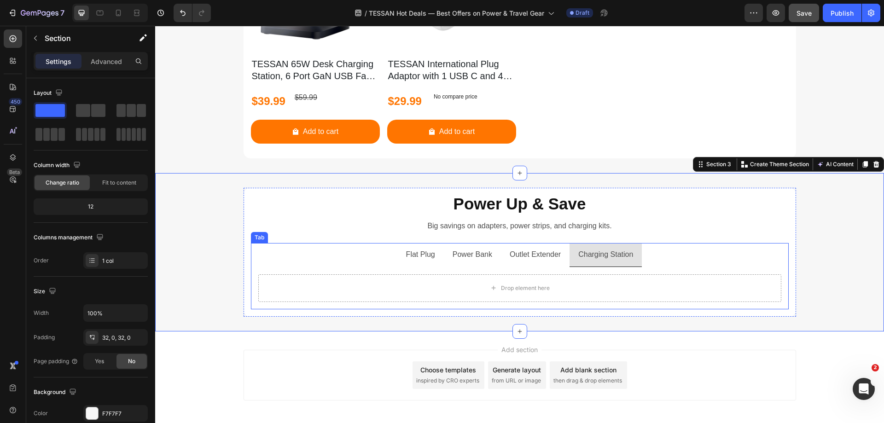
click at [424, 257] on p "Flat Plug" at bounding box center [420, 254] width 29 height 13
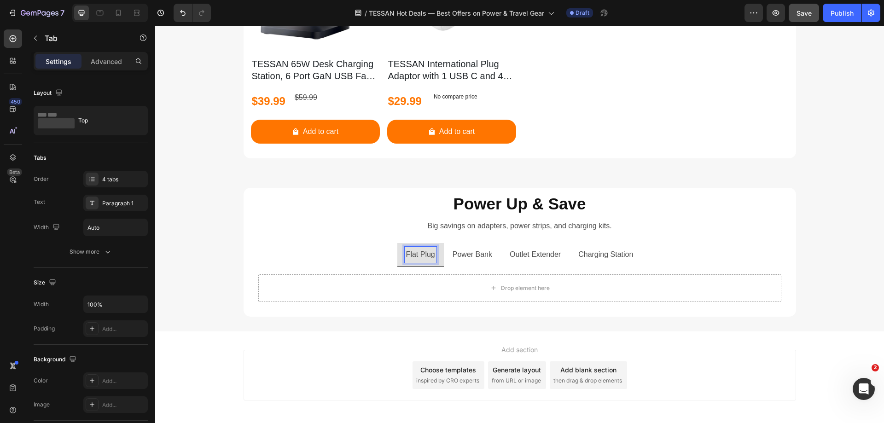
click at [424, 257] on p "Flat Plug" at bounding box center [420, 254] width 29 height 13
click at [469, 257] on p "Power Bank" at bounding box center [473, 254] width 40 height 13
click at [360, 260] on ul "Flat Plug Travel Adapter Outlet Extender Charging Station" at bounding box center [520, 255] width 538 height 24
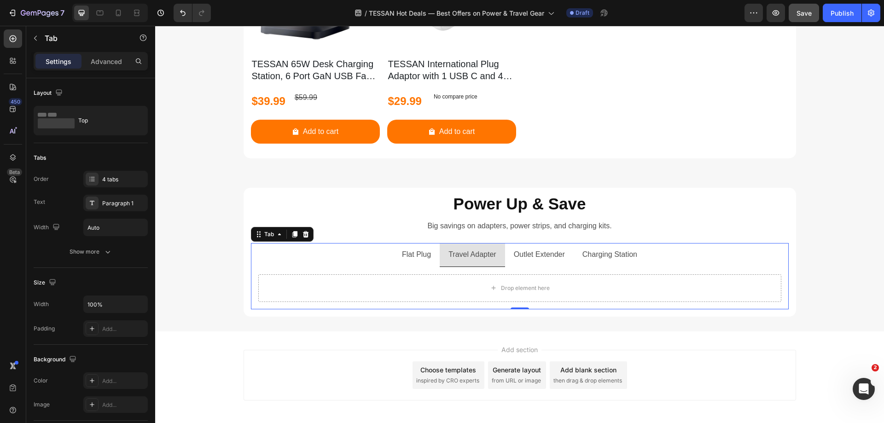
click at [263, 250] on ul "Flat Plug Travel Adapter Outlet Extender Charging Station" at bounding box center [520, 255] width 538 height 24
click at [111, 182] on div "4 tabs" at bounding box center [123, 180] width 43 height 8
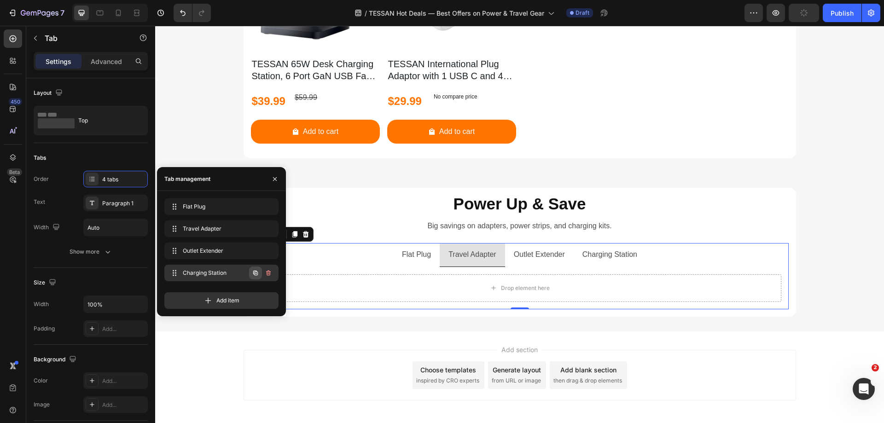
click at [257, 272] on icon "button" at bounding box center [255, 273] width 5 height 5
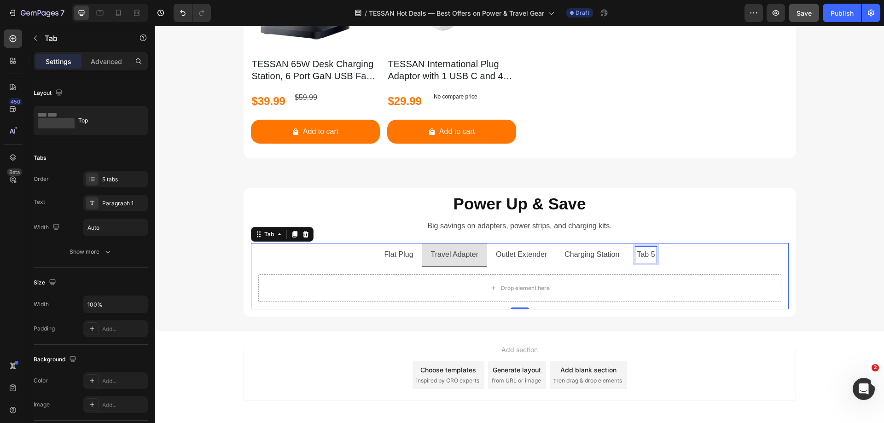
click at [649, 255] on div "Tab 5" at bounding box center [646, 255] width 21 height 16
click at [649, 255] on p "Tab 5" at bounding box center [646, 254] width 18 height 13
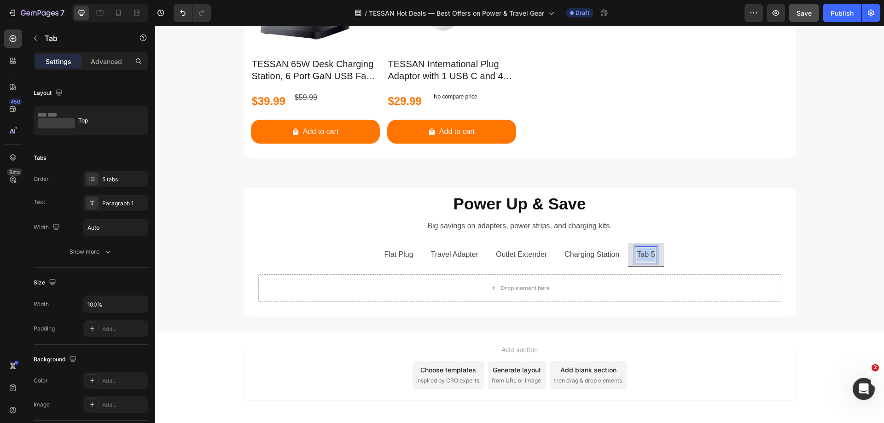
click at [649, 255] on p "Tab 5" at bounding box center [646, 254] width 18 height 13
click at [717, 257] on ul "Flat Plug Travel Adapter Outlet Extender Charging Station Power Bank" at bounding box center [520, 255] width 538 height 24
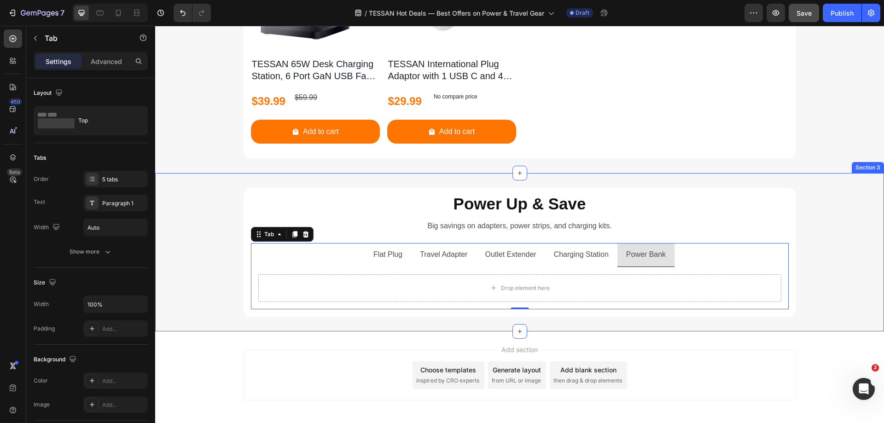
click at [807, 251] on div "Power Up & Save Heading Big savings on adapters, power strips, and charging kit…" at bounding box center [519, 252] width 729 height 129
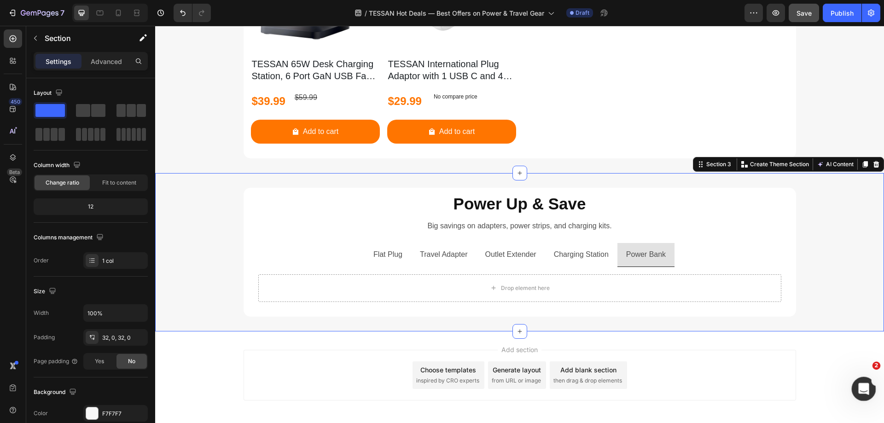
click at [865, 389] on icon "打开 Intercom Messenger" at bounding box center [862, 388] width 15 height 15
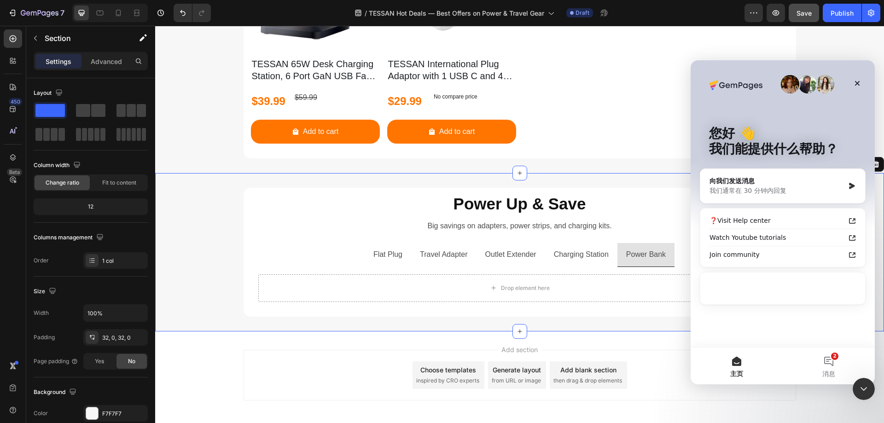
scroll to position [0, 0]
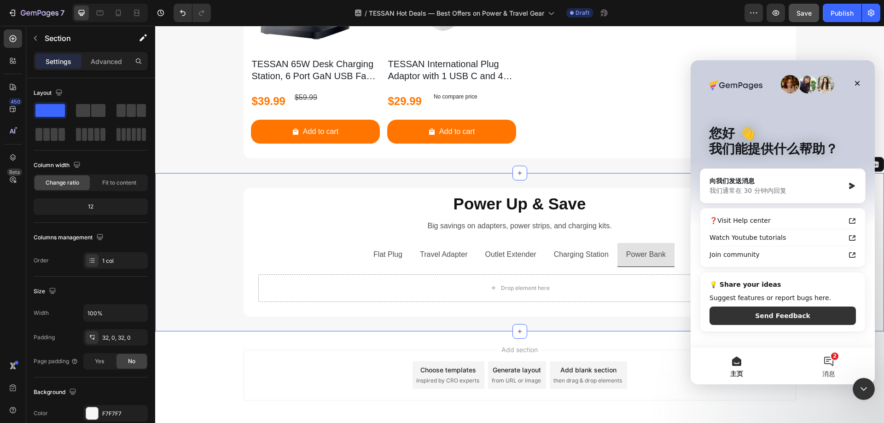
click at [839, 367] on button "2 消息" at bounding box center [829, 366] width 92 height 37
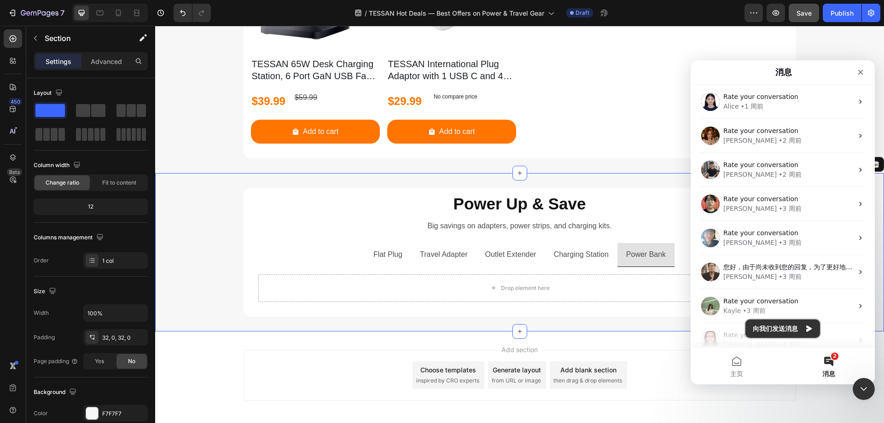
click at [791, 327] on button "向我们发送消息" at bounding box center [783, 329] width 75 height 18
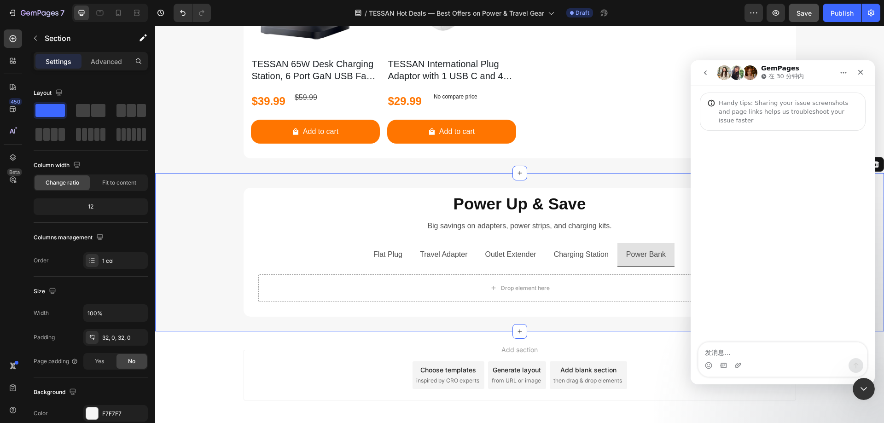
click at [749, 348] on textarea "发消息..." at bounding box center [783, 351] width 169 height 16
type textarea "Hello Team, Can you help me to change this tab for this effect."
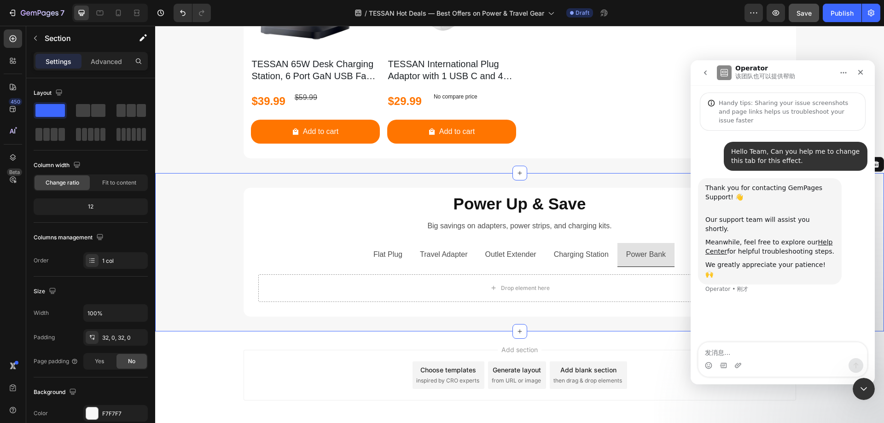
click at [738, 349] on textarea "发消息..." at bounding box center [783, 351] width 169 height 16
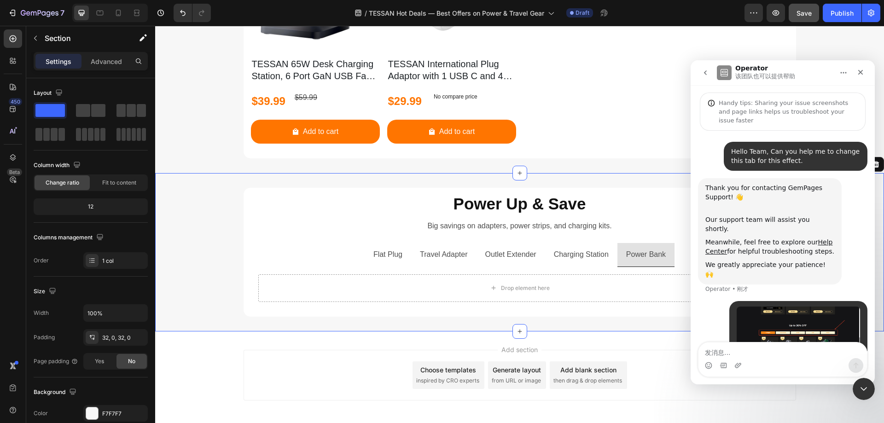
scroll to position [21, 0]
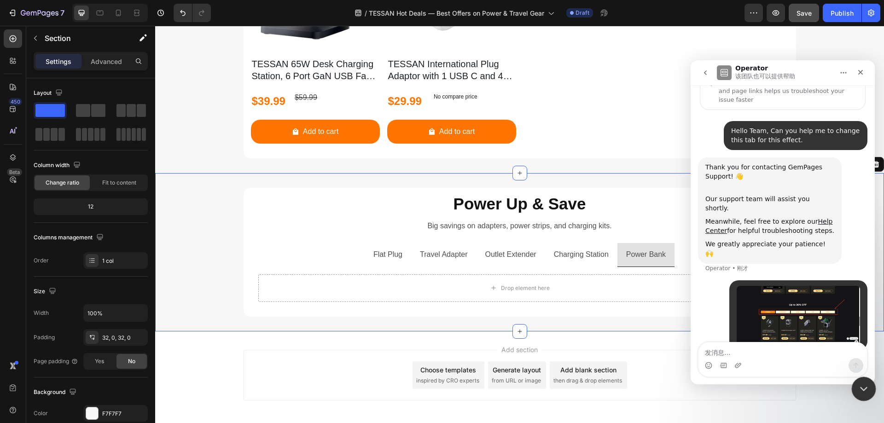
click at [857, 382] on icon "关闭 Intercom Messenger" at bounding box center [862, 387] width 11 height 11
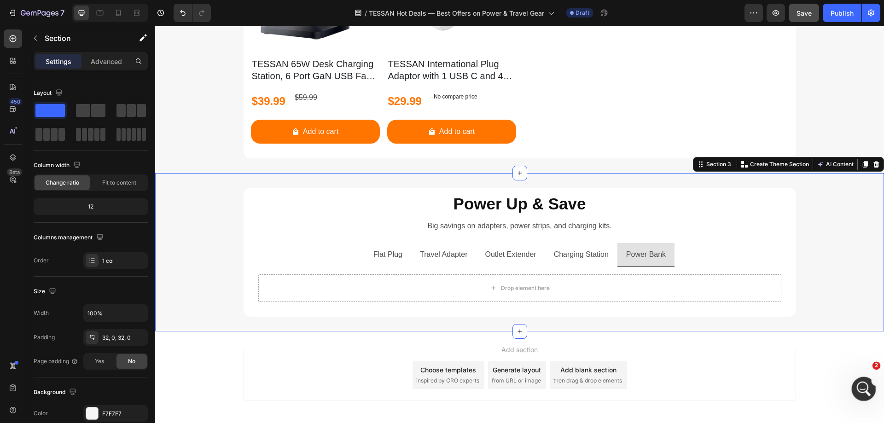
click at [861, 390] on icon "打开 Intercom Messenger" at bounding box center [862, 388] width 15 height 15
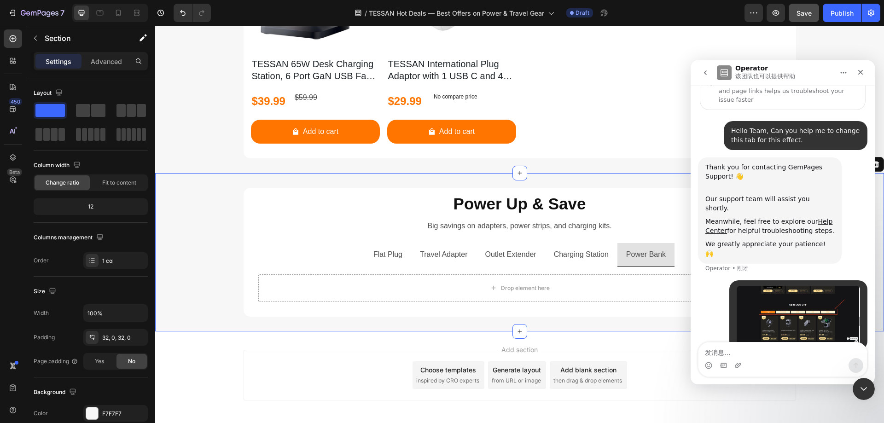
click at [765, 356] on textarea "发消息..." at bounding box center [783, 351] width 169 height 16
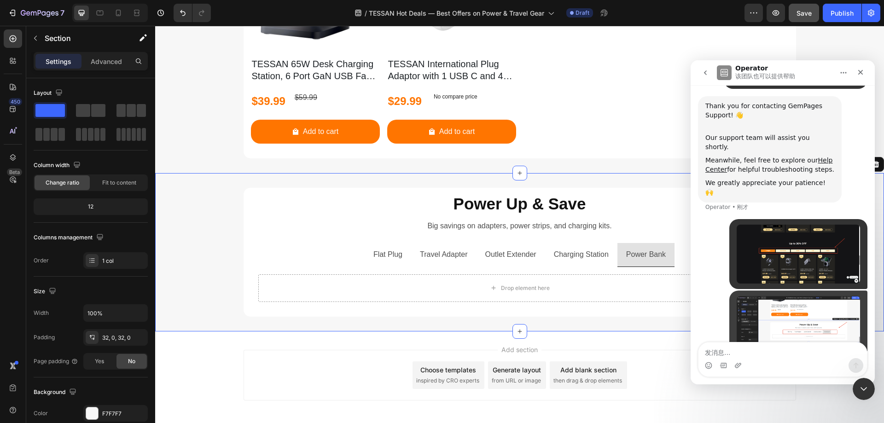
scroll to position [92, 0]
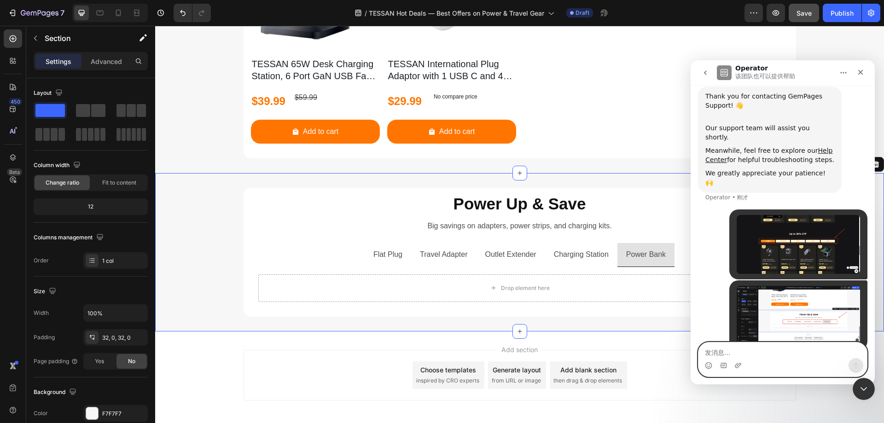
click at [760, 353] on textarea "发消息..." at bounding box center [783, 351] width 169 height 16
paste textarea "https://www.ugreen.com/pages/featured-deals"
type textarea "this is the link for reference, https://www.ugreen.com/pages/featured-deals"
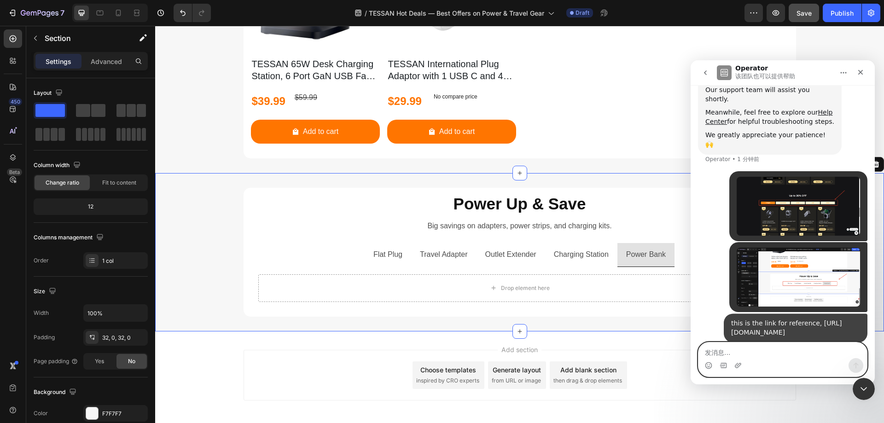
scroll to position [131, 0]
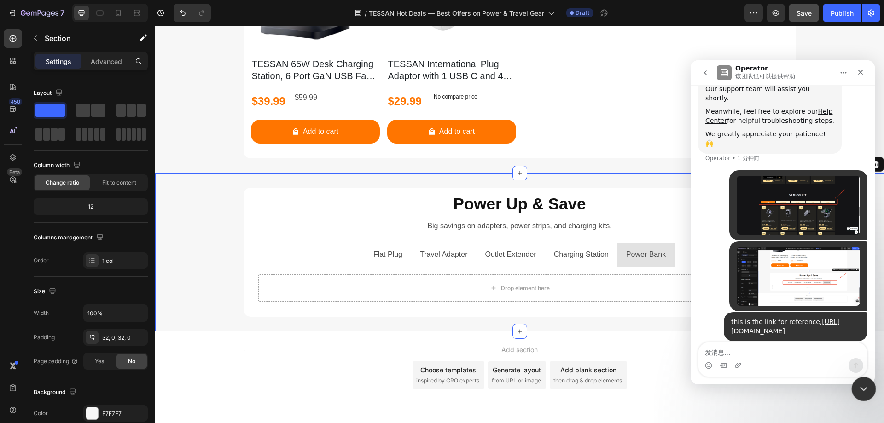
click at [863, 395] on div "关闭 Intercom Messenger" at bounding box center [863, 388] width 22 height 22
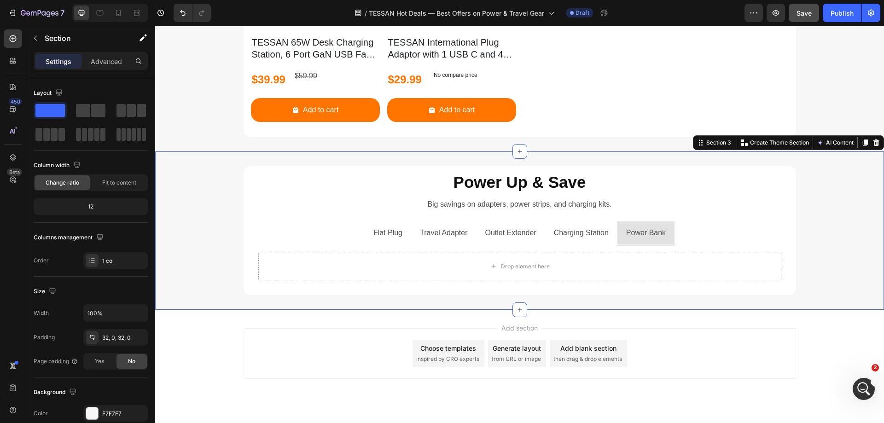
scroll to position [963, 0]
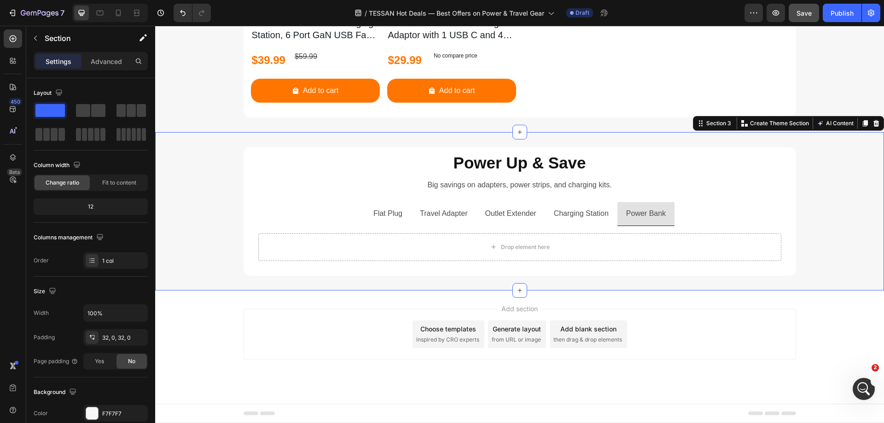
click at [815, 223] on div "Power Up & Save Heading Big savings on adapters, power strips, and charging kit…" at bounding box center [519, 211] width 729 height 129
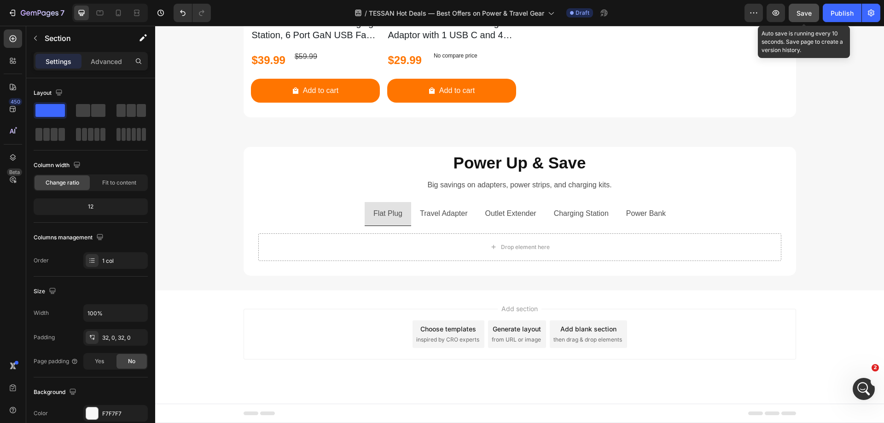
click at [809, 12] on span "Save" at bounding box center [804, 13] width 15 height 8
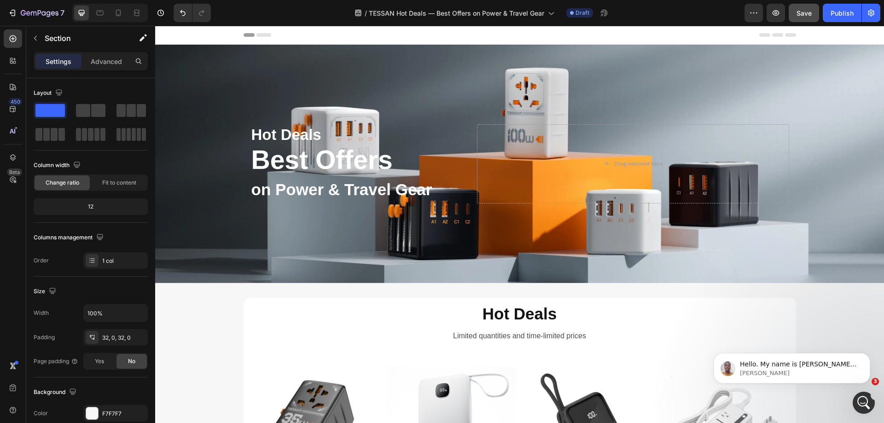
scroll to position [0, 0]
click at [815, 367] on p "Hello. My name is Brian from the GemPages Support Team. It is my pleasure to su…" at bounding box center [799, 364] width 119 height 9
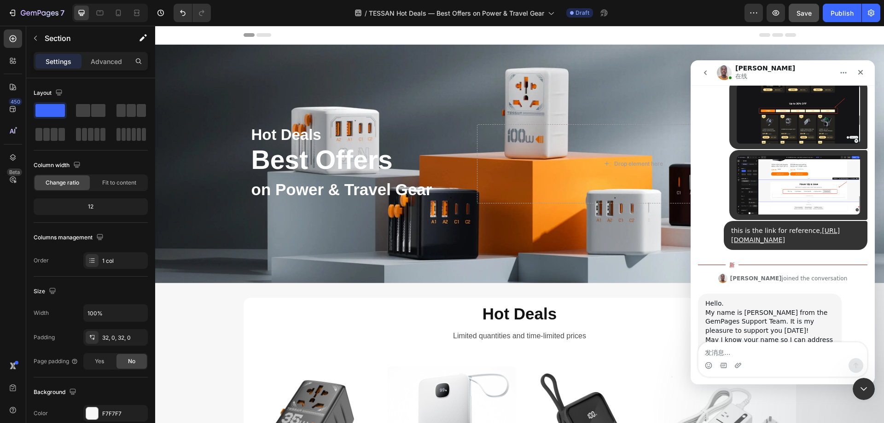
scroll to position [240, 0]
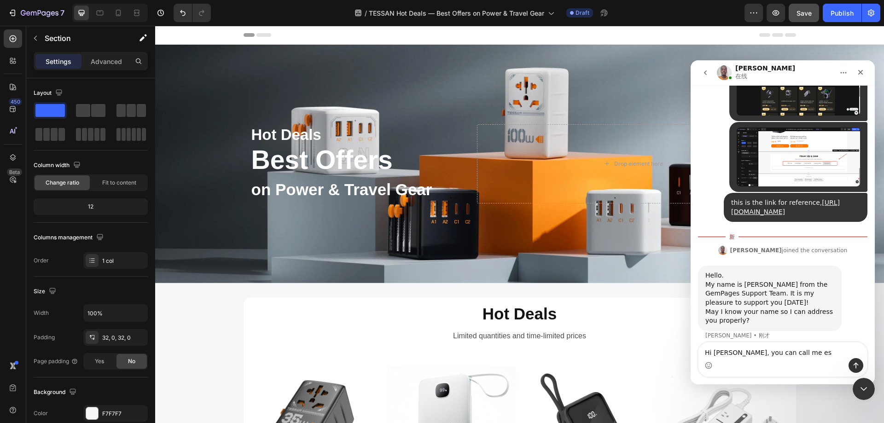
type textarea "Hi Brian, you can call me Tes"
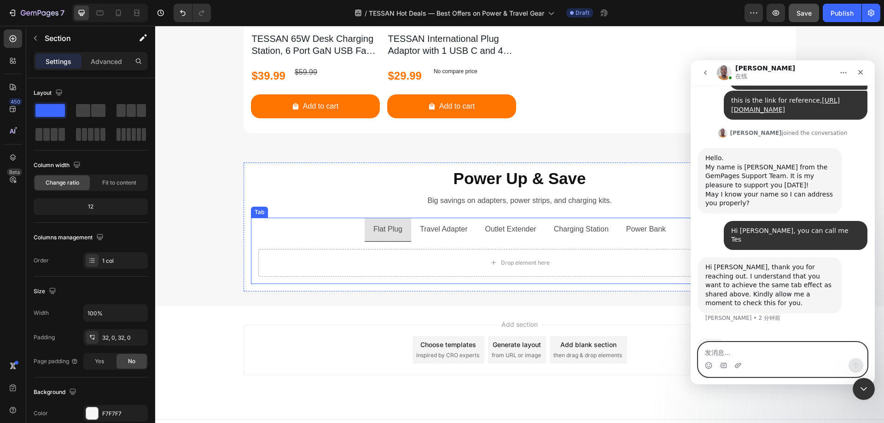
scroll to position [963, 0]
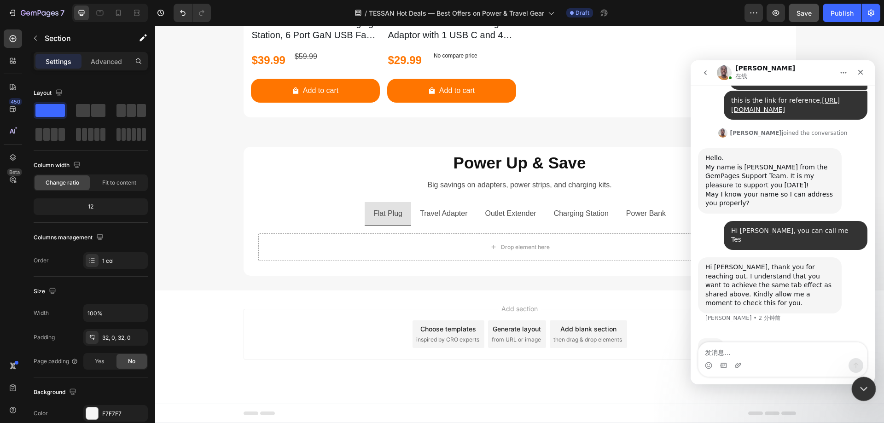
click at [863, 391] on icon "关闭 Intercom Messenger" at bounding box center [862, 387] width 11 height 11
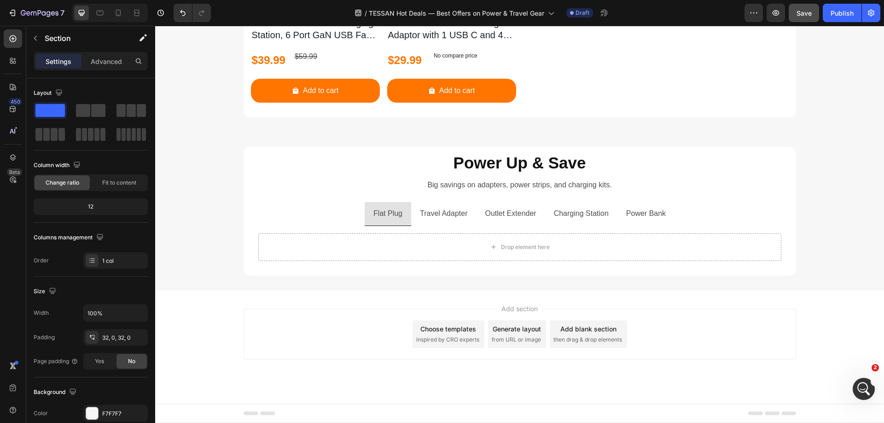
click at [209, 178] on div "Power Up & Save Heading Big savings on adapters, power strips, and charging kit…" at bounding box center [519, 211] width 729 height 129
click at [203, 193] on div "Power Up & Save Heading Big savings on adapters, power strips, and charging kit…" at bounding box center [519, 211] width 729 height 129
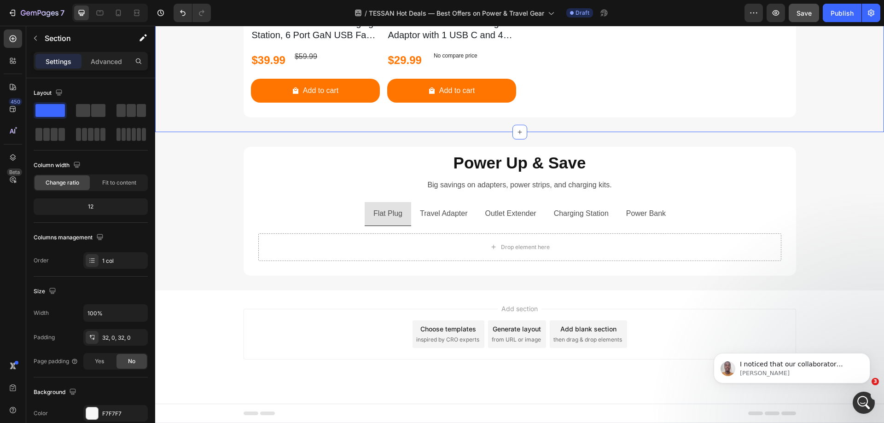
scroll to position [404, 0]
click at [862, 402] on icon "打开 Intercom Messenger" at bounding box center [862, 401] width 15 height 15
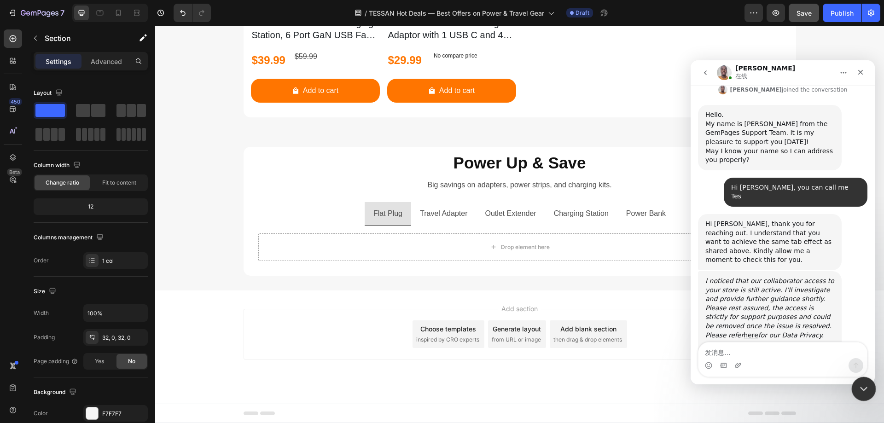
scroll to position [440, 0]
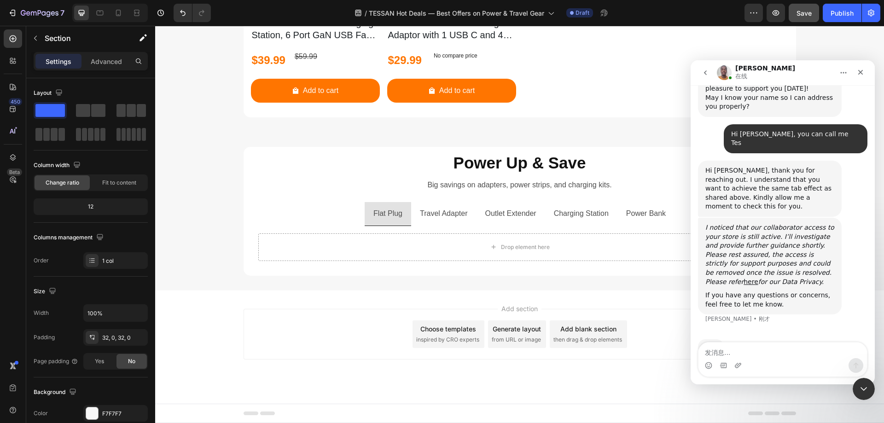
click at [222, 177] on div "Power Up & Save Heading Big savings on adapters, power strips, and charging kit…" at bounding box center [519, 211] width 729 height 129
click at [303, 142] on div "Power Up & Save Heading Big savings on adapters, power strips, and charging kit…" at bounding box center [519, 211] width 729 height 158
drag, startPoint x: 867, startPoint y: 385, endPoint x: 1558, endPoint y: 724, distance: 769.9
click at [867, 384] on icon "关闭 Intercom Messenger" at bounding box center [862, 387] width 11 height 11
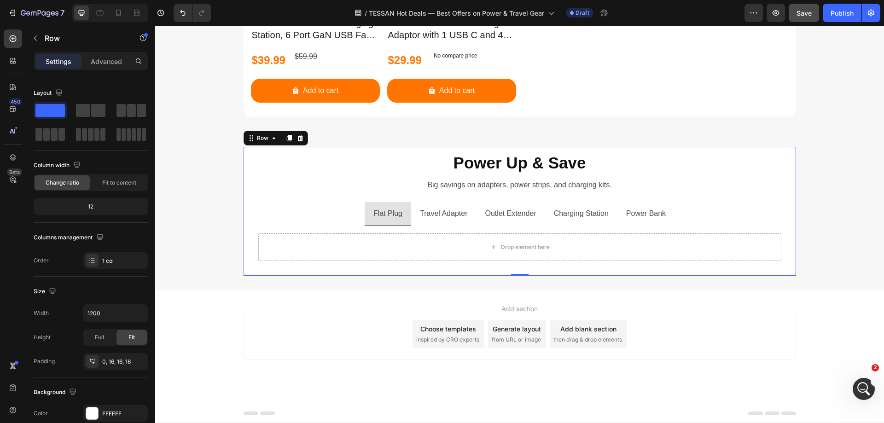
click at [792, 152] on div "Power Up & Save Heading Big savings on adapters, power strips, and charging kit…" at bounding box center [520, 211] width 553 height 129
click at [804, 154] on div "Power Up & Save Heading Big savings on adapters, power strips, and charging kit…" at bounding box center [519, 211] width 729 height 129
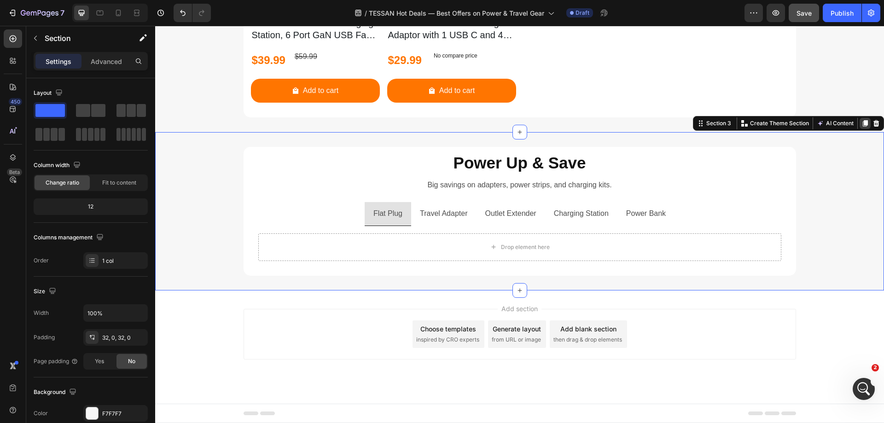
click at [863, 121] on icon at bounding box center [865, 124] width 5 height 6
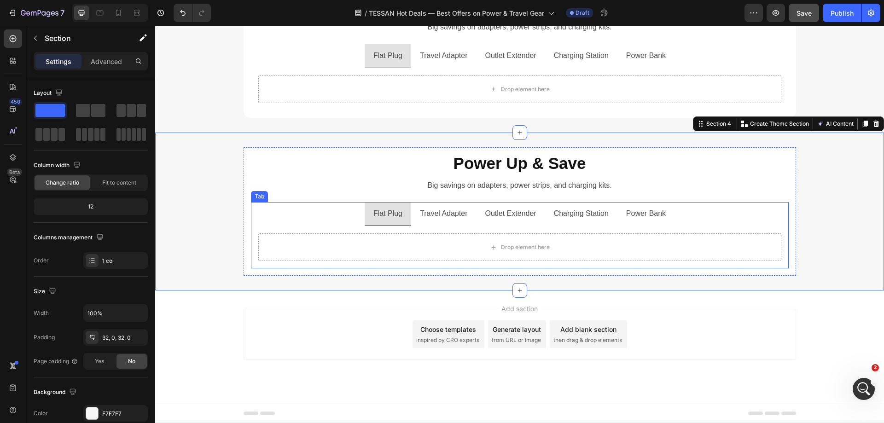
scroll to position [404, 0]
click at [293, 216] on ul "Flat Plug Travel Adapter Outlet Extender Charging Station Power Bank" at bounding box center [520, 214] width 538 height 24
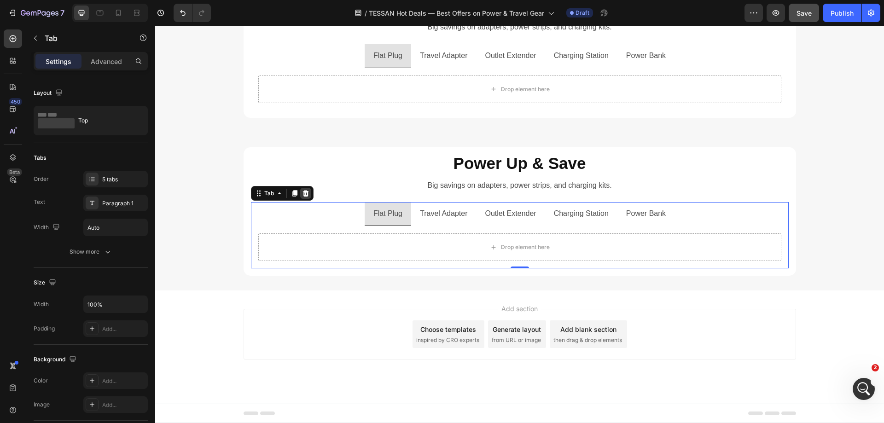
click at [304, 194] on icon at bounding box center [306, 193] width 6 height 6
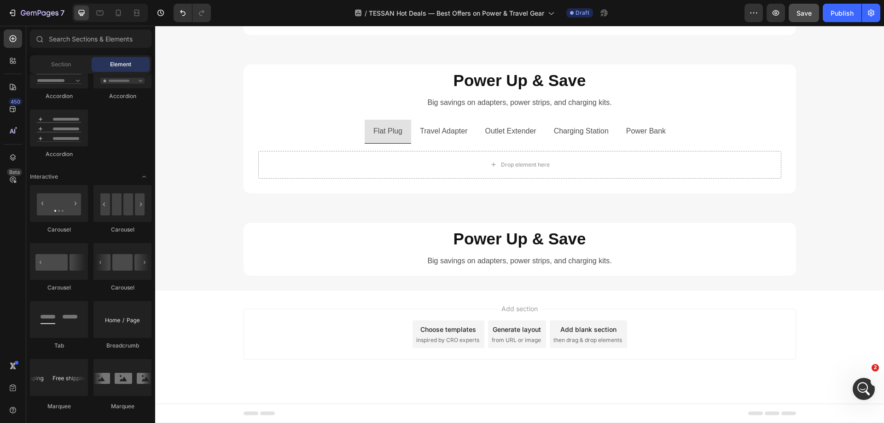
scroll to position [440, 0]
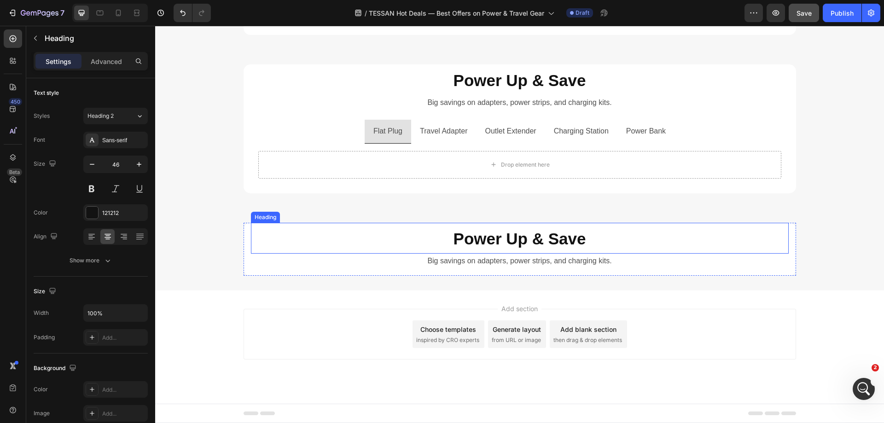
click at [472, 236] on strong "Power Up & Save" at bounding box center [520, 239] width 133 height 18
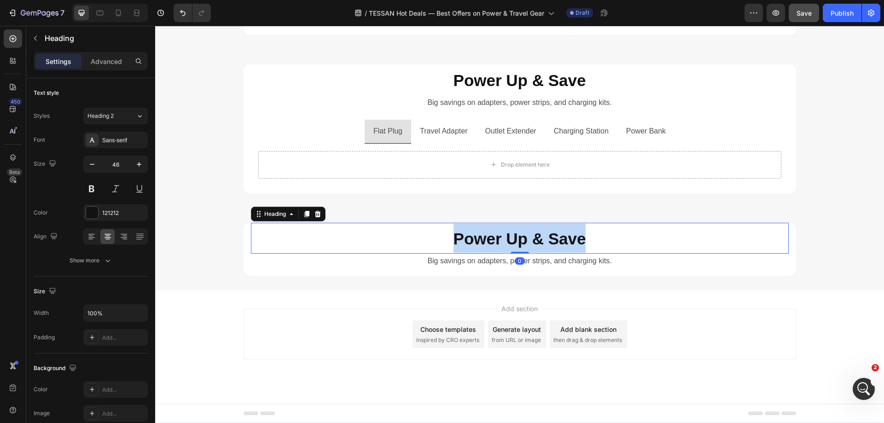
click at [472, 236] on strong "Power Up & Save" at bounding box center [520, 239] width 133 height 18
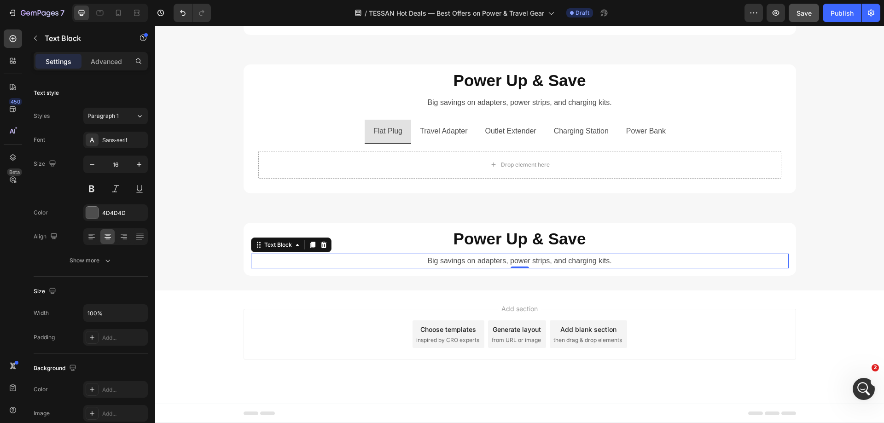
click at [468, 261] on p "Big savings on adapters, power strips, and charging kits." at bounding box center [520, 261] width 536 height 13
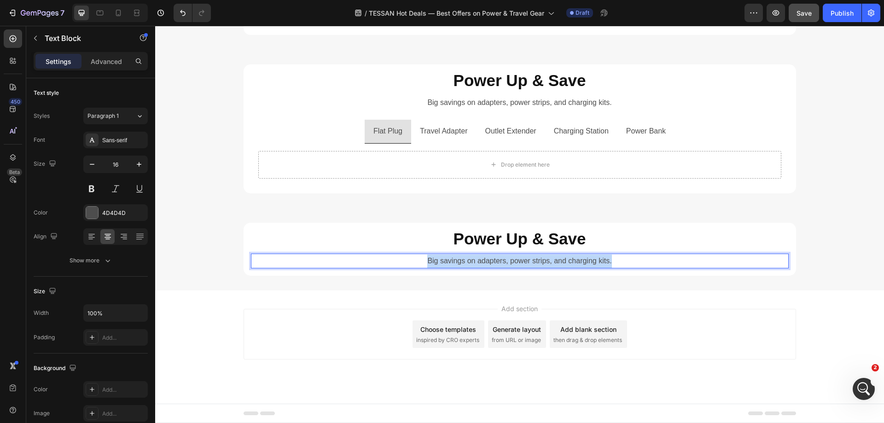
click at [468, 261] on p "Big savings on adapters, power strips, and charging kits." at bounding box center [520, 261] width 536 height 13
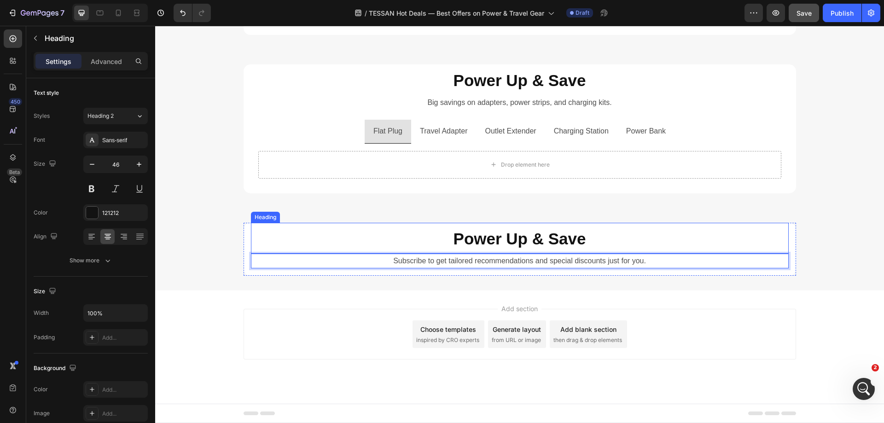
click at [494, 240] on strong "Power Up & Save" at bounding box center [520, 239] width 133 height 18
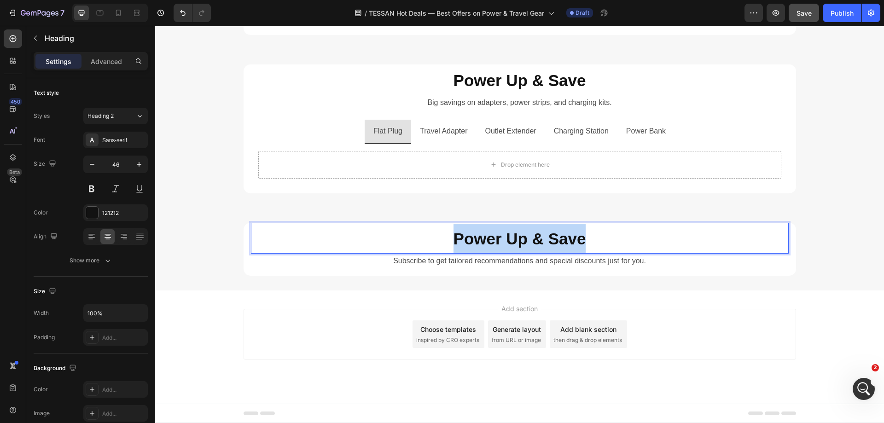
click at [494, 240] on strong "Power Up & Save" at bounding box center [520, 239] width 133 height 18
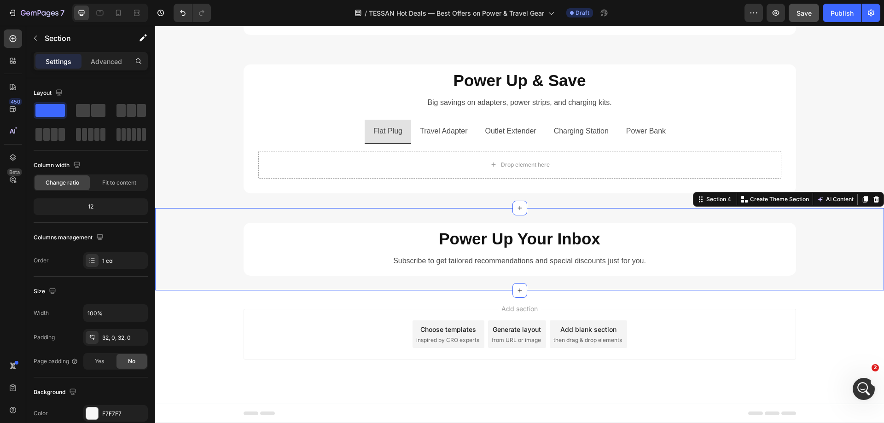
click at [826, 238] on div "⁠⁠⁠⁠⁠⁠⁠ Power Up Your Inbox Heading Subscribe to get tailored recommendations a…" at bounding box center [519, 249] width 729 height 53
click at [38, 38] on icon "button" at bounding box center [35, 38] width 7 height 7
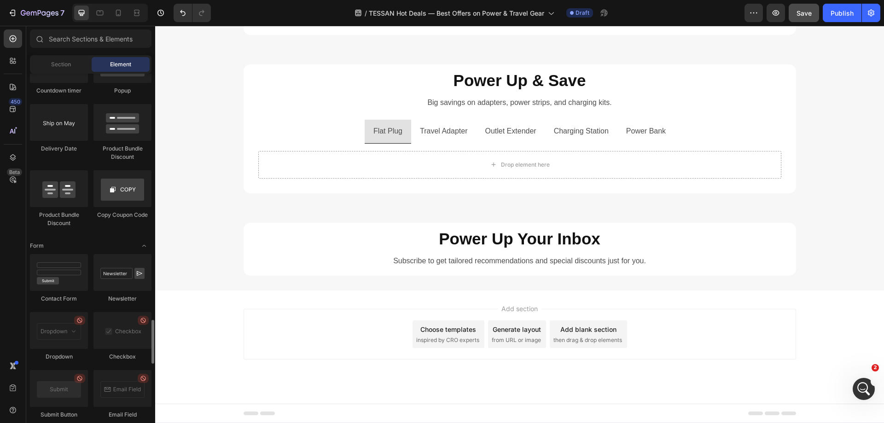
scroll to position [1981, 0]
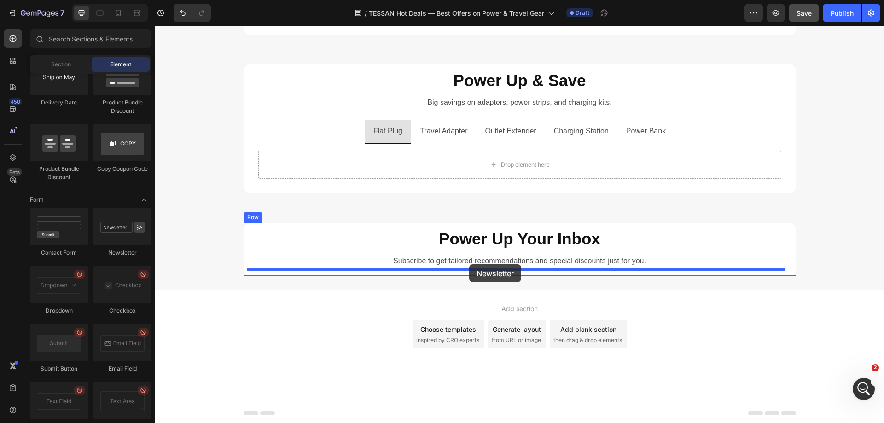
drag, startPoint x: 267, startPoint y: 261, endPoint x: 469, endPoint y: 264, distance: 202.3
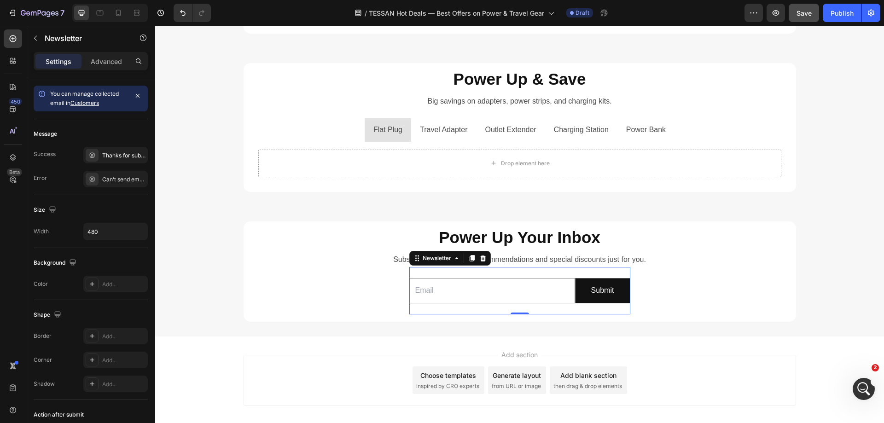
click at [506, 276] on div "Email Field Submit Submit Button Row Newsletter 0" at bounding box center [520, 290] width 221 height 47
click at [95, 228] on input "480" at bounding box center [116, 231] width 64 height 17
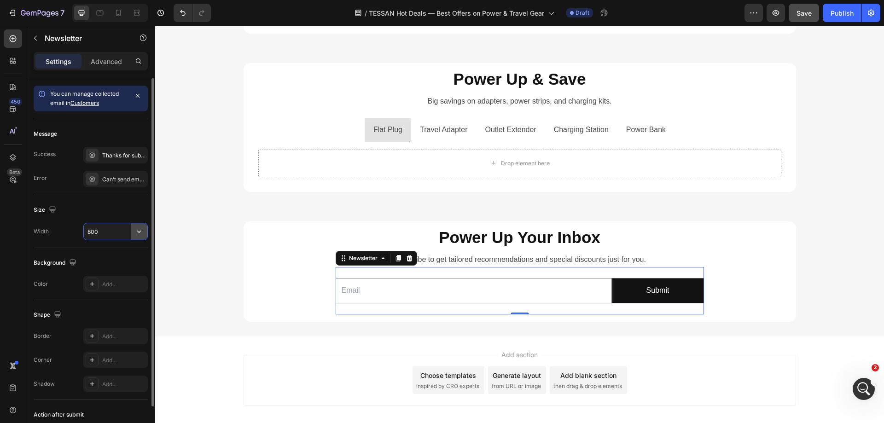
click at [138, 230] on icon "button" at bounding box center [139, 231] width 9 height 9
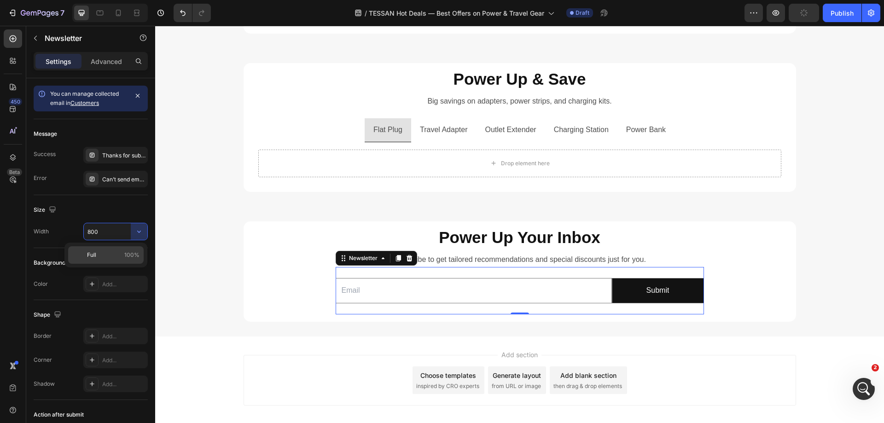
click at [113, 252] on p "Full 100%" at bounding box center [113, 255] width 53 height 8
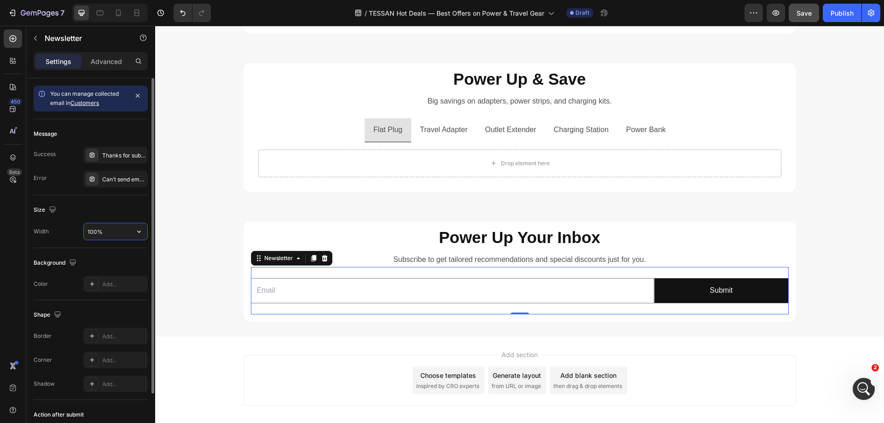
click at [94, 231] on input "100%" at bounding box center [116, 231] width 64 height 17
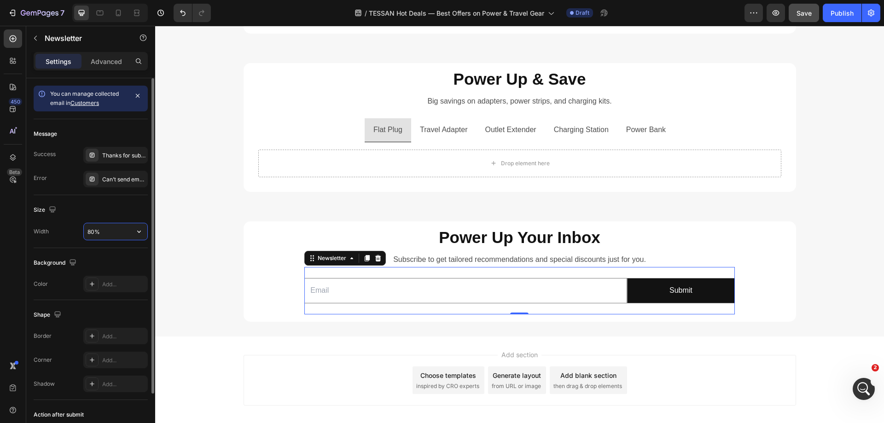
click at [93, 233] on input "80%" at bounding box center [116, 231] width 64 height 17
click at [88, 229] on input "80%" at bounding box center [116, 231] width 64 height 17
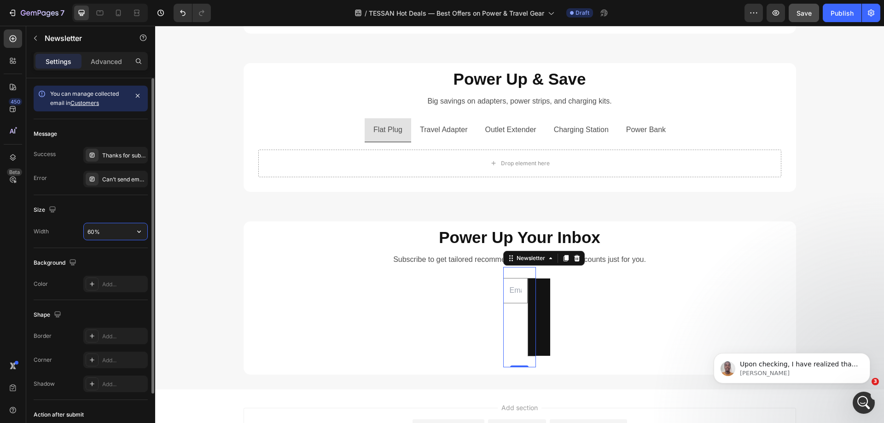
scroll to position [525, 0]
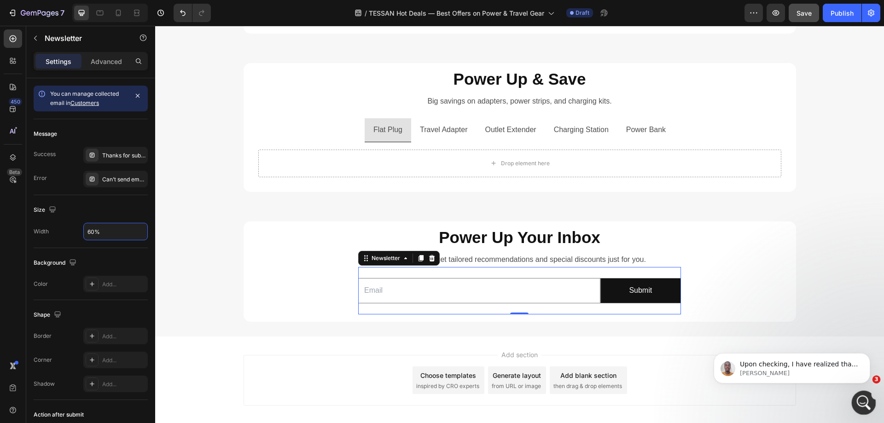
type input "60%"
click at [865, 404] on icon "打开 Intercom Messenger" at bounding box center [862, 401] width 15 height 15
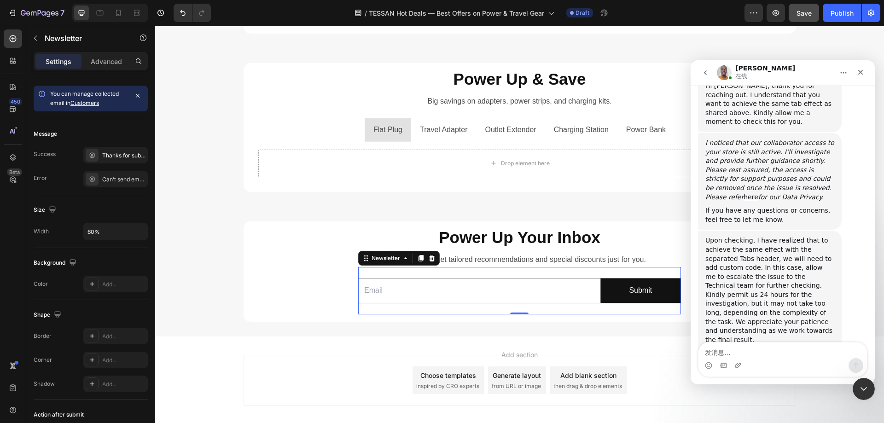
click at [764, 356] on textarea "发消息..." at bounding box center [783, 351] width 169 height 16
type textarea "okay, thank u Brian."
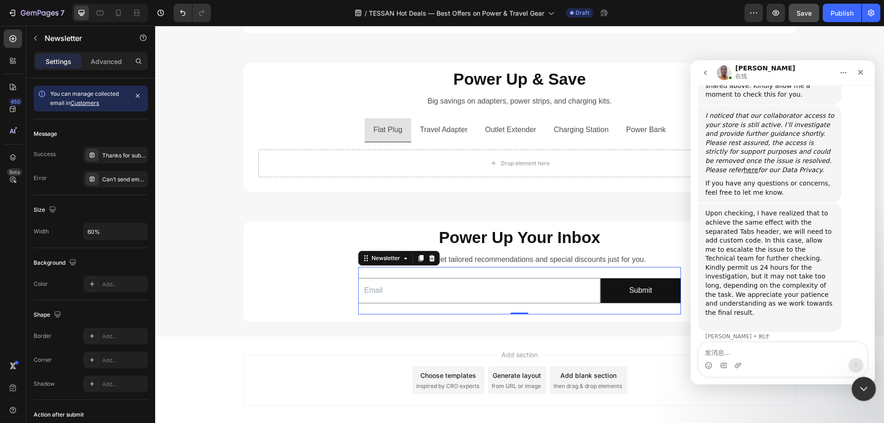
click at [861, 385] on icon "关闭 Intercom Messenger" at bounding box center [862, 387] width 11 height 11
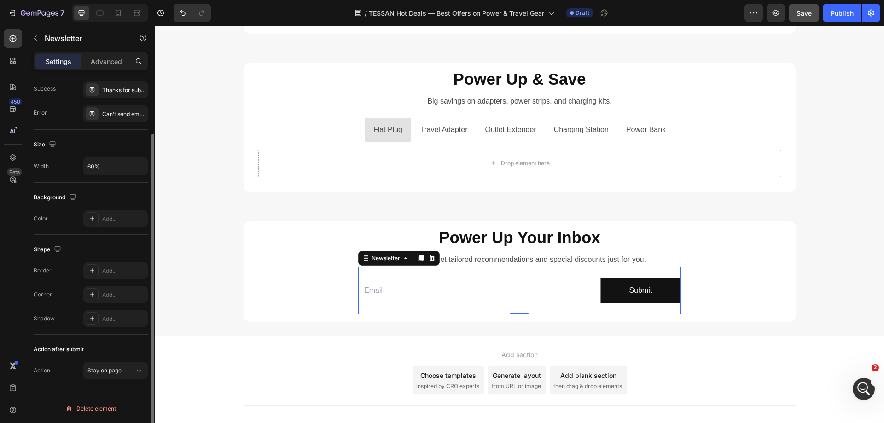
scroll to position [587, 0]
click at [102, 293] on div "Add..." at bounding box center [115, 295] width 64 height 17
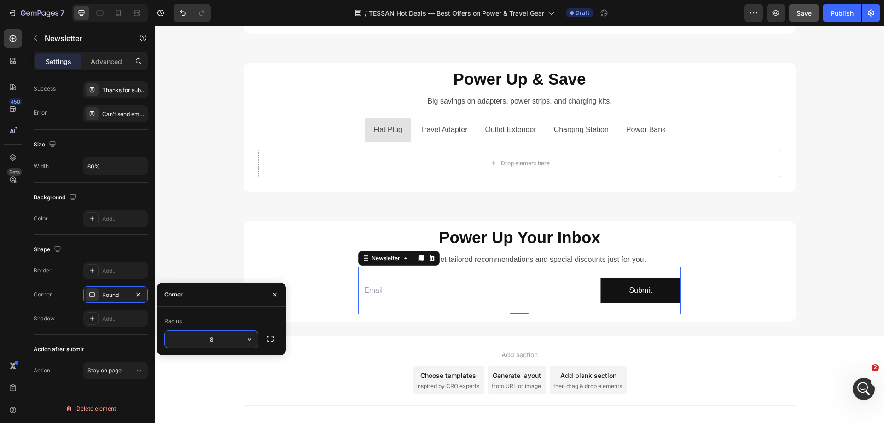
click at [217, 340] on input "8" at bounding box center [211, 339] width 93 height 17
type input "15"
click at [218, 317] on div "Radius" at bounding box center [221, 321] width 114 height 15
click at [773, 290] on div "⁠⁠⁠⁠⁠⁠⁠ Power Up Your Inbox Heading Subscribe to get tailored recommendations a…" at bounding box center [520, 268] width 538 height 93
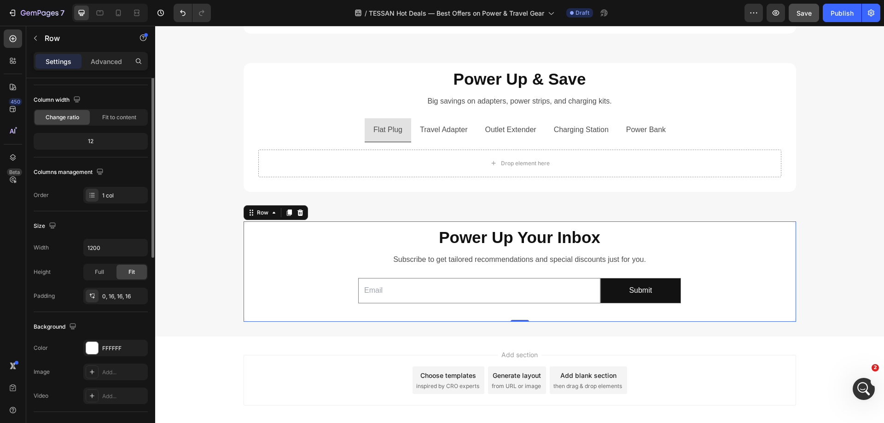
scroll to position [0, 0]
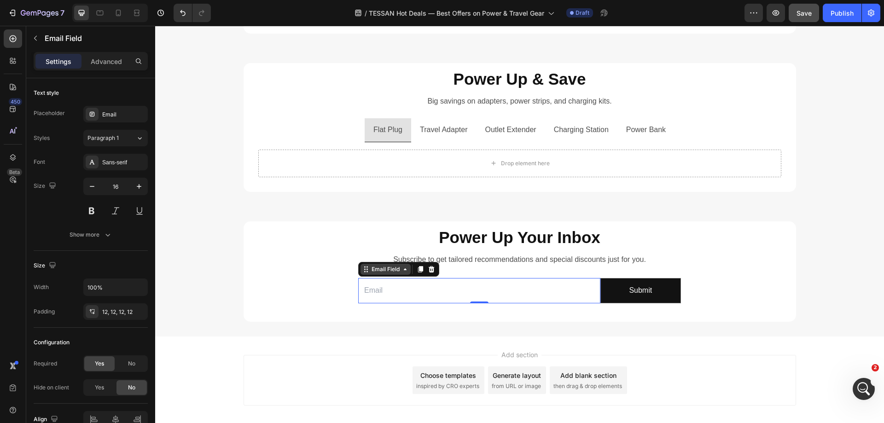
click at [370, 274] on div "Email Field" at bounding box center [386, 269] width 32 height 8
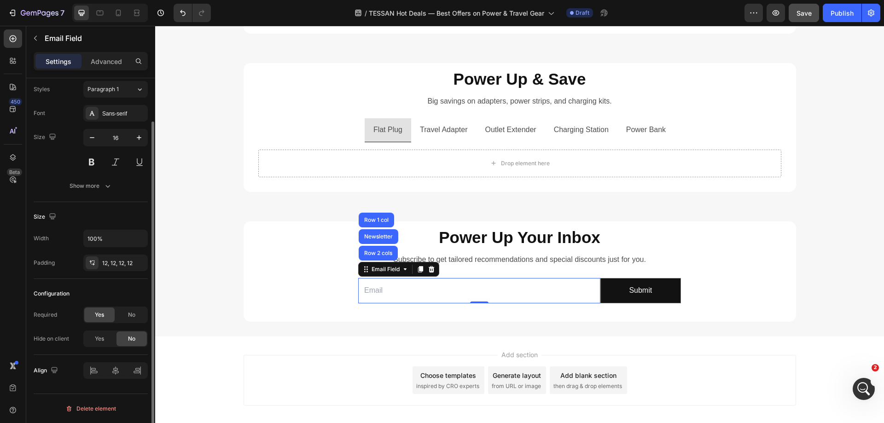
scroll to position [3, 0]
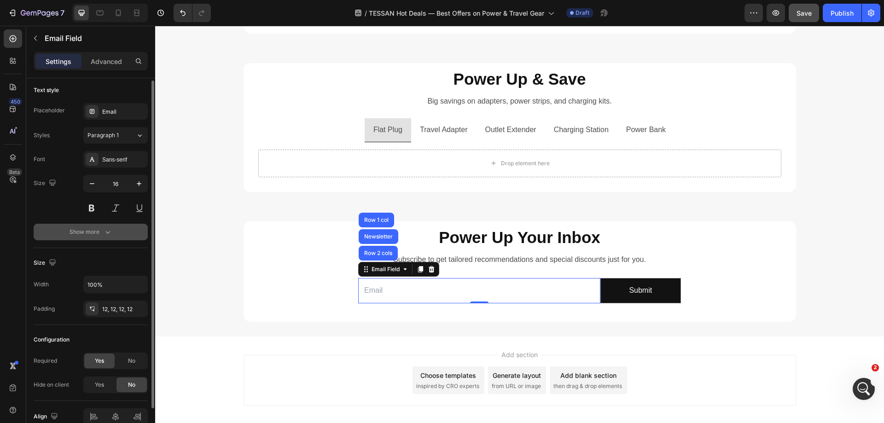
click at [104, 239] on button "Show more" at bounding box center [91, 232] width 114 height 17
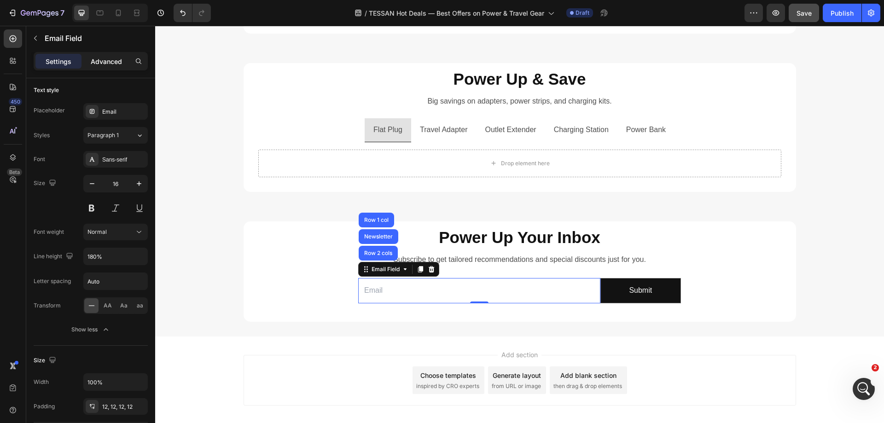
click at [103, 64] on p "Advanced" at bounding box center [106, 62] width 31 height 10
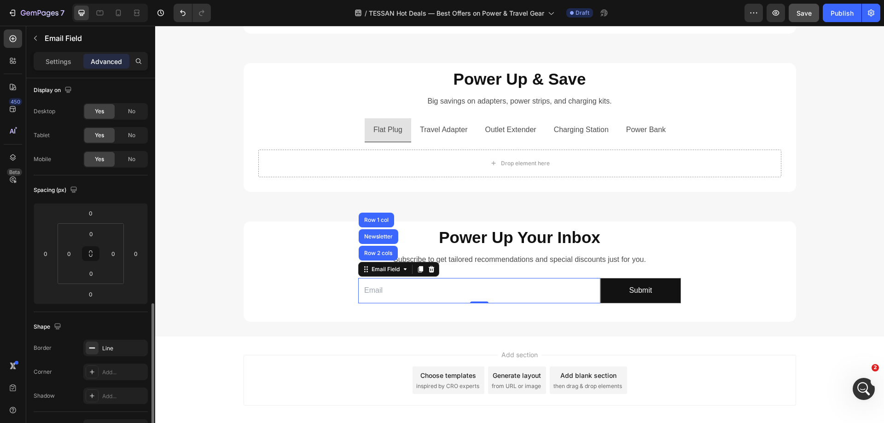
scroll to position [141, 0]
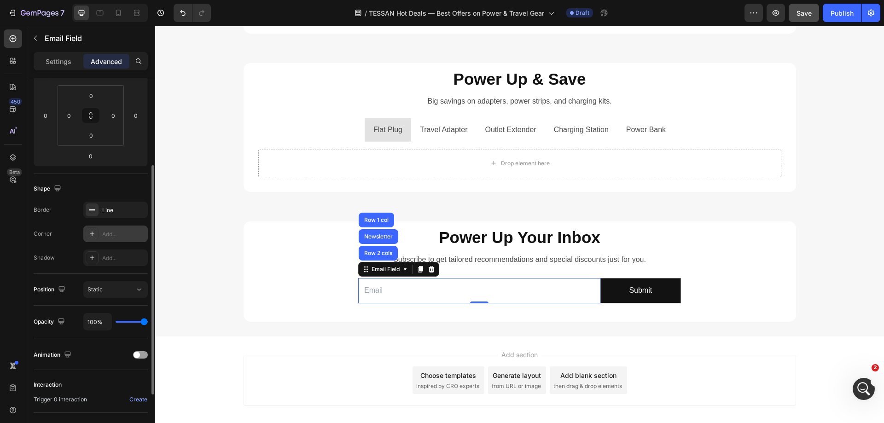
click at [101, 233] on div "Add..." at bounding box center [115, 234] width 64 height 17
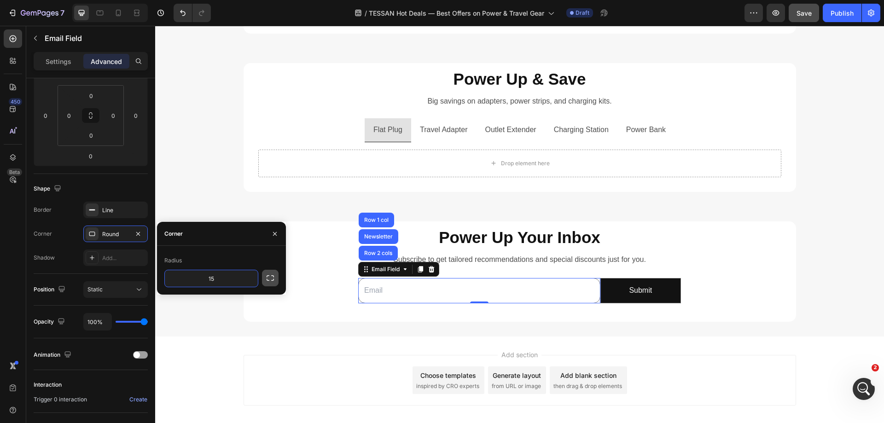
type input "15"
click at [271, 280] on icon "button" at bounding box center [270, 278] width 9 height 9
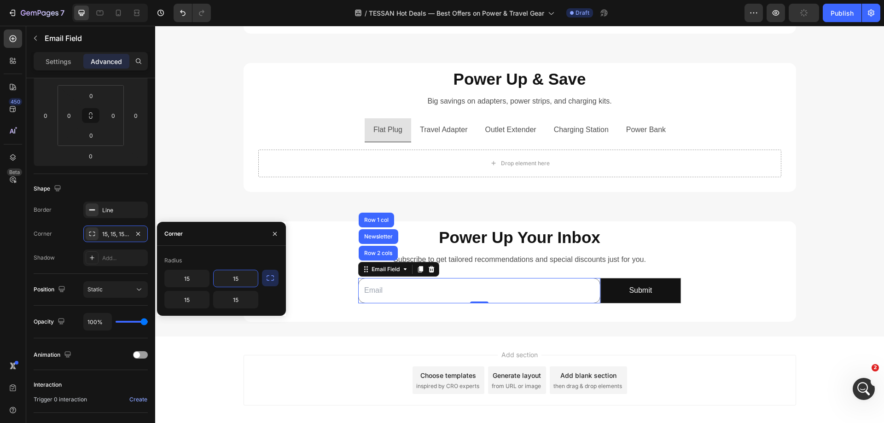
click at [227, 278] on input "15" at bounding box center [236, 278] width 44 height 17
type input "0"
click at [239, 297] on input "15" at bounding box center [236, 300] width 44 height 17
type input "0"
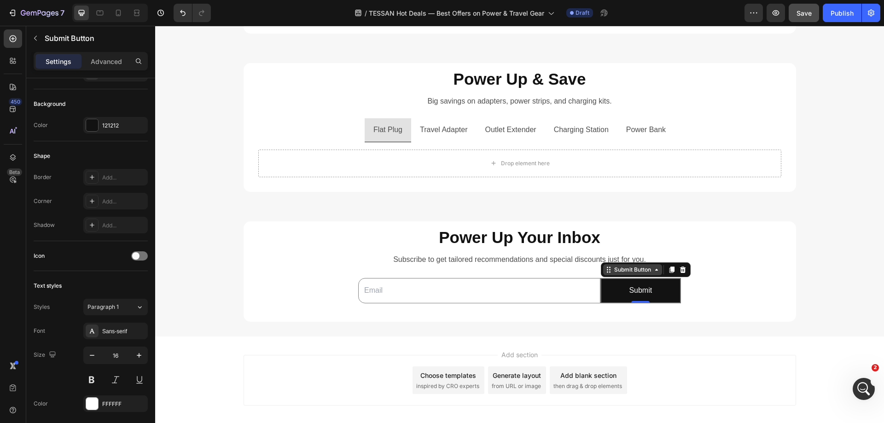
click at [626, 277] on div "Submit Button" at bounding box center [646, 270] width 90 height 15
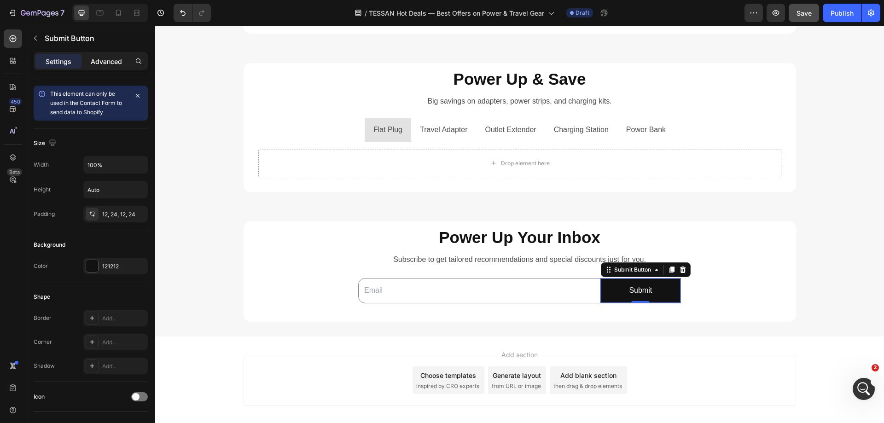
click at [107, 61] on p "Advanced" at bounding box center [106, 62] width 31 height 10
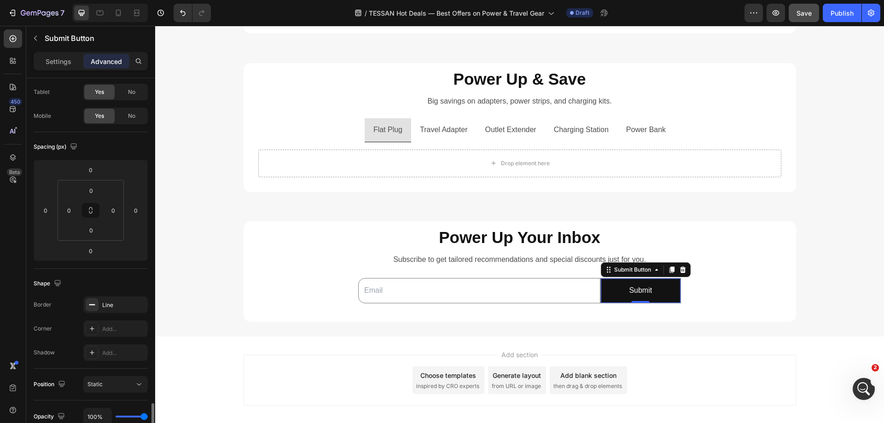
scroll to position [229, 0]
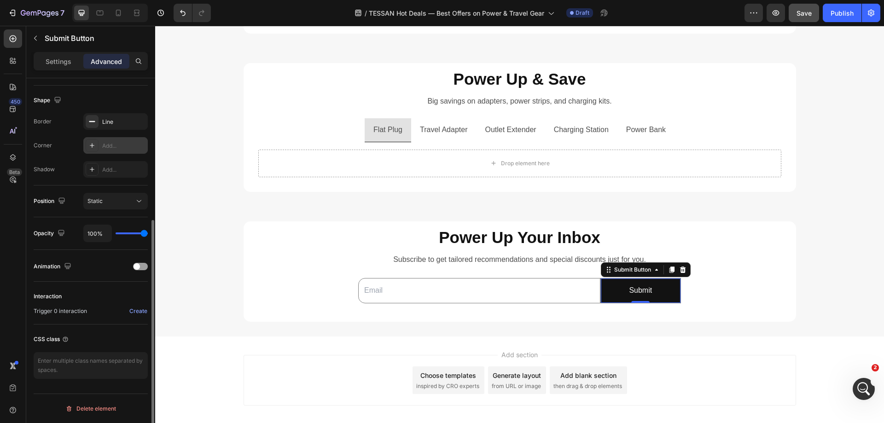
click at [99, 145] on div "Add..." at bounding box center [115, 145] width 64 height 17
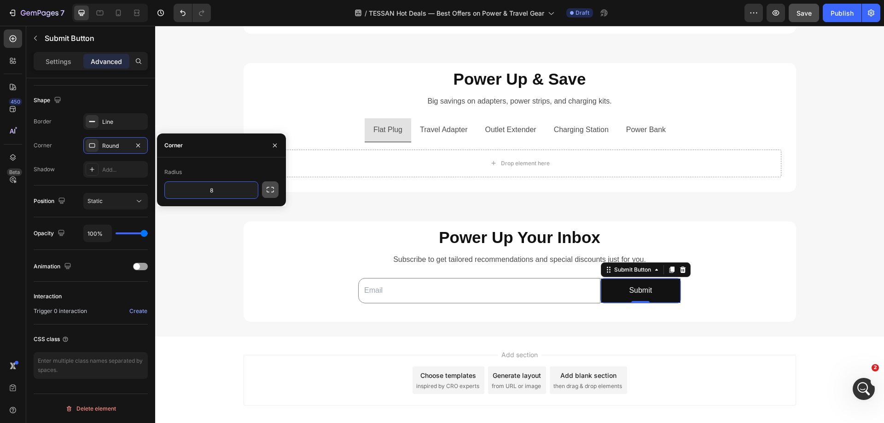
click at [266, 190] on icon "button" at bounding box center [270, 189] width 9 height 9
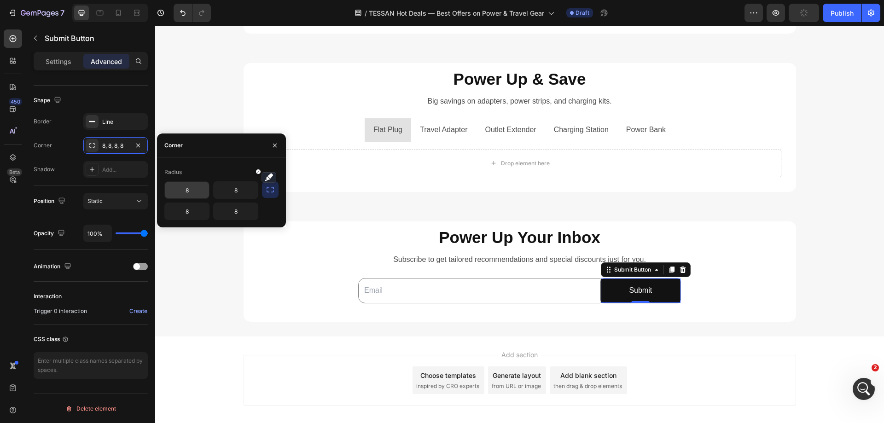
click at [185, 187] on input "8" at bounding box center [187, 190] width 44 height 17
type input "0"
click at [187, 208] on input "8" at bounding box center [187, 211] width 44 height 17
type input "0"
click at [231, 193] on input "8" at bounding box center [236, 190] width 44 height 17
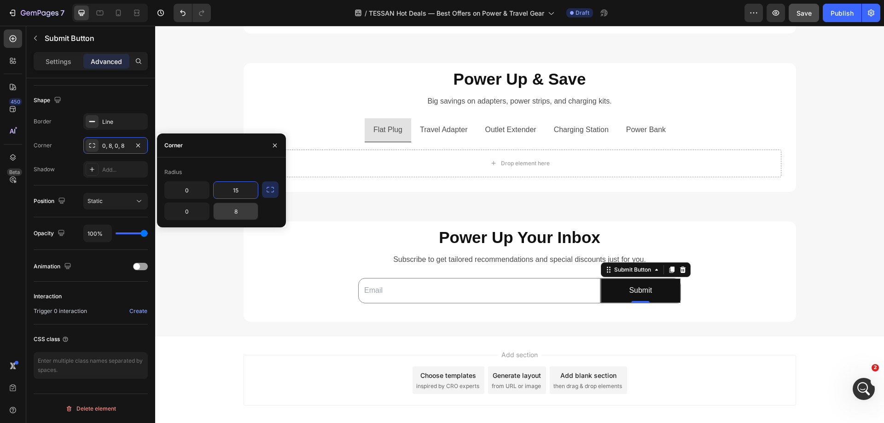
type input "15"
click at [233, 207] on input "8" at bounding box center [236, 211] width 44 height 17
type input "15"
click at [228, 159] on div "Radius 0 15 0 15" at bounding box center [221, 193] width 129 height 70
click at [766, 284] on div "⁠⁠⁠⁠⁠⁠⁠ Power Up Your Inbox Heading Subscribe to get tailored recommendations a…" at bounding box center [520, 268] width 538 height 93
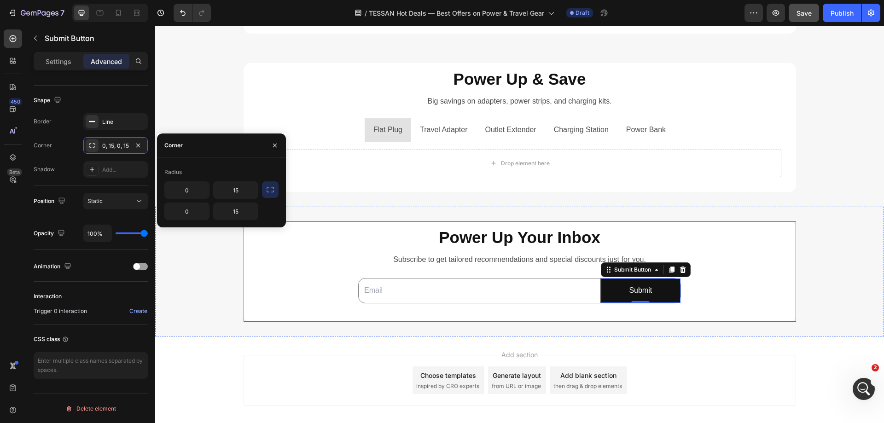
scroll to position [0, 0]
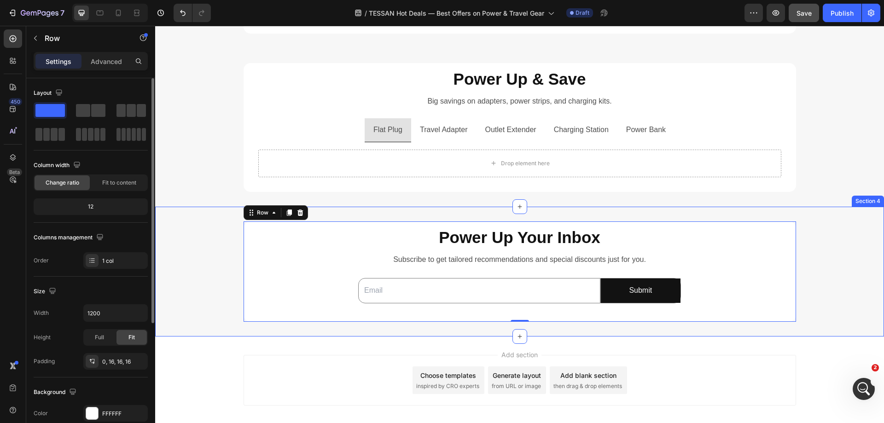
click at [826, 270] on div "⁠⁠⁠⁠⁠⁠⁠ Power Up Your Inbox Heading Subscribe to get tailored recommendations a…" at bounding box center [519, 272] width 729 height 100
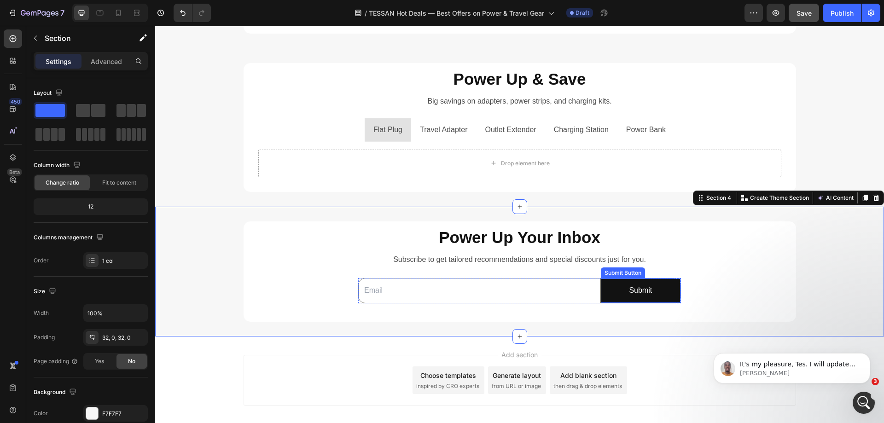
scroll to position [588, 0]
click at [618, 275] on div "Submit Button" at bounding box center [623, 273] width 41 height 8
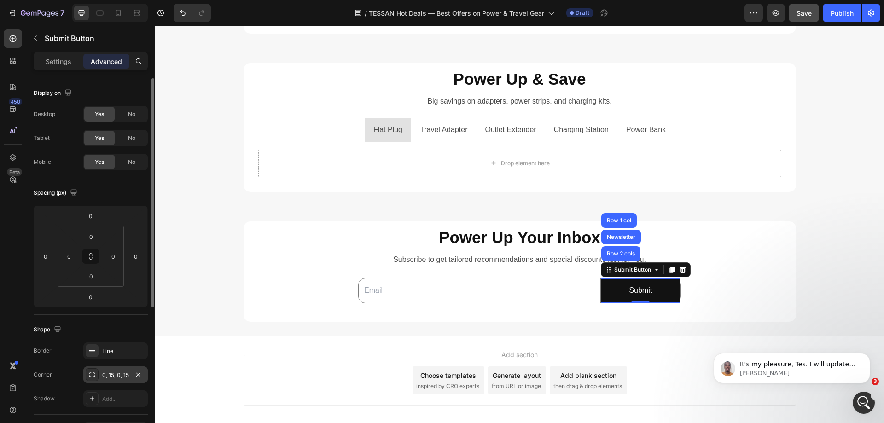
click at [92, 377] on icon at bounding box center [91, 374] width 7 height 7
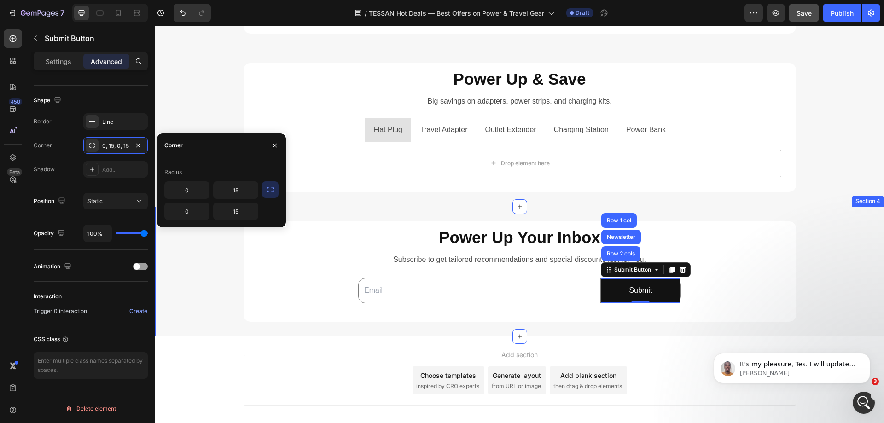
scroll to position [191, 0]
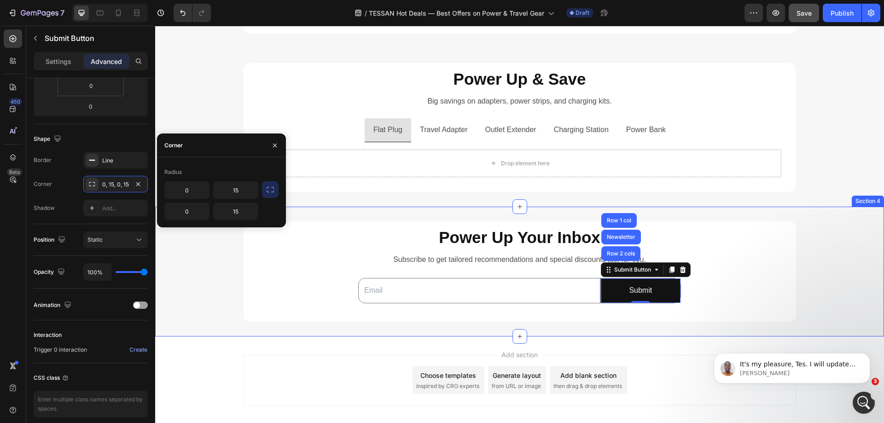
click at [829, 268] on div "⁠⁠⁠⁠⁠⁠⁠ Power Up Your Inbox Heading Subscribe to get tailored recommendations a…" at bounding box center [519, 272] width 729 height 100
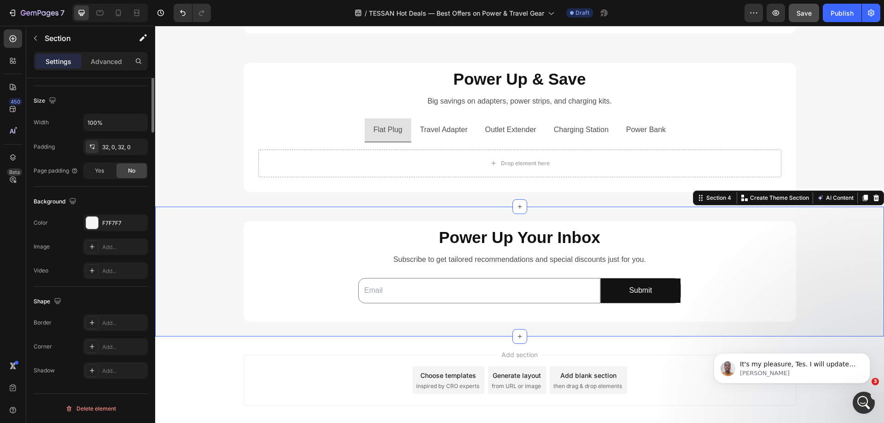
scroll to position [0, 0]
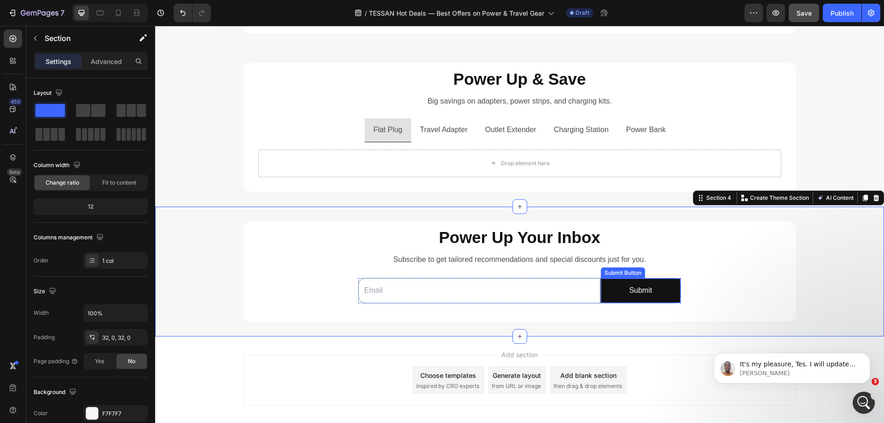
click at [606, 275] on div "Submit Button" at bounding box center [623, 273] width 41 height 8
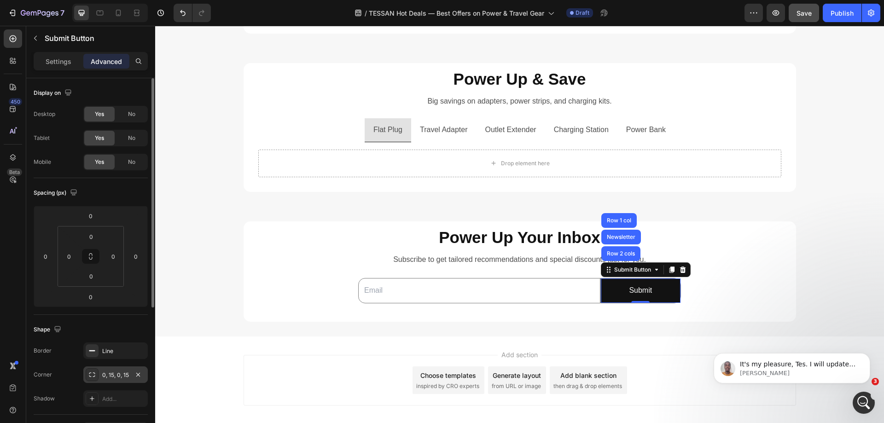
scroll to position [138, 0]
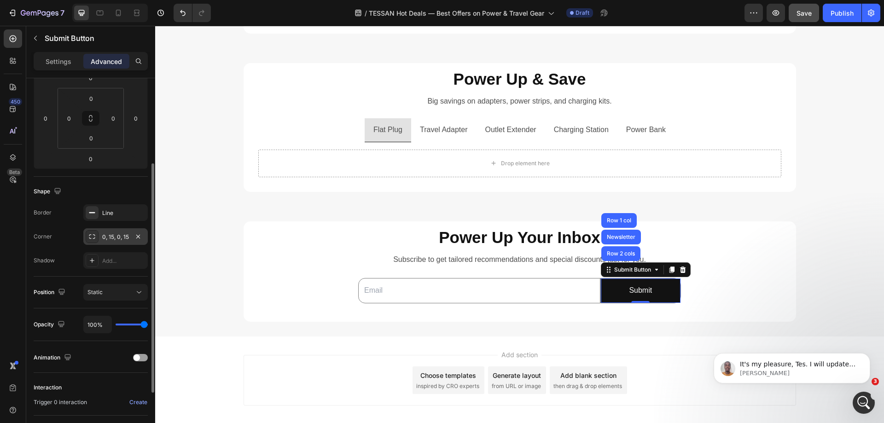
click at [94, 239] on icon at bounding box center [91, 236] width 7 height 7
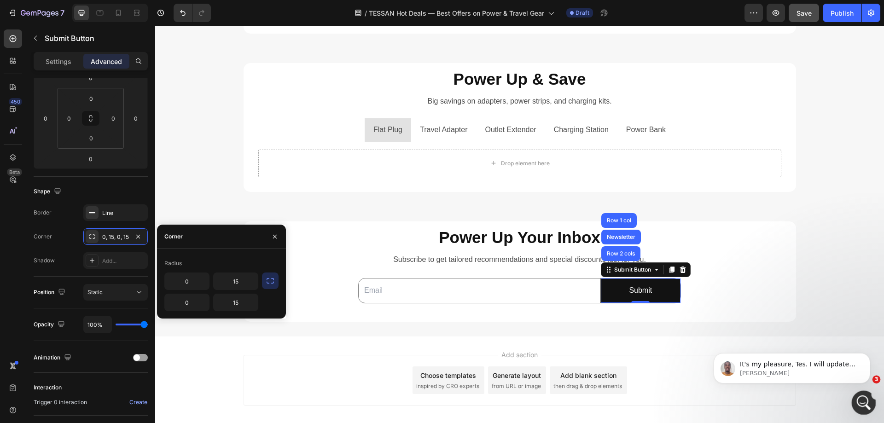
drag, startPoint x: 859, startPoint y: 408, endPoint x: 1557, endPoint y: 775, distance: 788.4
click at [858, 410] on div "打开 Intercom Messenger" at bounding box center [863, 401] width 30 height 30
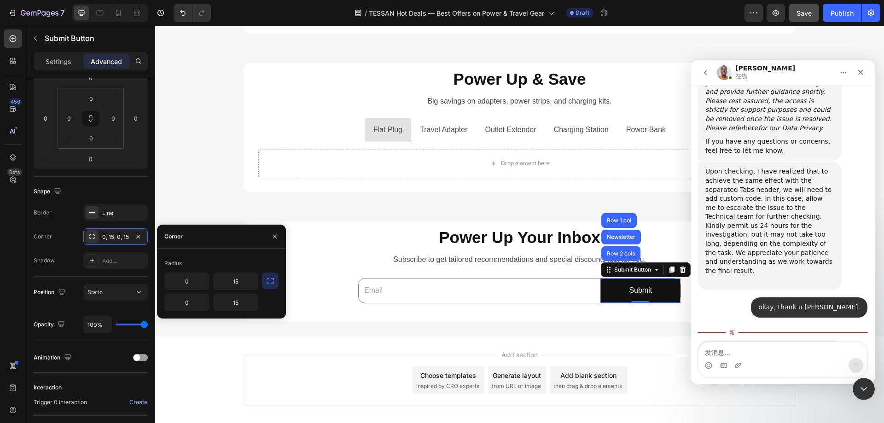
scroll to position [603, 0]
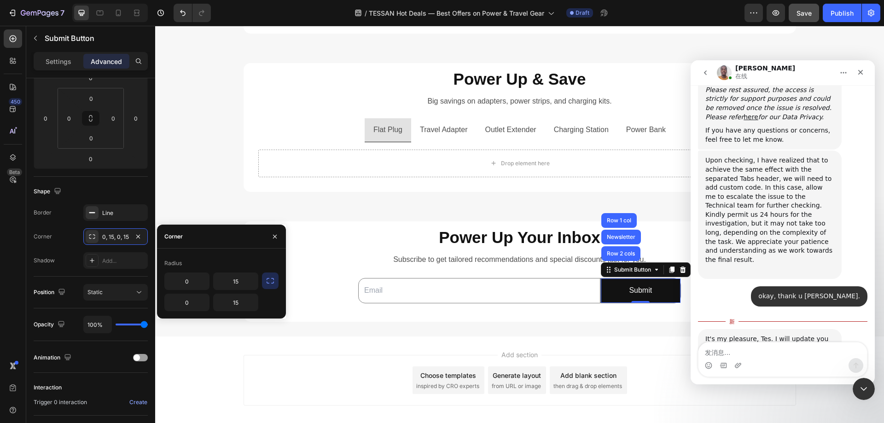
click at [769, 353] on textarea "发消息..." at bounding box center [783, 351] width 169 height 16
type textarea "It seem the bug on the button corner shape."
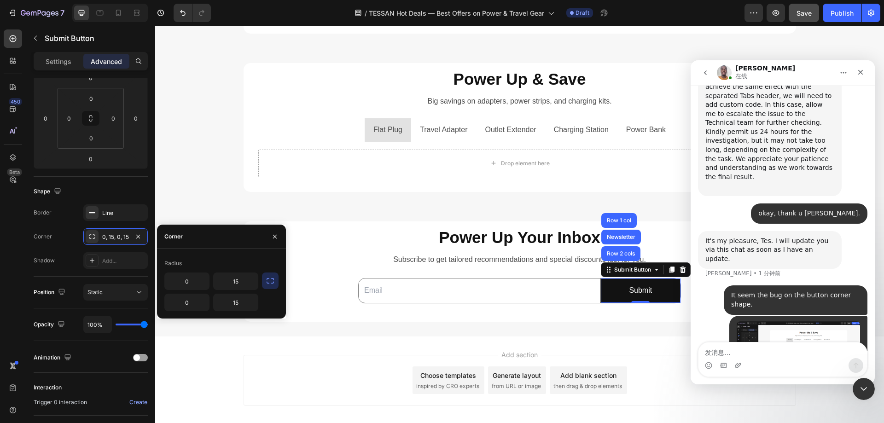
scroll to position [696, 0]
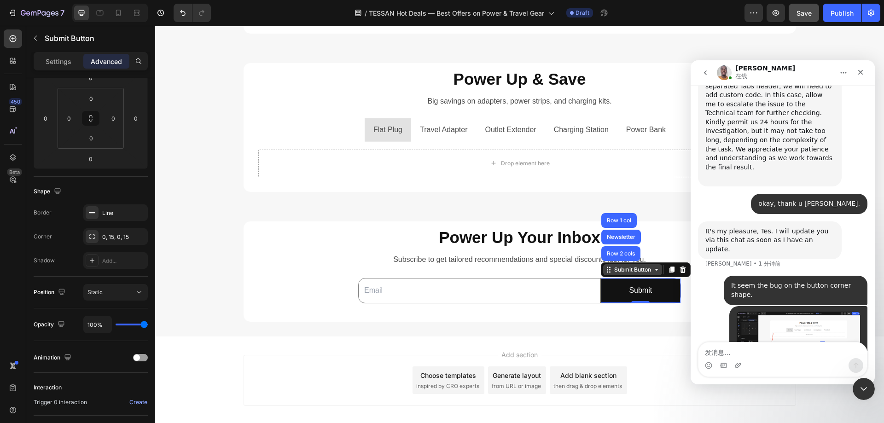
click at [617, 274] on div "Submit Button" at bounding box center [633, 270] width 41 height 8
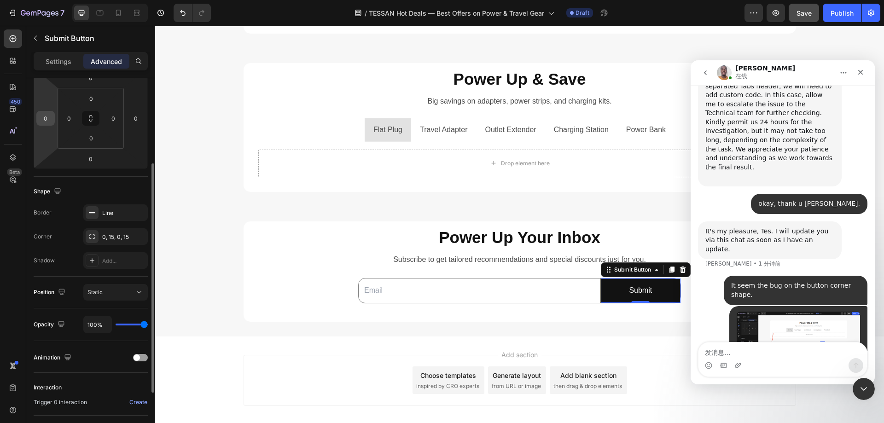
click at [47, 117] on input "0" at bounding box center [46, 118] width 14 height 14
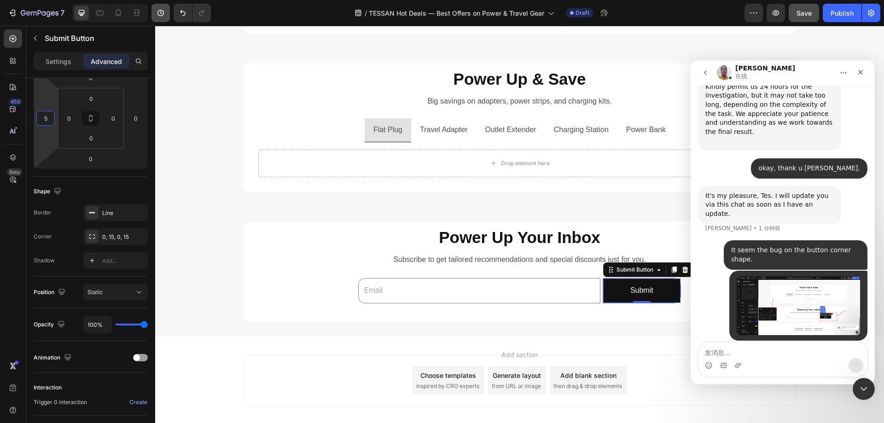
type input "5"
click at [105, 237] on div "0, 15, 0, 15" at bounding box center [115, 237] width 27 height 8
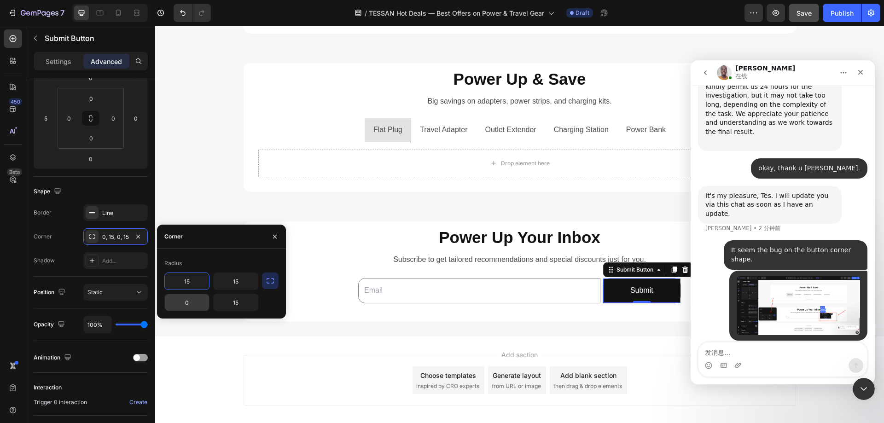
type input "15"
click at [183, 303] on input "0" at bounding box center [187, 302] width 44 height 17
type input "15"
click at [187, 283] on input "15" at bounding box center [187, 281] width 44 height 17
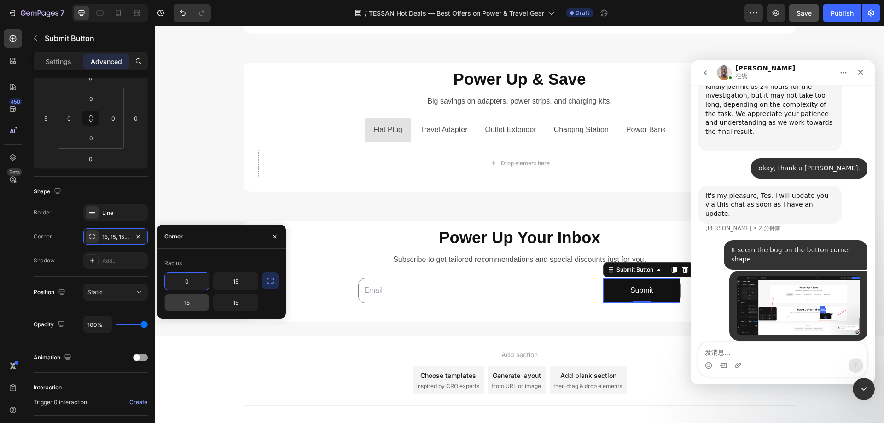
type input "0"
click at [190, 304] on input "15" at bounding box center [187, 302] width 44 height 17
type input "0"
click at [51, 124] on input "5" at bounding box center [46, 118] width 14 height 14
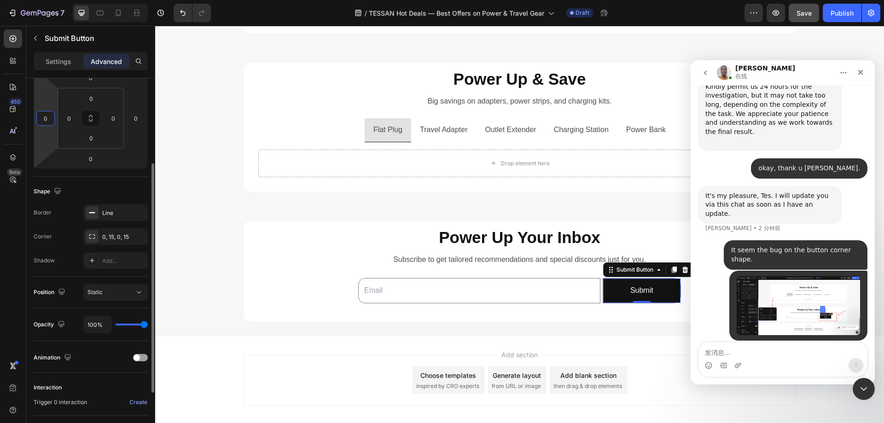
type input "0"
click at [0, 0] on div "Spacing (px) 0 0 0 0 0 0 0 0" at bounding box center [0, 0] width 0 height 0
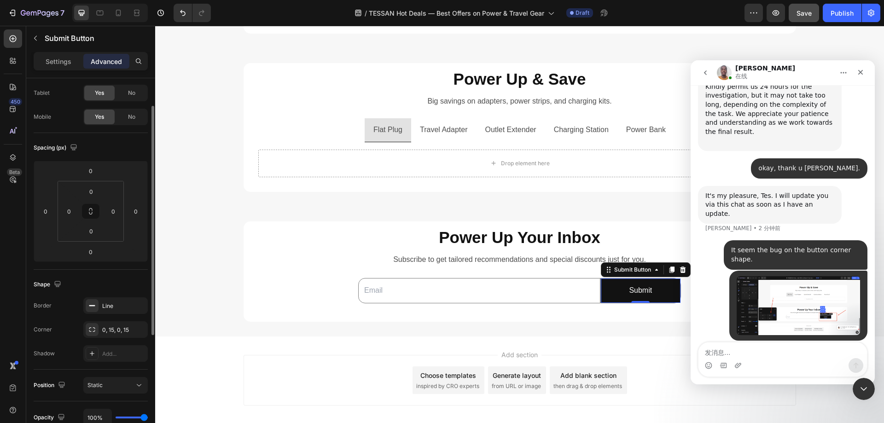
scroll to position [0, 0]
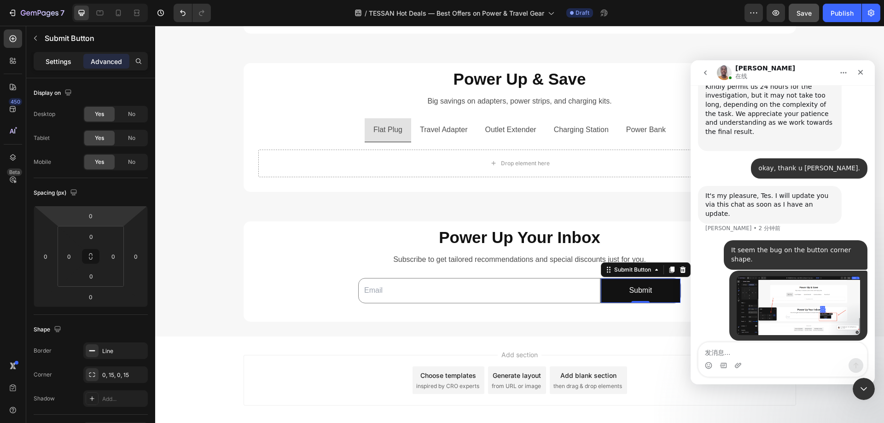
click at [52, 62] on p "Settings" at bounding box center [59, 62] width 26 height 10
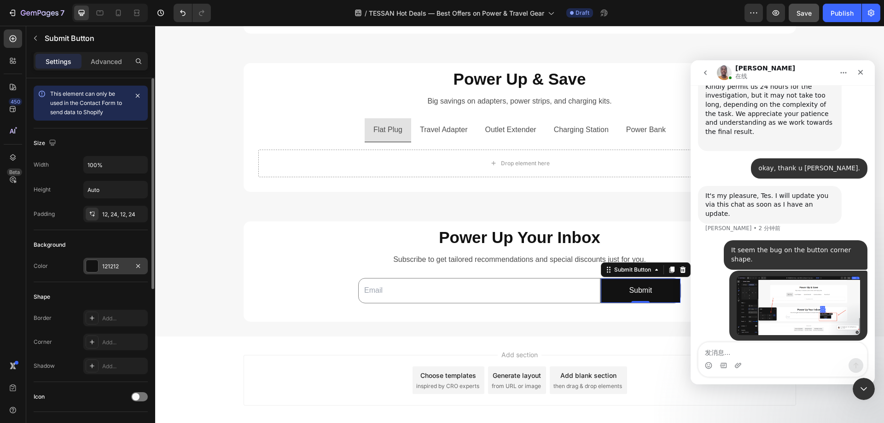
click at [91, 270] on div at bounding box center [92, 266] width 12 height 12
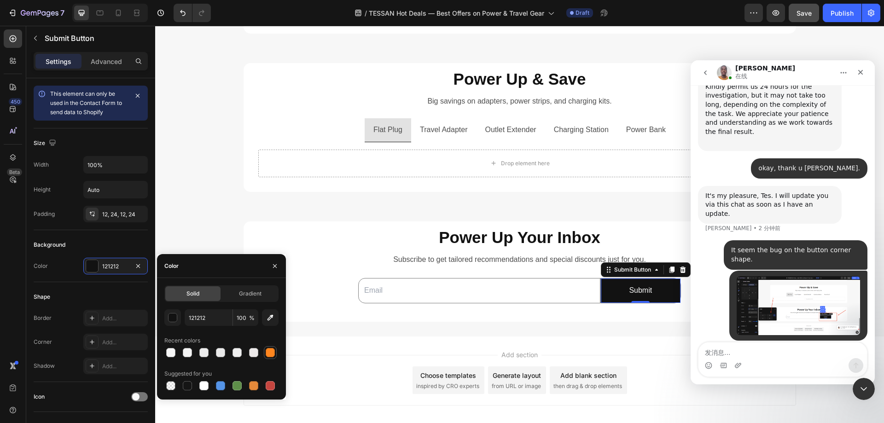
click at [272, 352] on div at bounding box center [270, 352] width 9 height 9
type input "FF861F"
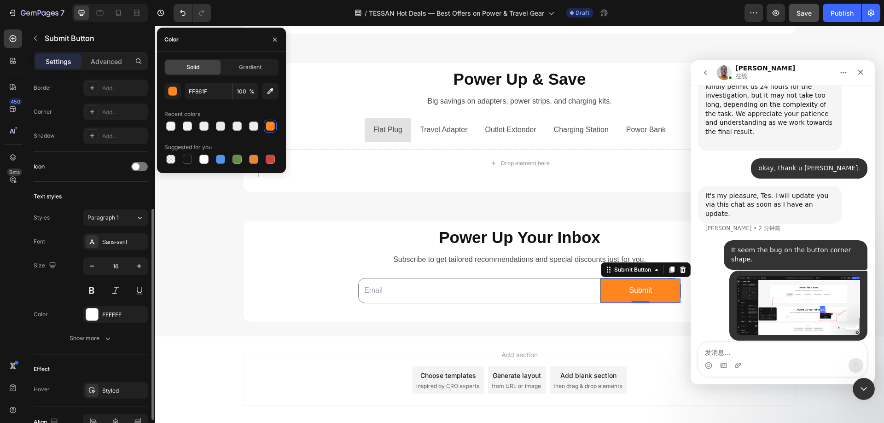
scroll to position [282, 0]
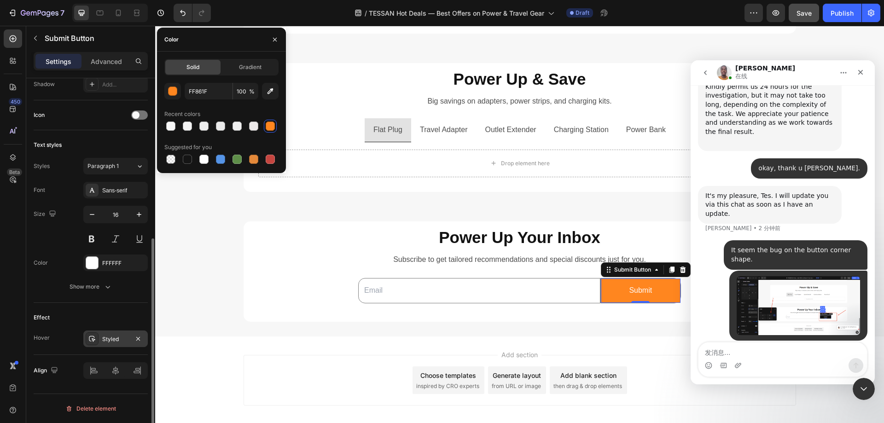
click at [96, 340] on div at bounding box center [92, 339] width 13 height 13
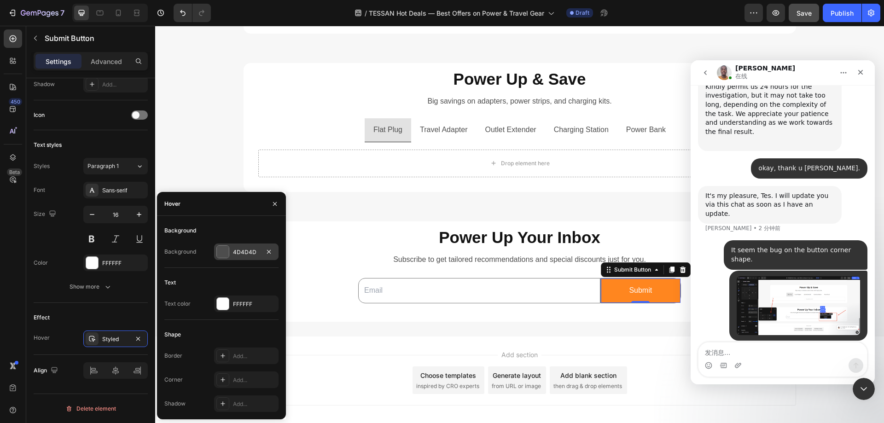
click at [222, 251] on div at bounding box center [223, 252] width 12 height 12
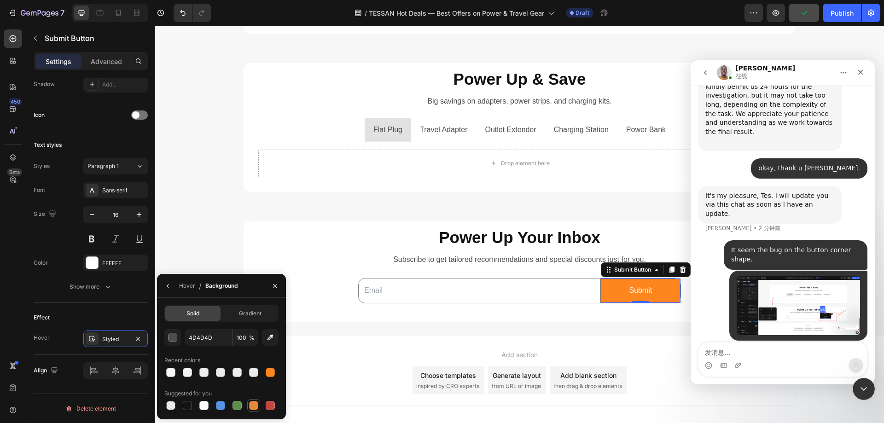
click at [253, 404] on div at bounding box center [253, 405] width 9 height 9
type input "E4893A"
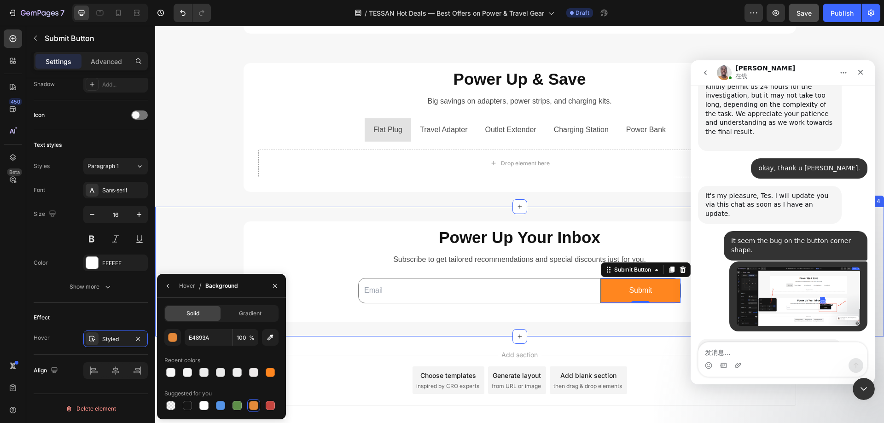
scroll to position [742, 0]
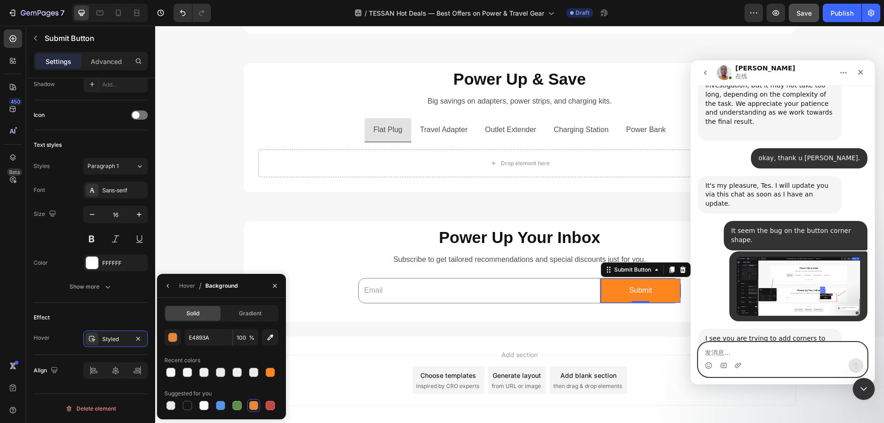
click at [736, 351] on textarea "发消息..." at bounding box center [783, 351] width 169 height 16
type textarea "yes"
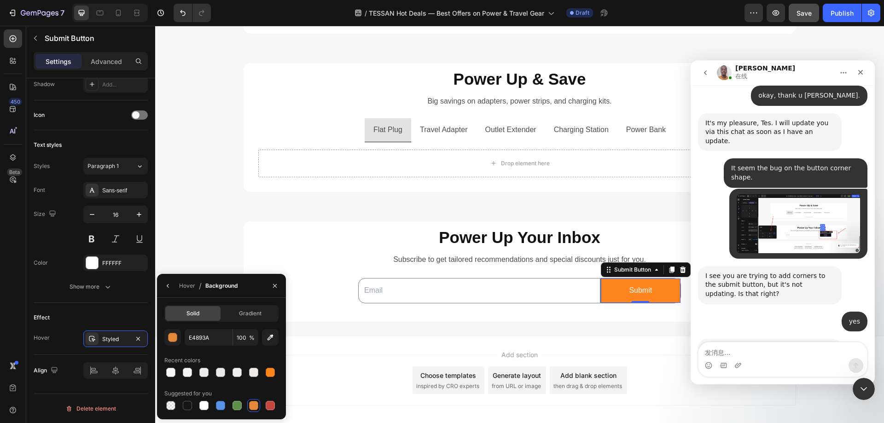
scroll to position [805, 0]
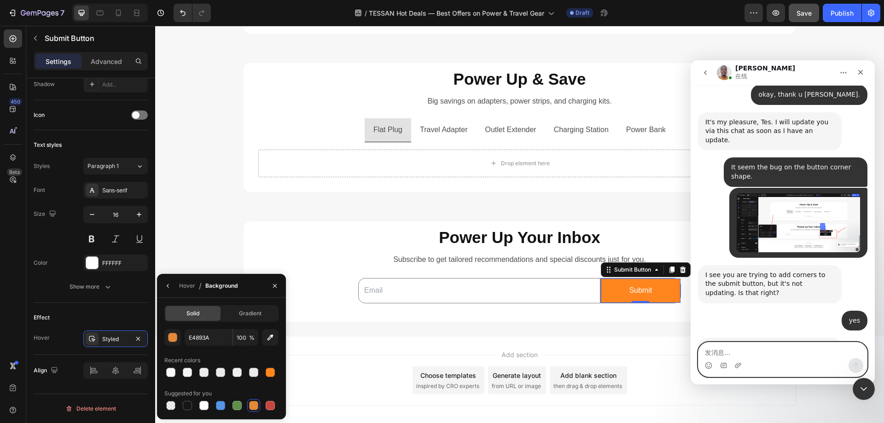
click at [817, 355] on textarea "发消息..." at bounding box center [783, 351] width 169 height 16
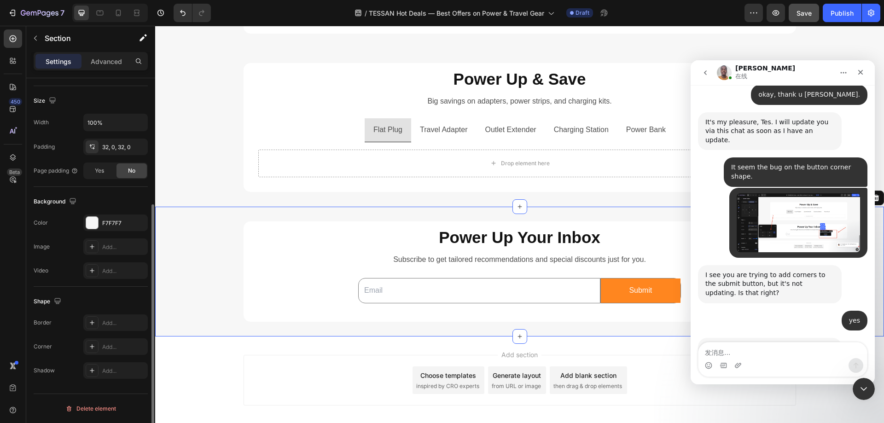
click at [230, 220] on div "⁠⁠⁠⁠⁠⁠⁠ Power Up Your Inbox Heading Subscribe to get tailored recommendations a…" at bounding box center [519, 272] width 729 height 130
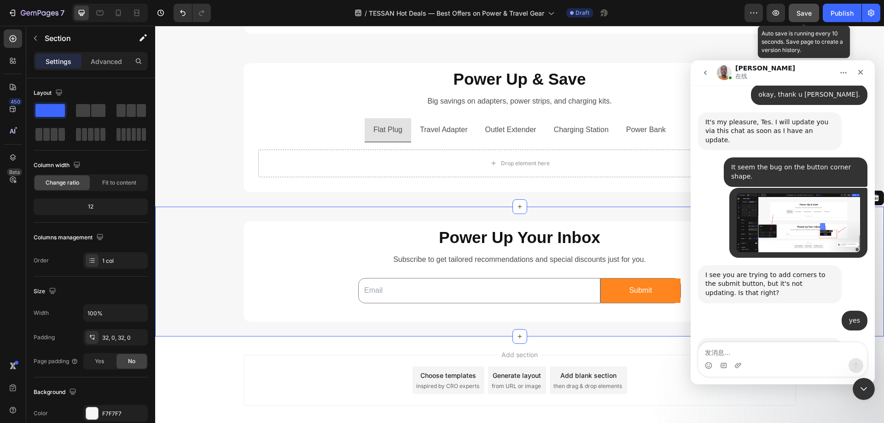
click at [806, 11] on span "Save" at bounding box center [804, 13] width 15 height 8
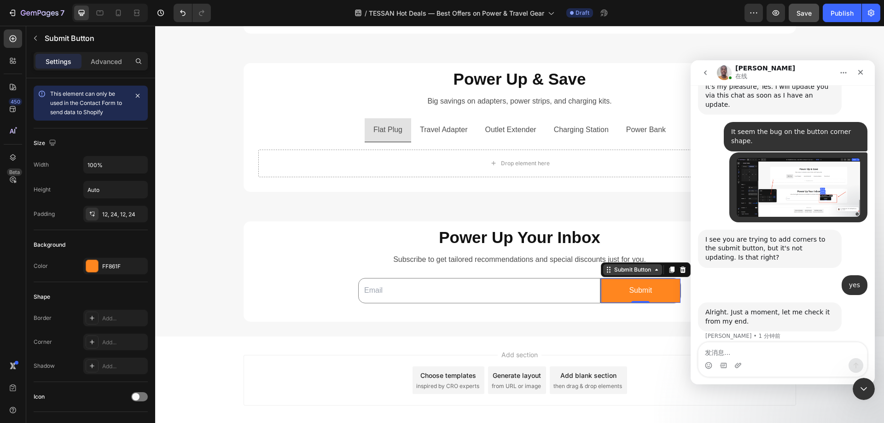
click at [618, 275] on div "Submit Button" at bounding box center [632, 269] width 59 height 11
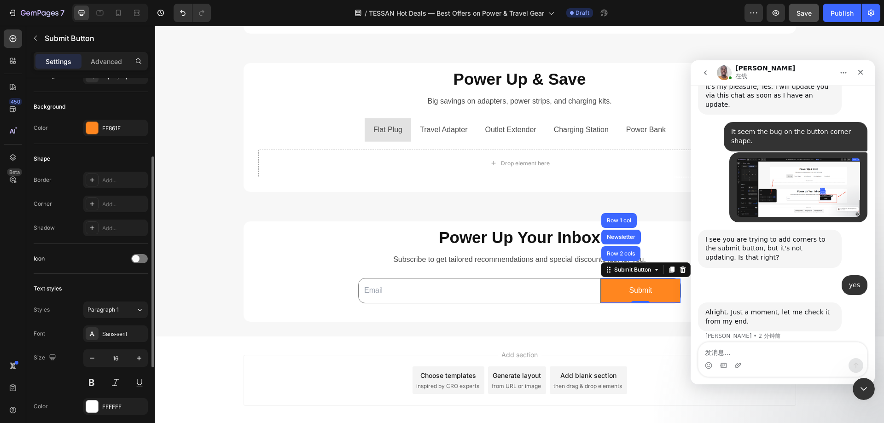
scroll to position [184, 0]
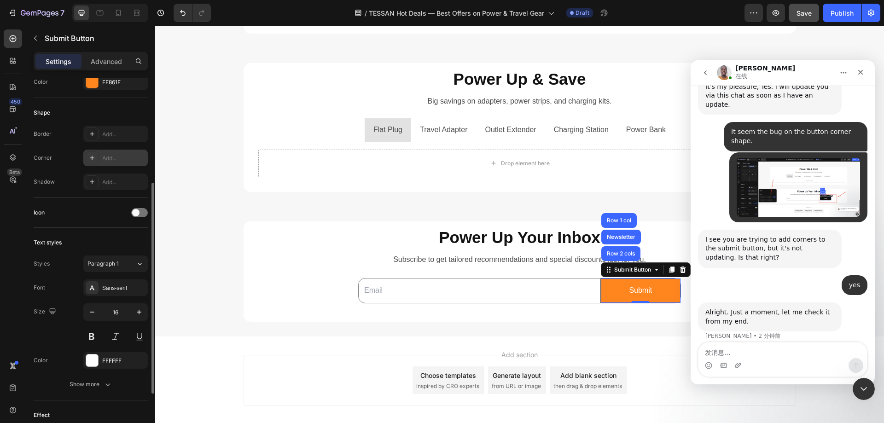
click at [98, 160] on div at bounding box center [92, 158] width 13 height 13
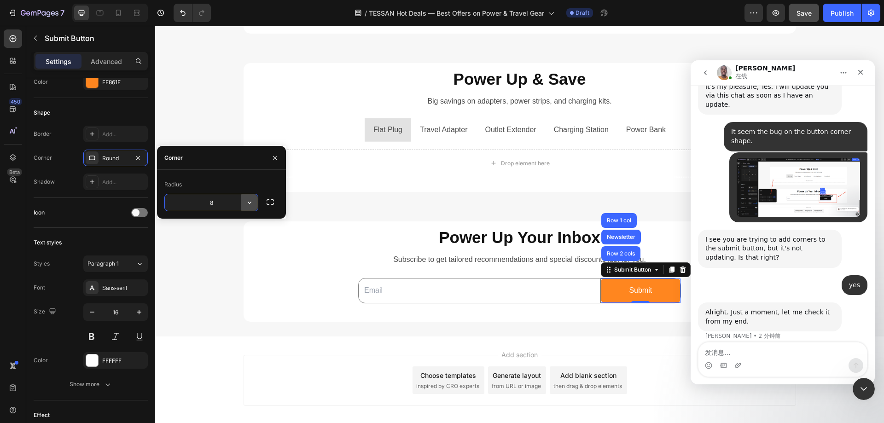
click at [251, 204] on icon "button" at bounding box center [249, 202] width 9 height 9
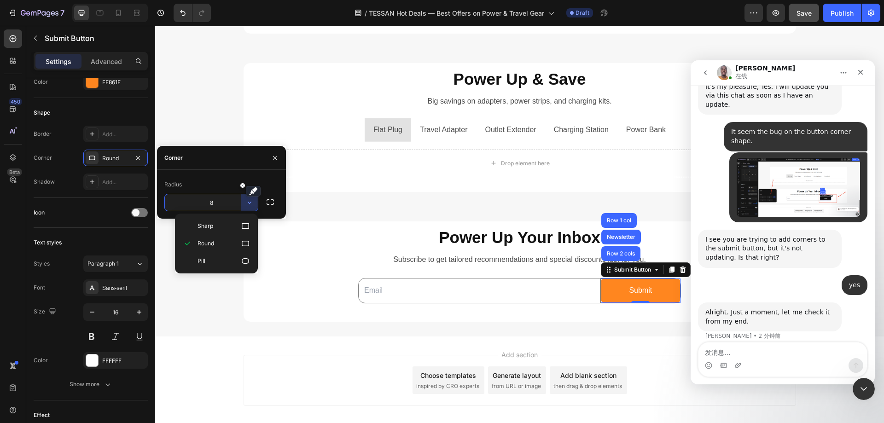
click at [225, 206] on input "8" at bounding box center [211, 202] width 93 height 17
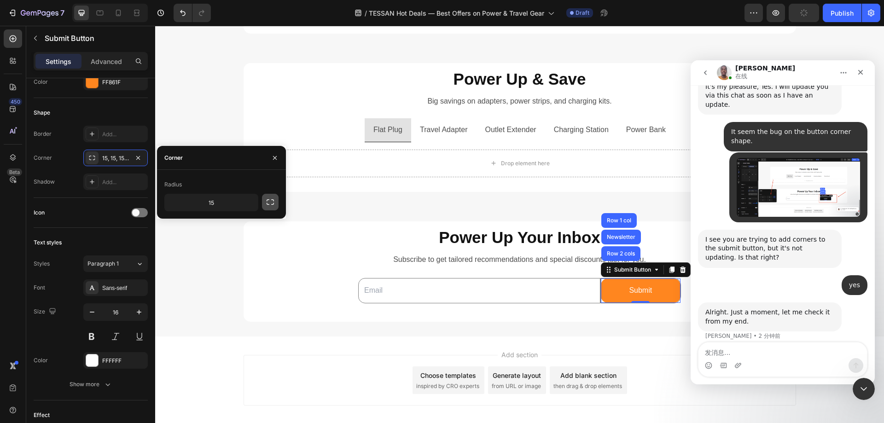
click at [264, 202] on button "button" at bounding box center [270, 202] width 17 height 17
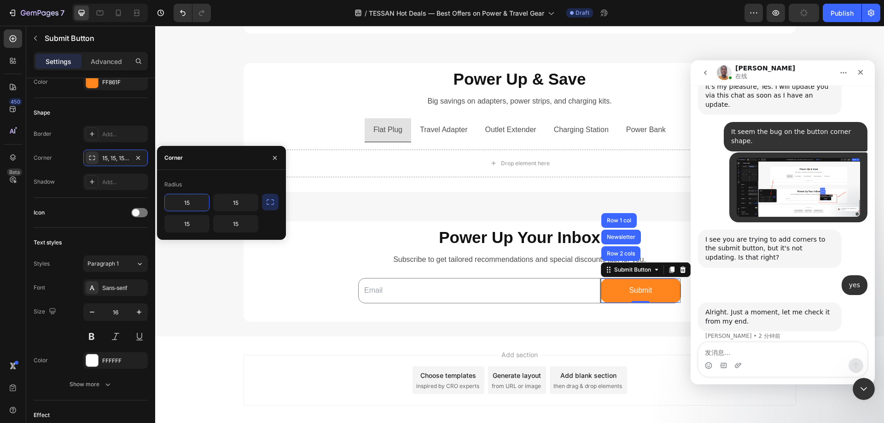
click at [185, 203] on input "15" at bounding box center [187, 202] width 44 height 17
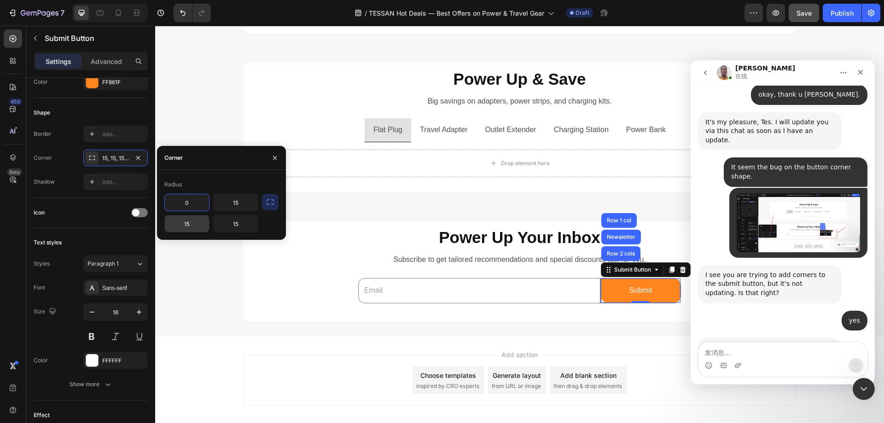
scroll to position [841, 0]
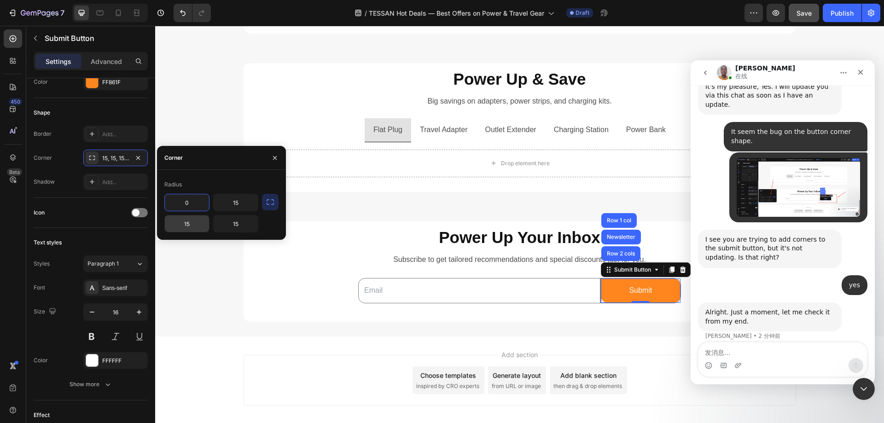
type input "0"
click at [185, 222] on input "15" at bounding box center [187, 224] width 44 height 17
type input "0"
click at [214, 180] on div "Radius" at bounding box center [221, 184] width 114 height 15
click at [73, 109] on div "Shape" at bounding box center [91, 112] width 114 height 15
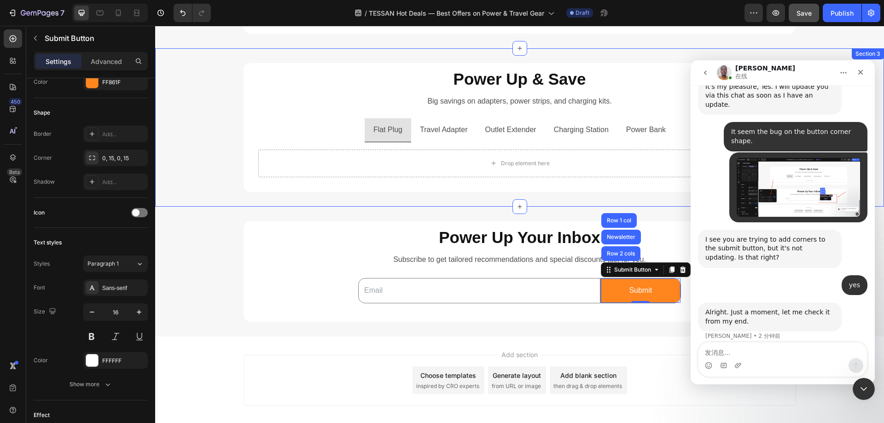
click at [227, 204] on div "Power Up & Save Heading Big savings on adapters, power strips, and charging kit…" at bounding box center [519, 127] width 729 height 158
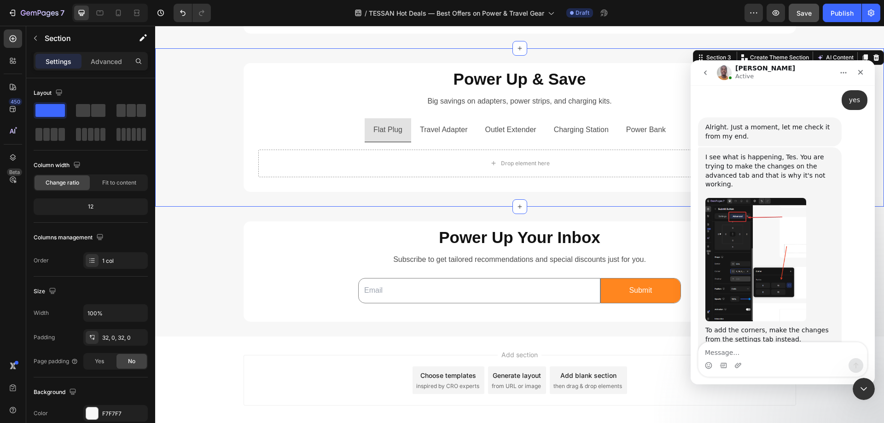
scroll to position [1059, 0]
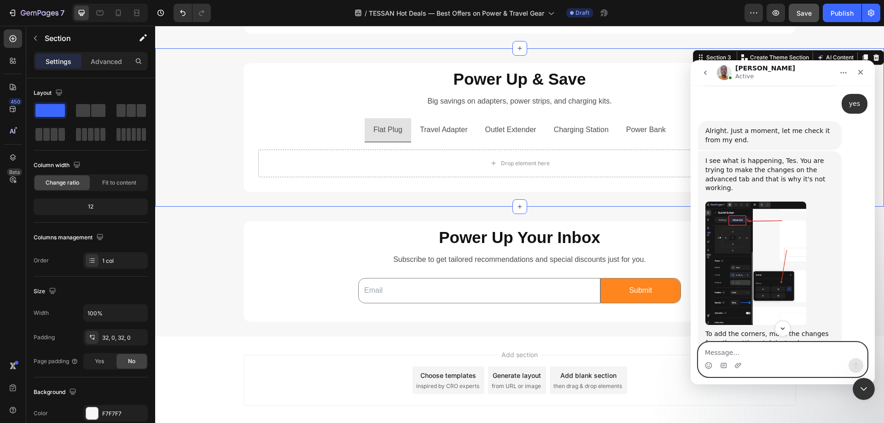
click at [773, 356] on textarea "Message…" at bounding box center [783, 351] width 169 height 16
type textarea "t"
type textarea "Thank u Brian, it works!"
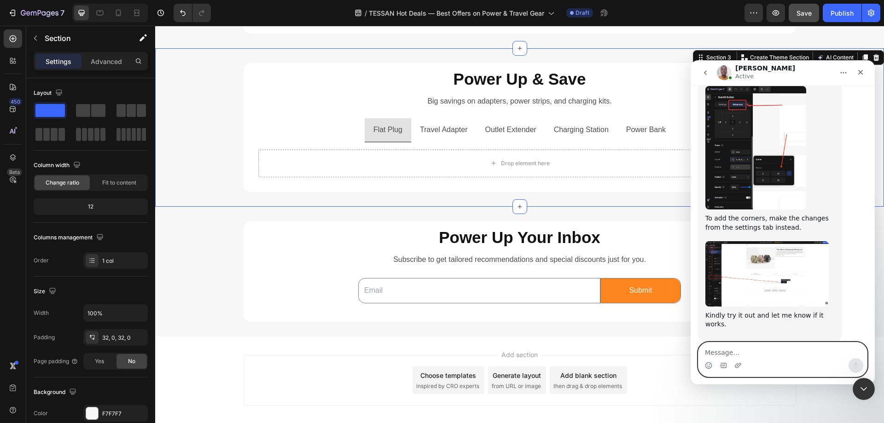
scroll to position [1178, 0]
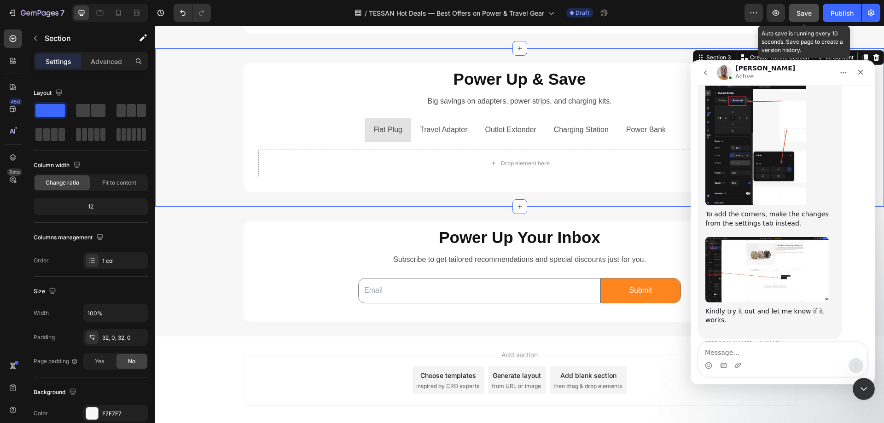
click at [811, 16] on span "Save" at bounding box center [804, 13] width 15 height 8
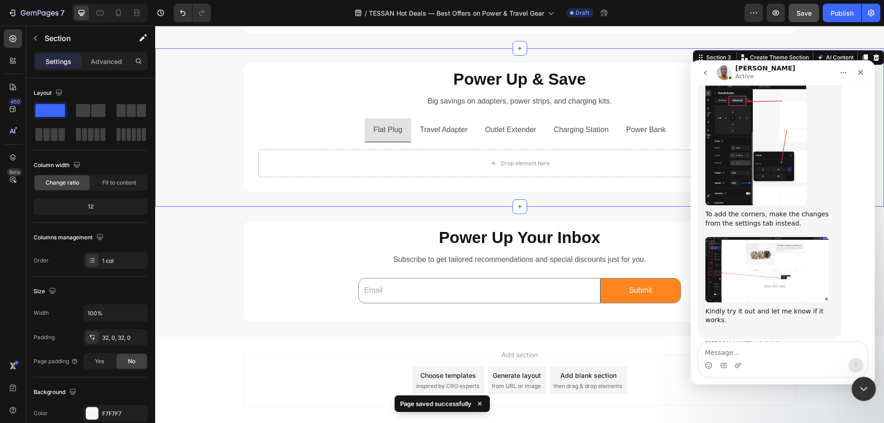
drag, startPoint x: 861, startPoint y: 388, endPoint x: 1320, endPoint y: 673, distance: 540.0
click at [861, 389] on icon "关闭 Intercom Messenger" at bounding box center [862, 387] width 11 height 11
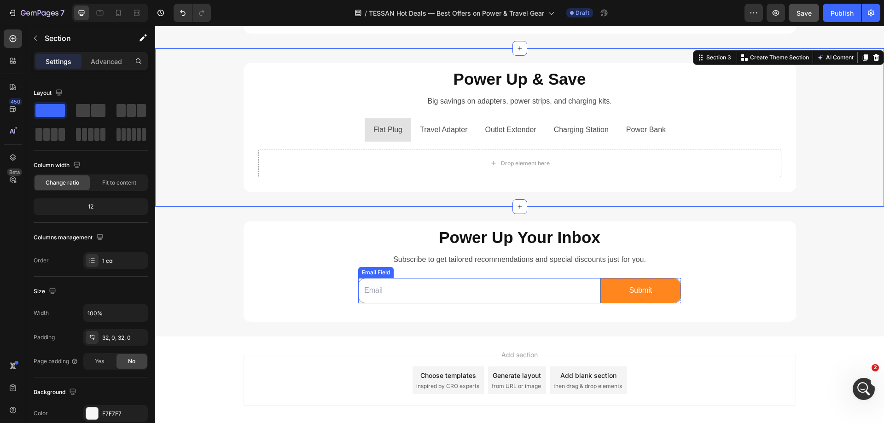
click at [375, 273] on div "Email Field" at bounding box center [376, 273] width 32 height 8
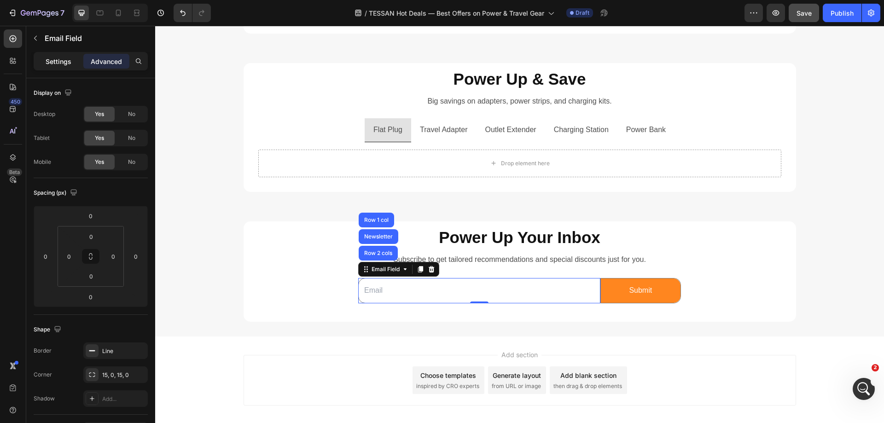
click at [60, 60] on p "Settings" at bounding box center [59, 62] width 26 height 10
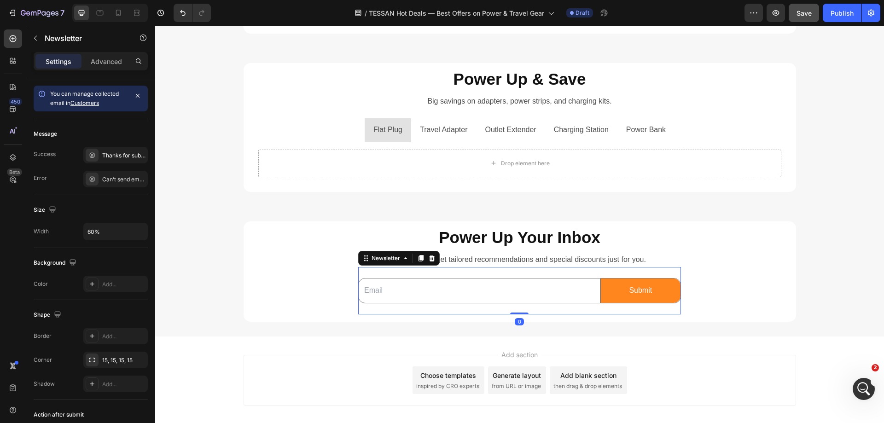
click at [488, 274] on div "Email Field Submit Submit Button Row Newsletter 0" at bounding box center [519, 290] width 323 height 47
click at [91, 229] on input "60%" at bounding box center [116, 231] width 64 height 17
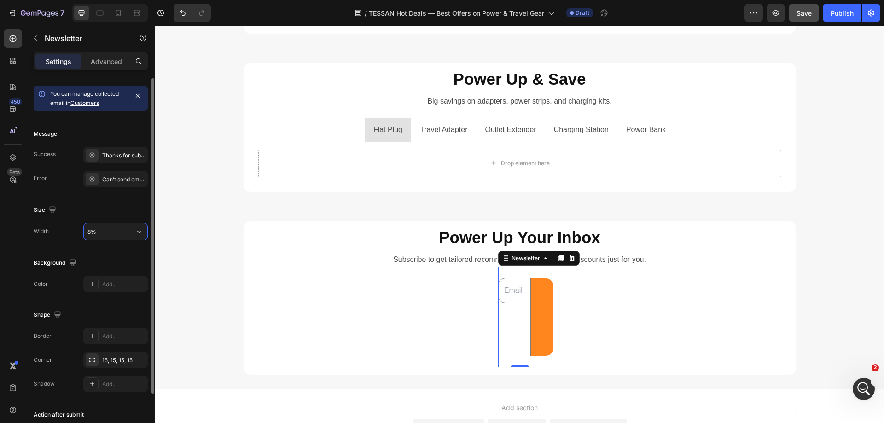
type input "80%"
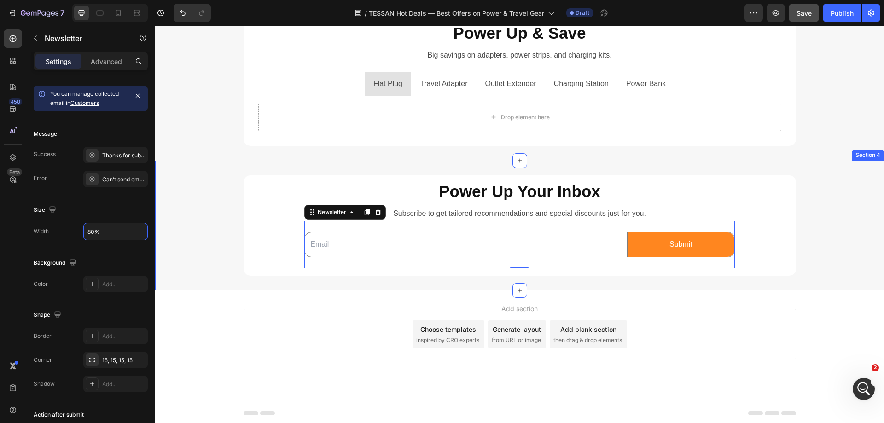
scroll to position [1178, 0]
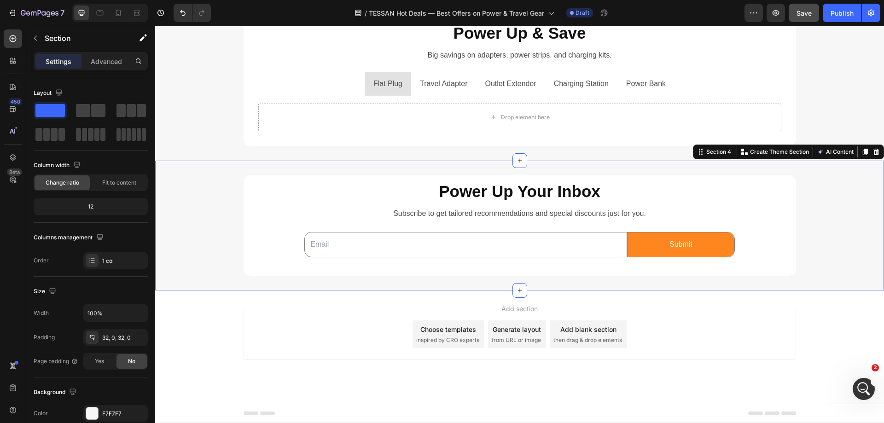
click at [815, 229] on div "⁠⁠⁠⁠⁠⁠⁠ Power Up Your Inbox Heading Subscribe to get tailored recommendations a…" at bounding box center [519, 226] width 729 height 100
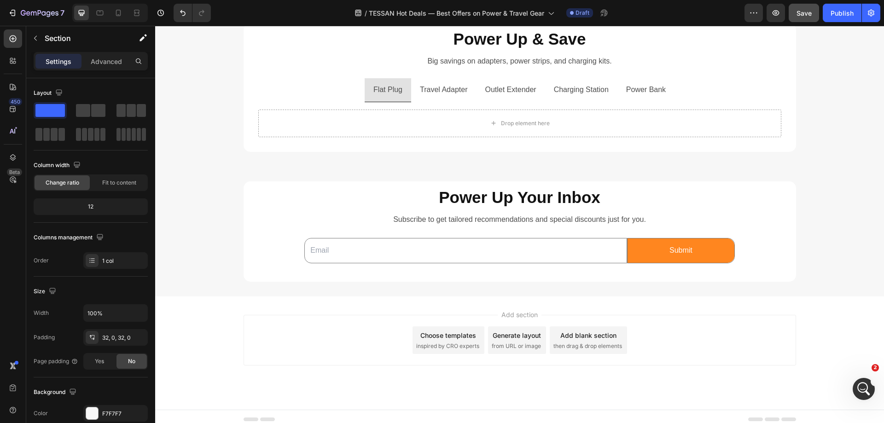
scroll to position [1094, 0]
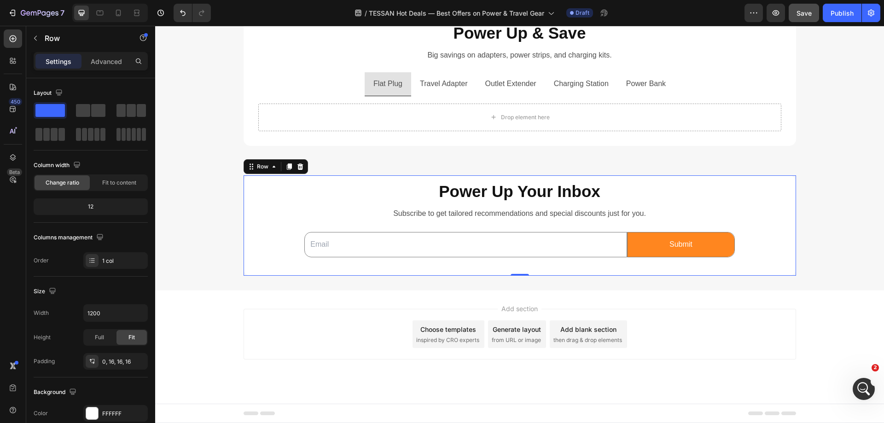
click at [245, 183] on div "Power Up Your Inbox Heading Subscribe to get tailored recommendations and speci…" at bounding box center [520, 226] width 553 height 100
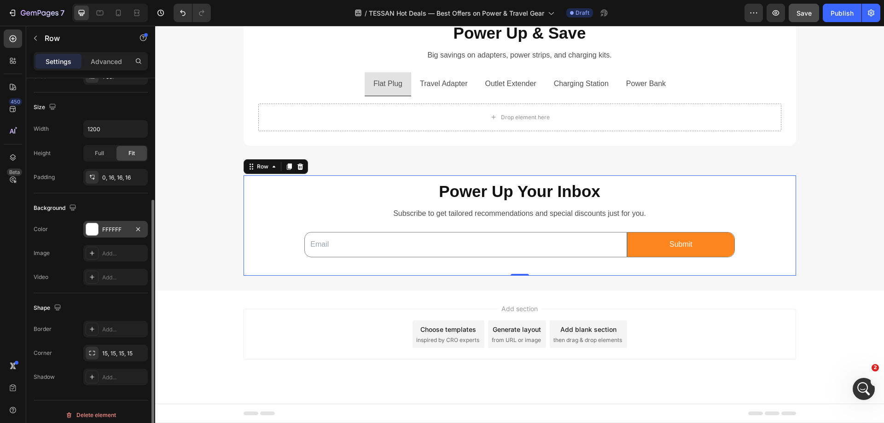
click at [92, 231] on div at bounding box center [92, 229] width 12 height 12
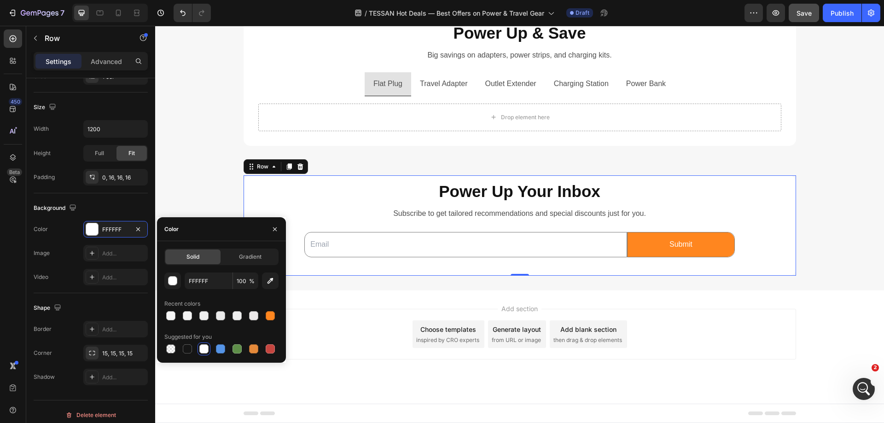
scroll to position [1214, 0]
